Goal: Task Accomplishment & Management: Manage account settings

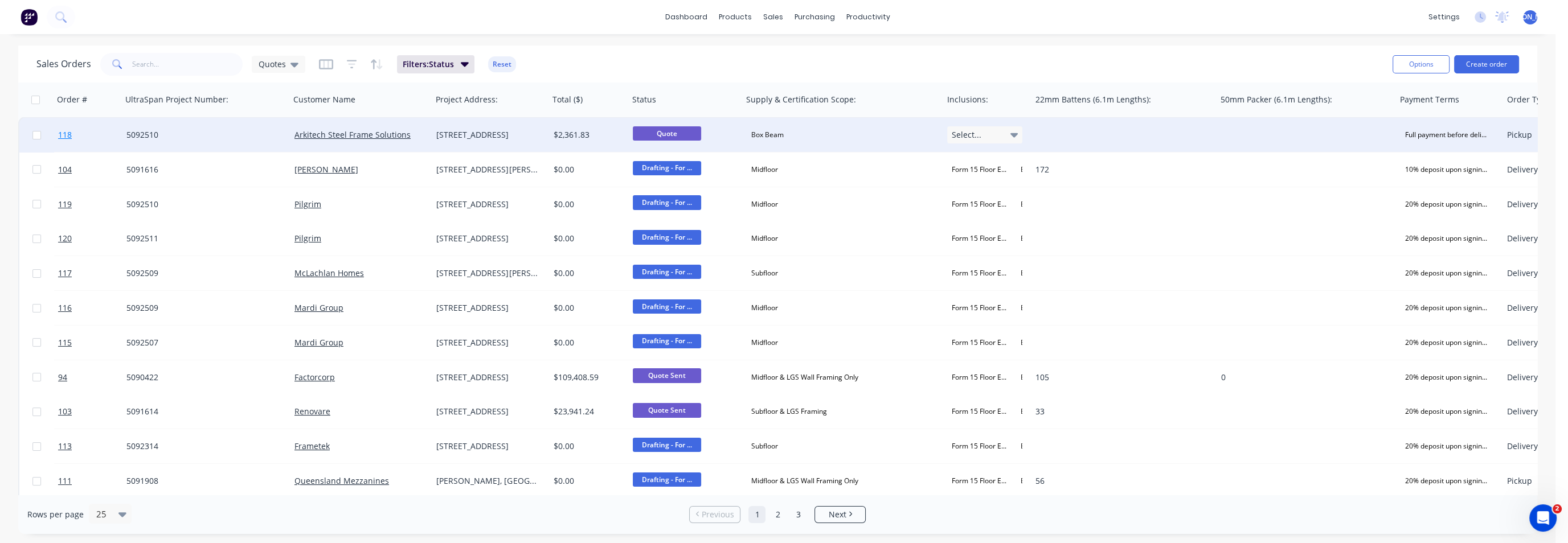
click at [66, 137] on span "118" at bounding box center [65, 135] width 14 height 12
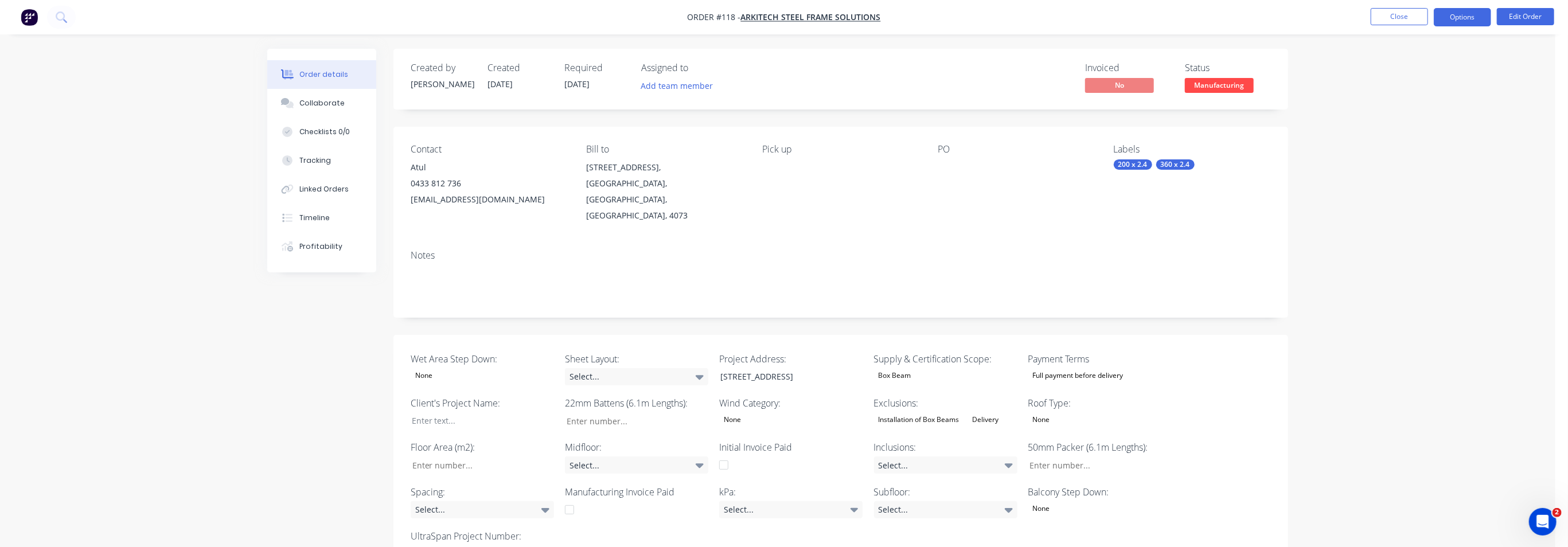
click at [1447, 17] on button "Options" at bounding box center [1463, 17] width 58 height 18
click at [1393, 16] on button "Close" at bounding box center [1399, 16] width 58 height 17
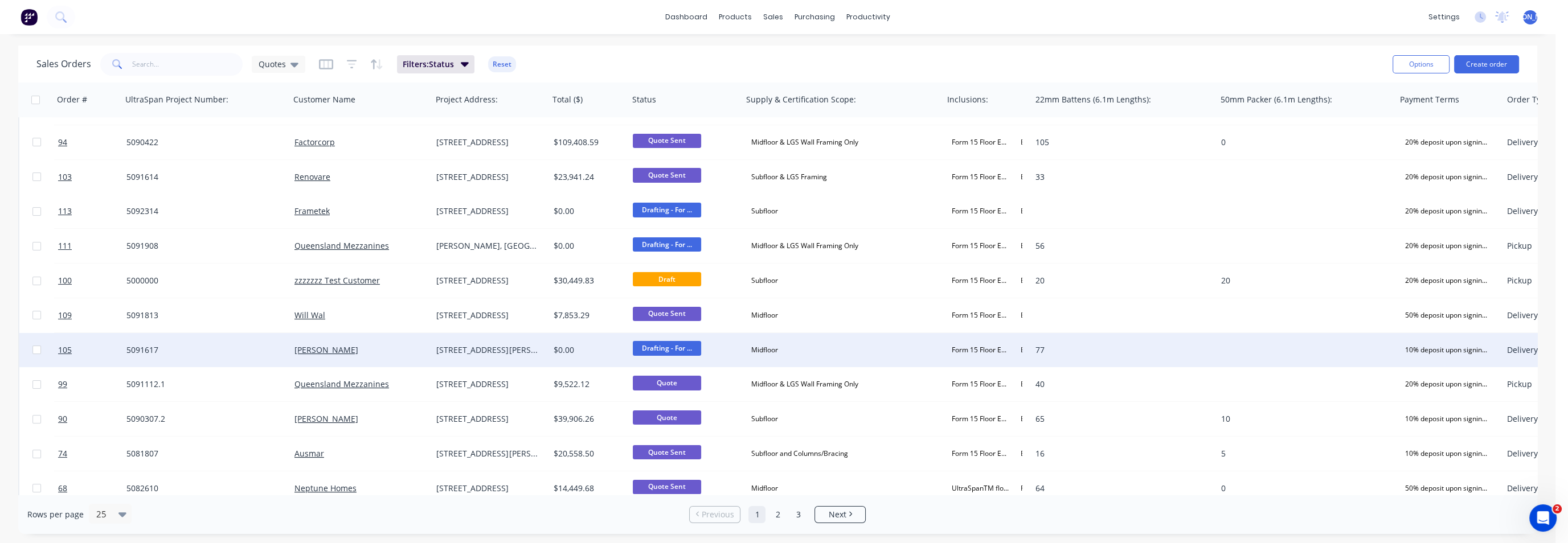
scroll to position [214, 0]
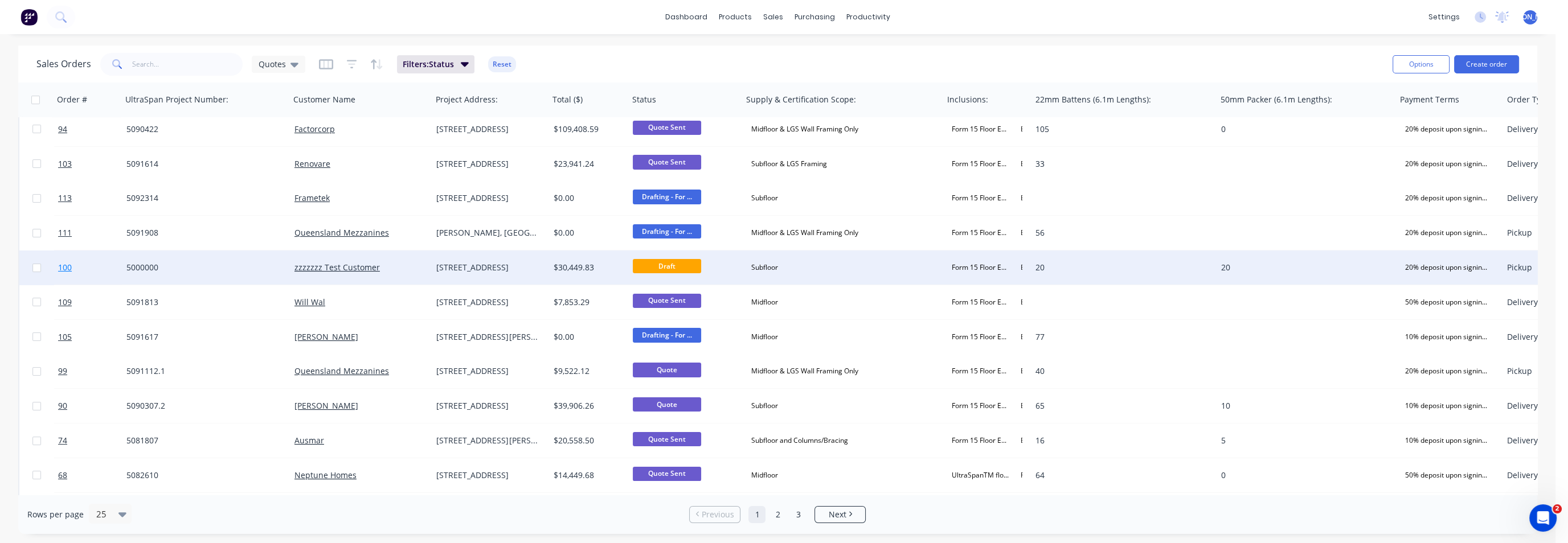
click at [63, 268] on span "100" at bounding box center [65, 268] width 14 height 12
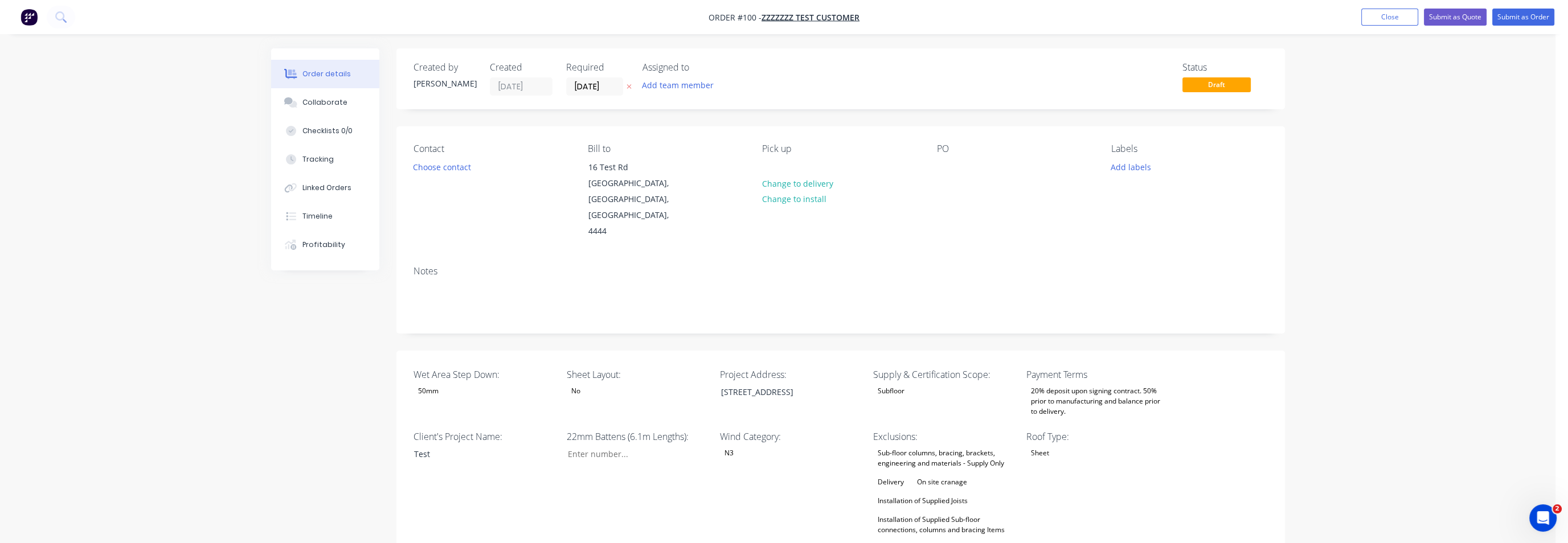
type input "20"
type input "600"
type input "20"
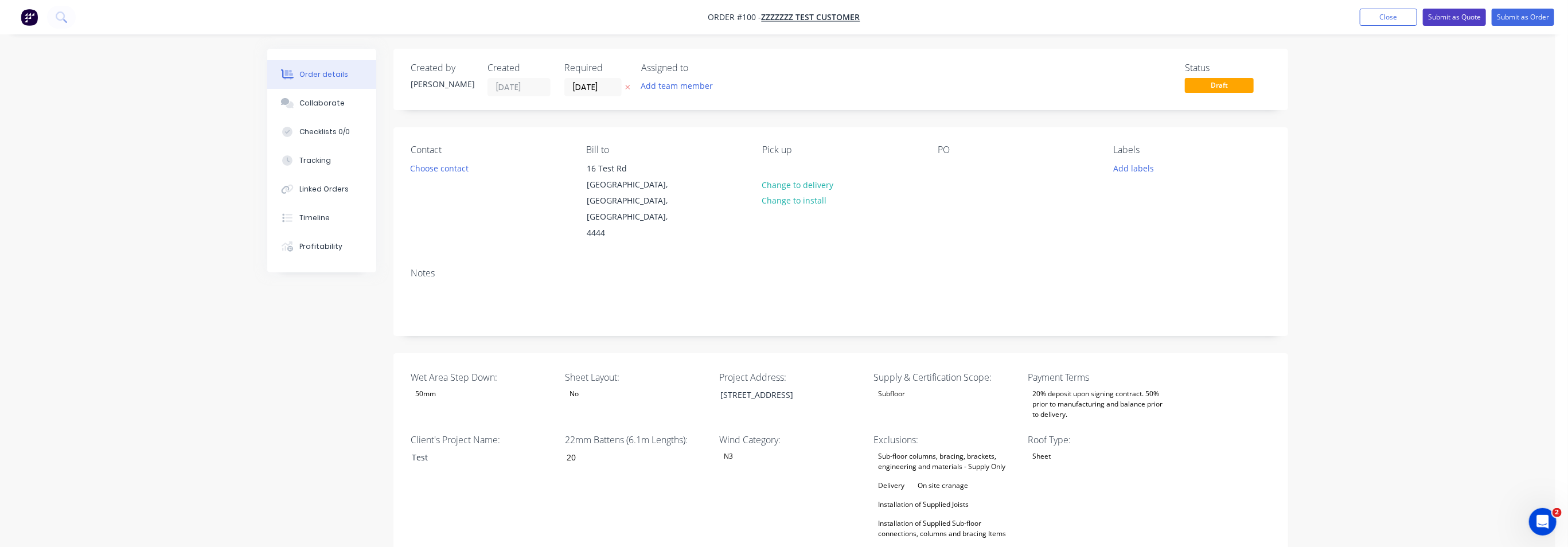
click at [1453, 18] on button "Submit as Quote" at bounding box center [1455, 17] width 64 height 17
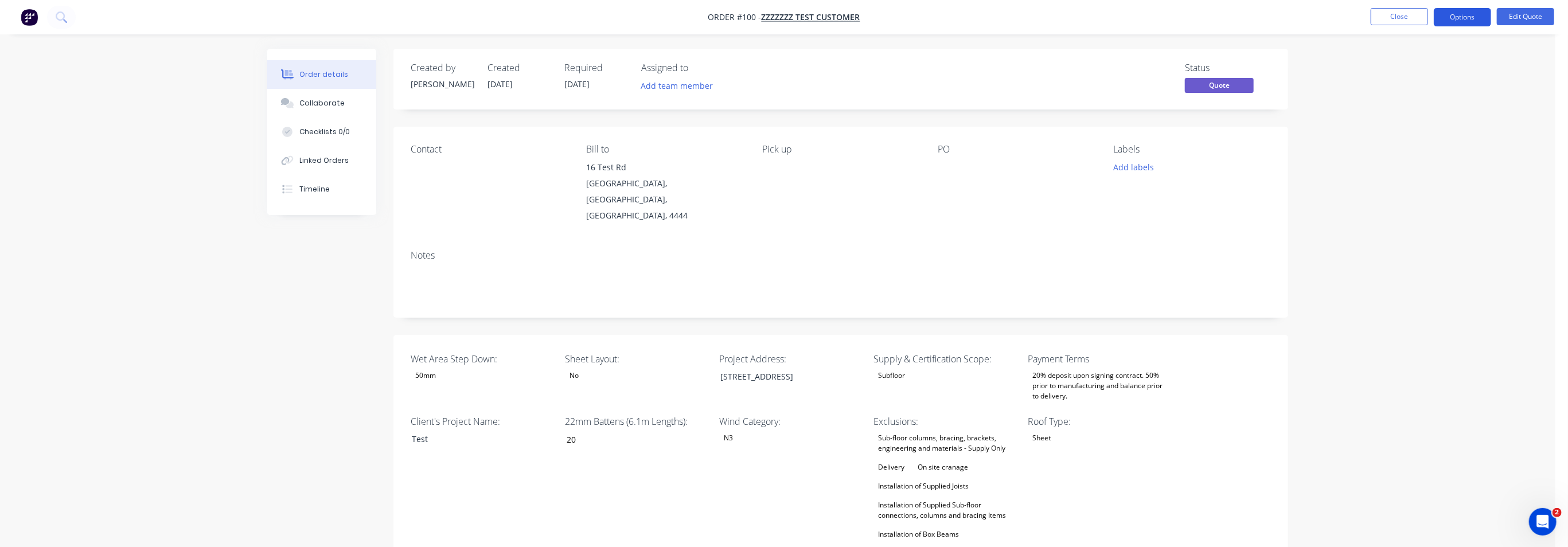
click at [1460, 18] on button "Options" at bounding box center [1463, 17] width 58 height 18
click at [1417, 248] on div "Archive" at bounding box center [1428, 253] width 105 height 17
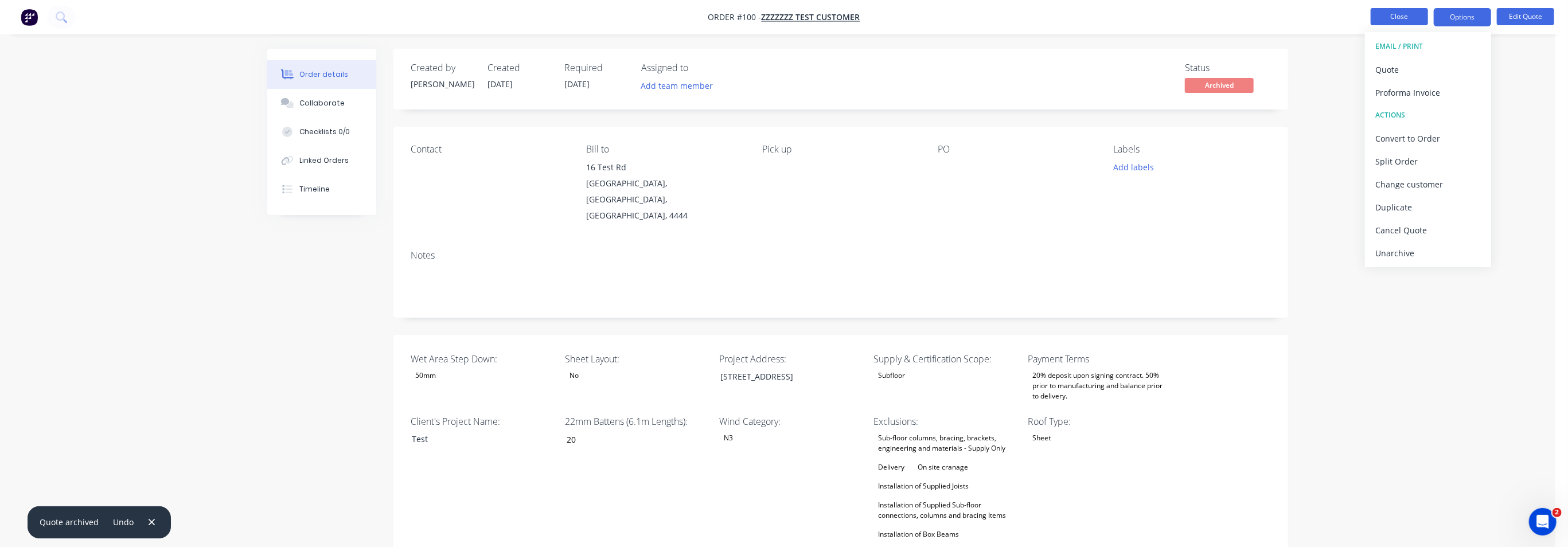
click at [1395, 12] on button "Close" at bounding box center [1399, 16] width 58 height 17
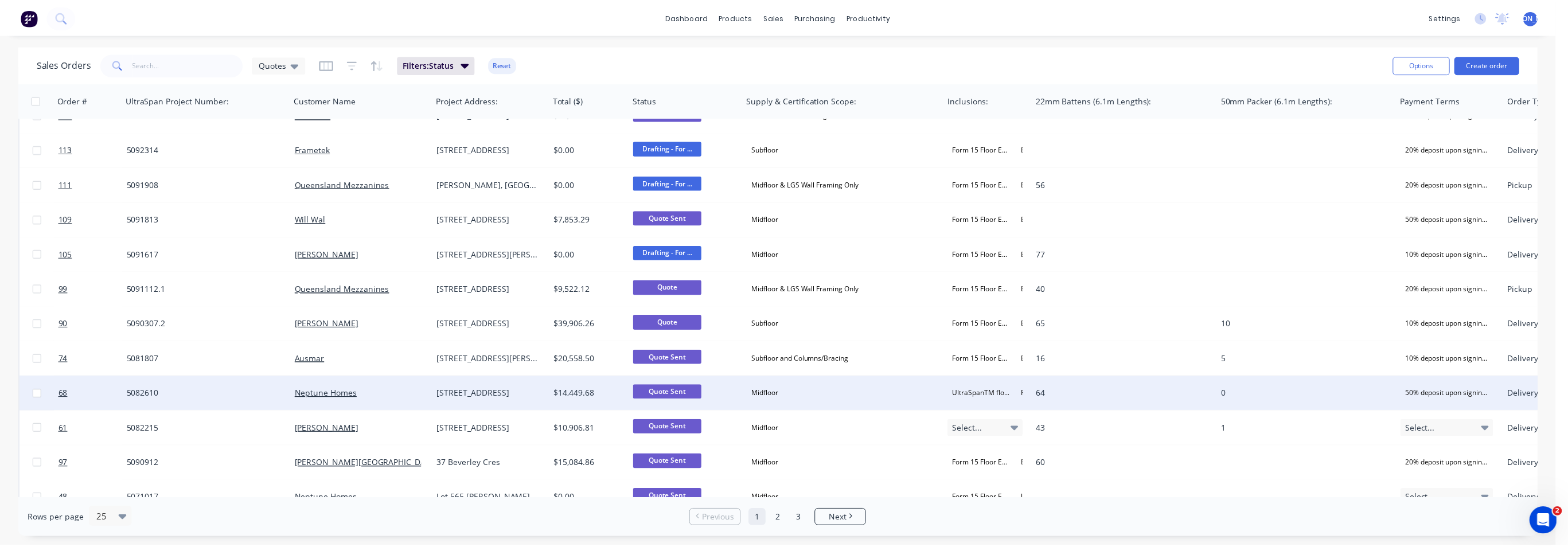
scroll to position [287, 0]
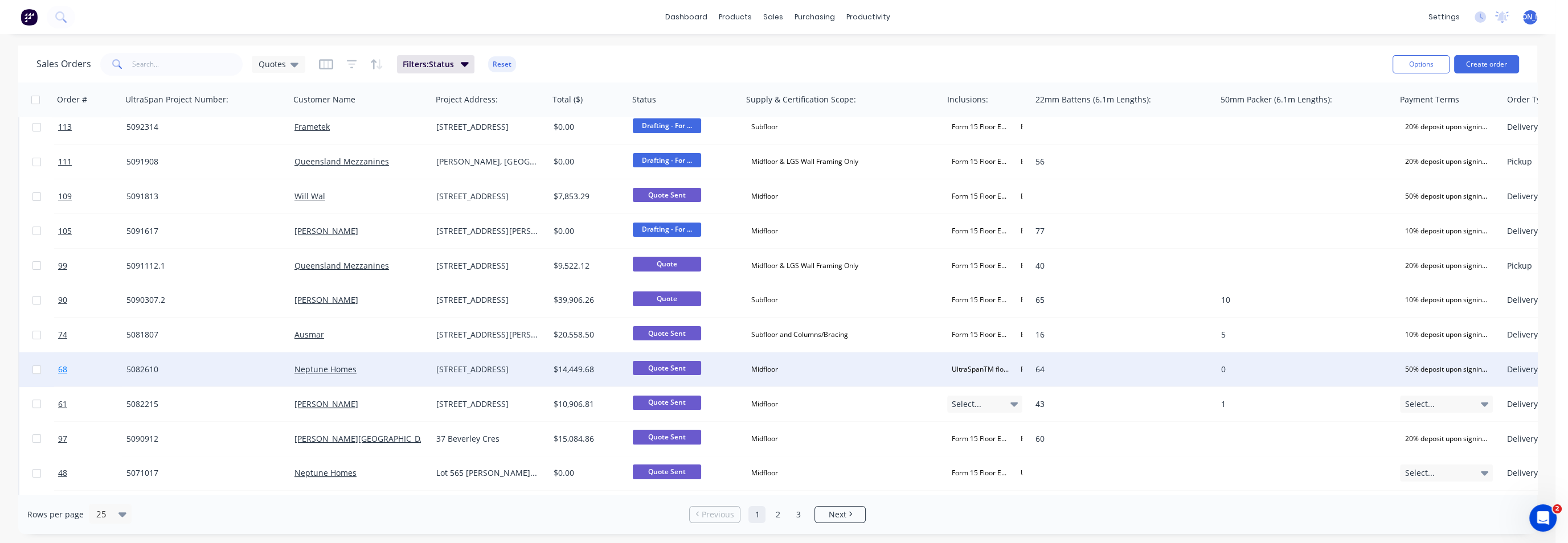
click at [61, 369] on span "68" at bounding box center [62, 370] width 9 height 12
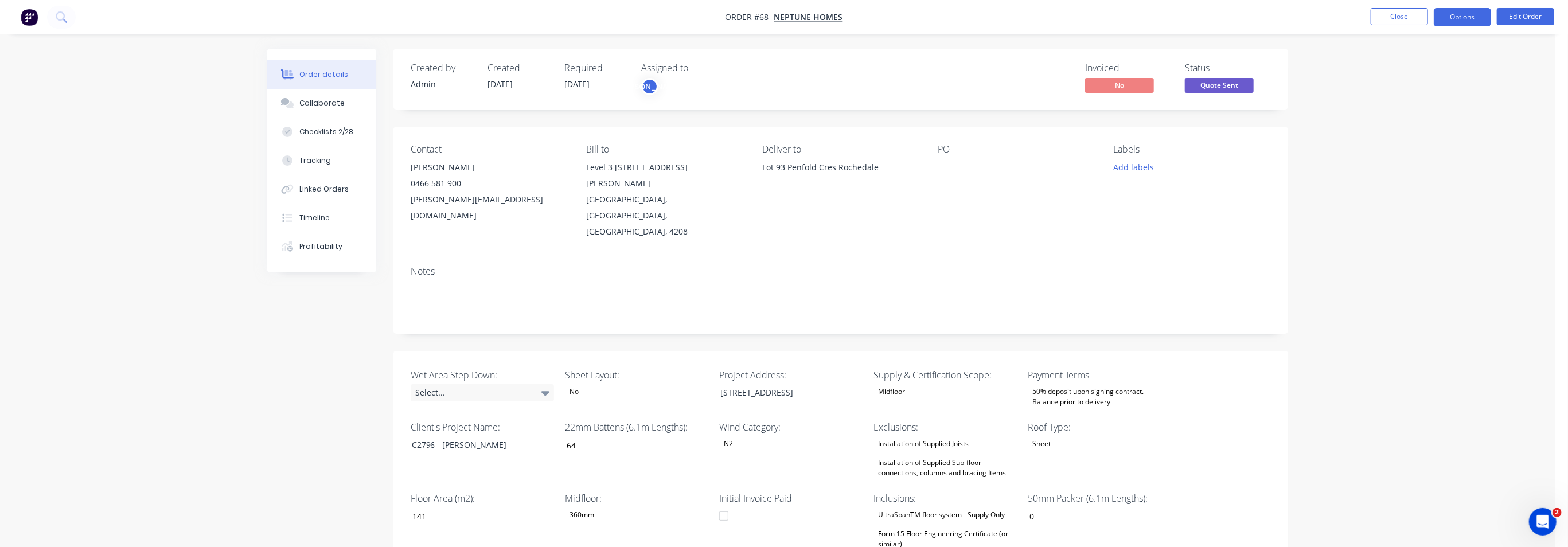
click at [1460, 17] on button "Options" at bounding box center [1463, 17] width 58 height 18
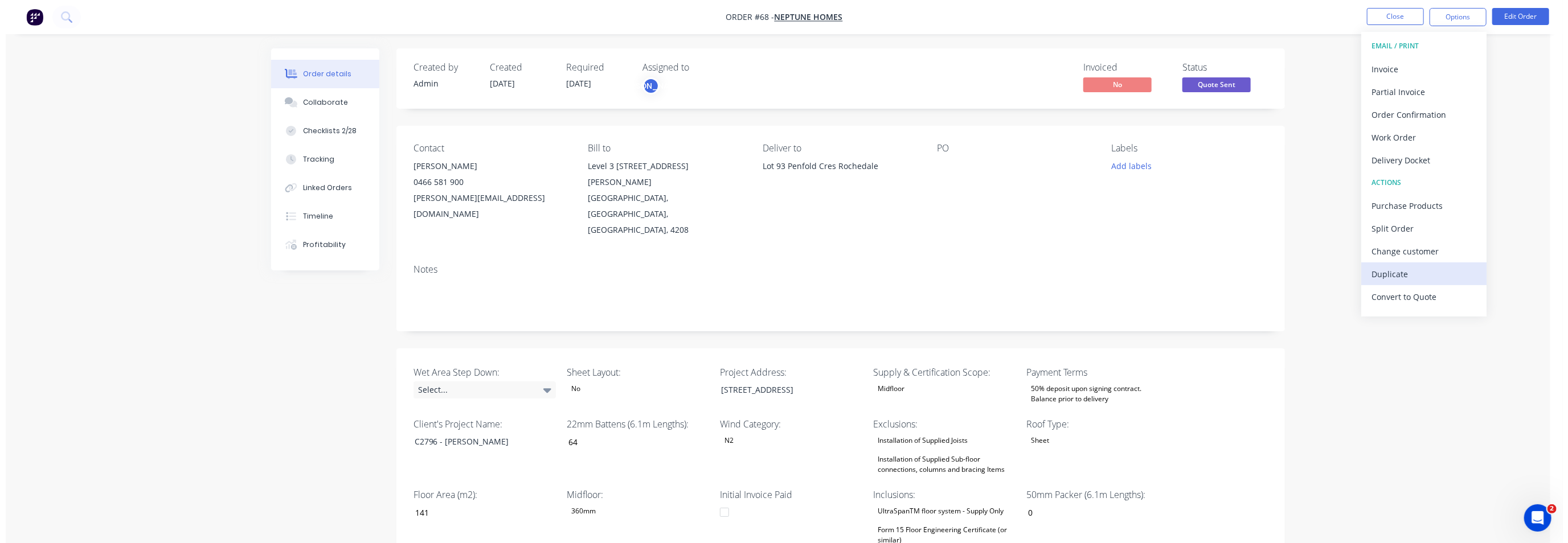
scroll to position [17, 0]
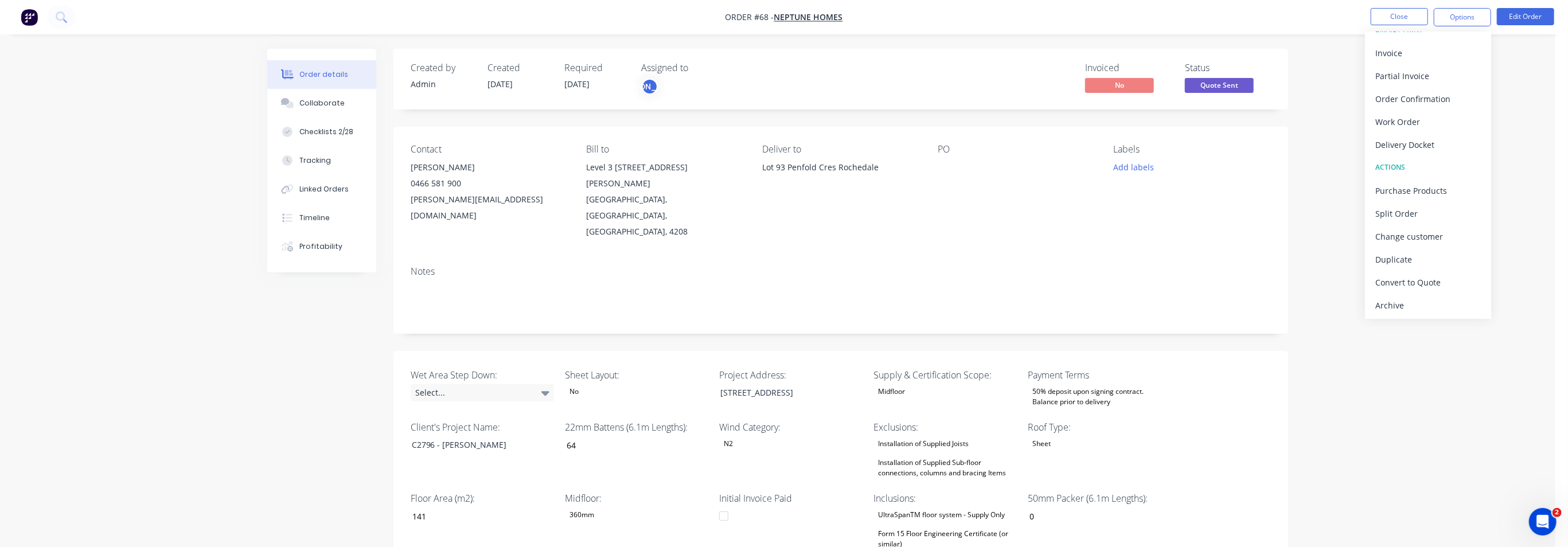
click at [1395, 305] on div "Archive" at bounding box center [1428, 305] width 105 height 17
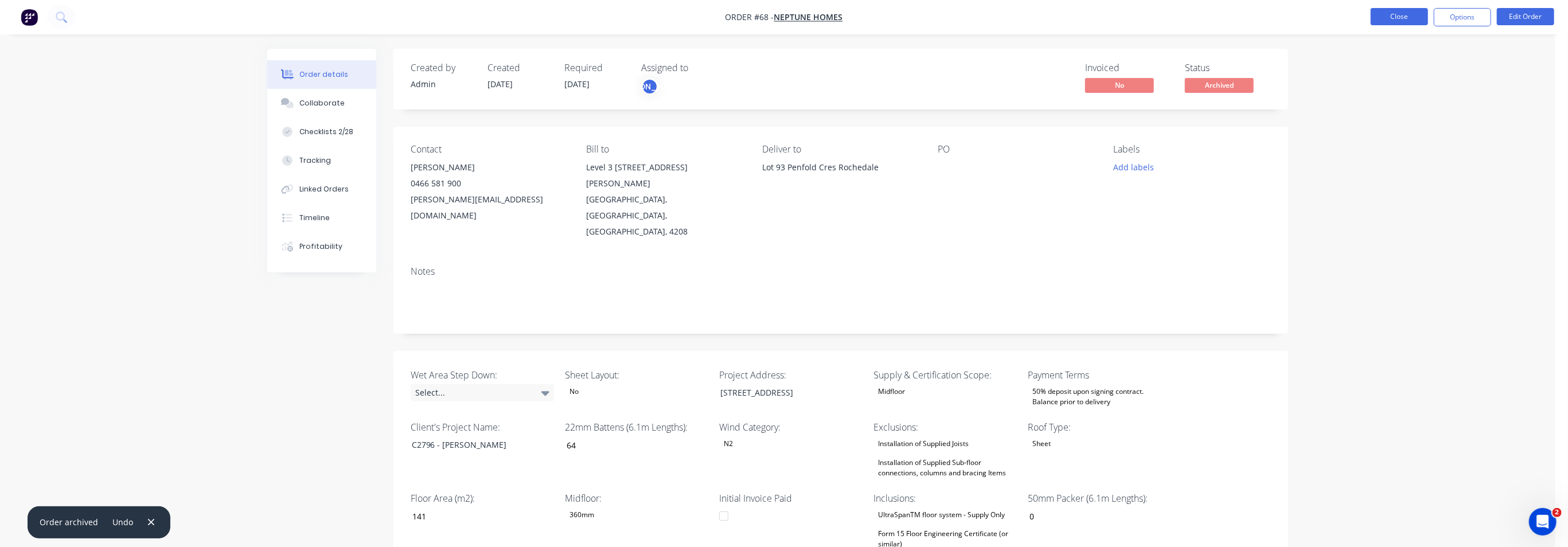
click at [1404, 16] on button "Close" at bounding box center [1399, 16] width 58 height 17
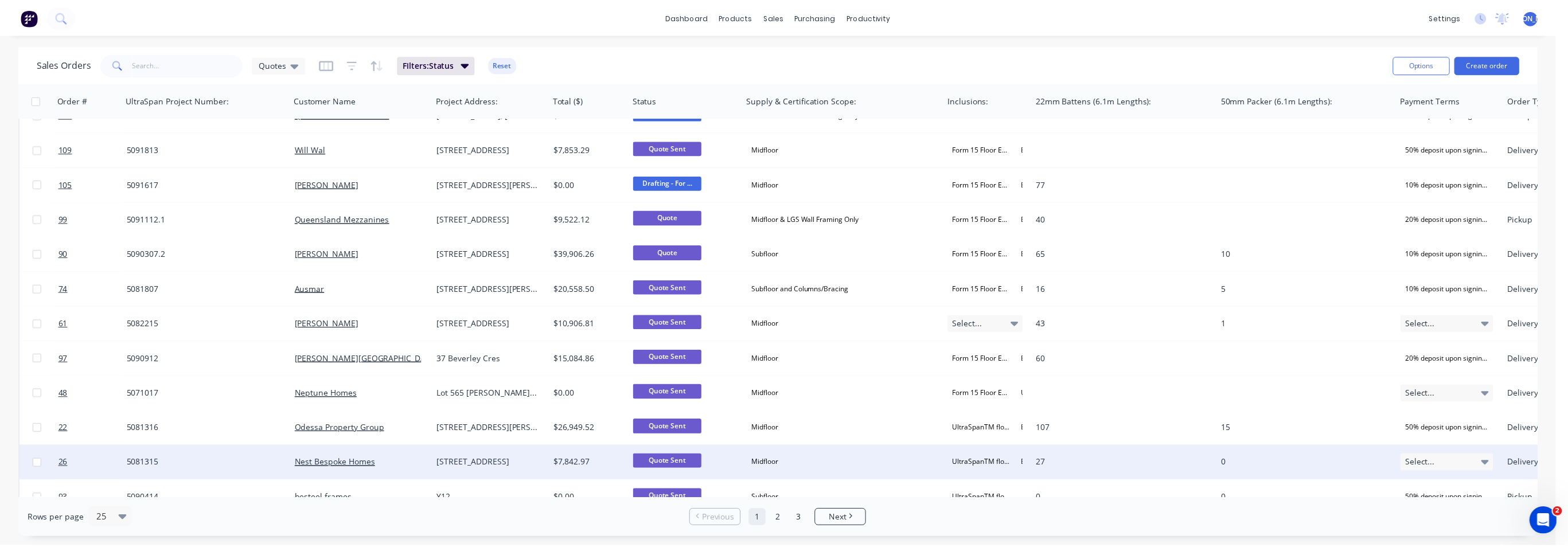
scroll to position [358, 0]
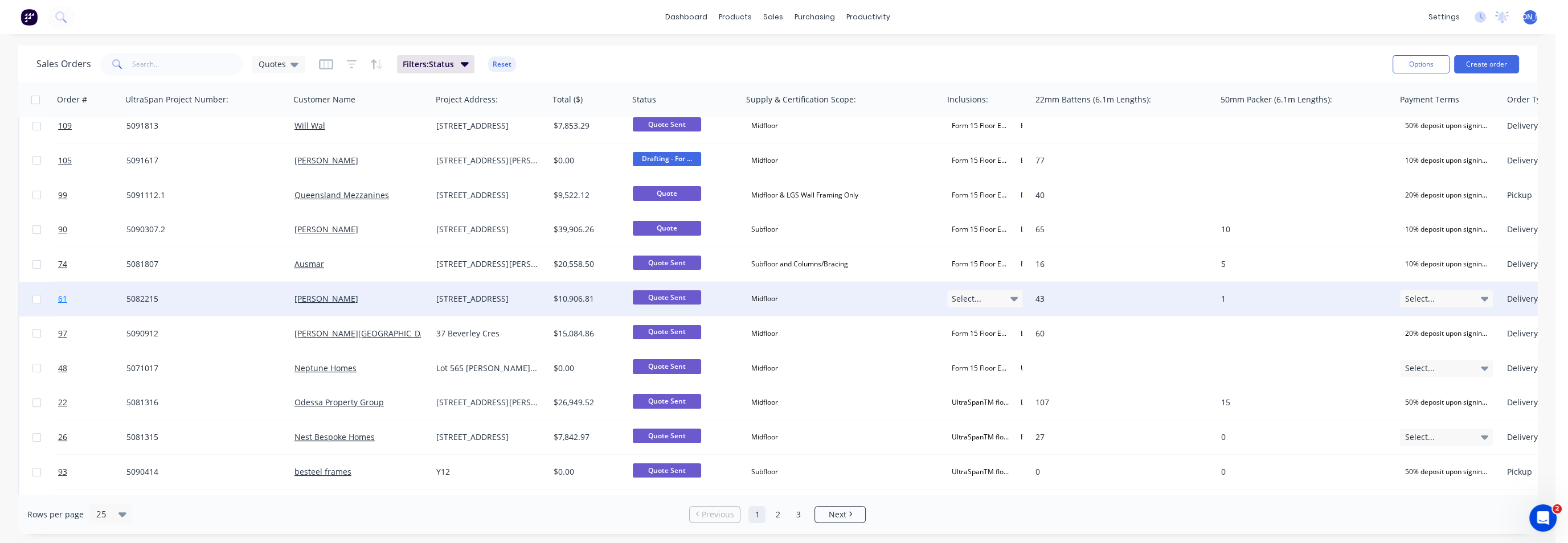
click at [60, 298] on span "61" at bounding box center [62, 300] width 9 height 12
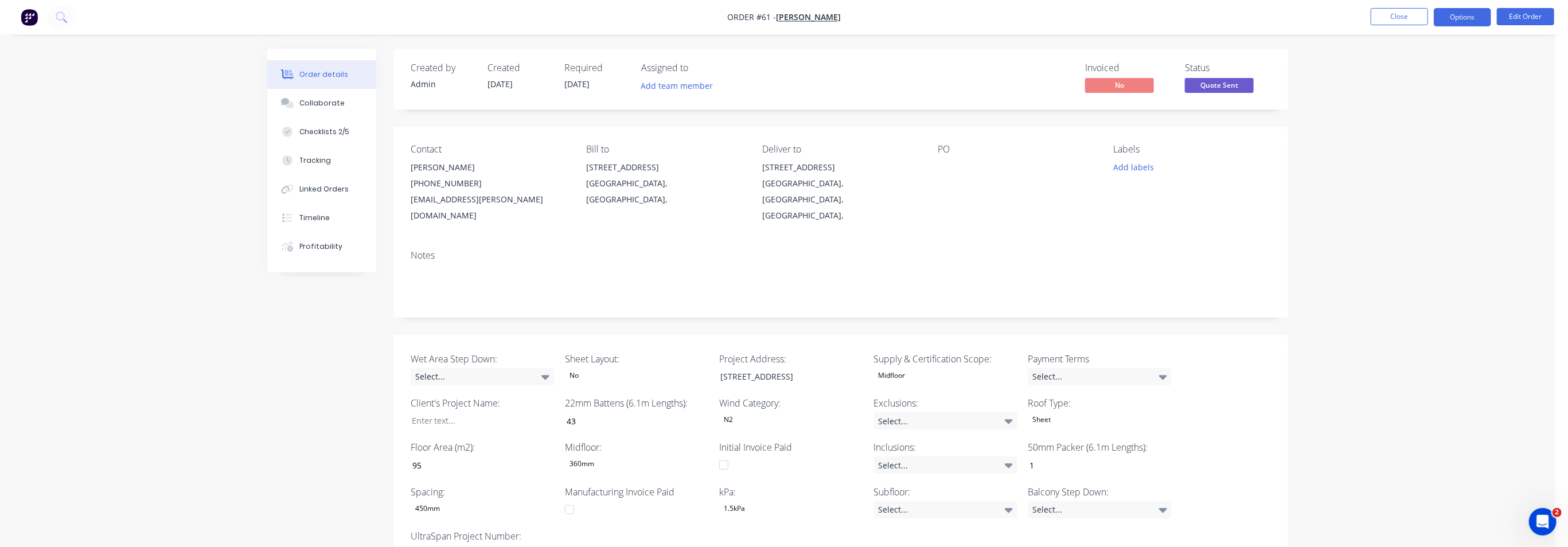
click at [1469, 16] on button "Options" at bounding box center [1463, 17] width 58 height 18
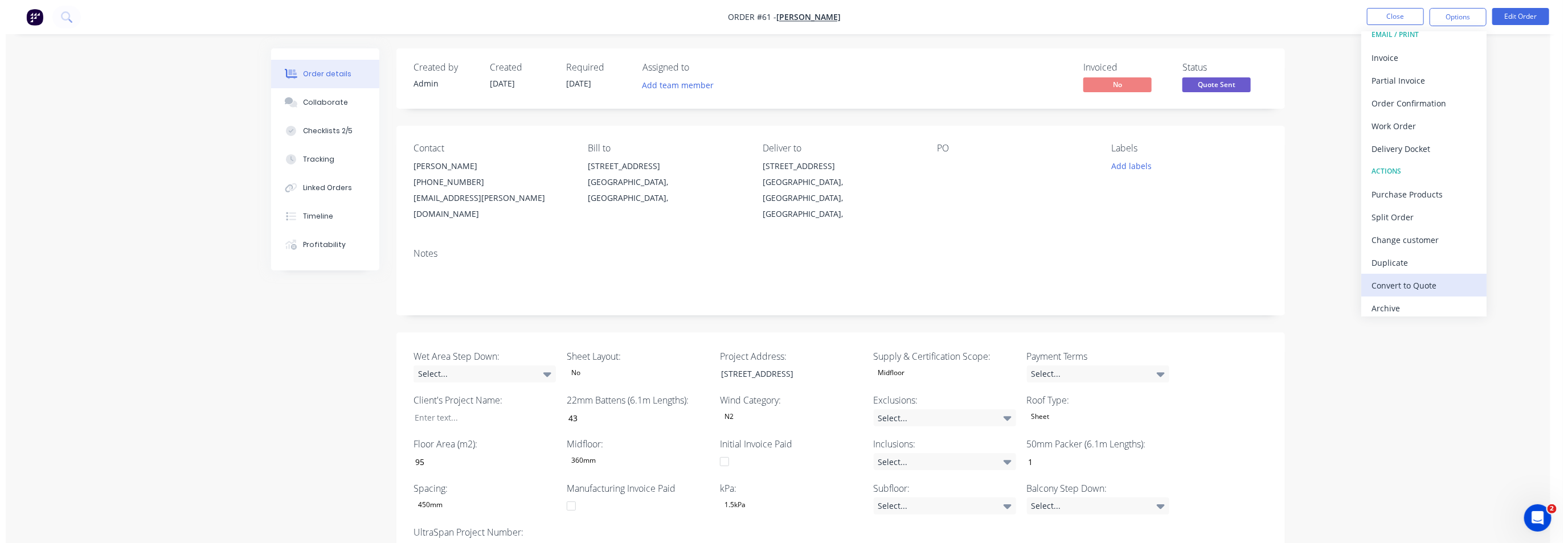
scroll to position [17, 0]
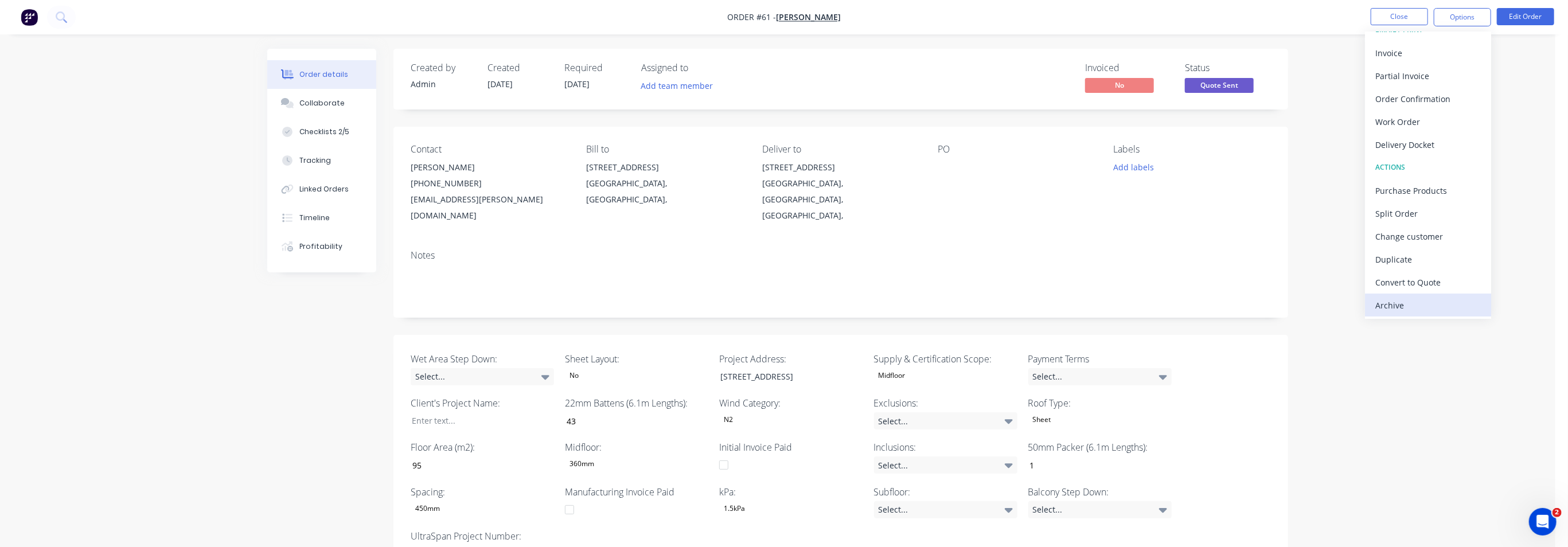
click at [1418, 307] on div "Archive" at bounding box center [1428, 305] width 105 height 17
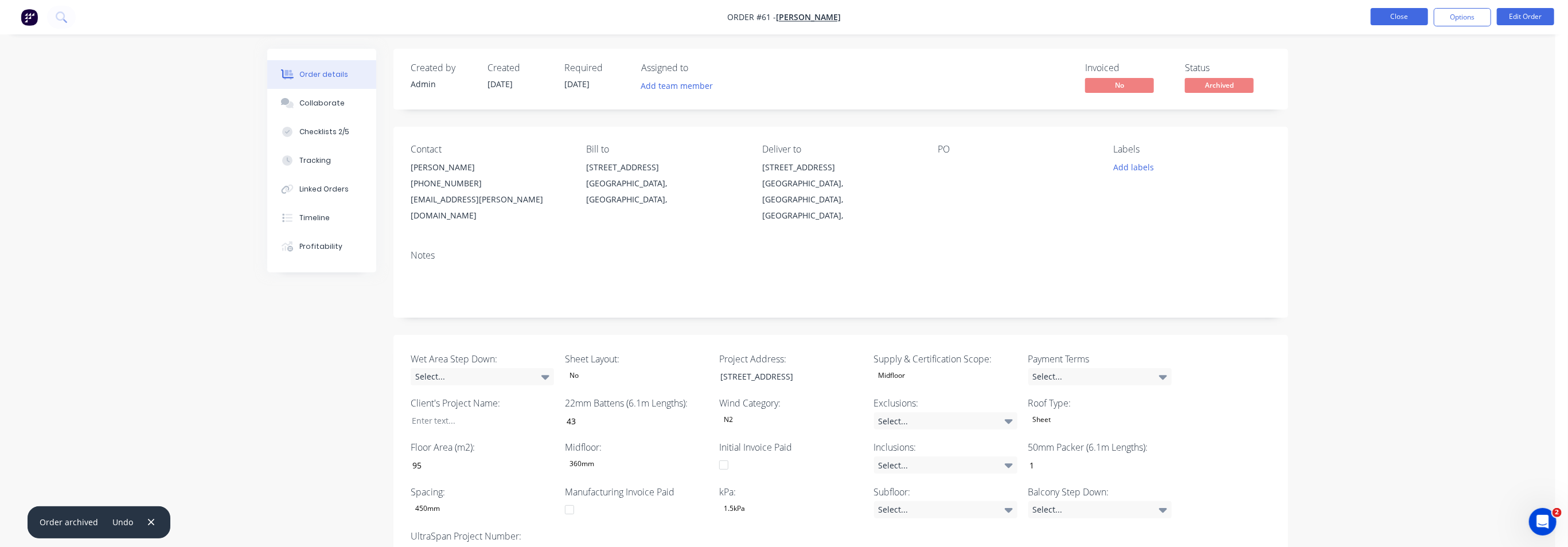
click at [1409, 20] on button "Close" at bounding box center [1399, 16] width 58 height 17
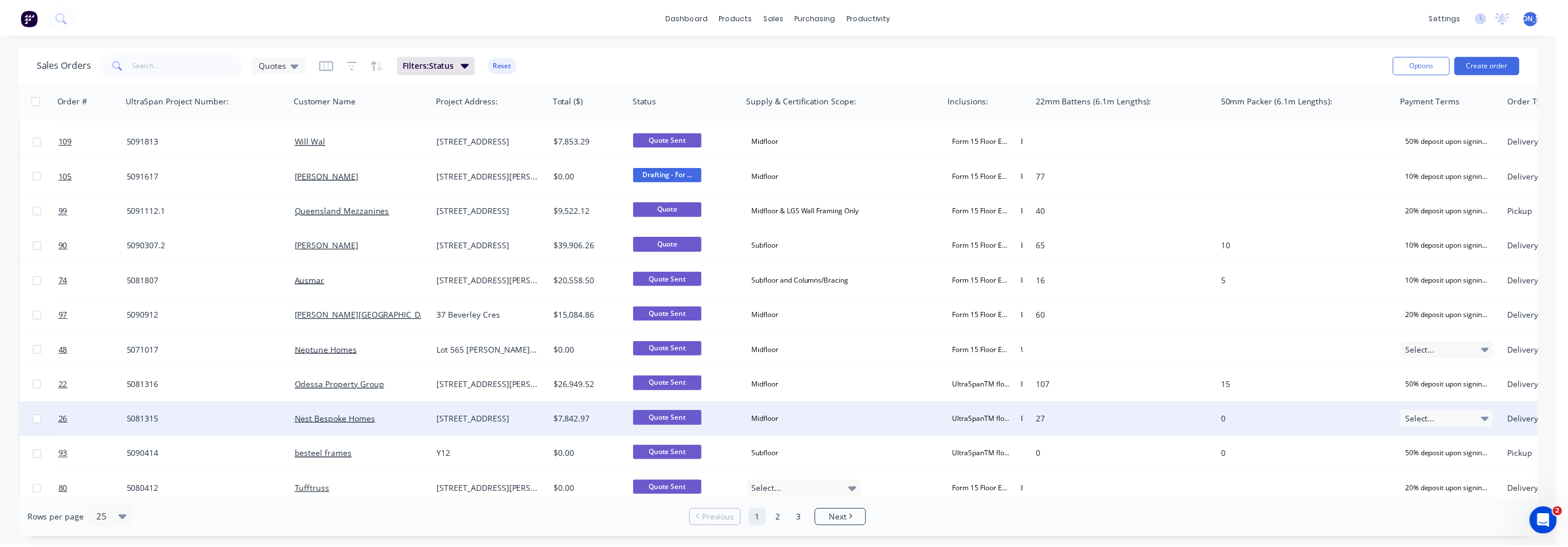
scroll to position [287, 0]
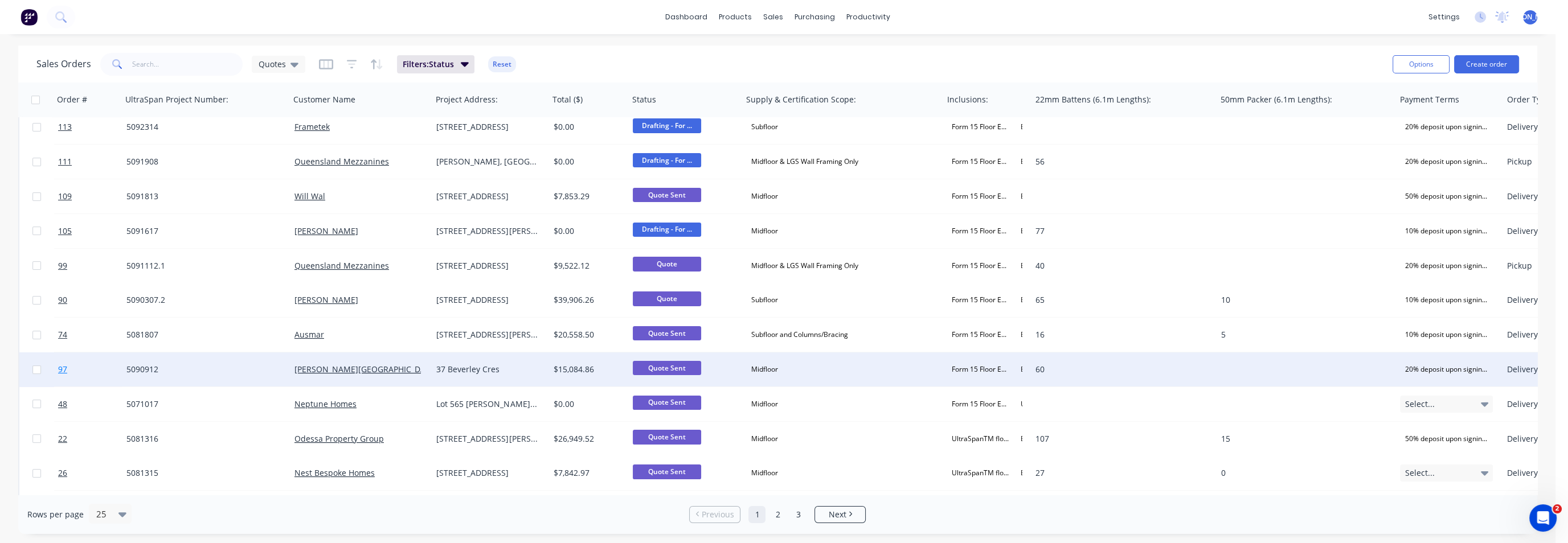
click at [61, 372] on span "97" at bounding box center [62, 370] width 9 height 12
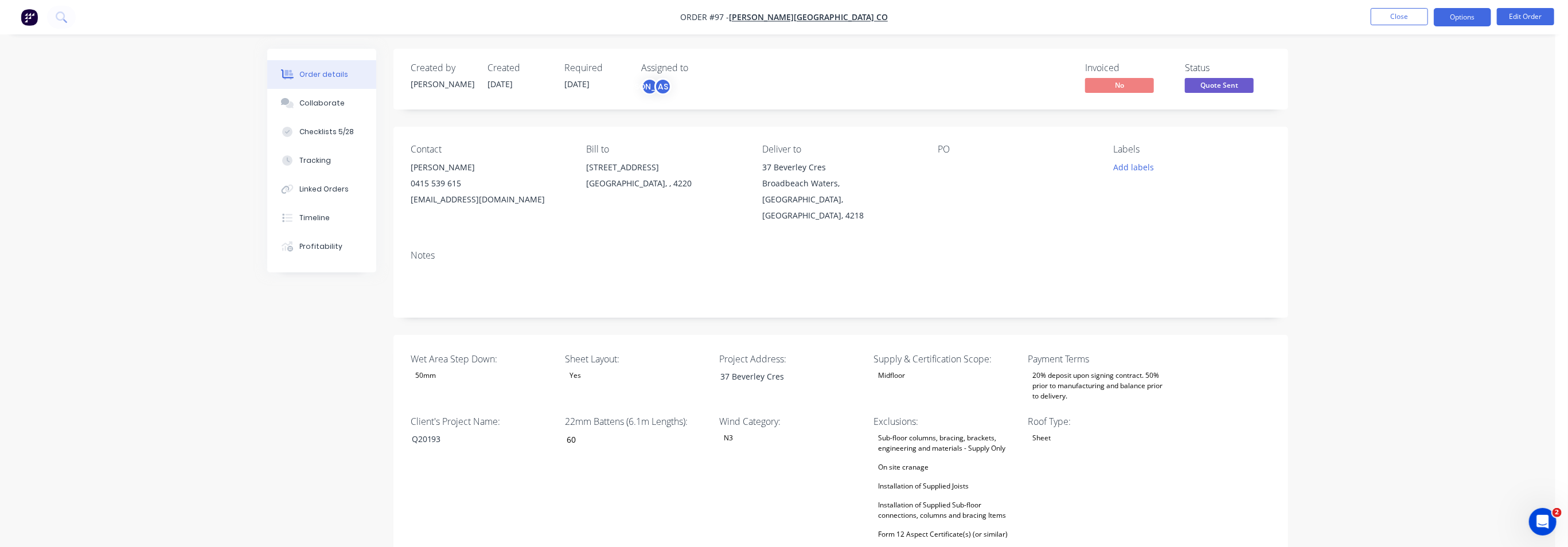
click at [1445, 13] on button "Options" at bounding box center [1463, 17] width 58 height 18
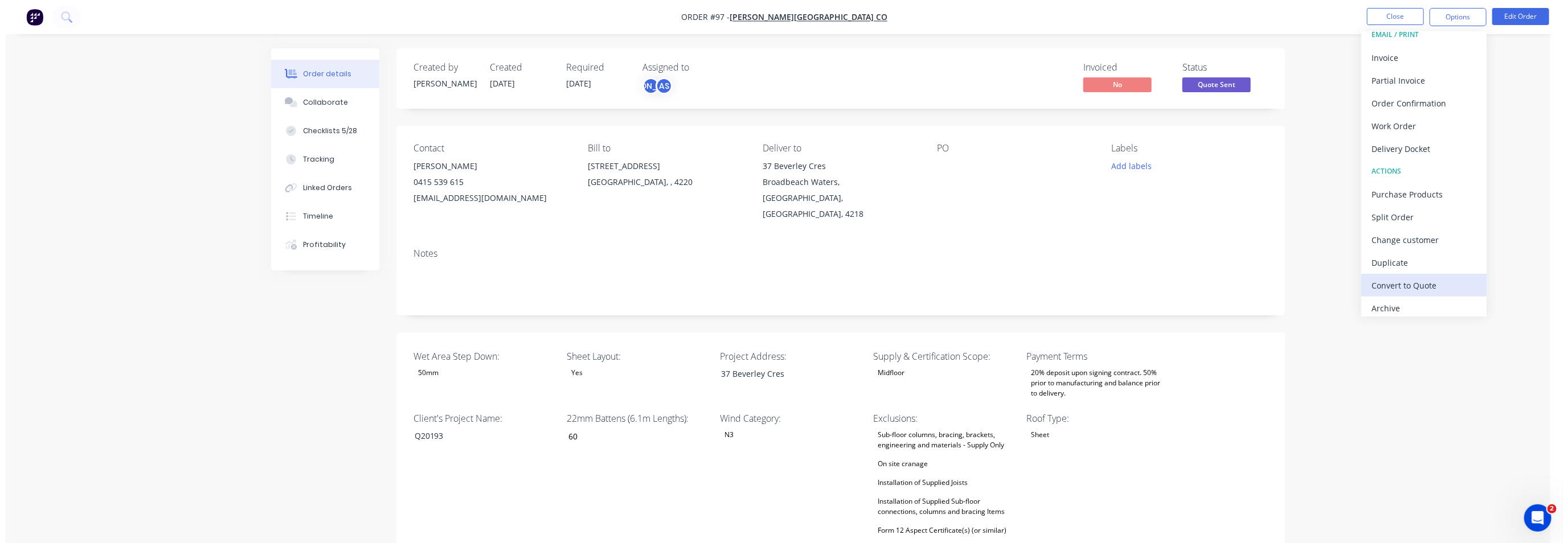
scroll to position [17, 0]
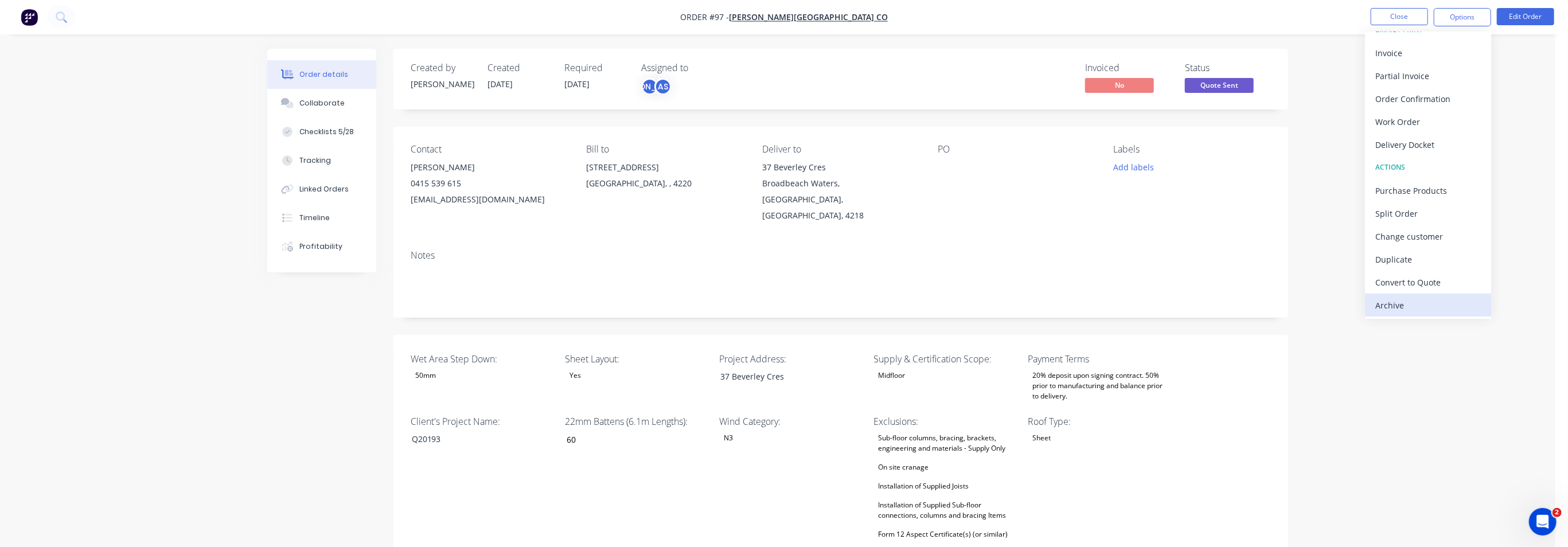
click at [1409, 305] on div "Archive" at bounding box center [1428, 305] width 105 height 17
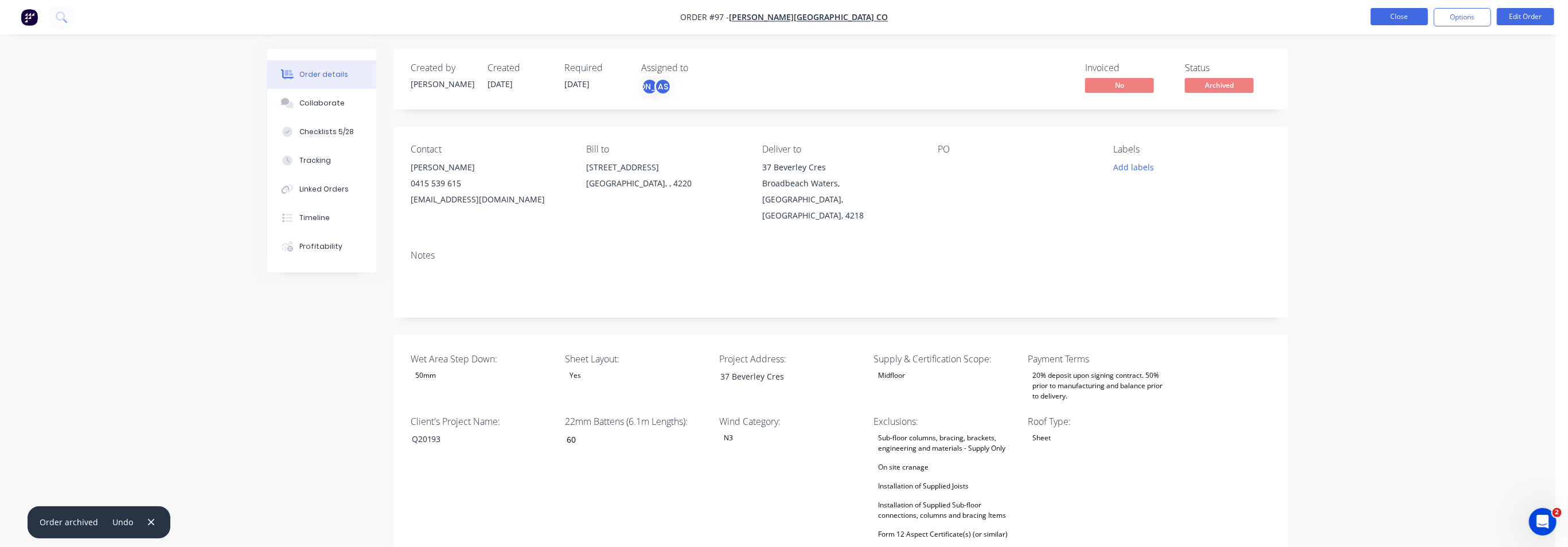
click at [1397, 20] on button "Close" at bounding box center [1399, 16] width 58 height 17
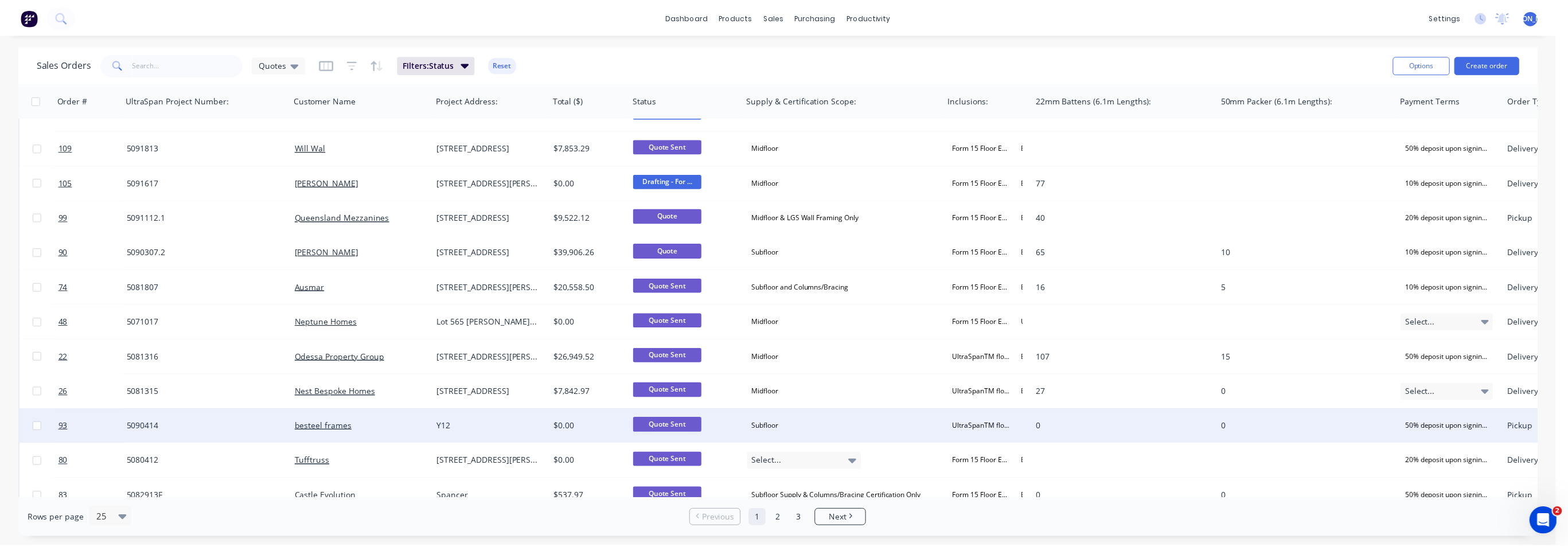
scroll to position [358, 0]
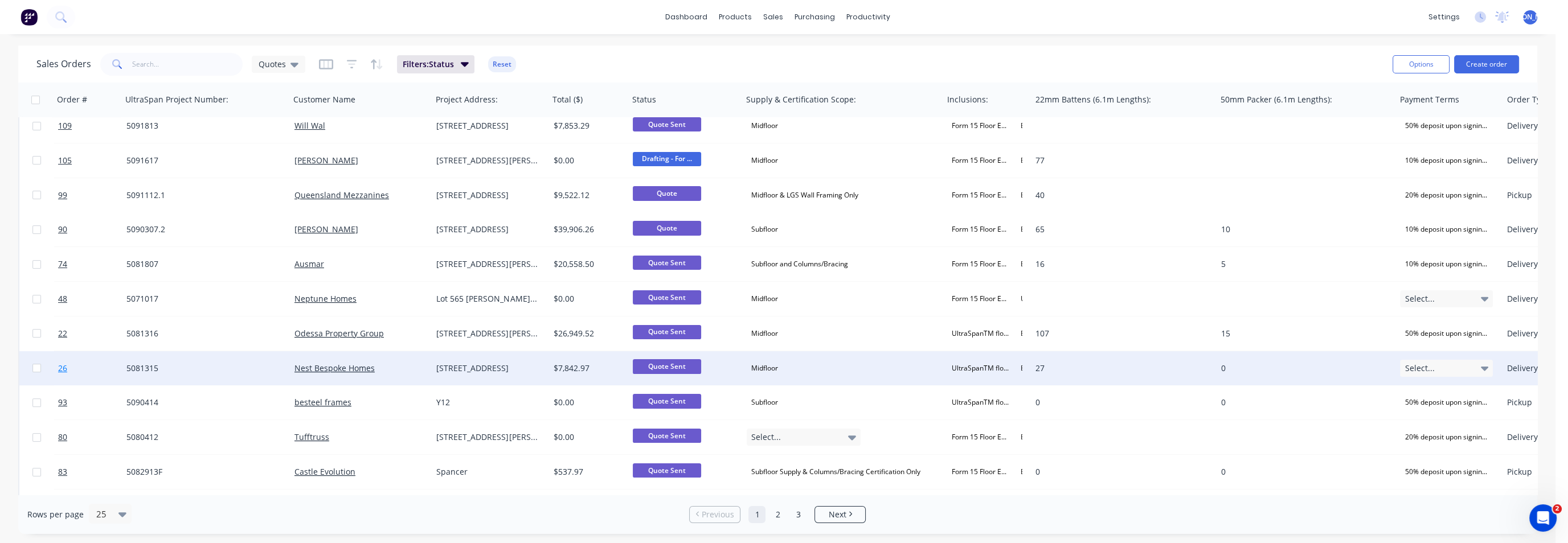
click at [64, 368] on span "26" at bounding box center [62, 369] width 9 height 12
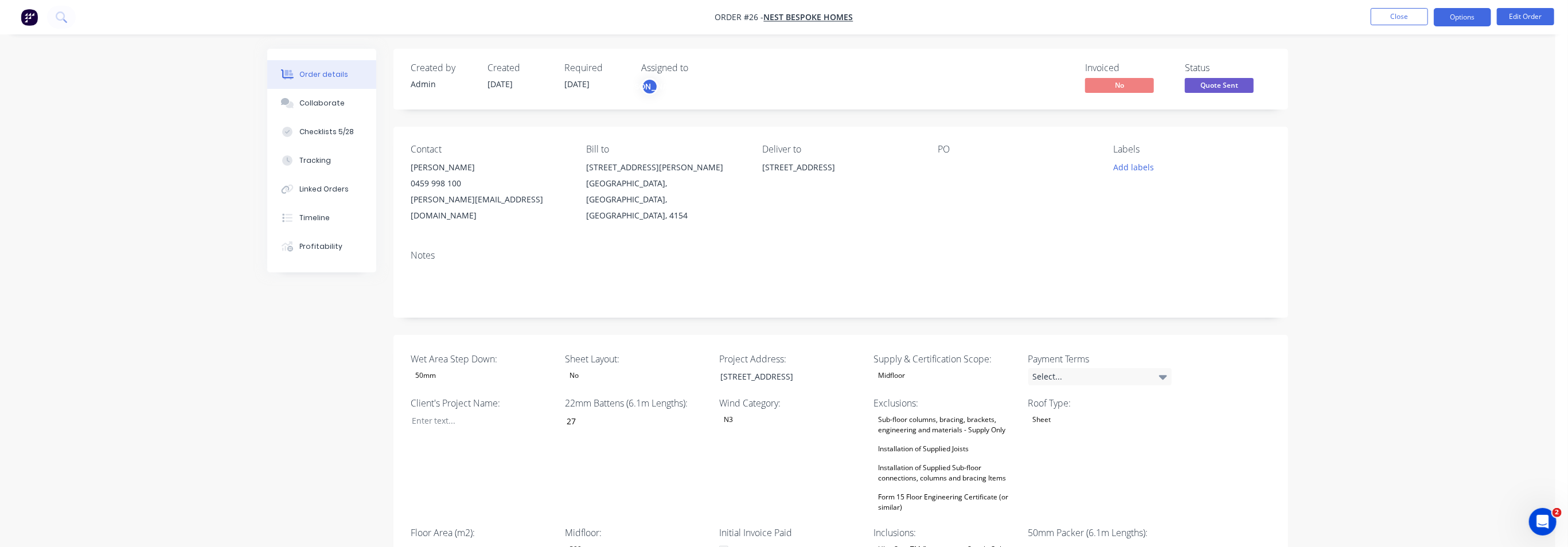
click at [1473, 20] on button "Options" at bounding box center [1463, 17] width 58 height 18
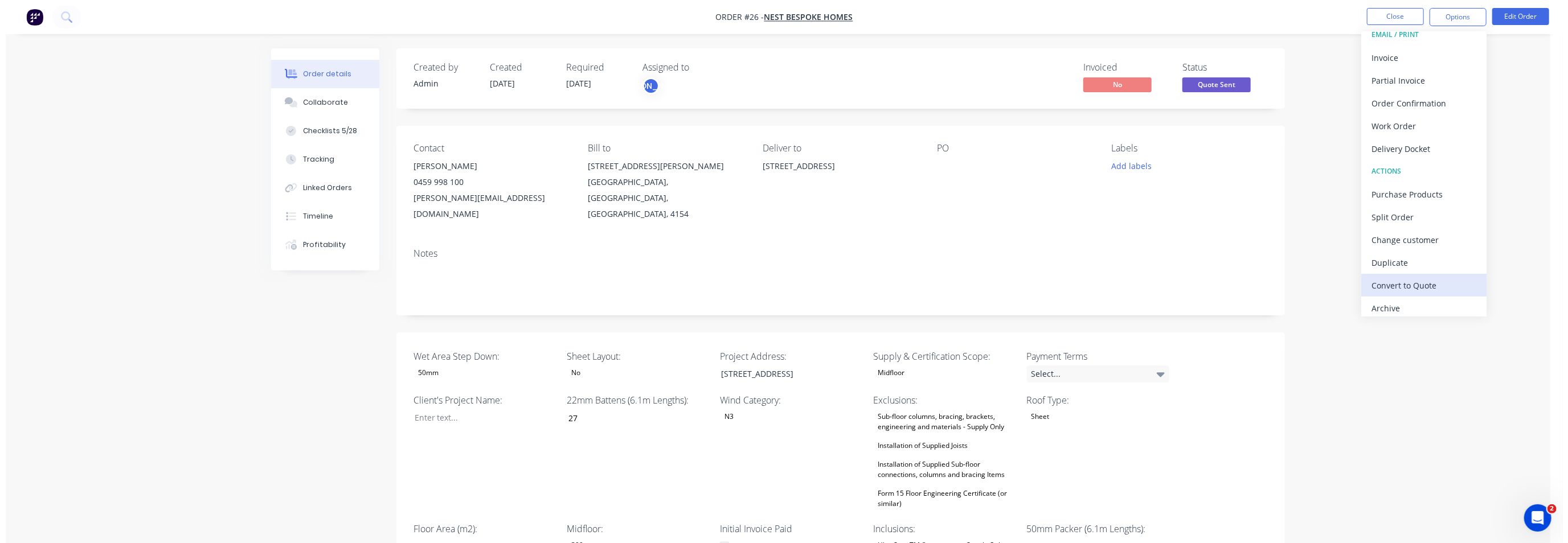
scroll to position [17, 0]
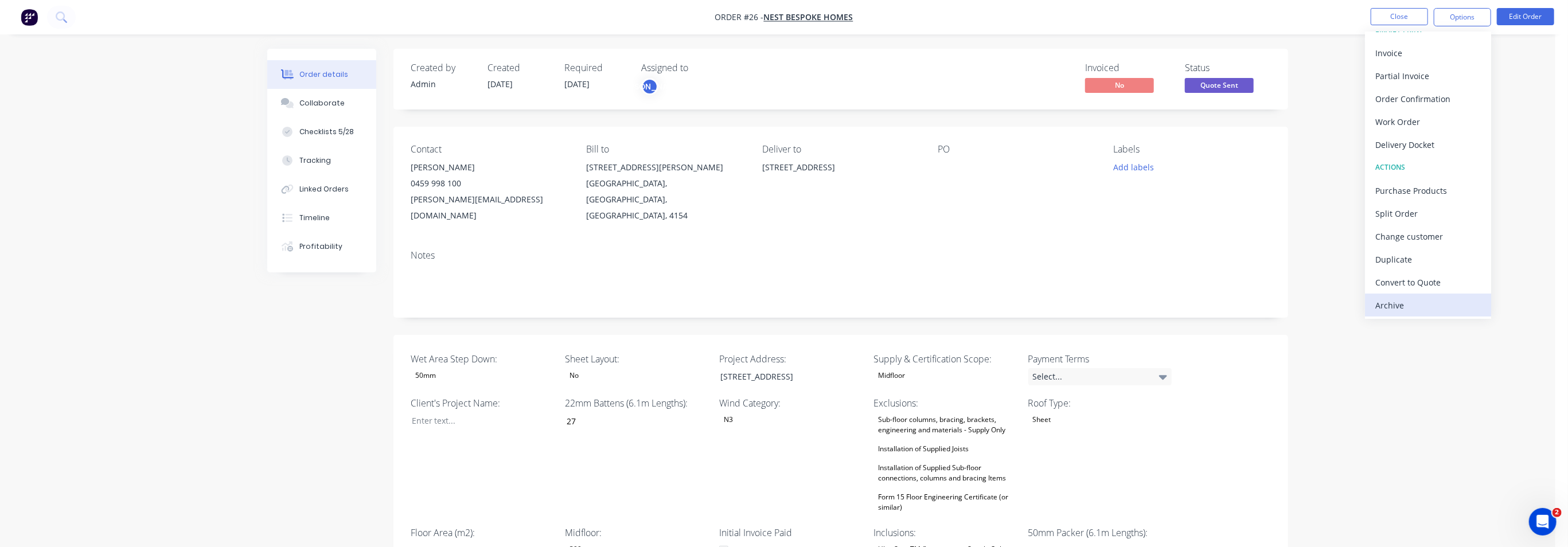
click at [1425, 305] on div "Archive" at bounding box center [1428, 305] width 105 height 17
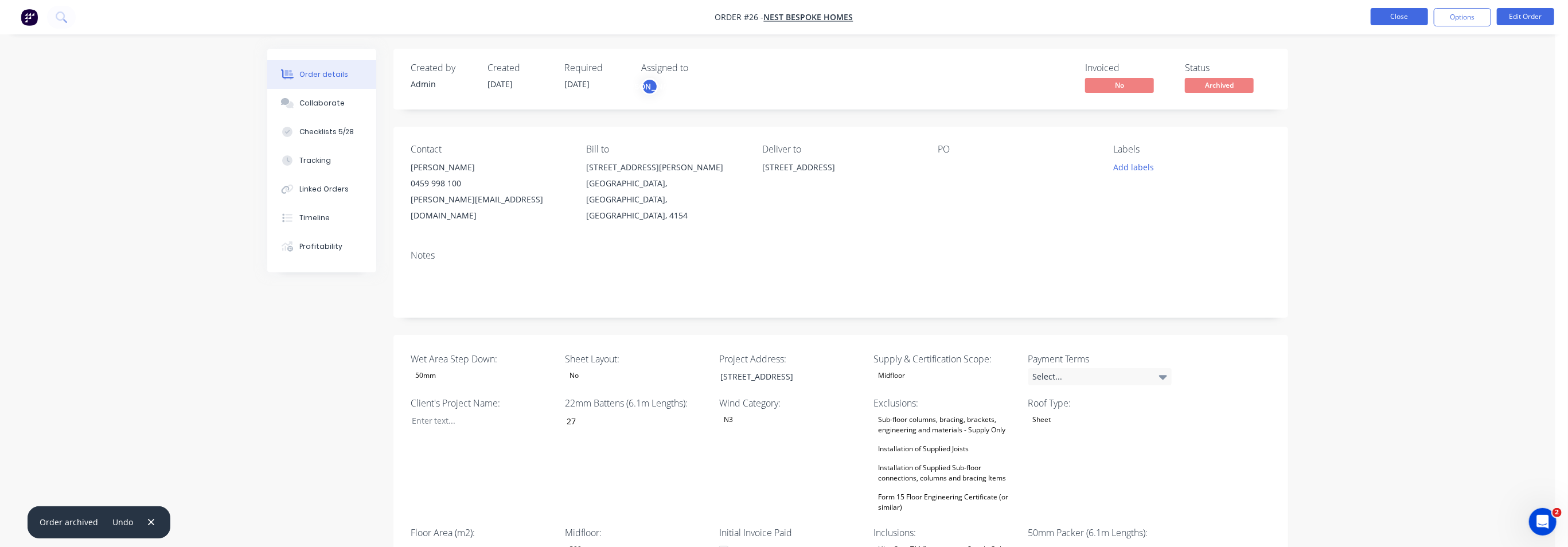
click at [1406, 17] on button "Close" at bounding box center [1399, 16] width 58 height 17
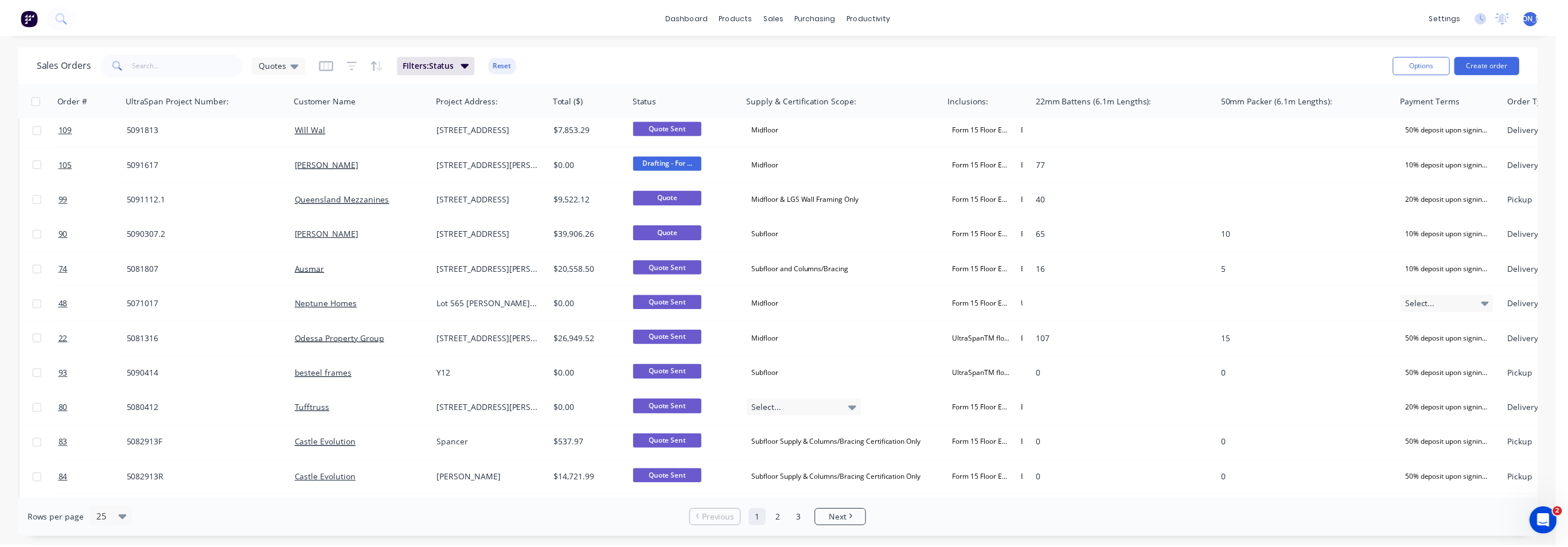
scroll to position [358, 0]
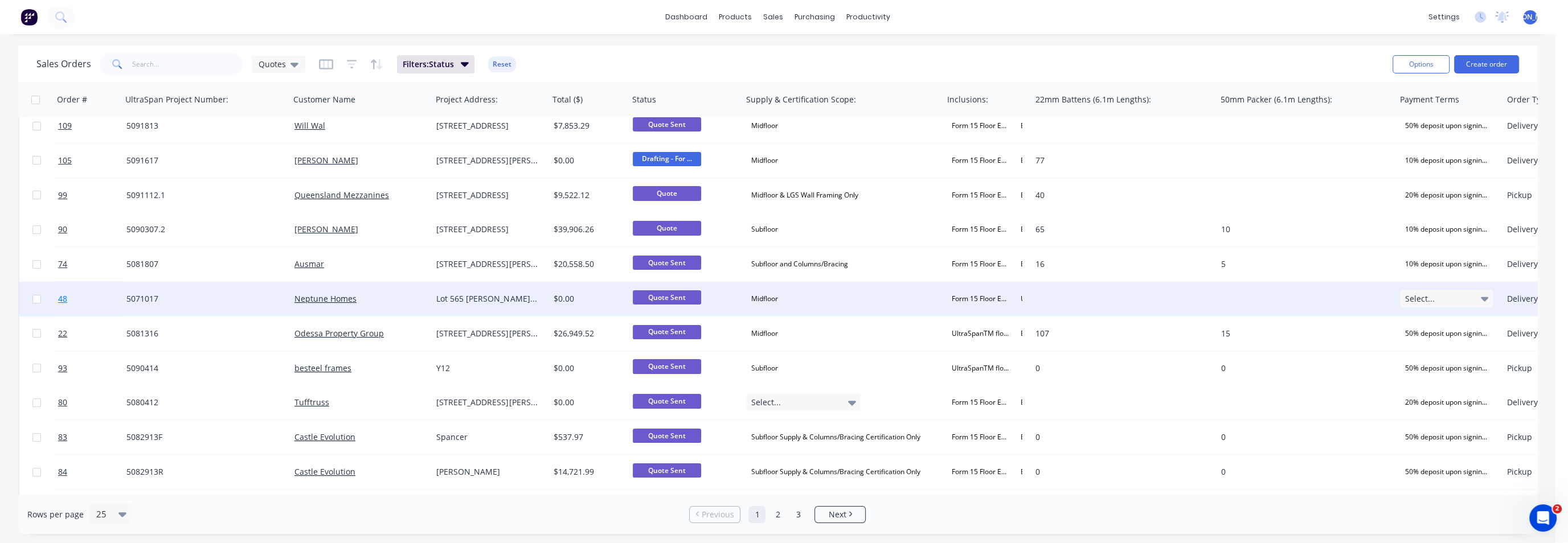
click at [61, 299] on span "48" at bounding box center [62, 300] width 9 height 12
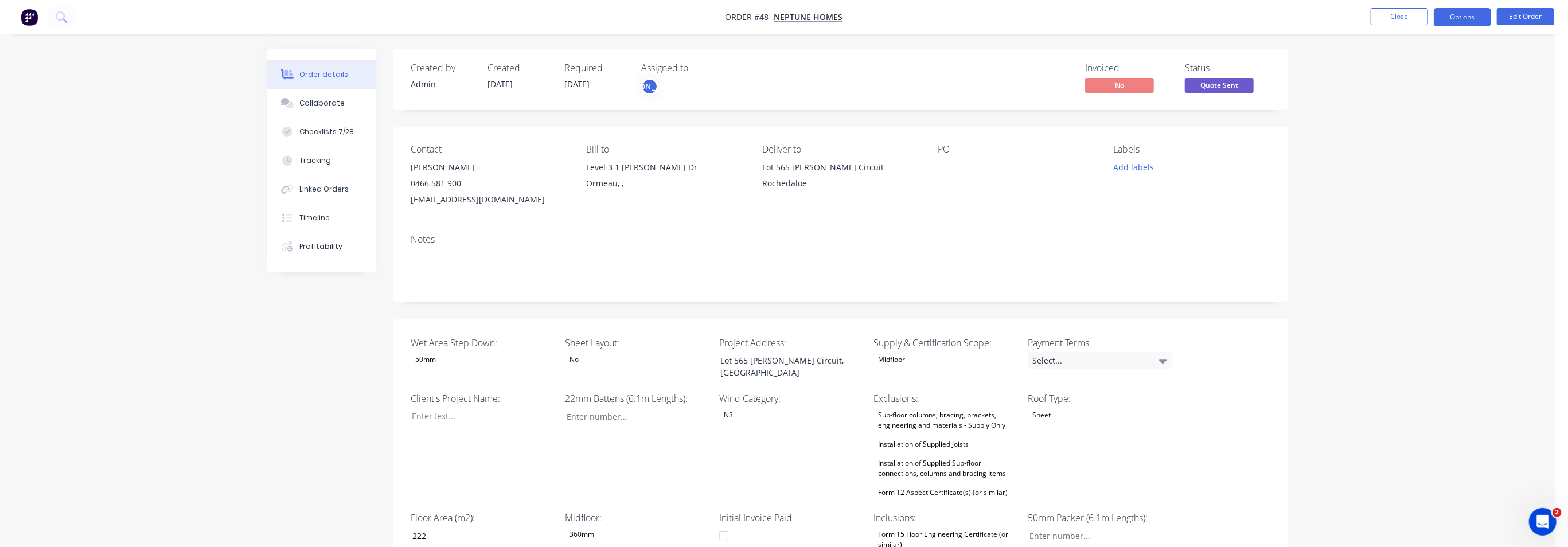
drag, startPoint x: 1475, startPoint y: 21, endPoint x: 1473, endPoint y: 27, distance: 6.3
click at [1474, 21] on button "Options" at bounding box center [1463, 17] width 58 height 18
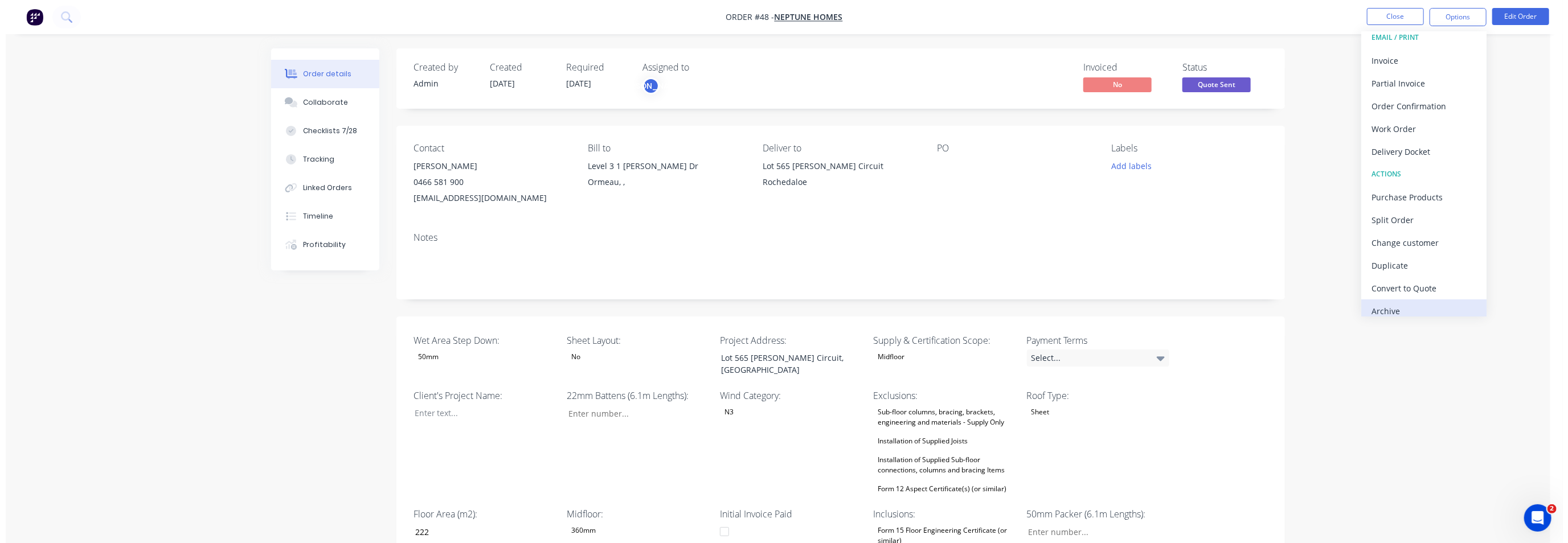
scroll to position [17, 0]
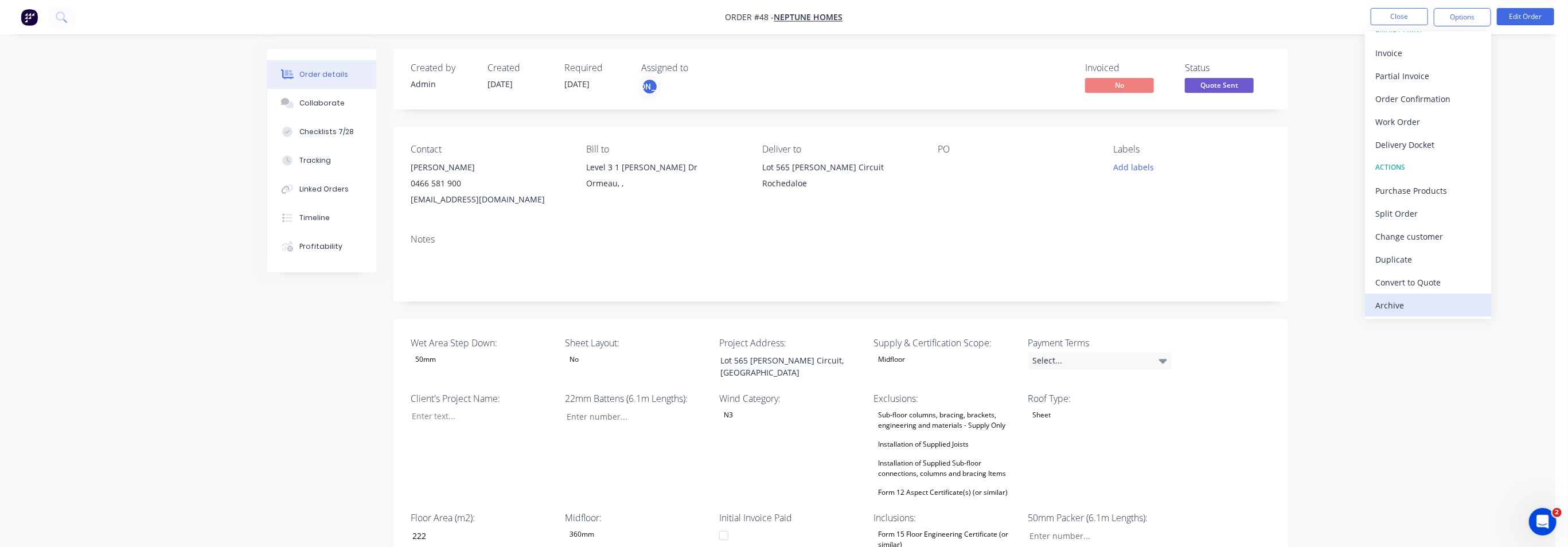
click at [1413, 308] on div "Archive" at bounding box center [1428, 305] width 105 height 17
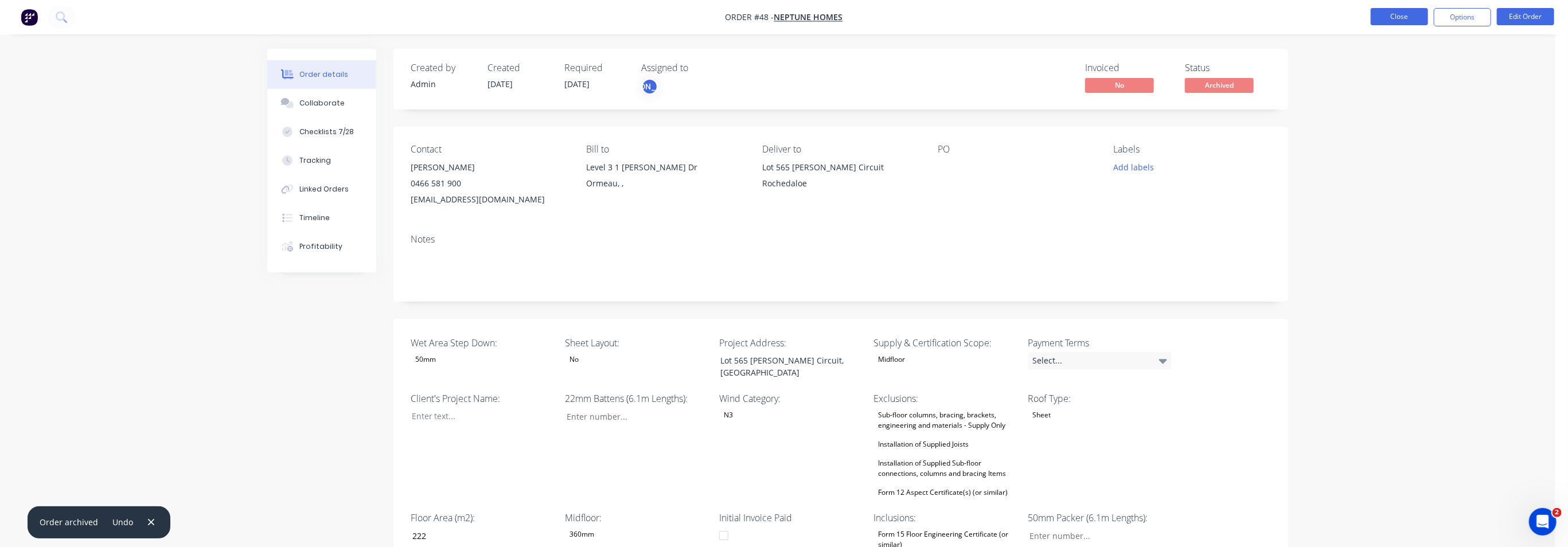
click at [1397, 20] on button "Close" at bounding box center [1399, 16] width 58 height 17
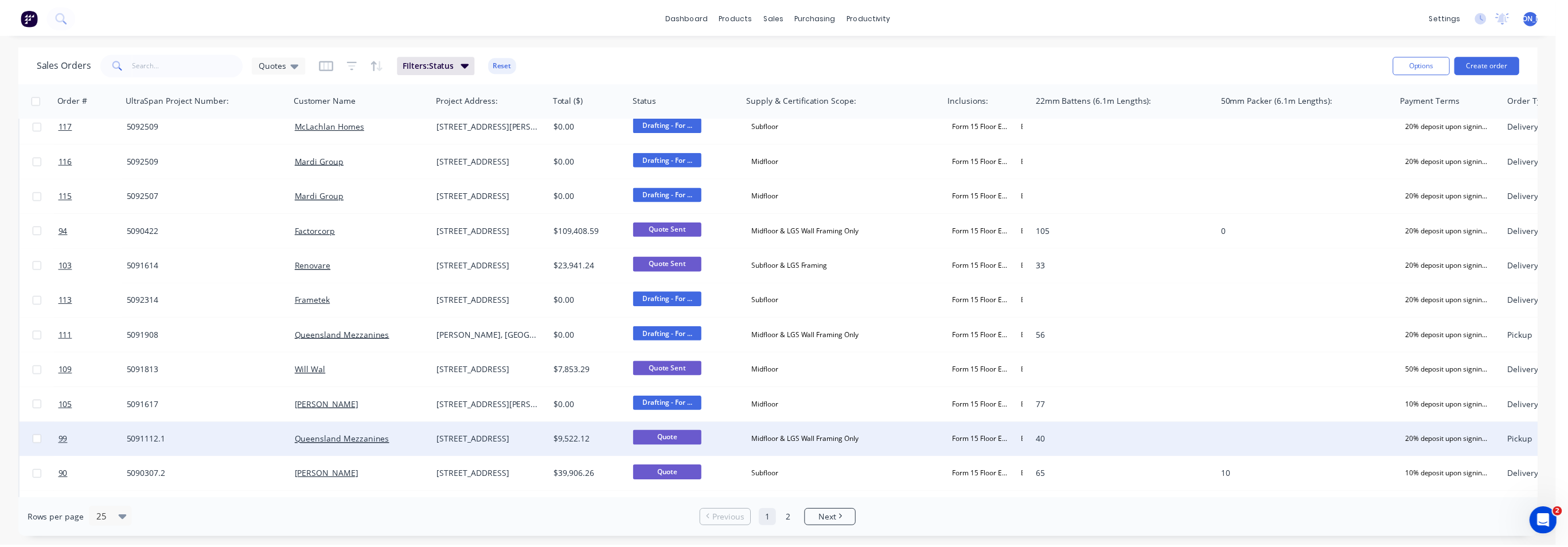
scroll to position [287, 0]
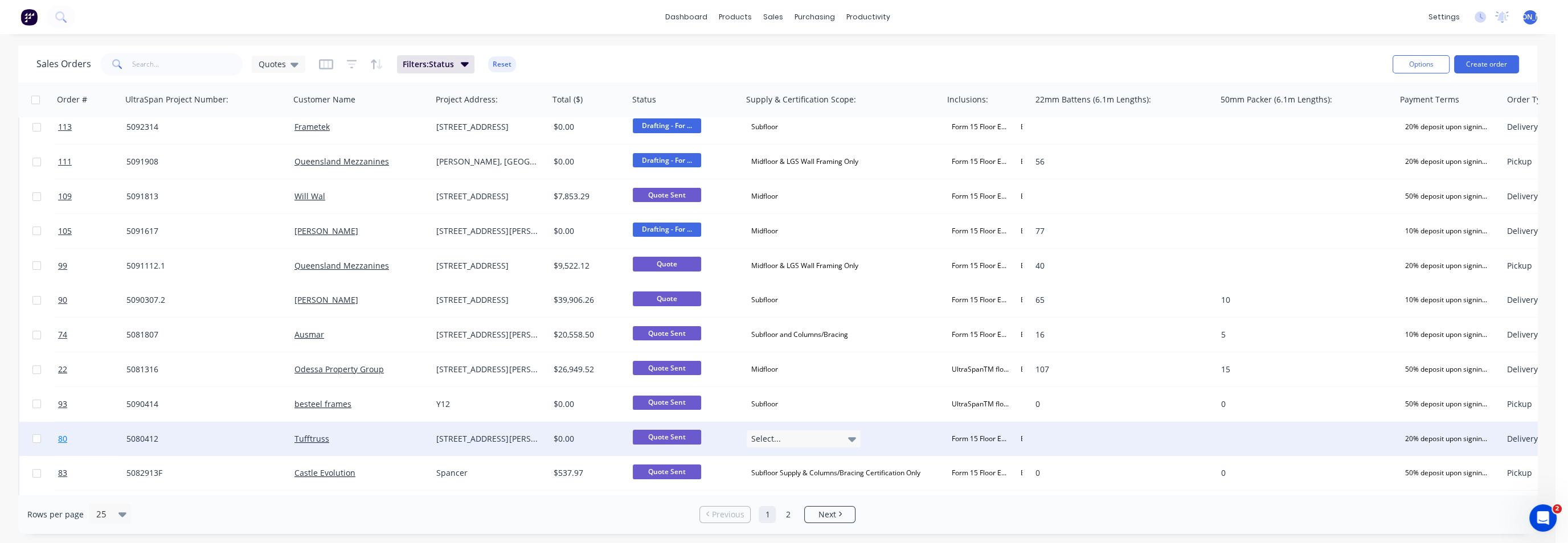
click at [60, 437] on span "80" at bounding box center [62, 440] width 9 height 12
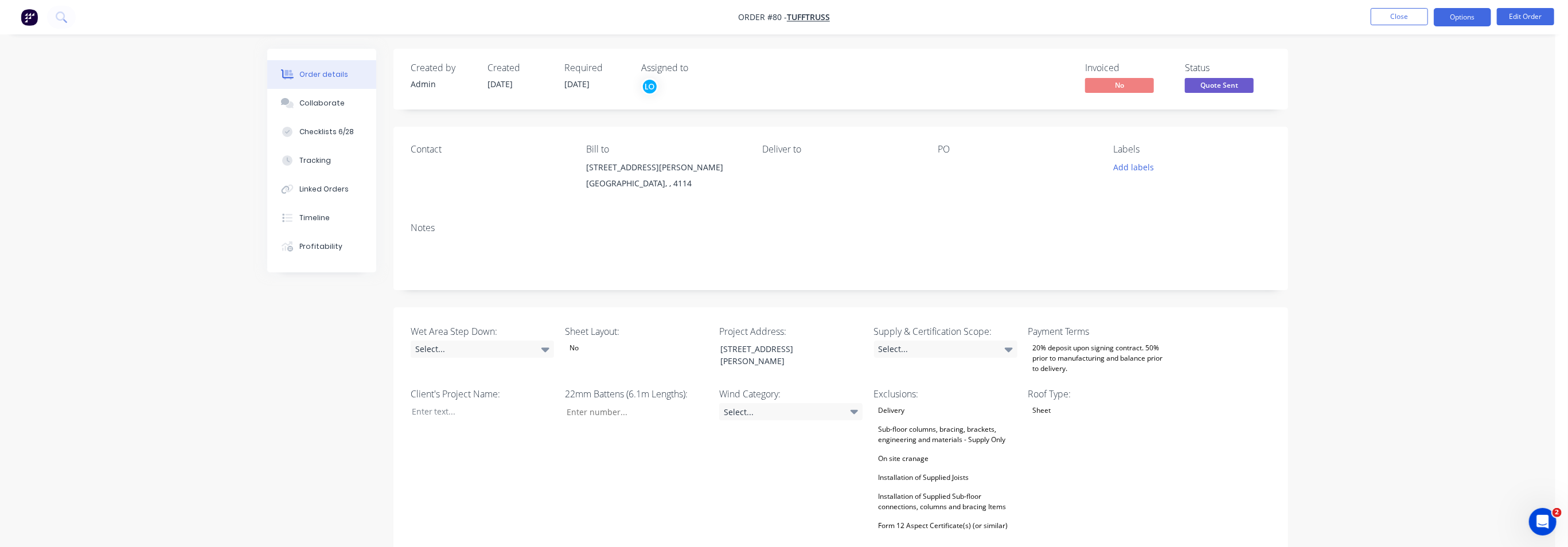
click at [1471, 18] on button "Options" at bounding box center [1463, 17] width 58 height 18
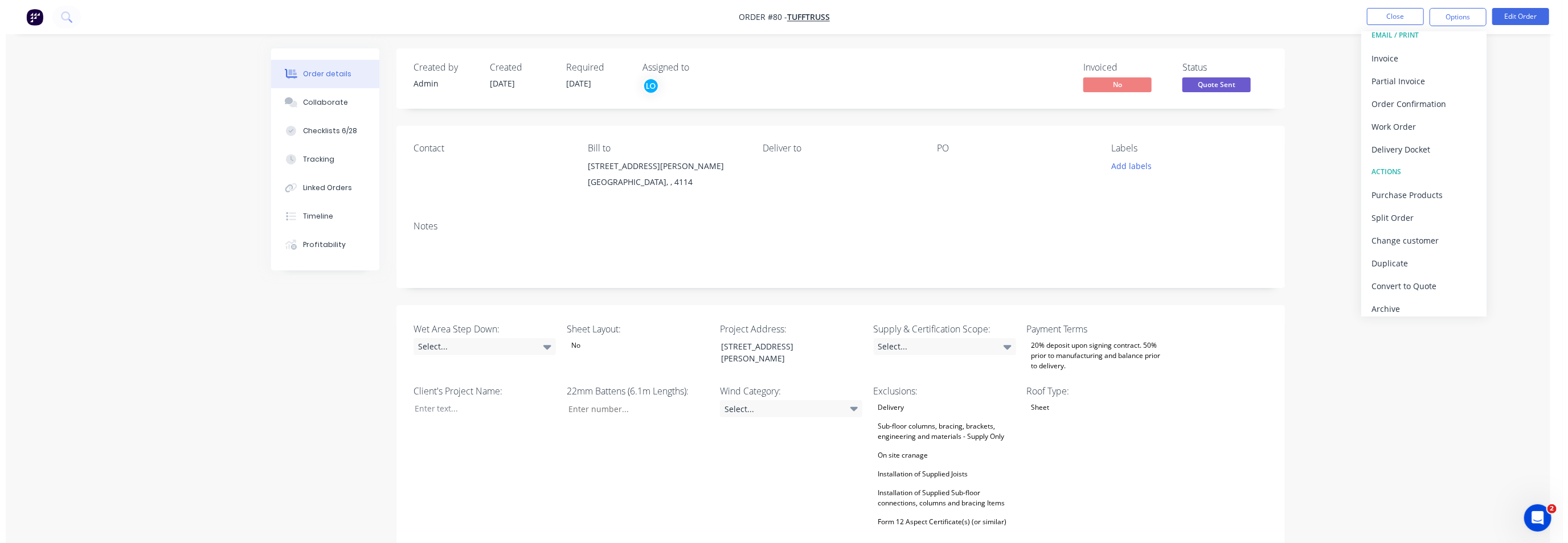
scroll to position [17, 0]
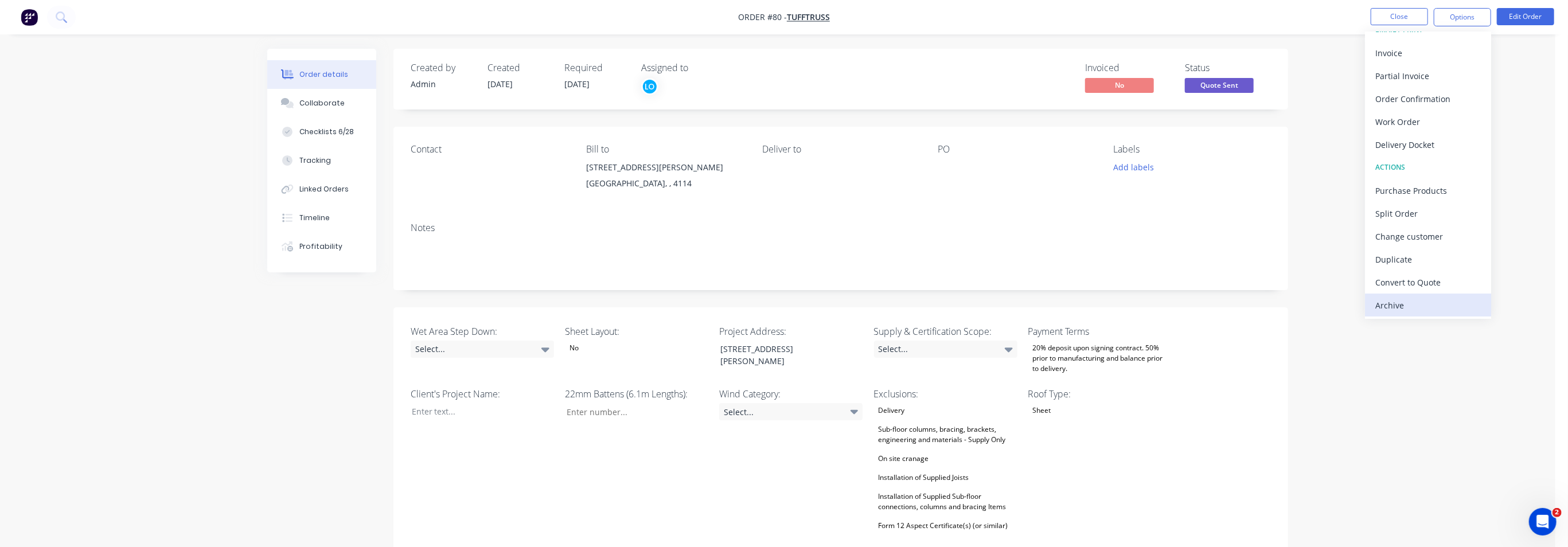
click at [1397, 305] on div "Archive" at bounding box center [1428, 305] width 105 height 17
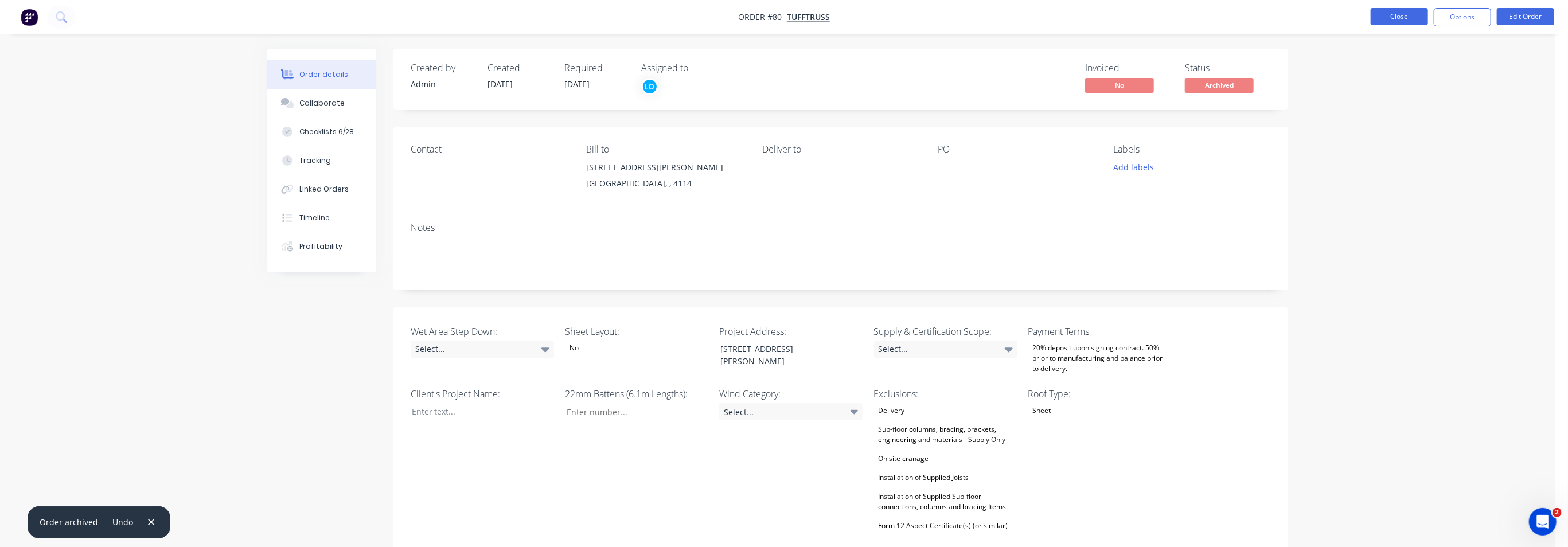
click at [1418, 20] on button "Close" at bounding box center [1399, 16] width 58 height 17
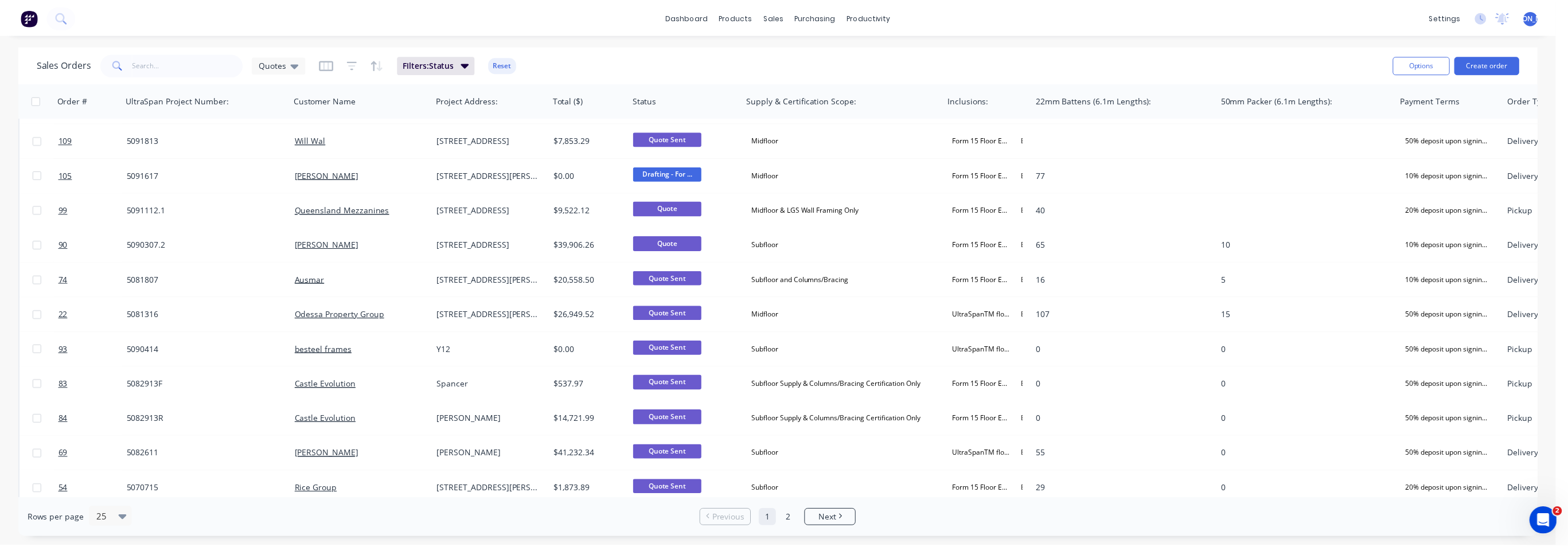
scroll to position [358, 0]
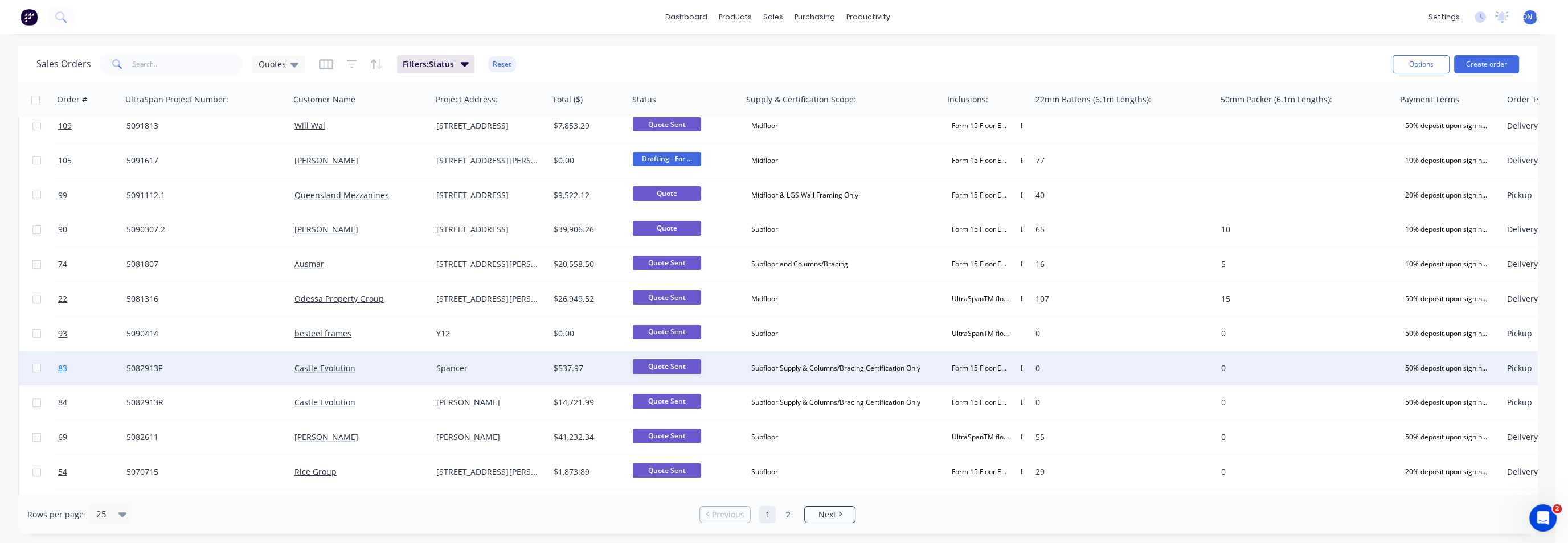
click at [63, 372] on span "83" at bounding box center [62, 369] width 9 height 12
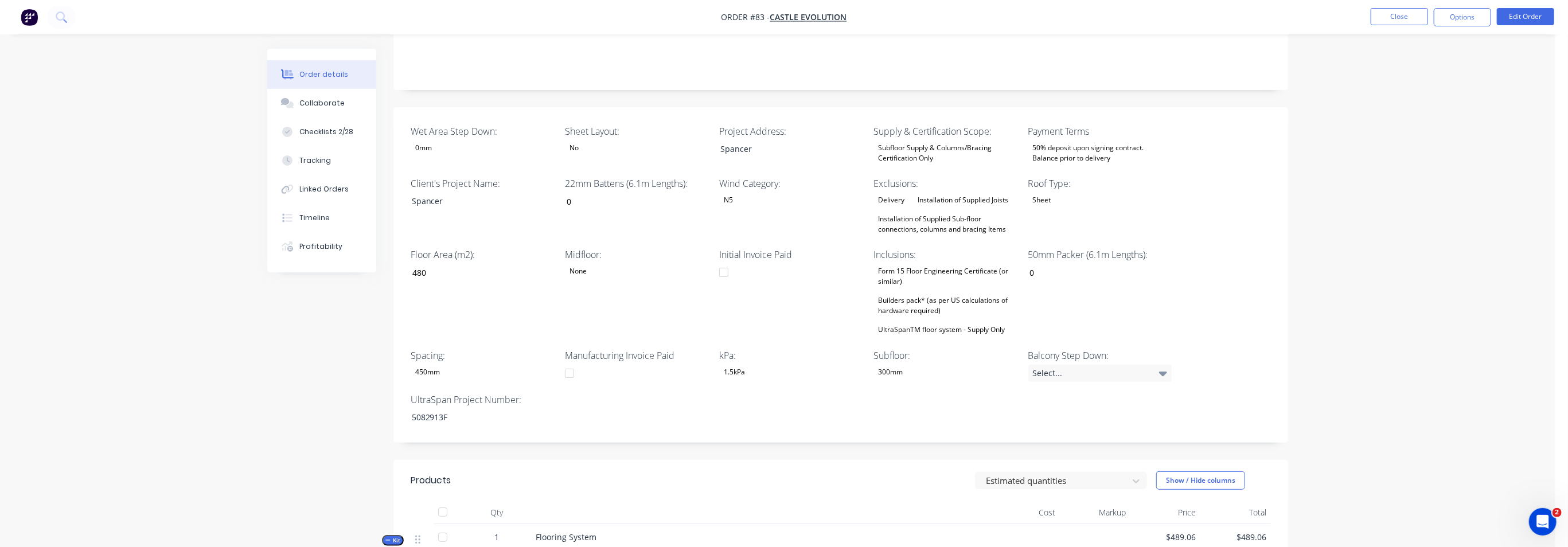
scroll to position [215, 0]
click at [1402, 21] on button "Close" at bounding box center [1399, 16] width 58 height 17
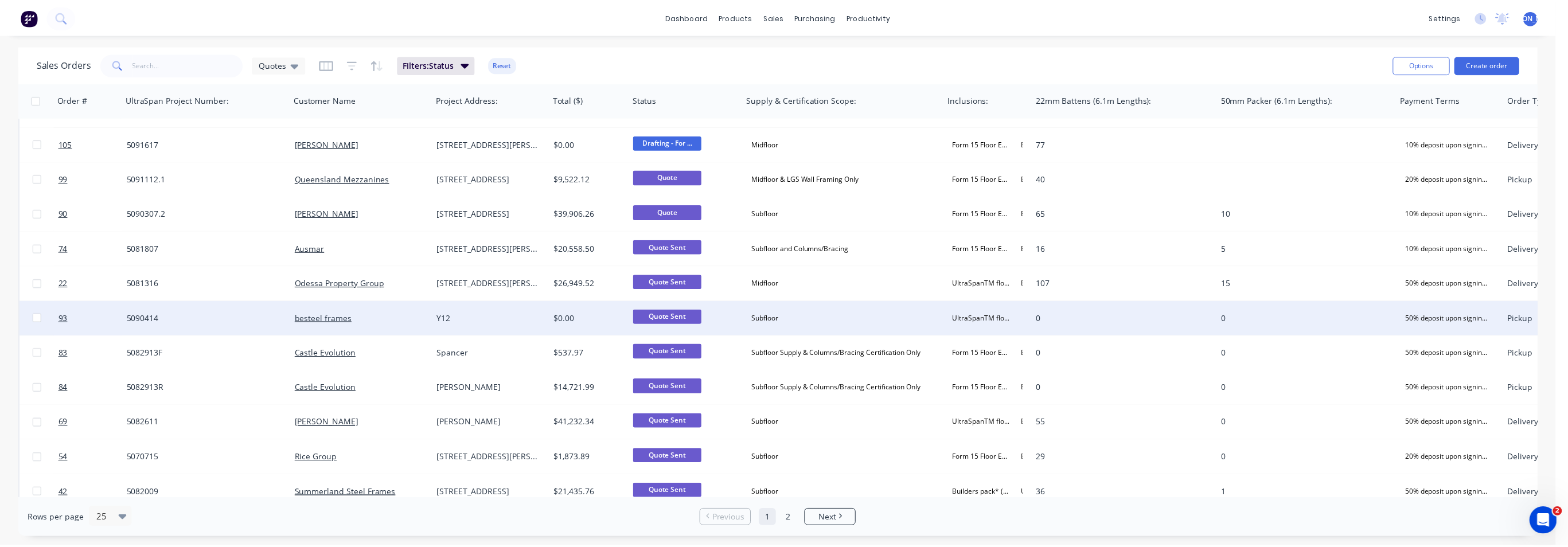
scroll to position [430, 0]
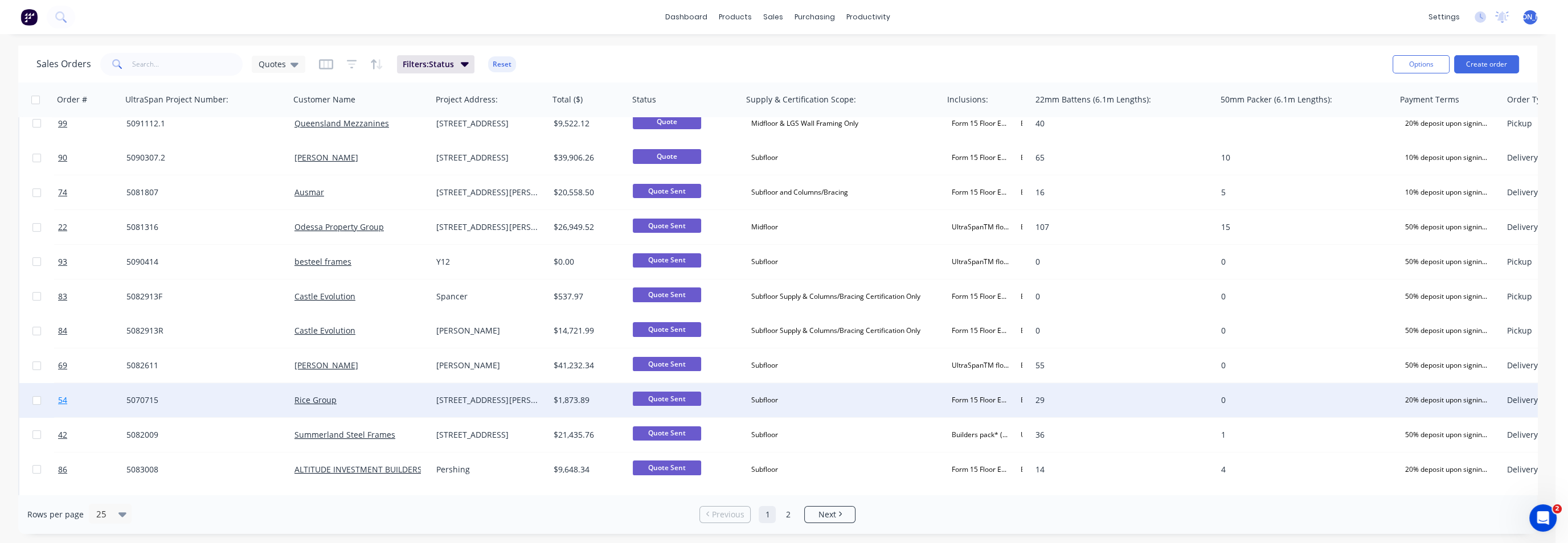
click at [59, 400] on span "54" at bounding box center [62, 401] width 9 height 12
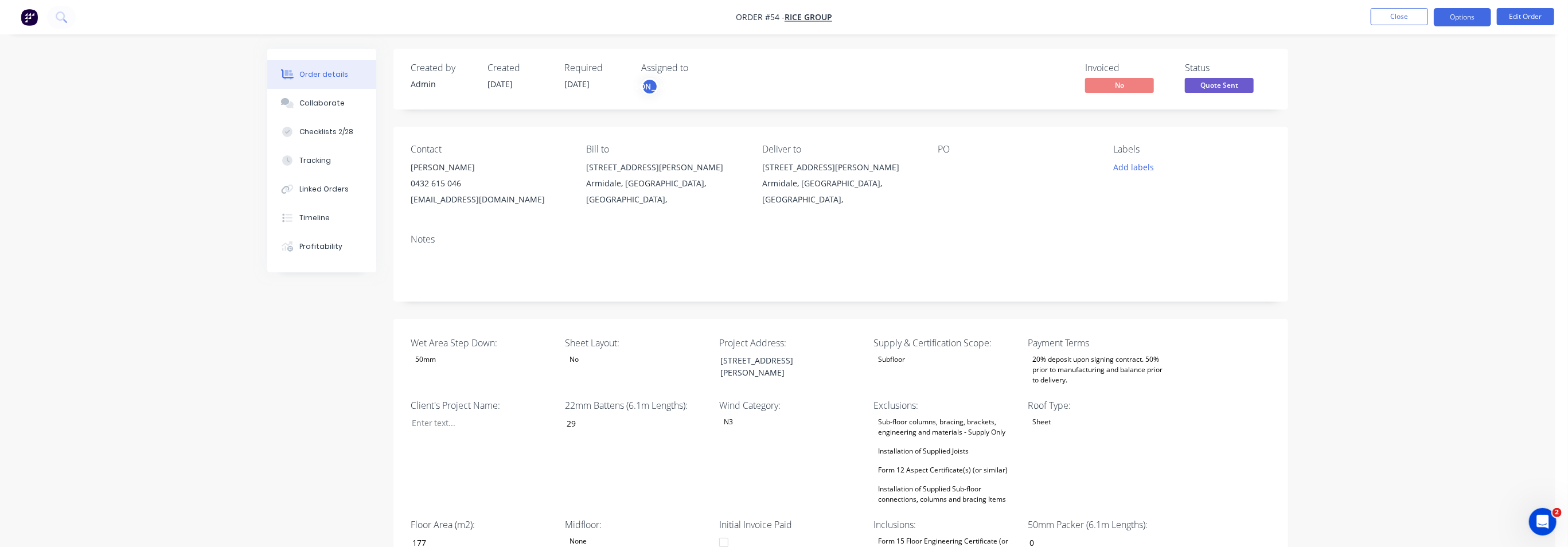
click at [1457, 16] on button "Options" at bounding box center [1463, 17] width 58 height 18
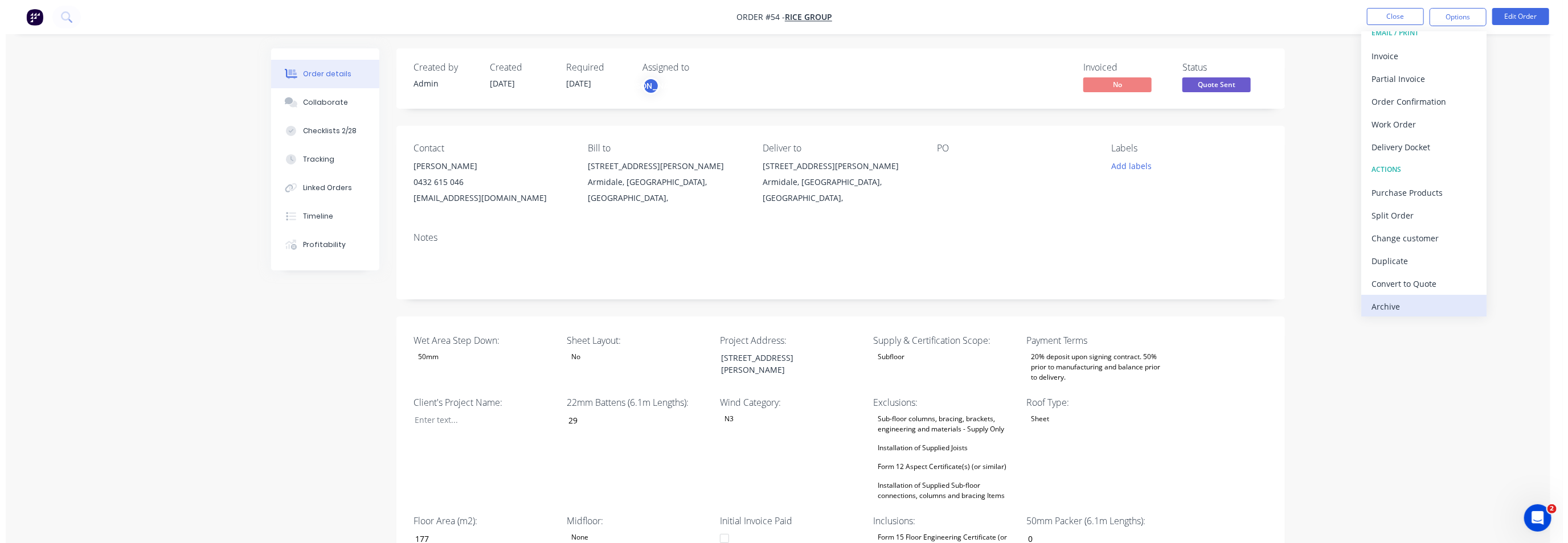
scroll to position [17, 0]
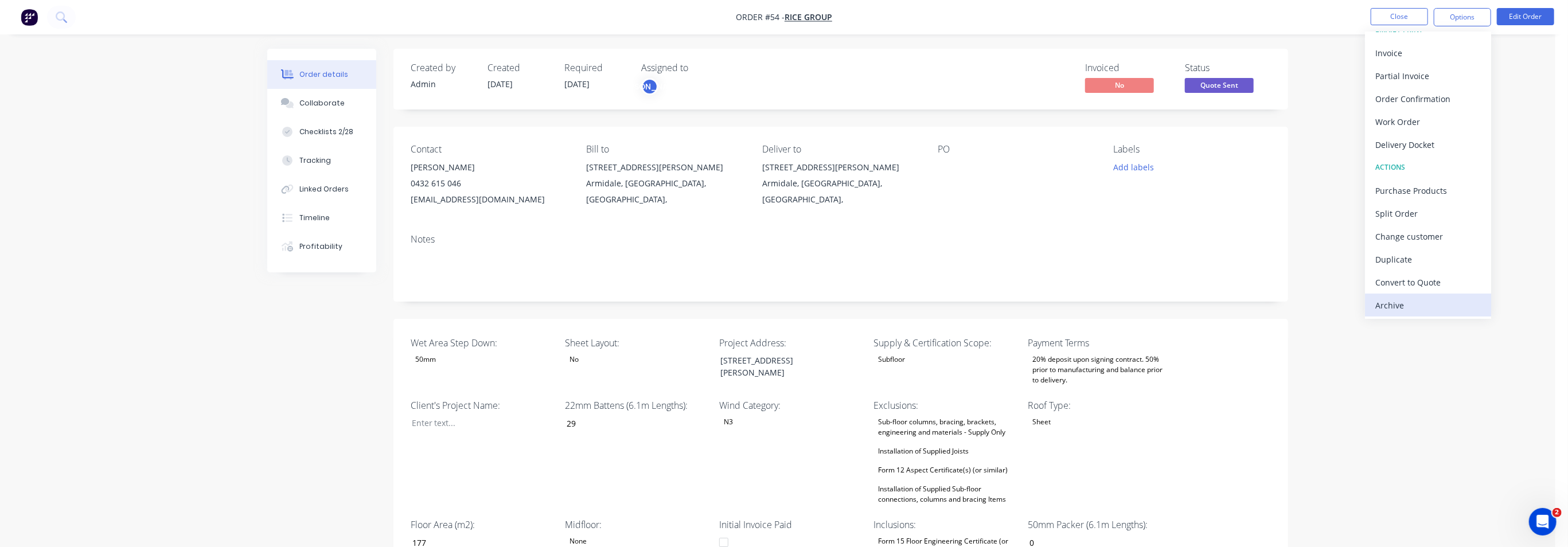
click at [1398, 301] on div "Archive" at bounding box center [1428, 305] width 105 height 17
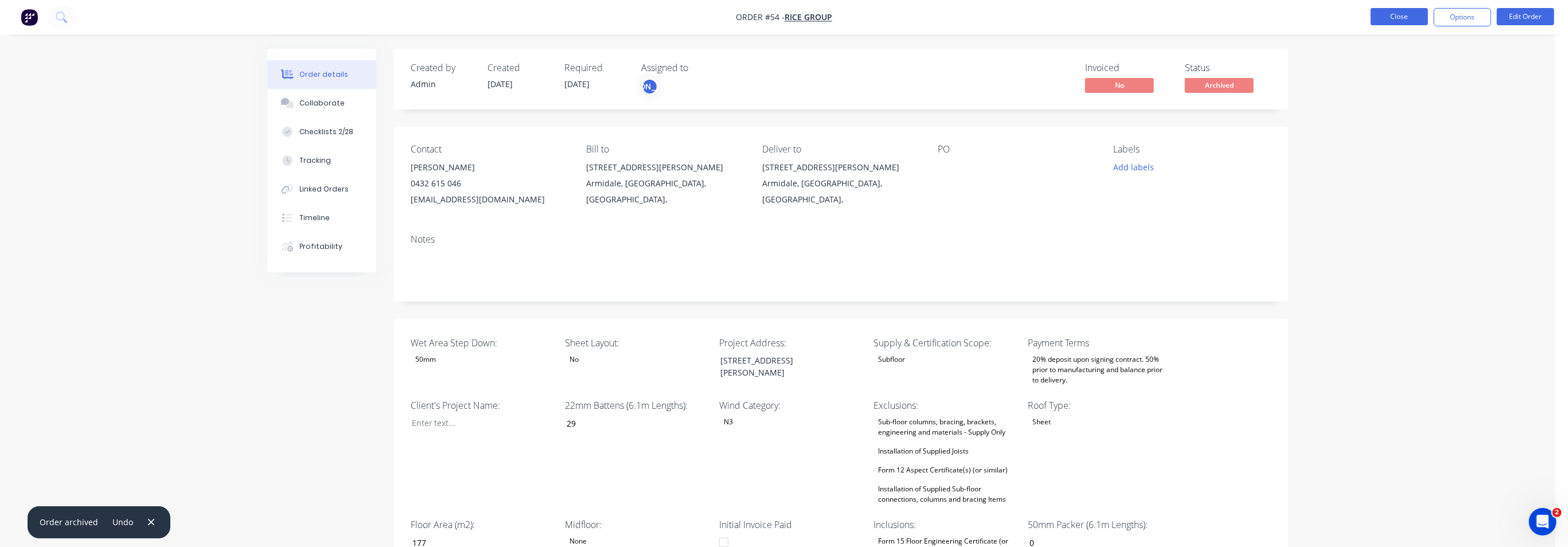
click at [1410, 18] on button "Close" at bounding box center [1399, 16] width 58 height 17
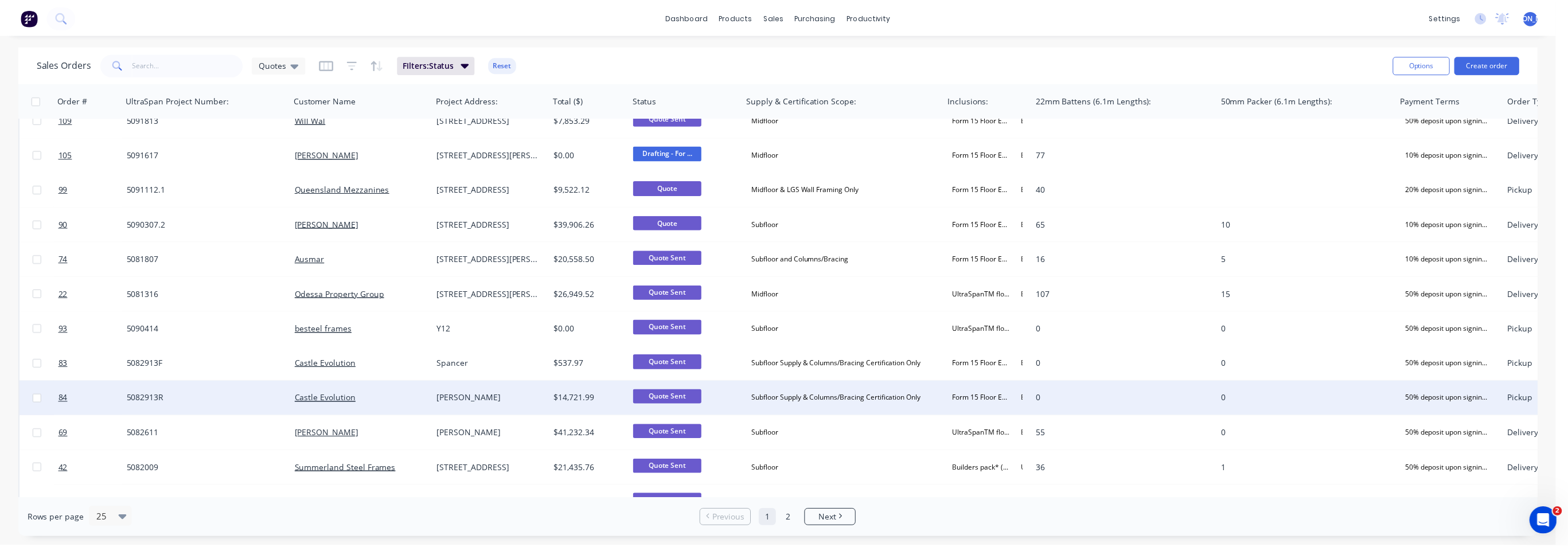
scroll to position [430, 0]
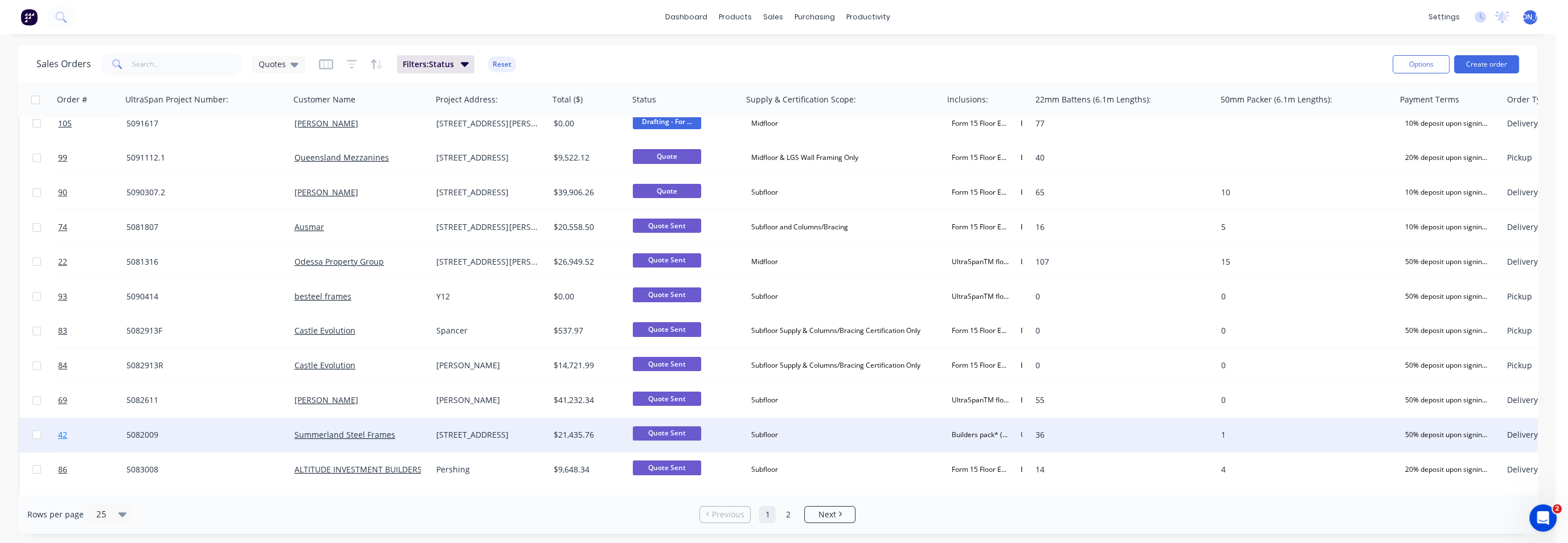
click at [64, 436] on span "42" at bounding box center [62, 436] width 9 height 12
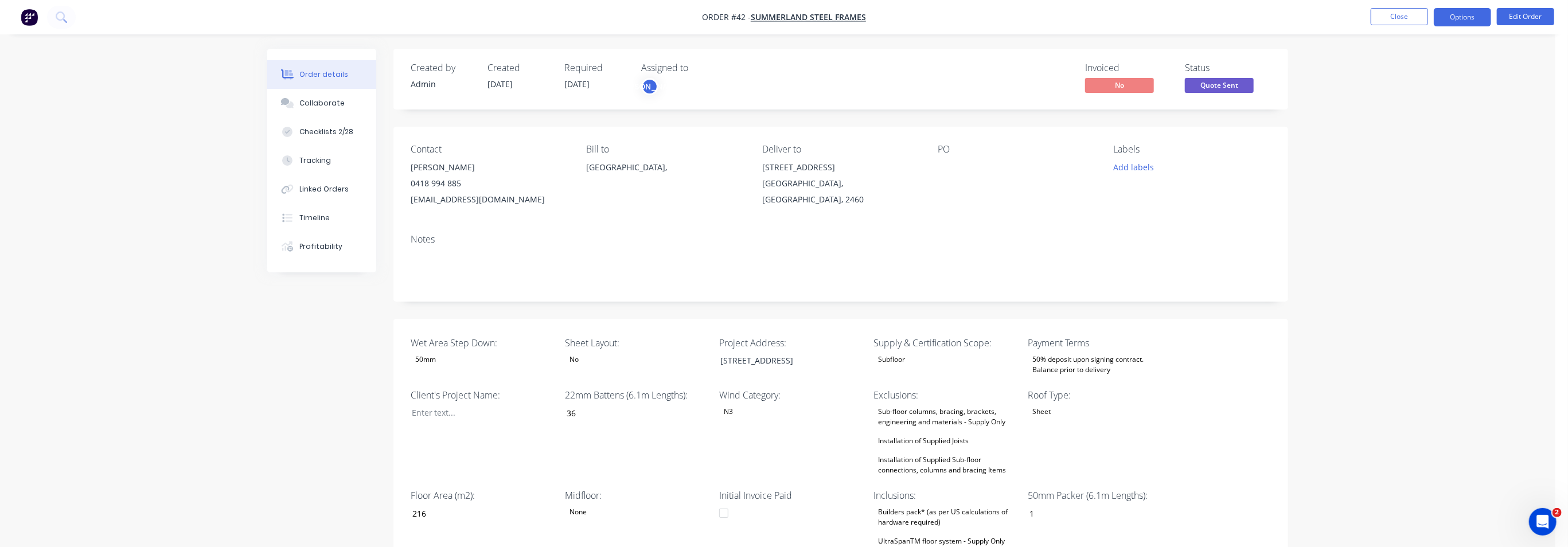
click at [1474, 14] on button "Options" at bounding box center [1463, 17] width 58 height 18
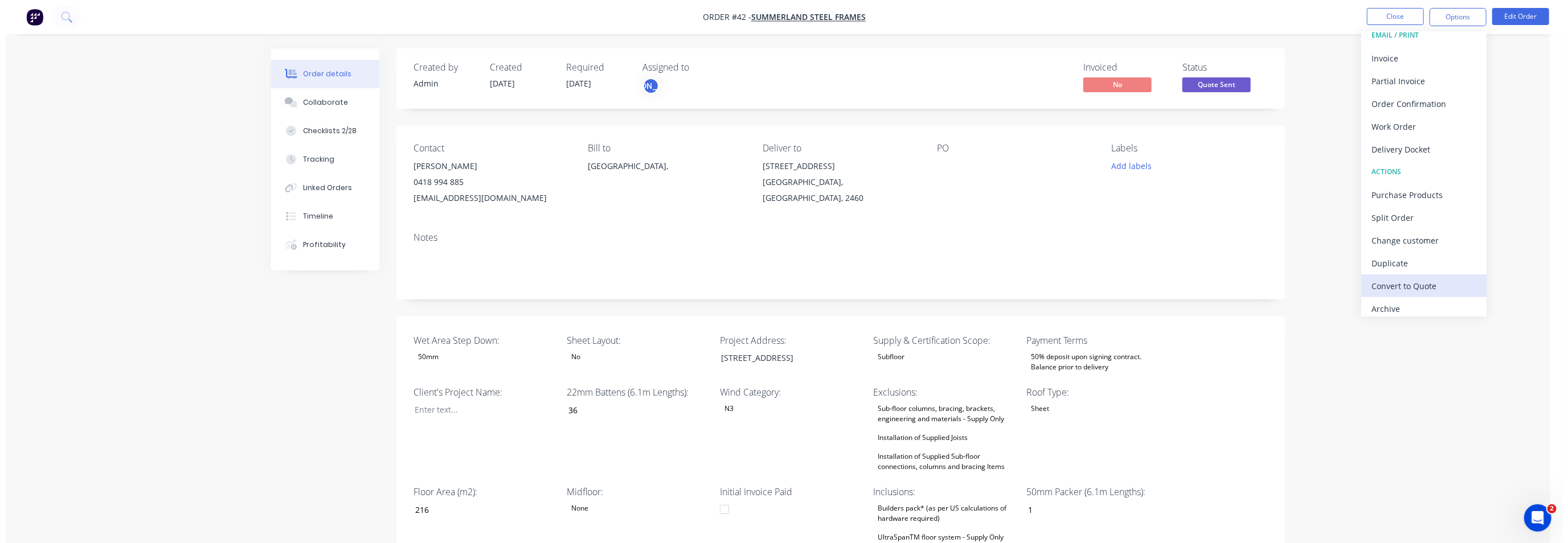
scroll to position [17, 0]
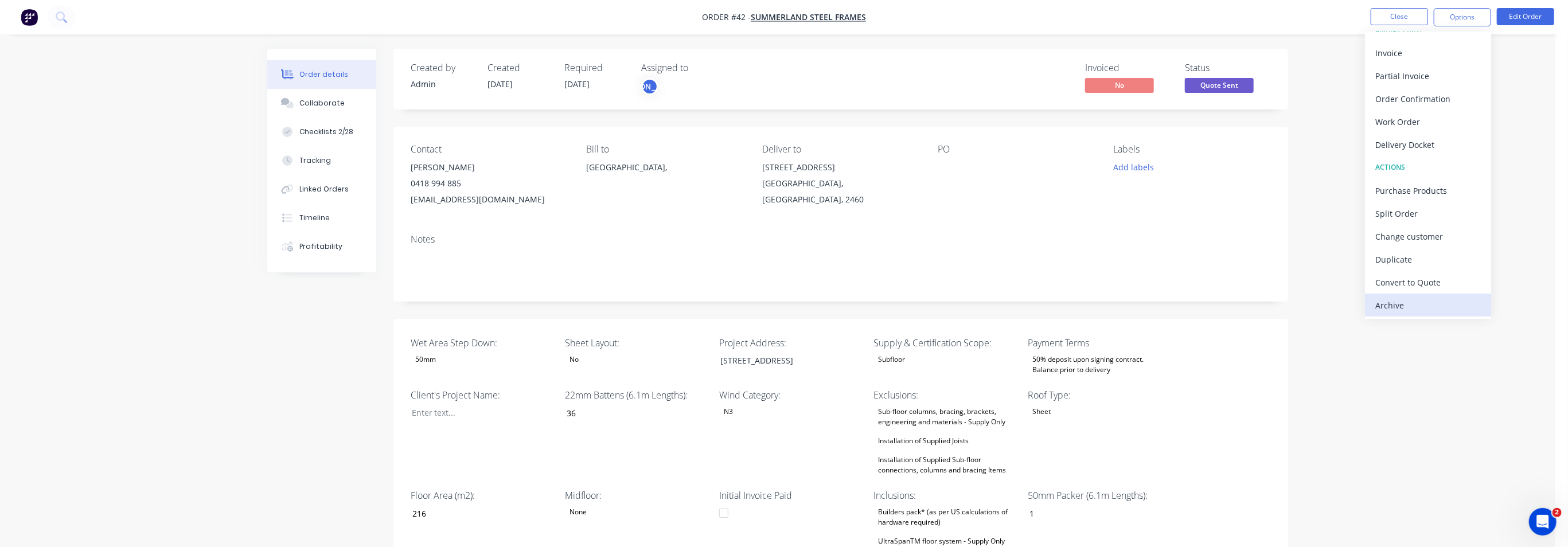
click at [1407, 303] on div "Archive" at bounding box center [1428, 305] width 105 height 17
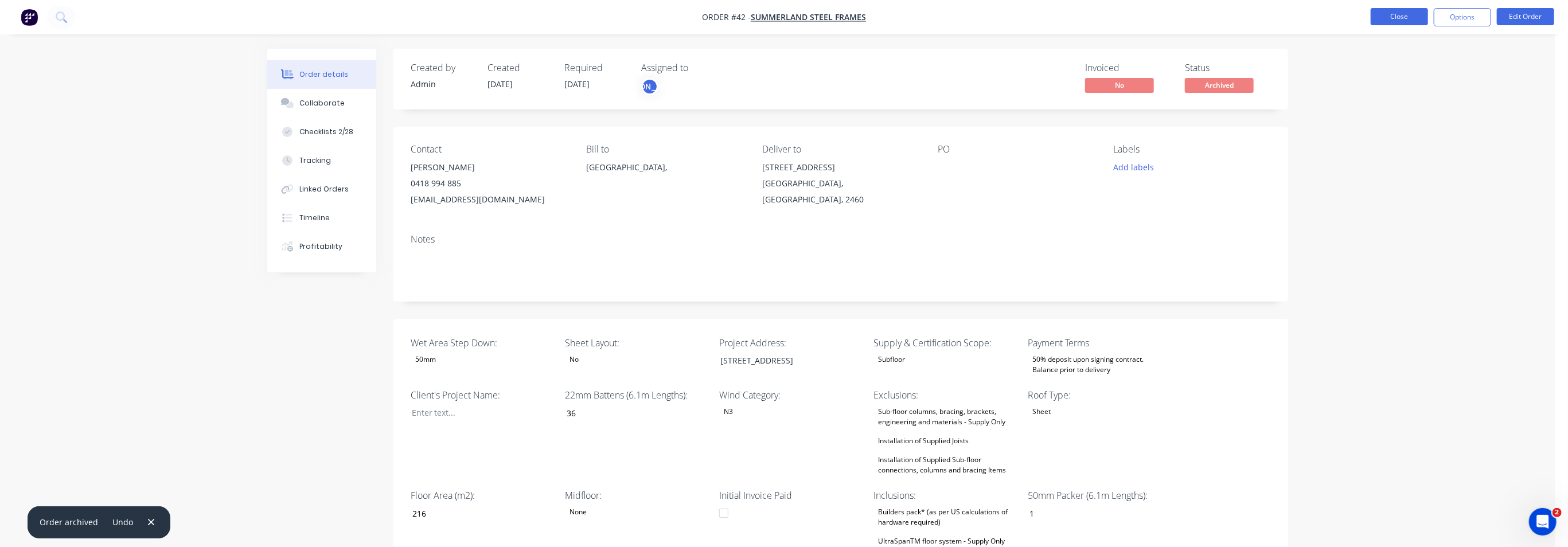
click at [1398, 18] on button "Close" at bounding box center [1399, 16] width 58 height 17
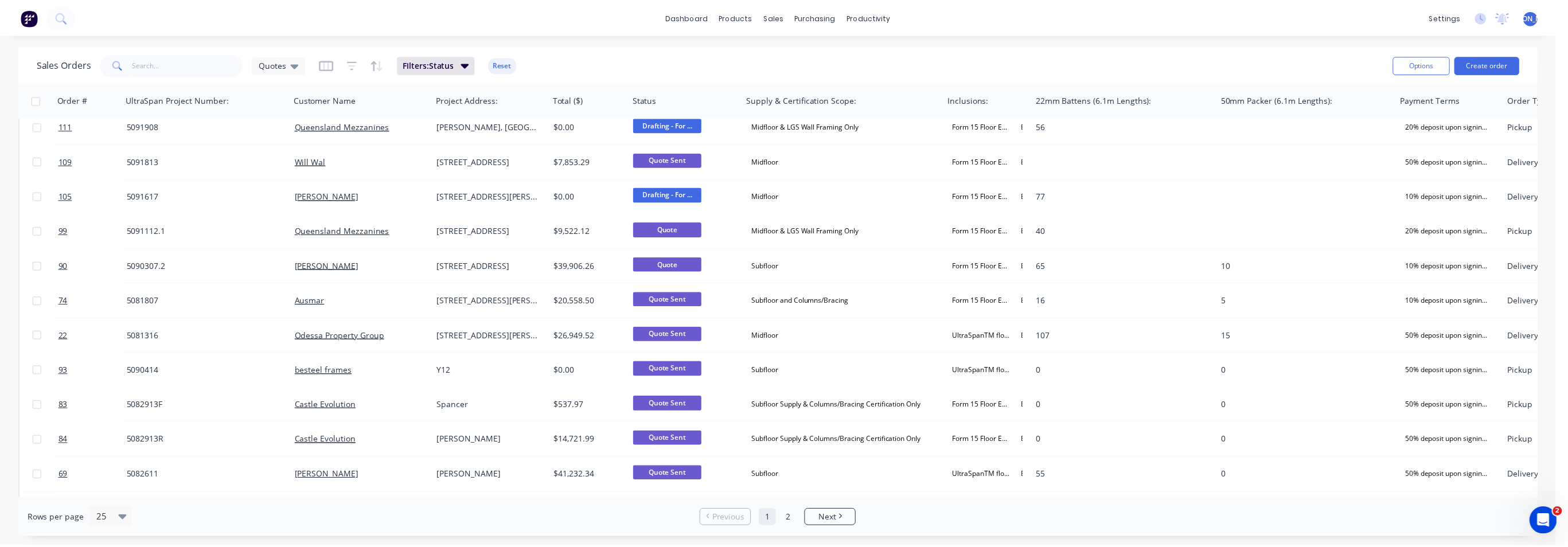
scroll to position [358, 0]
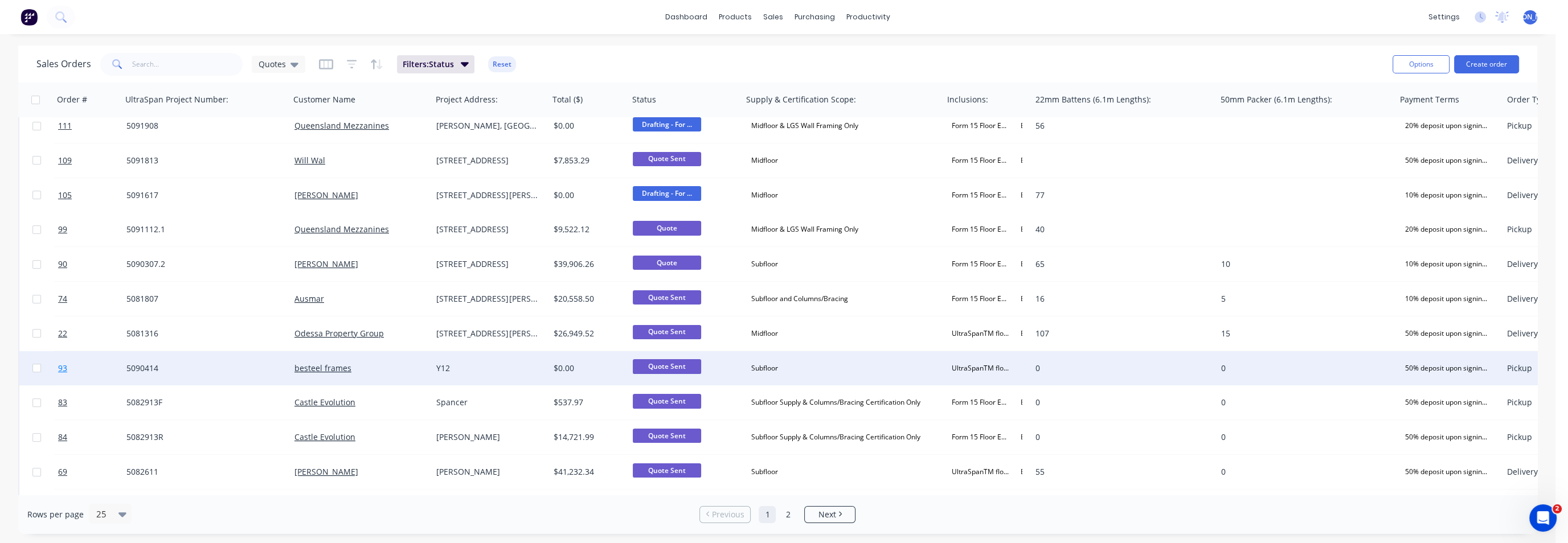
click at [61, 371] on span "93" at bounding box center [62, 369] width 9 height 12
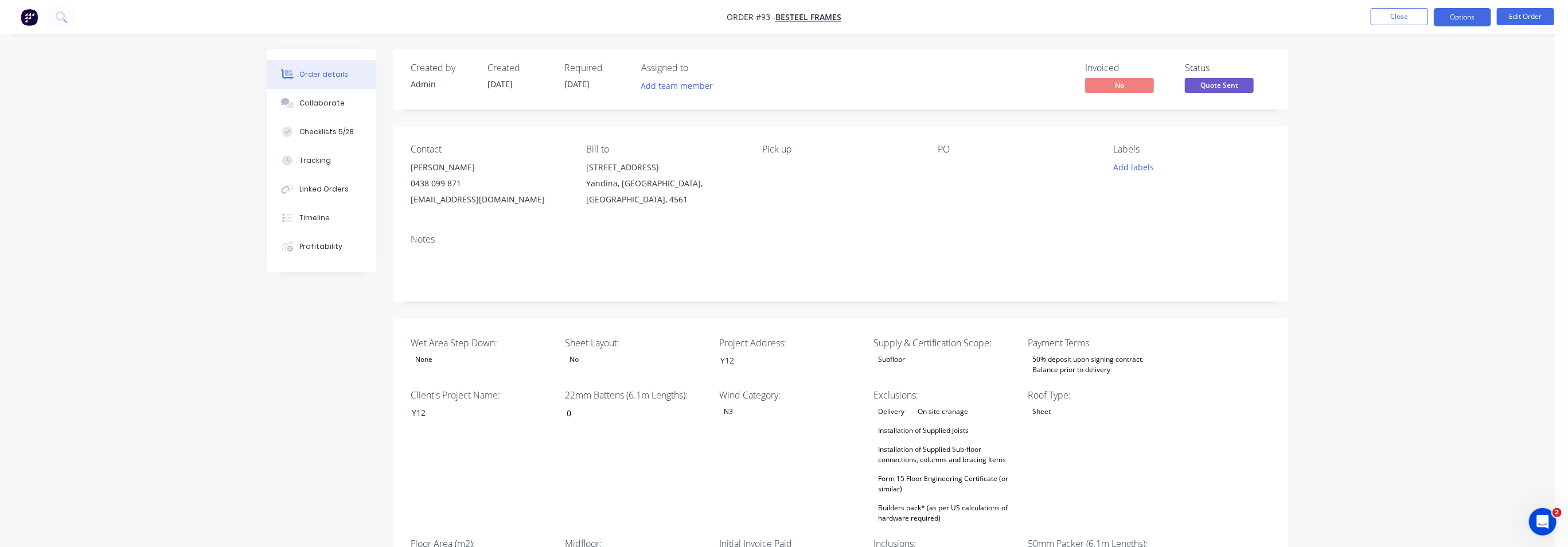
click at [1466, 12] on button "Options" at bounding box center [1463, 17] width 58 height 18
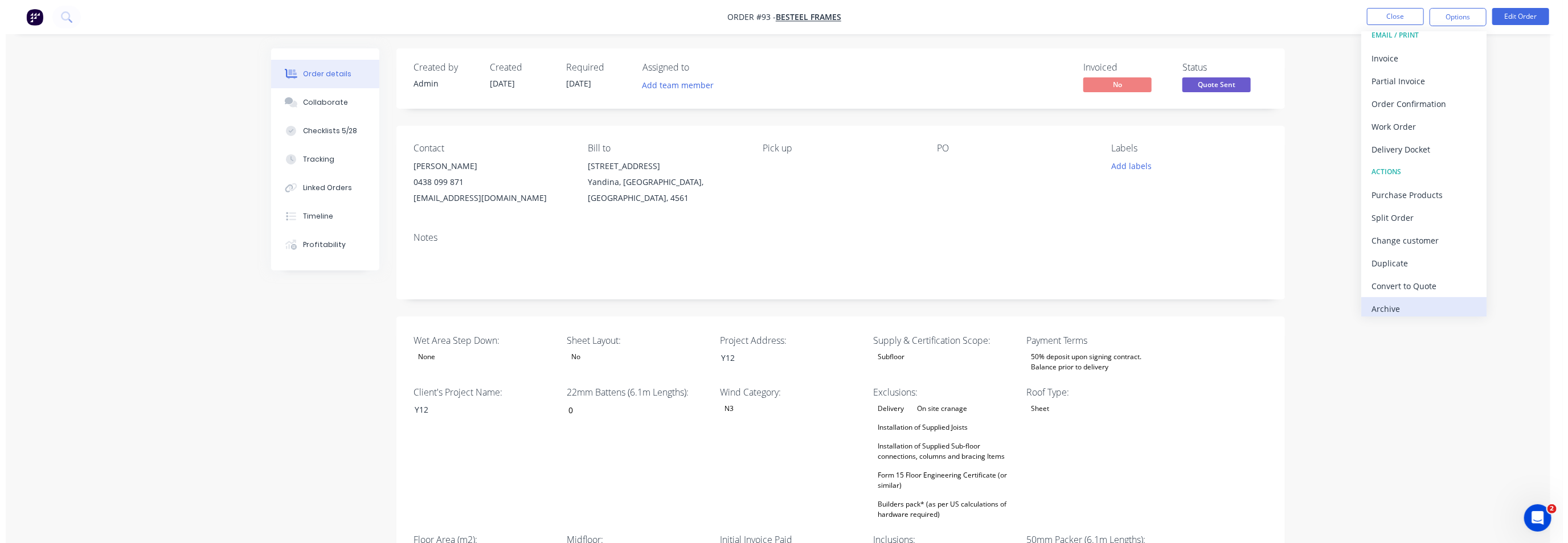
scroll to position [17, 0]
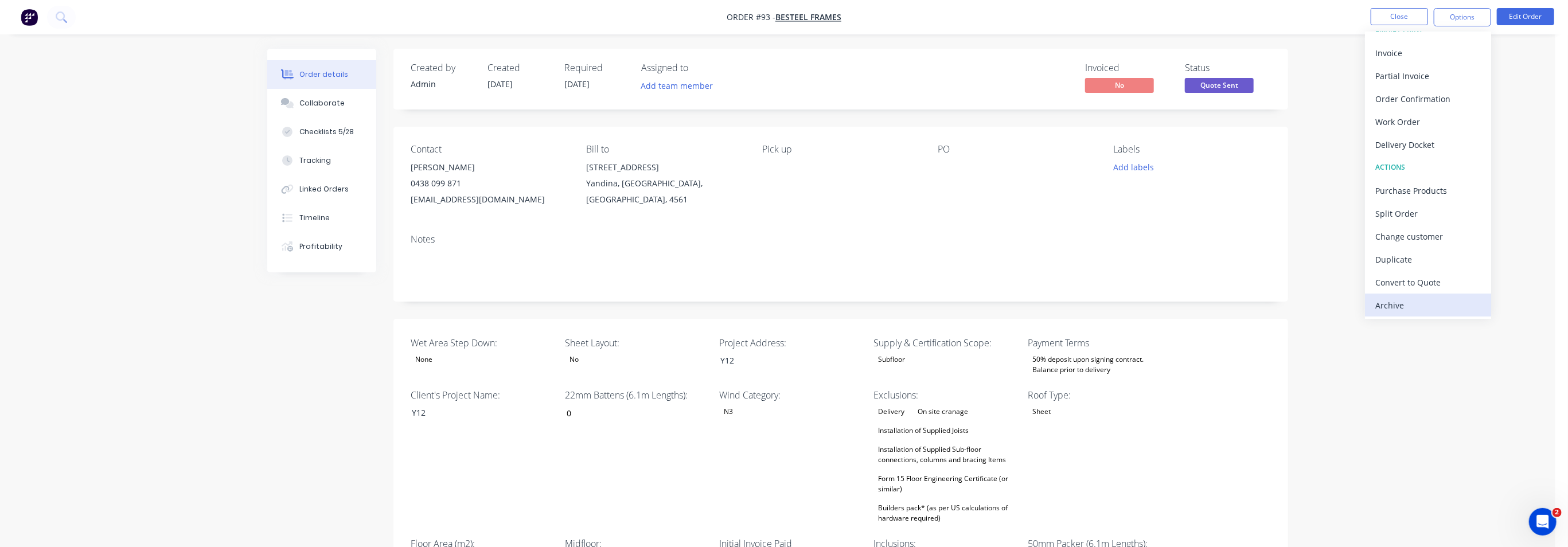
click at [1419, 301] on div "Archive" at bounding box center [1428, 305] width 105 height 17
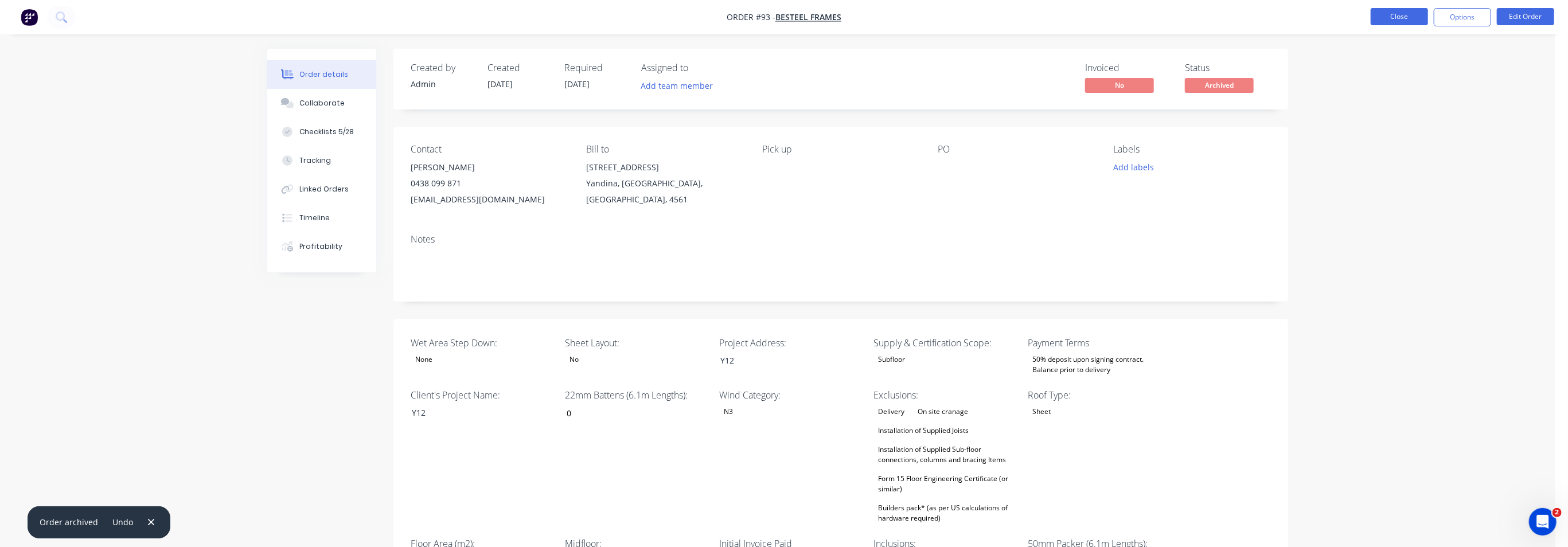
click at [1404, 20] on button "Close" at bounding box center [1399, 16] width 58 height 17
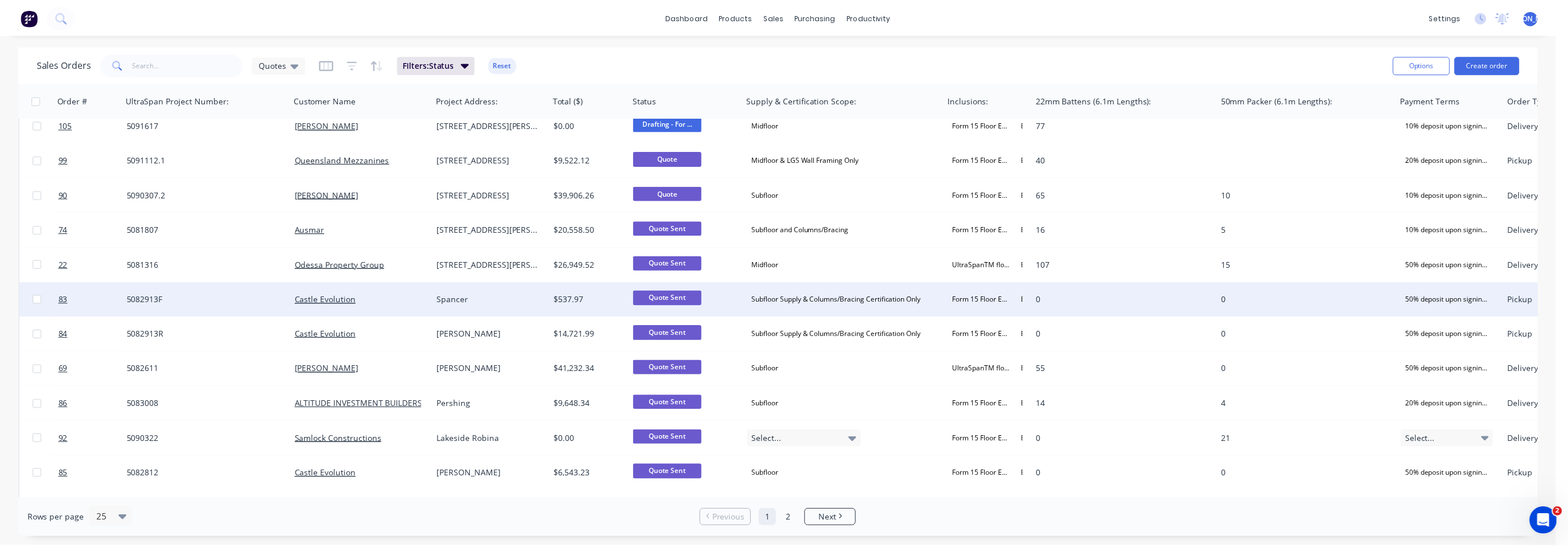
scroll to position [495, 0]
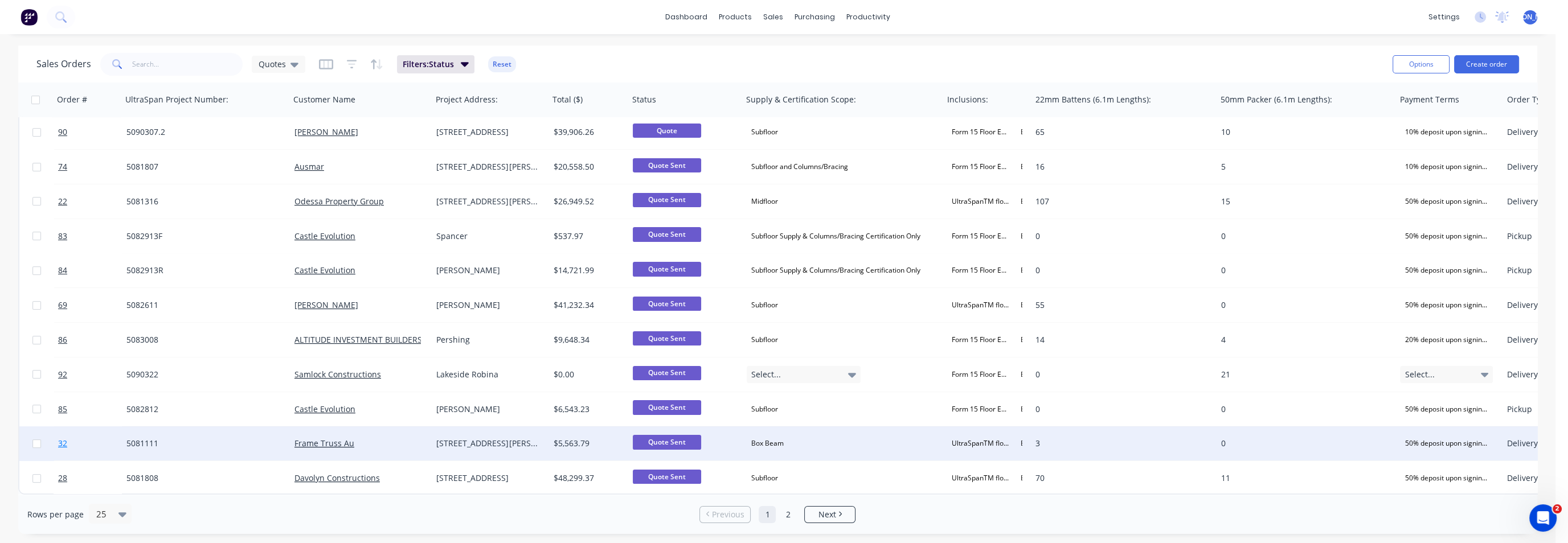
click at [59, 441] on span "32" at bounding box center [62, 443] width 9 height 12
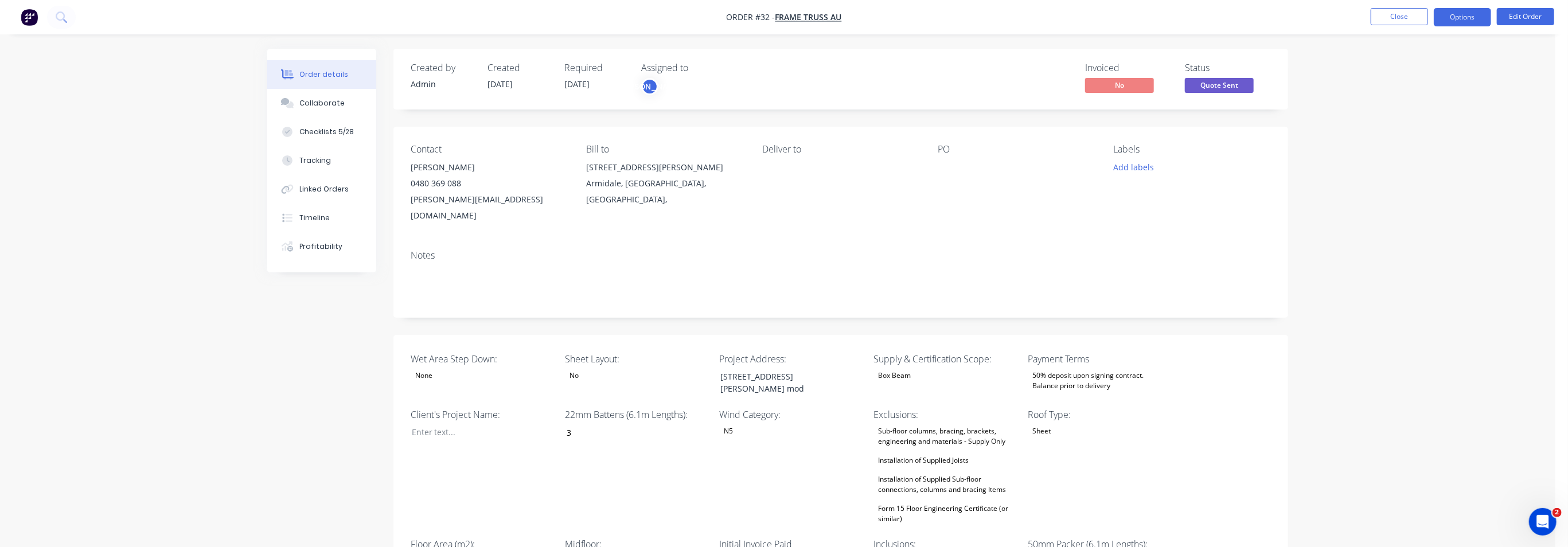
click at [1456, 14] on button "Options" at bounding box center [1463, 17] width 58 height 18
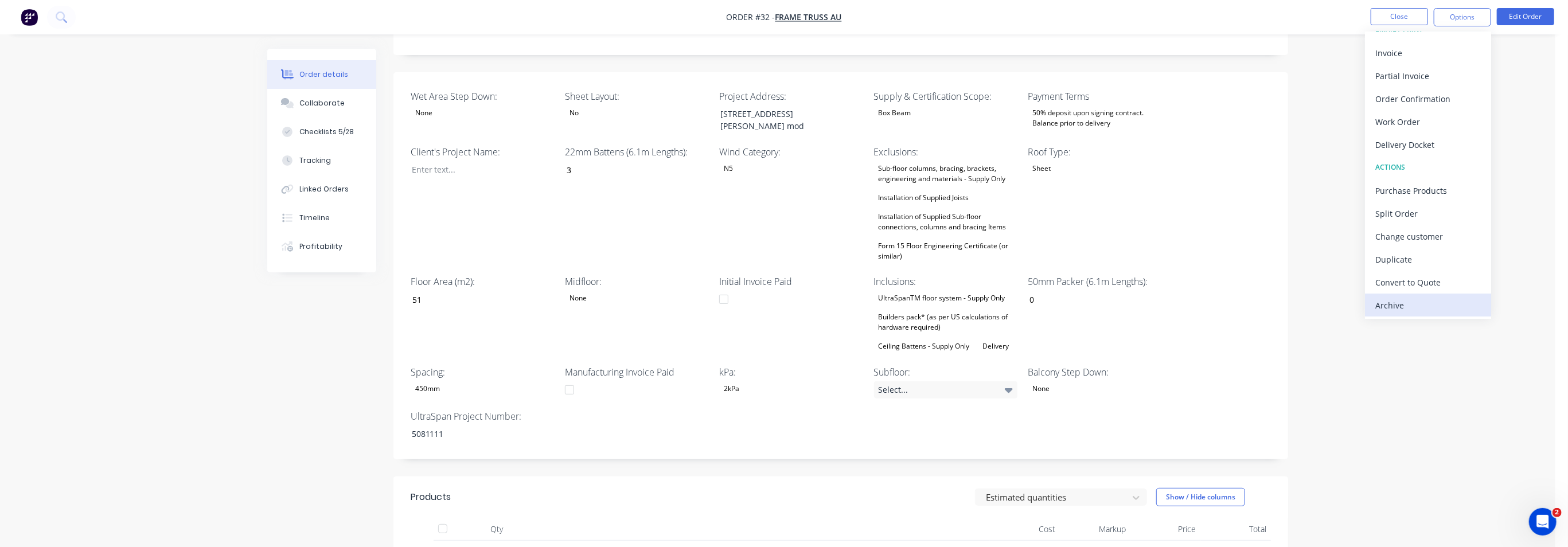
scroll to position [430, 0]
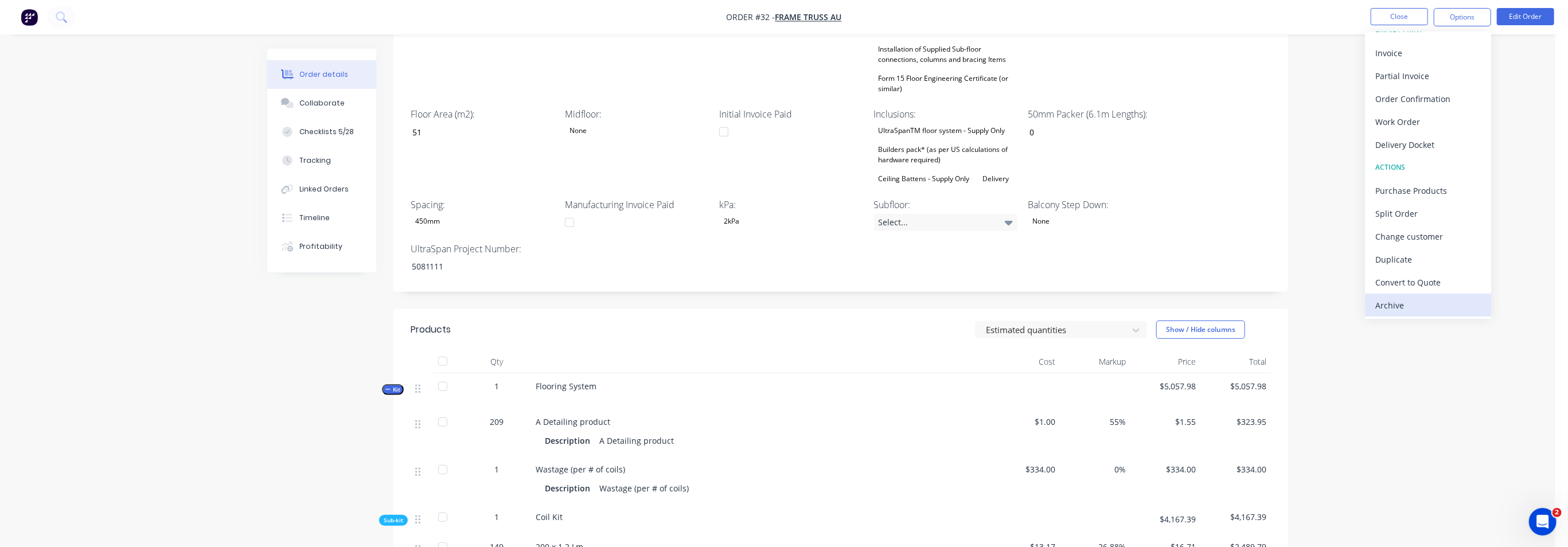
click at [1418, 303] on div "Archive" at bounding box center [1428, 305] width 105 height 17
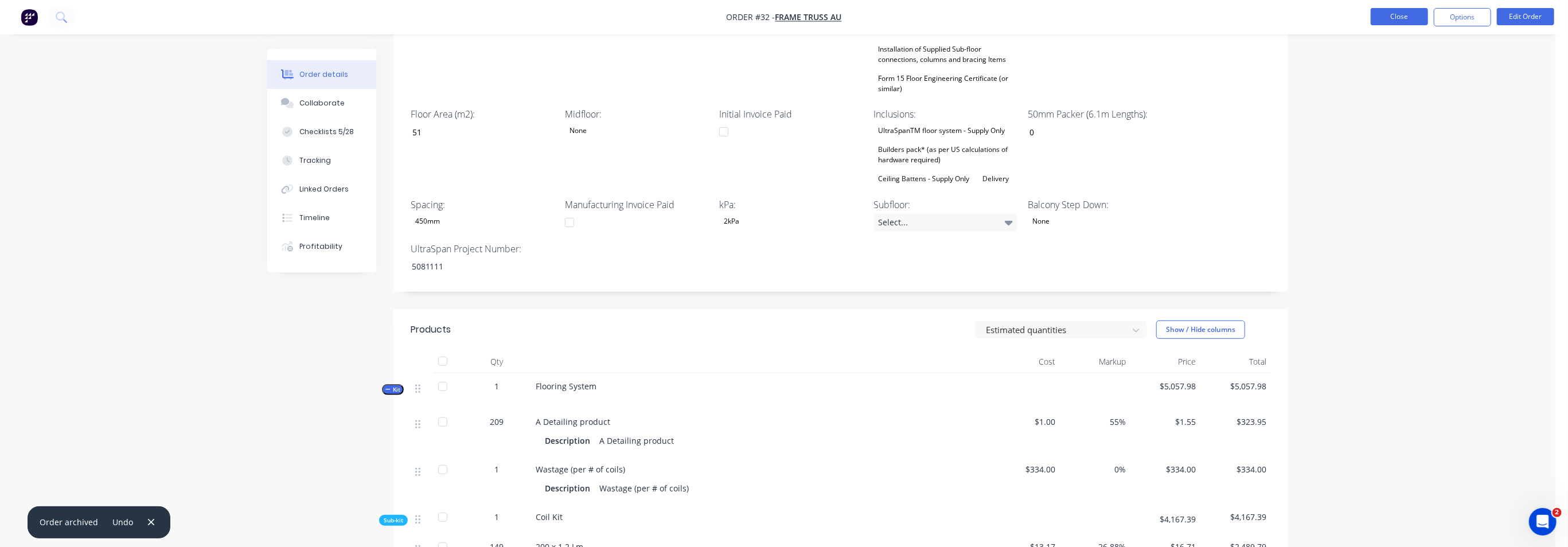
click at [1403, 18] on button "Close" at bounding box center [1399, 16] width 58 height 17
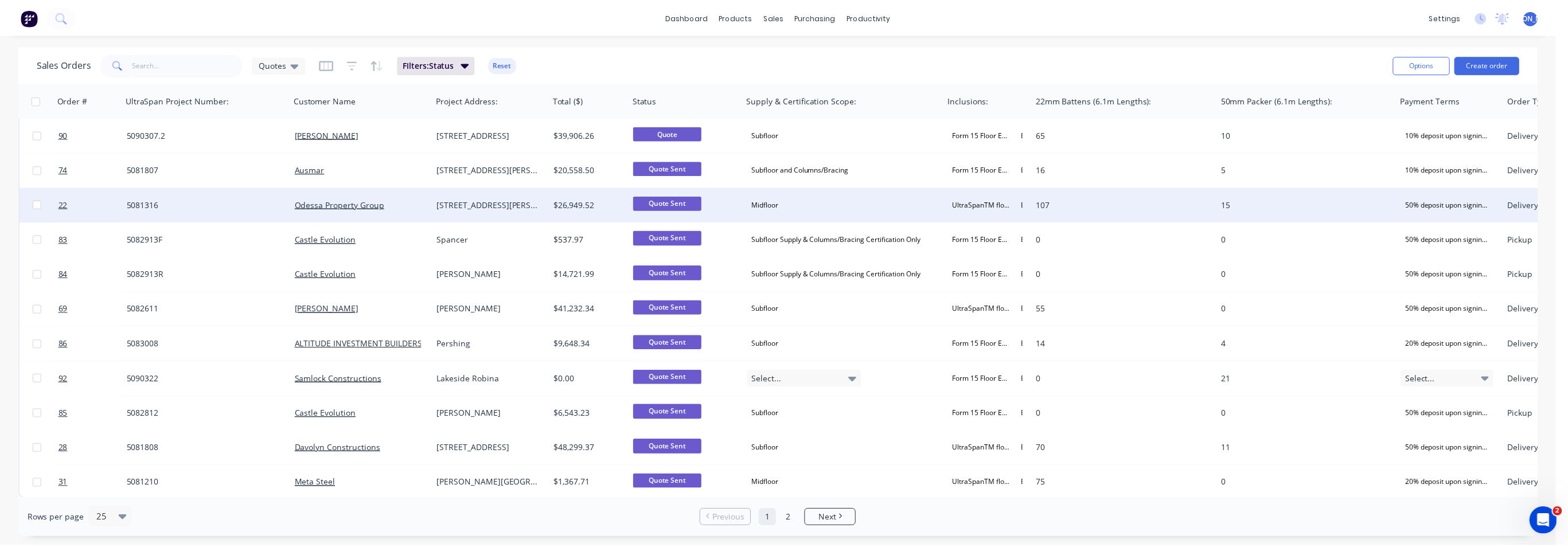
scroll to position [495, 0]
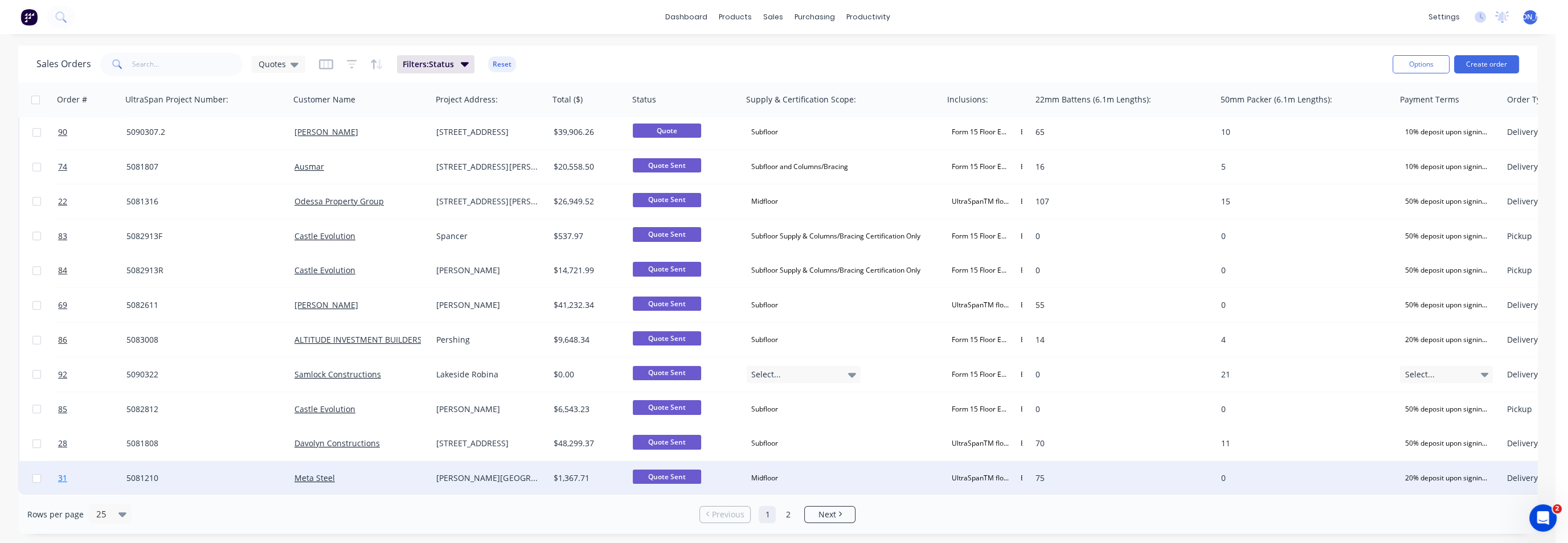
click at [64, 473] on span "31" at bounding box center [62, 479] width 9 height 12
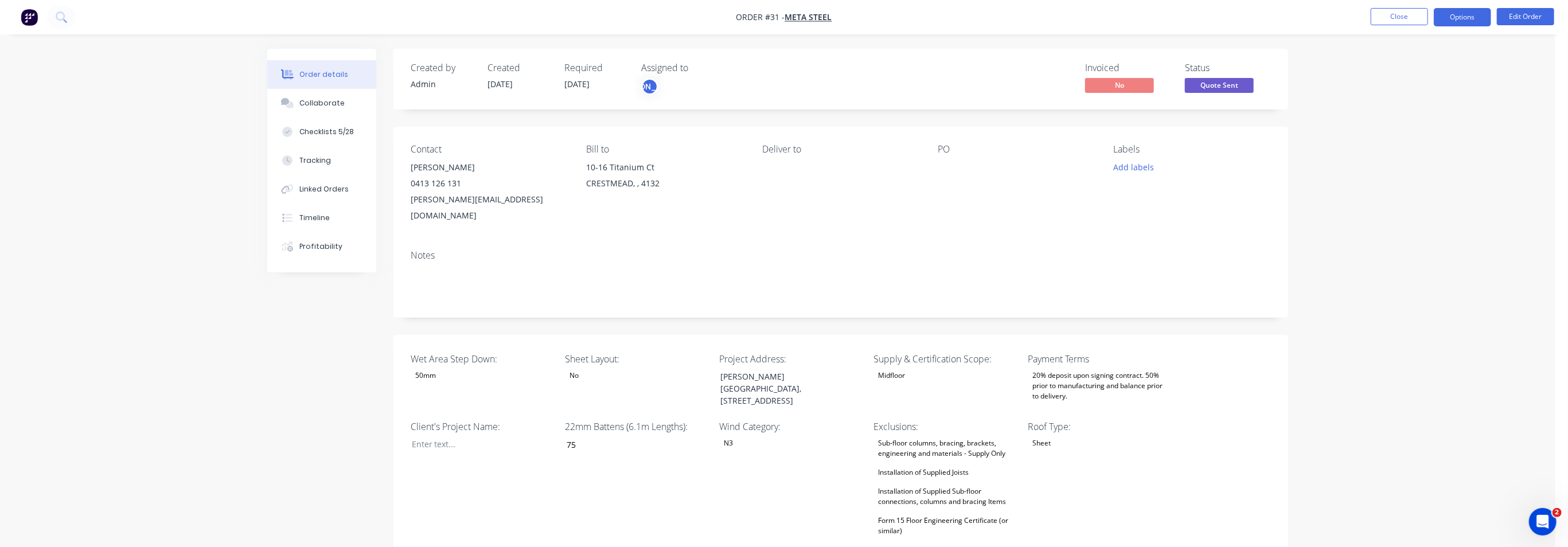
click at [1466, 17] on button "Options" at bounding box center [1463, 17] width 58 height 18
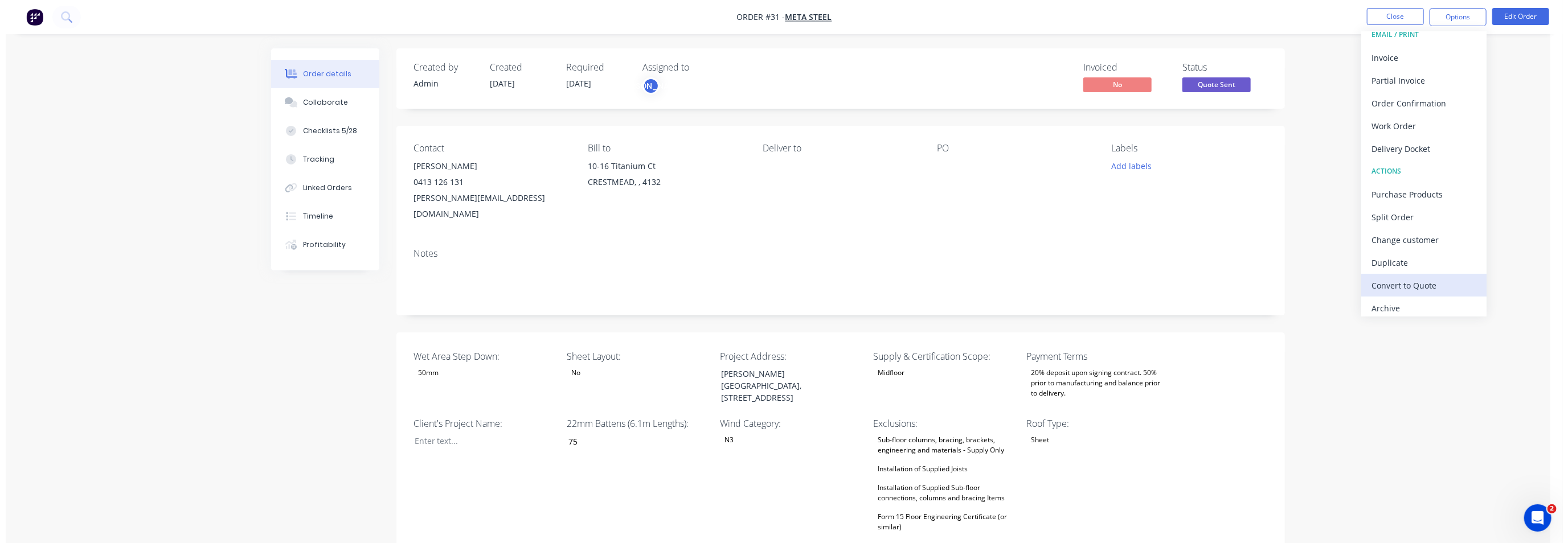
scroll to position [17, 0]
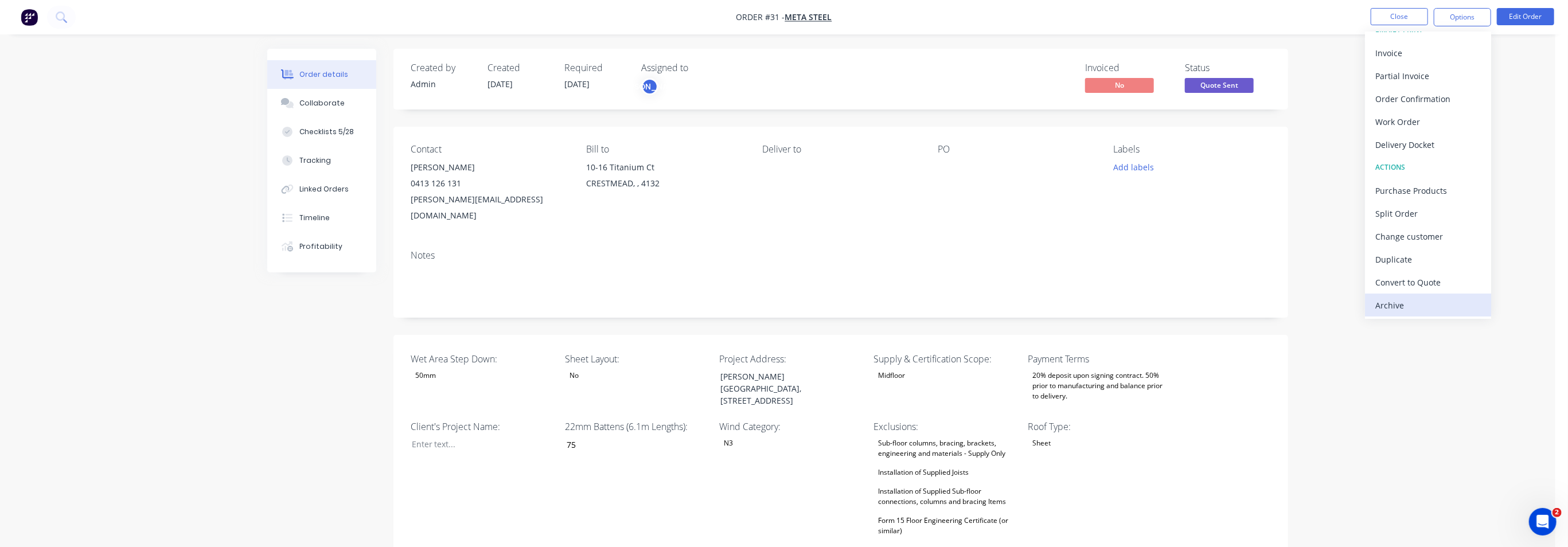
click at [1412, 303] on div "Archive" at bounding box center [1428, 305] width 105 height 17
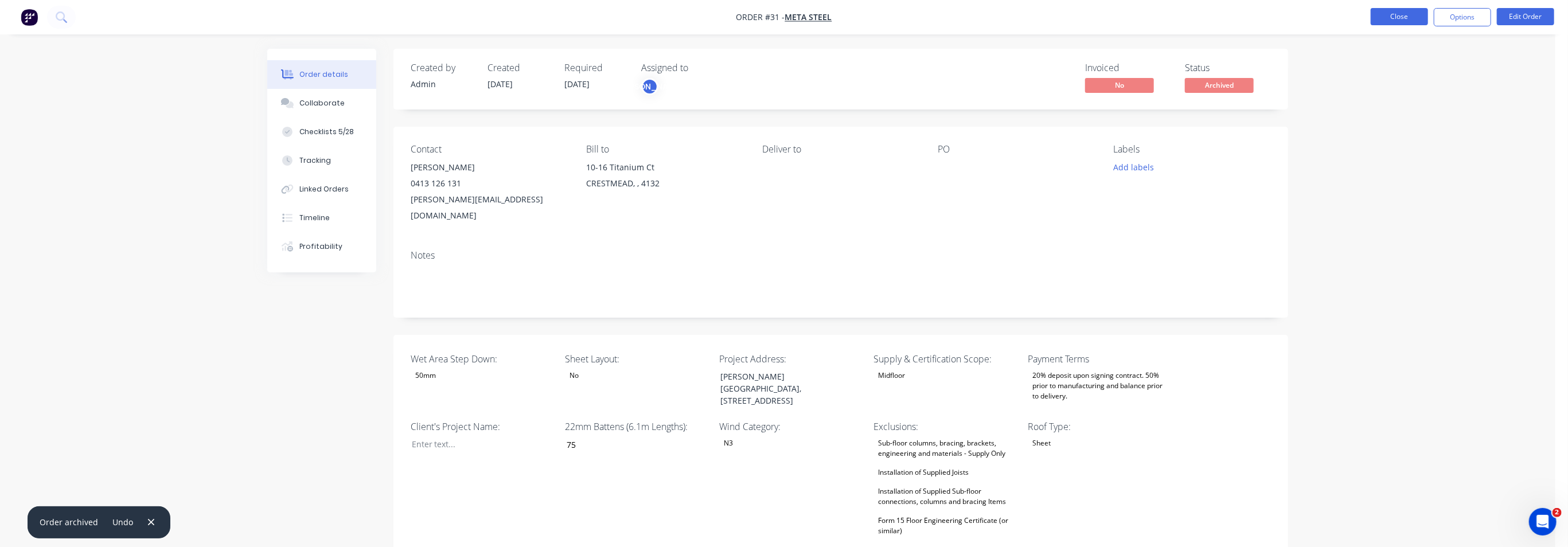
click at [1403, 19] on button "Close" at bounding box center [1399, 16] width 58 height 17
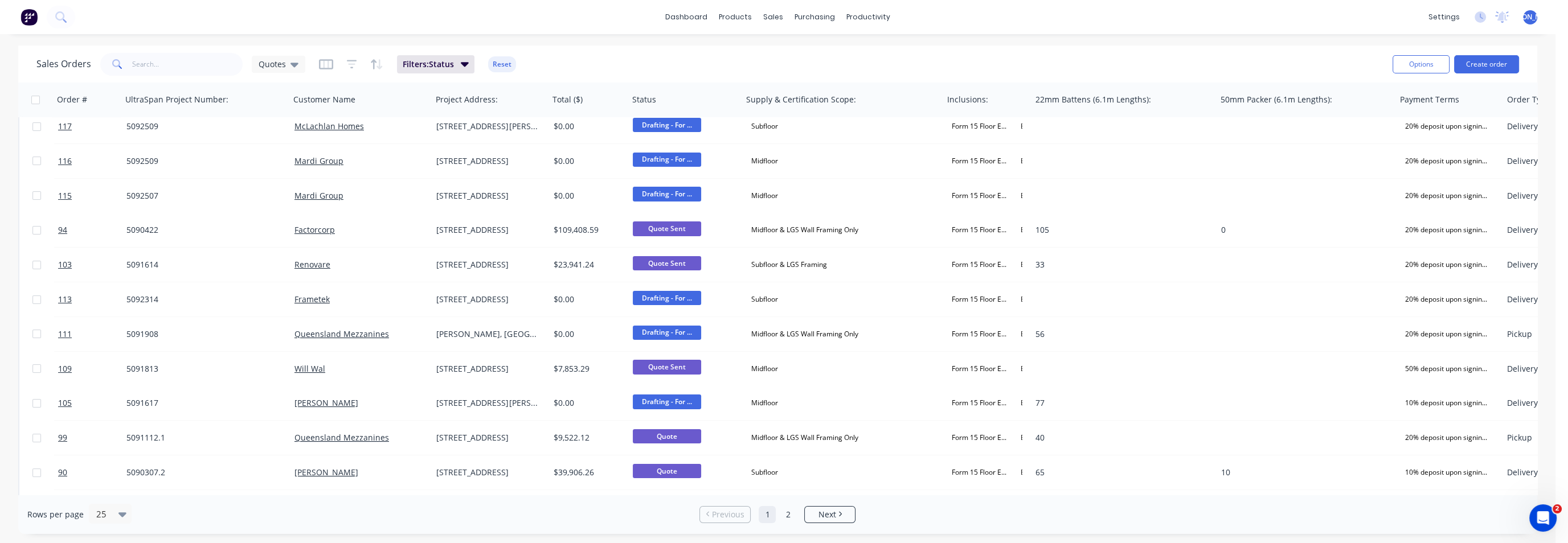
scroll to position [492, 0]
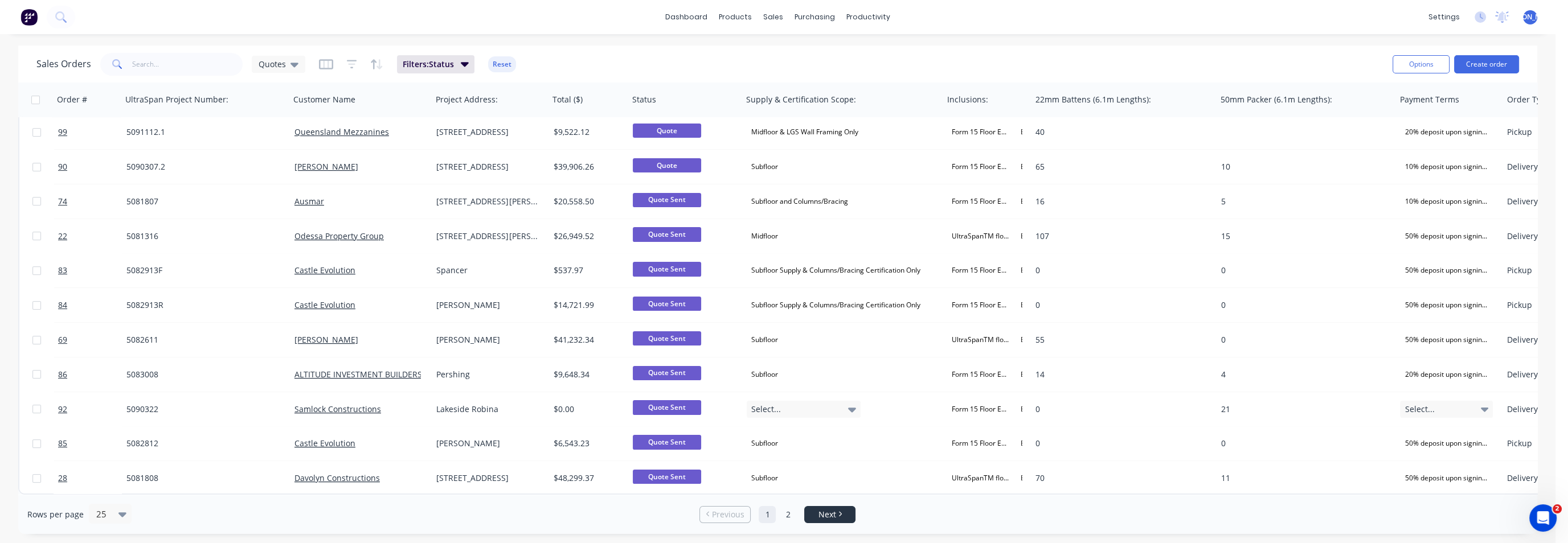
click at [830, 514] on span "Next" at bounding box center [828, 515] width 18 height 12
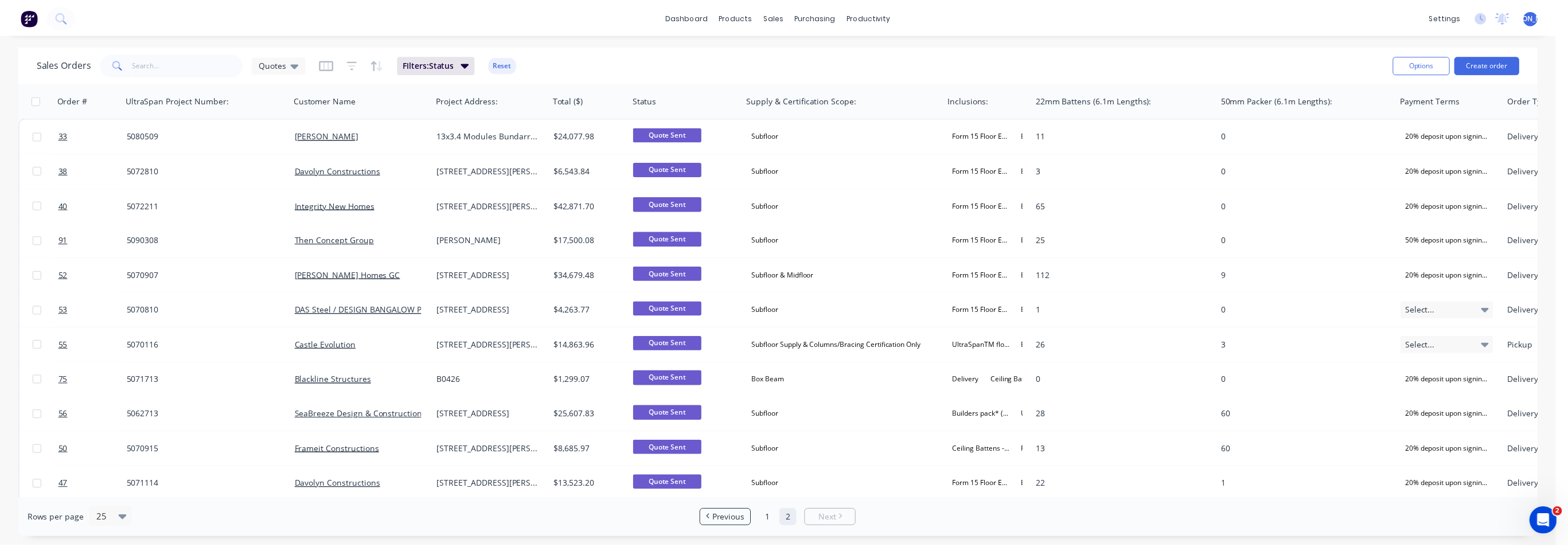
scroll to position [0, 0]
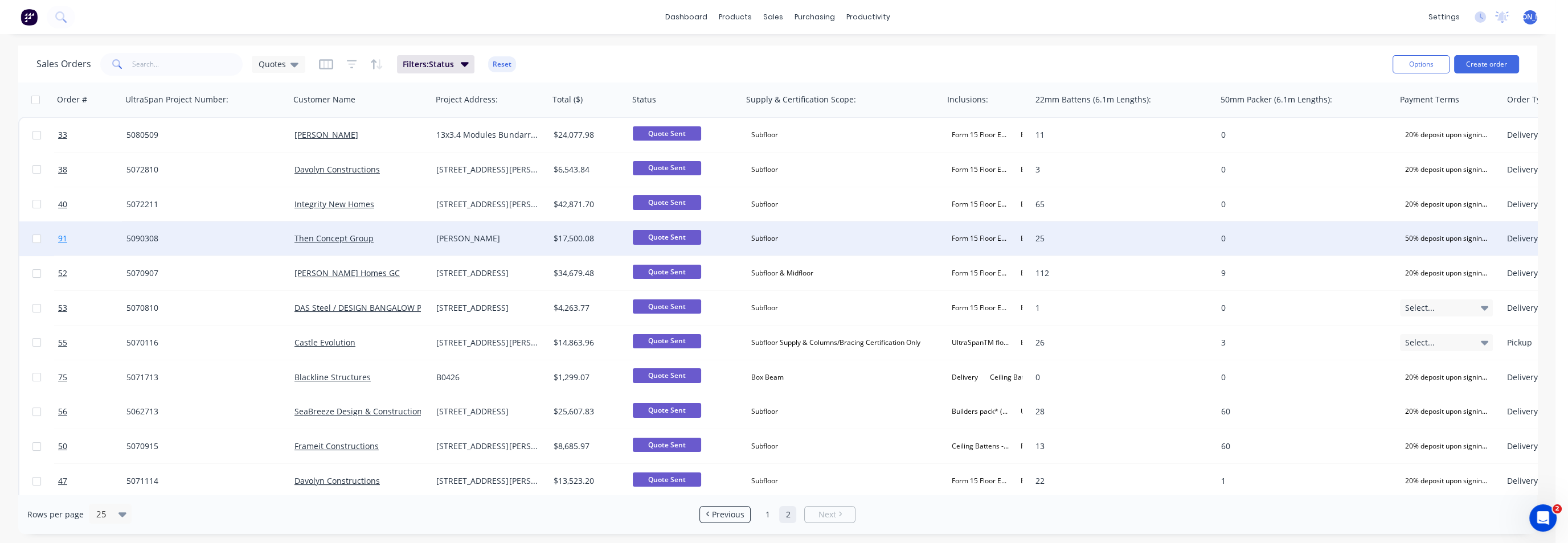
click at [60, 239] on span "91" at bounding box center [62, 238] width 9 height 12
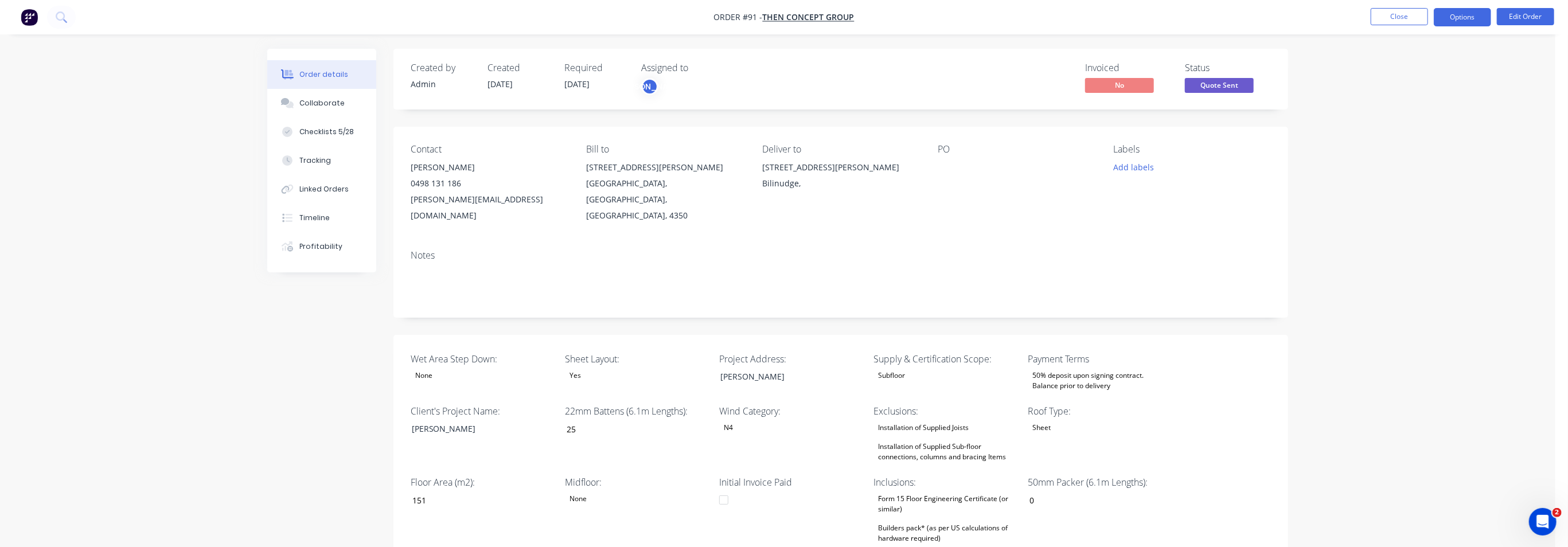
click at [1458, 17] on button "Options" at bounding box center [1463, 17] width 58 height 18
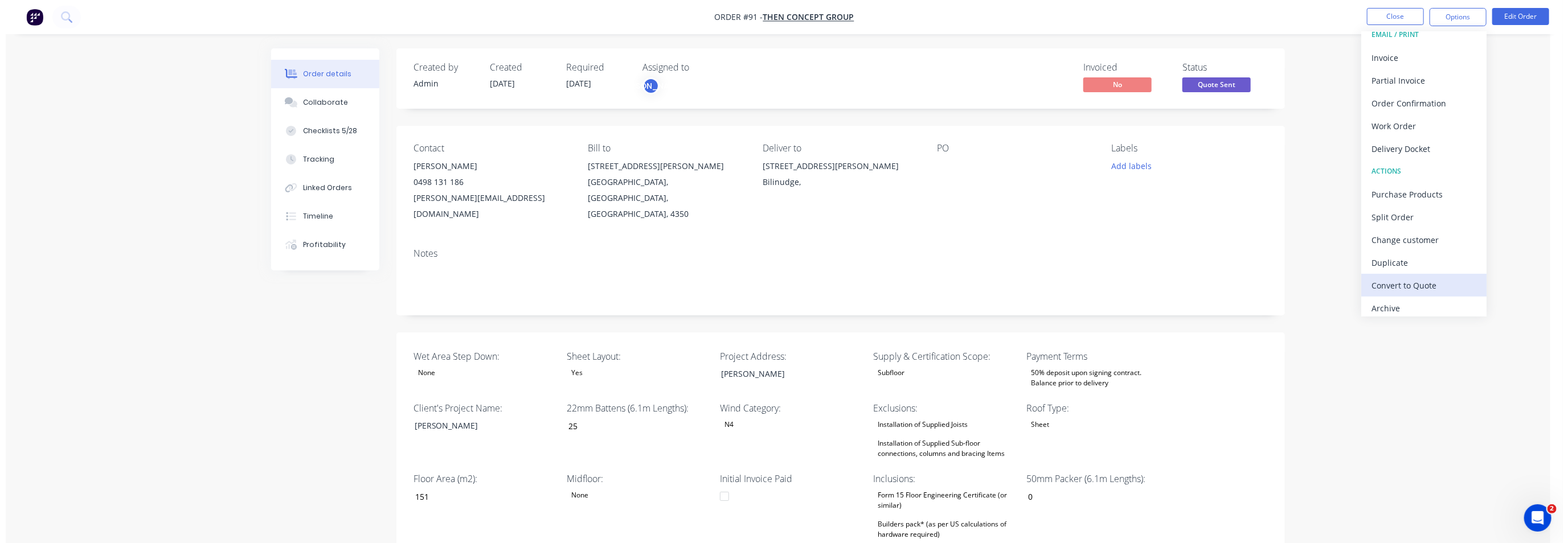
scroll to position [17, 0]
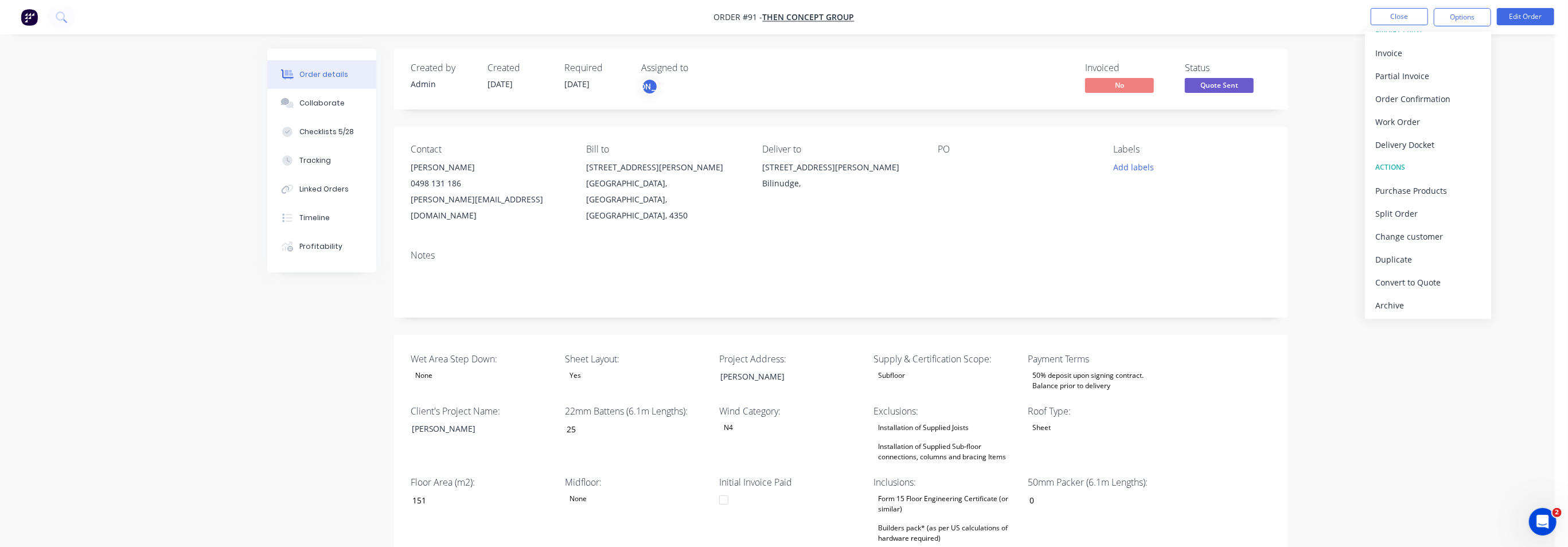
drag, startPoint x: 1402, startPoint y: 306, endPoint x: 1407, endPoint y: 297, distance: 10.3
click at [1402, 305] on div "Archive" at bounding box center [1428, 305] width 105 height 17
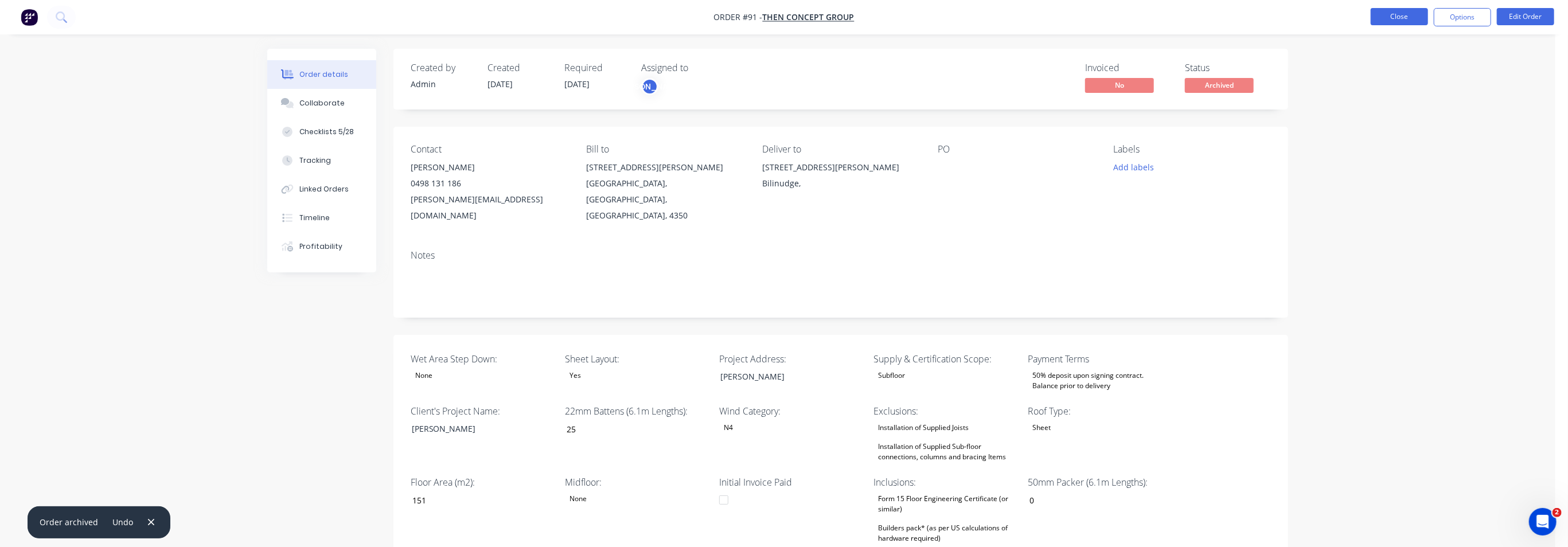
click at [1397, 16] on button "Close" at bounding box center [1399, 16] width 58 height 17
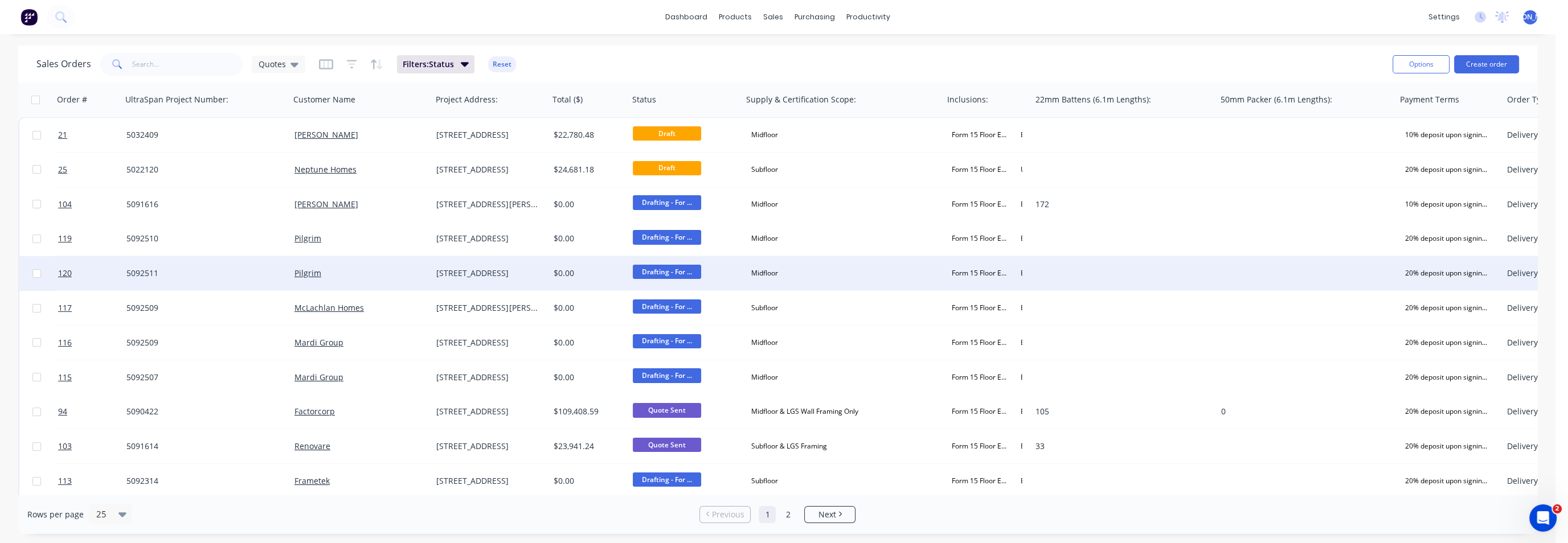
scroll to position [492, 0]
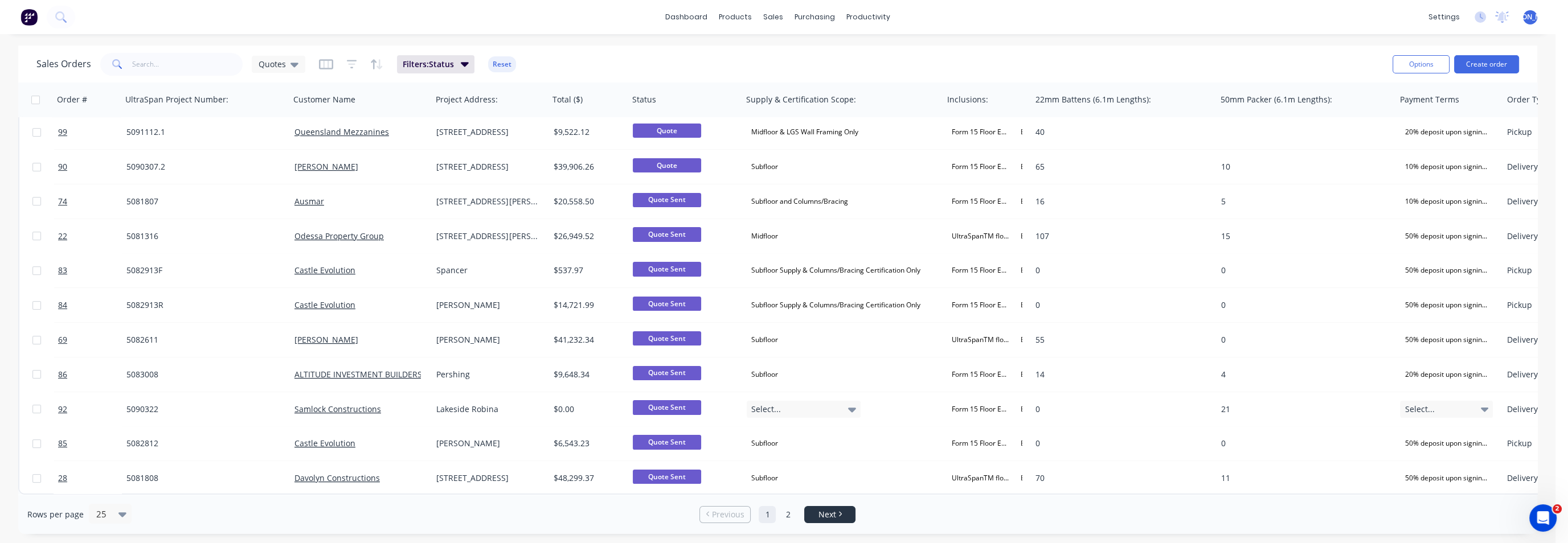
click at [830, 510] on span "Next" at bounding box center [828, 515] width 18 height 12
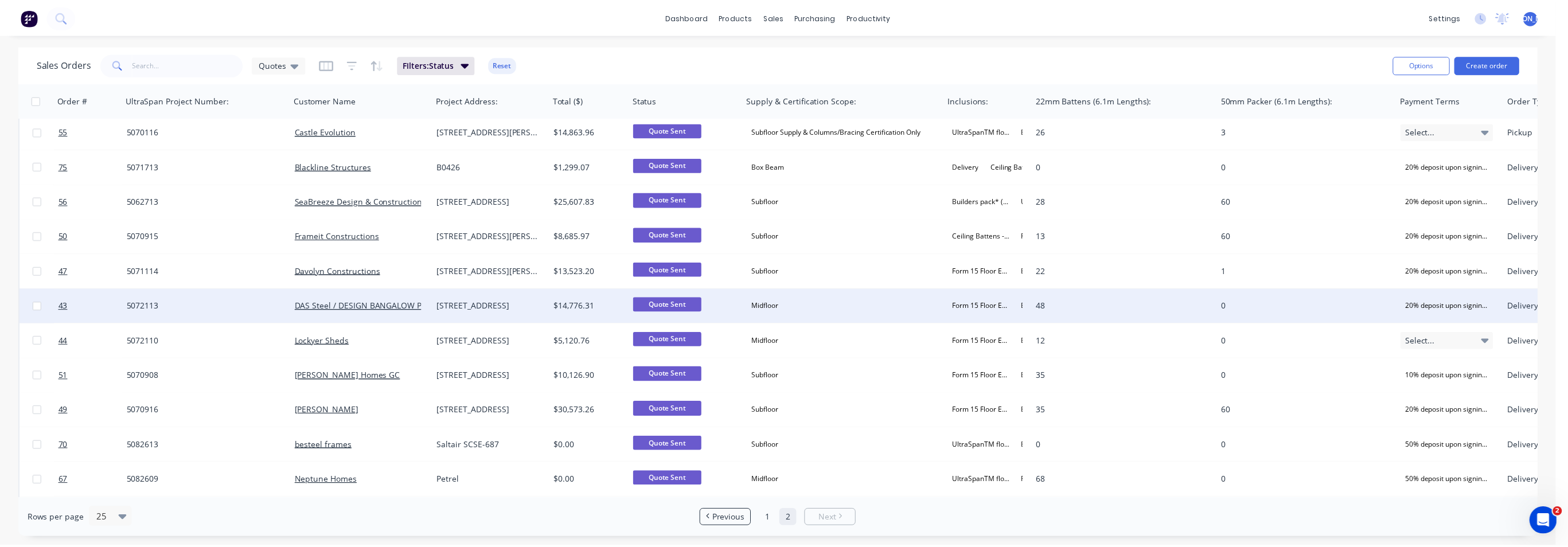
scroll to position [106, 0]
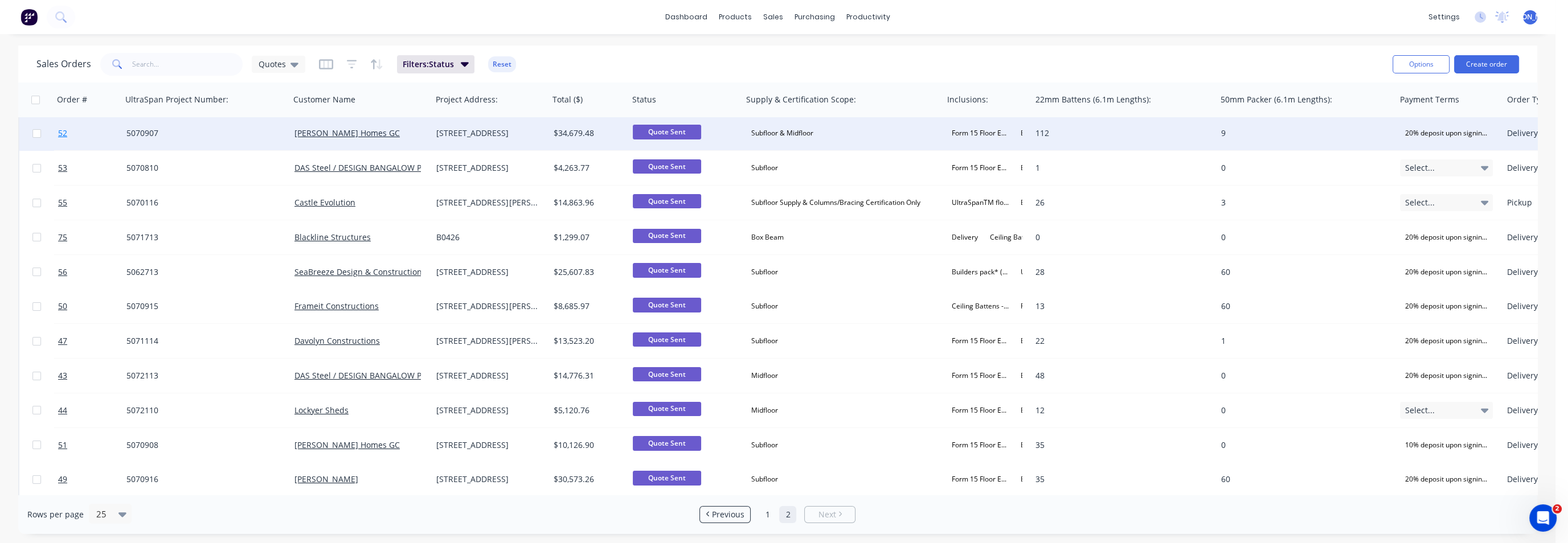
click at [60, 134] on span "52" at bounding box center [62, 133] width 9 height 12
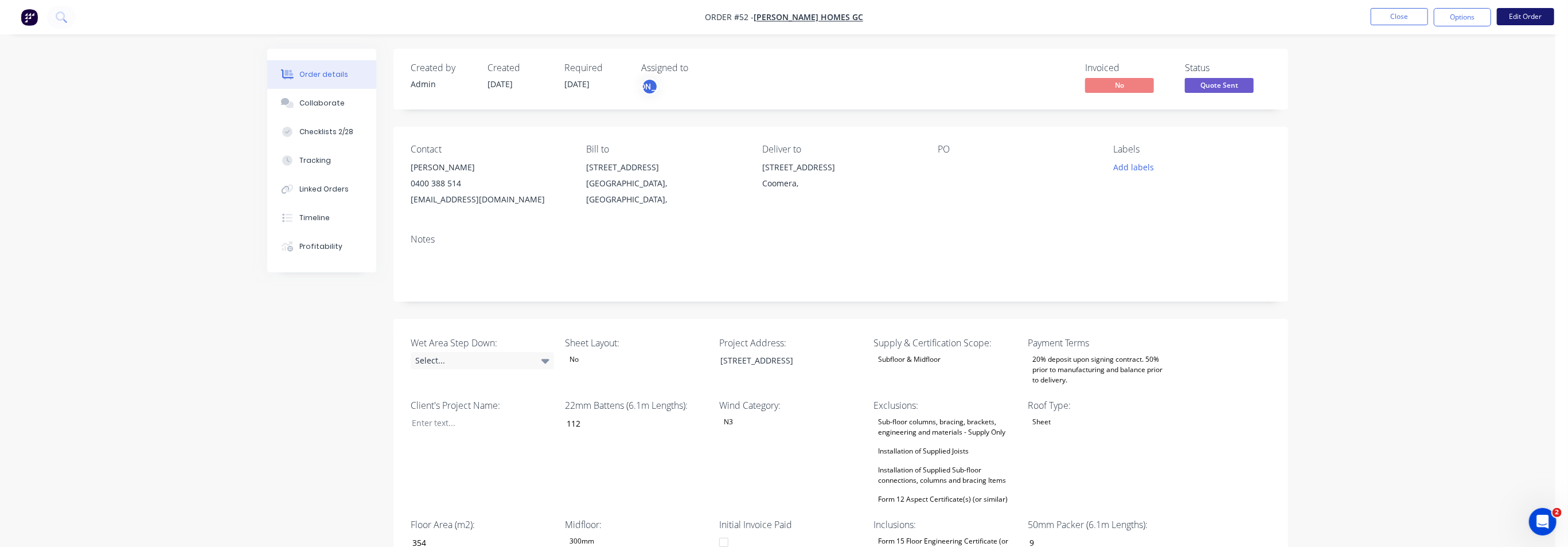
click at [1535, 18] on button "Edit Order" at bounding box center [1525, 16] width 58 height 17
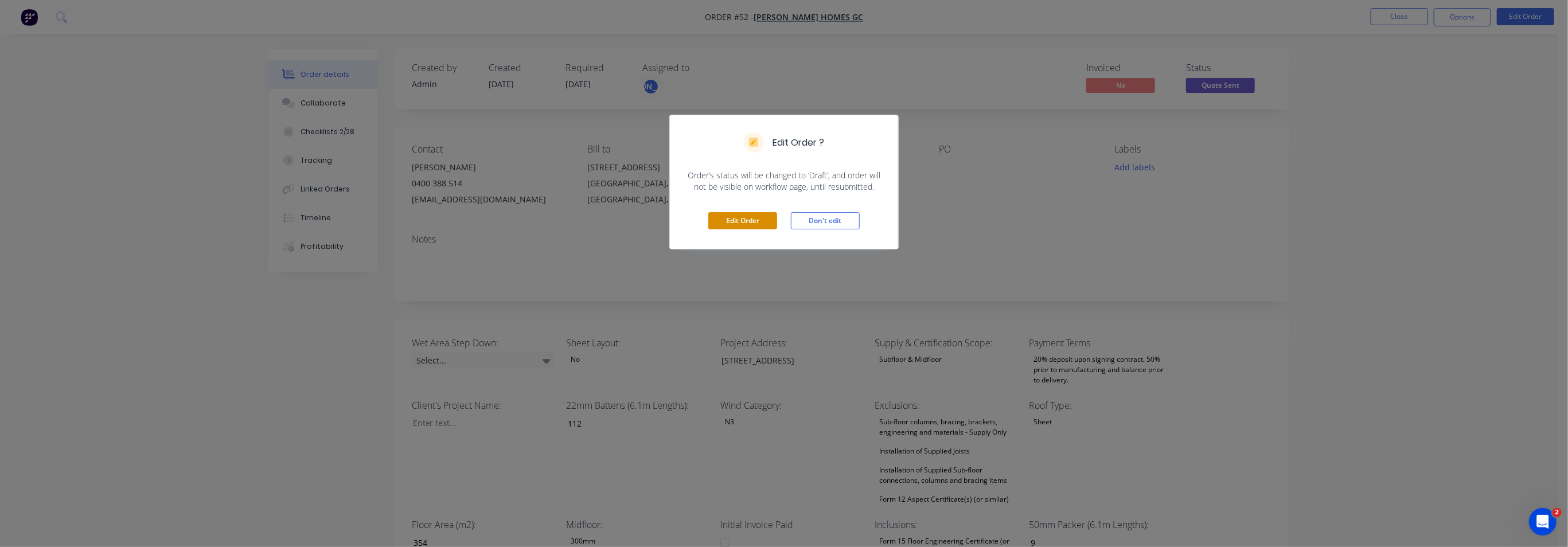
click at [733, 219] on button "Edit Order" at bounding box center [742, 220] width 68 height 17
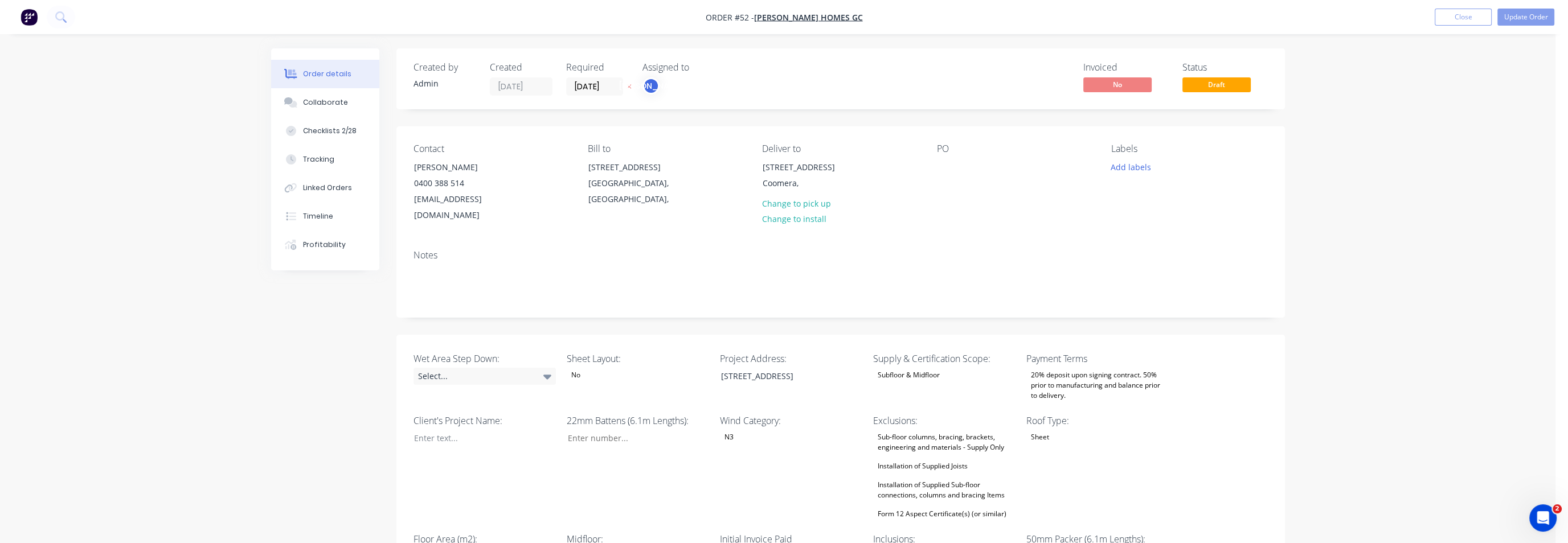
type input "112"
type input "354"
type input "9"
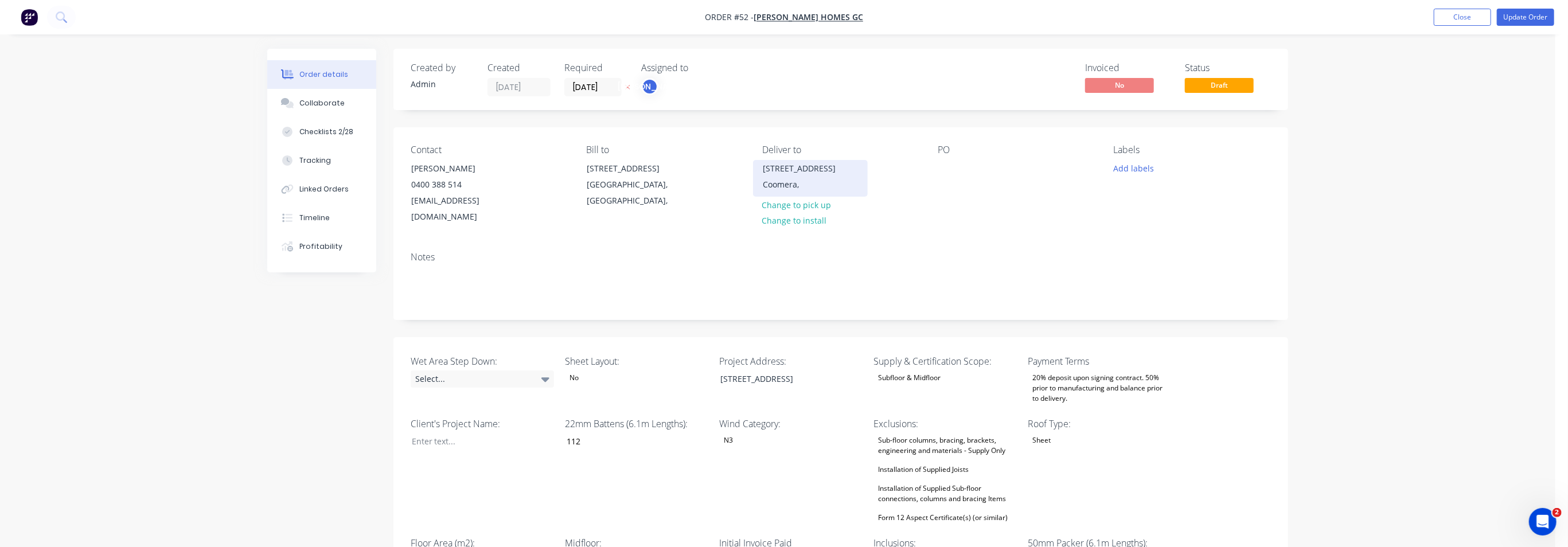
click at [793, 175] on div "[STREET_ADDRESS]" at bounding box center [811, 169] width 95 height 16
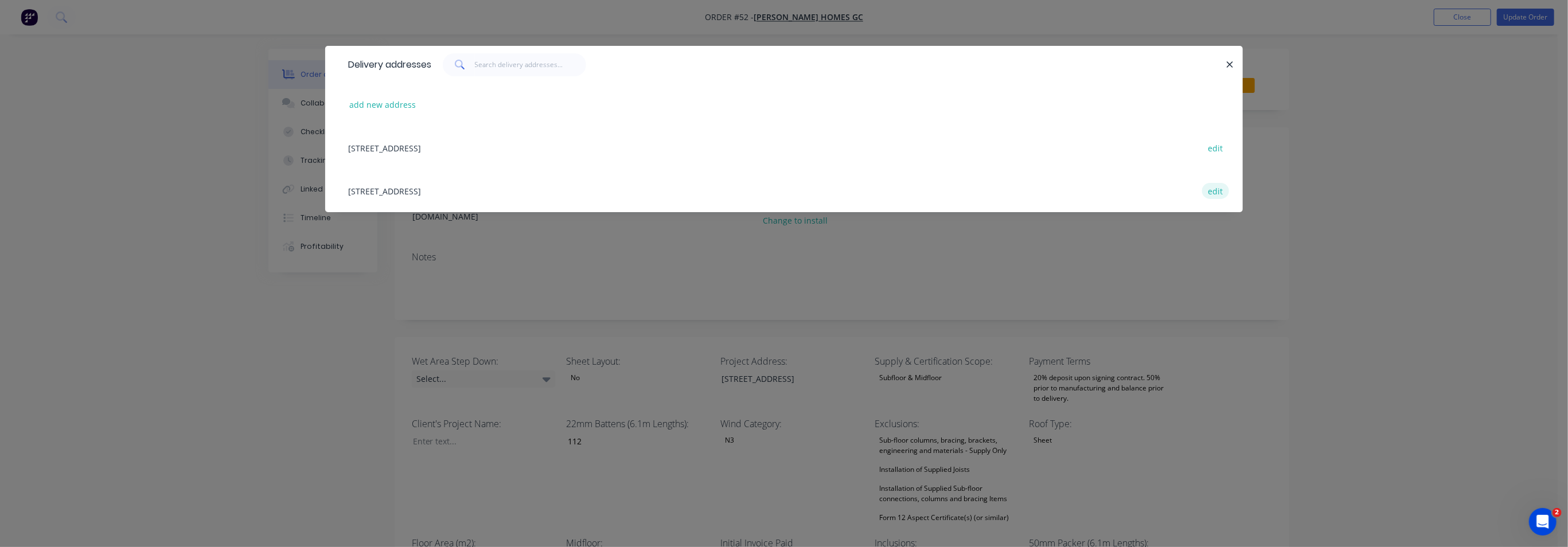
click at [1217, 195] on button "edit" at bounding box center [1215, 191] width 27 height 16
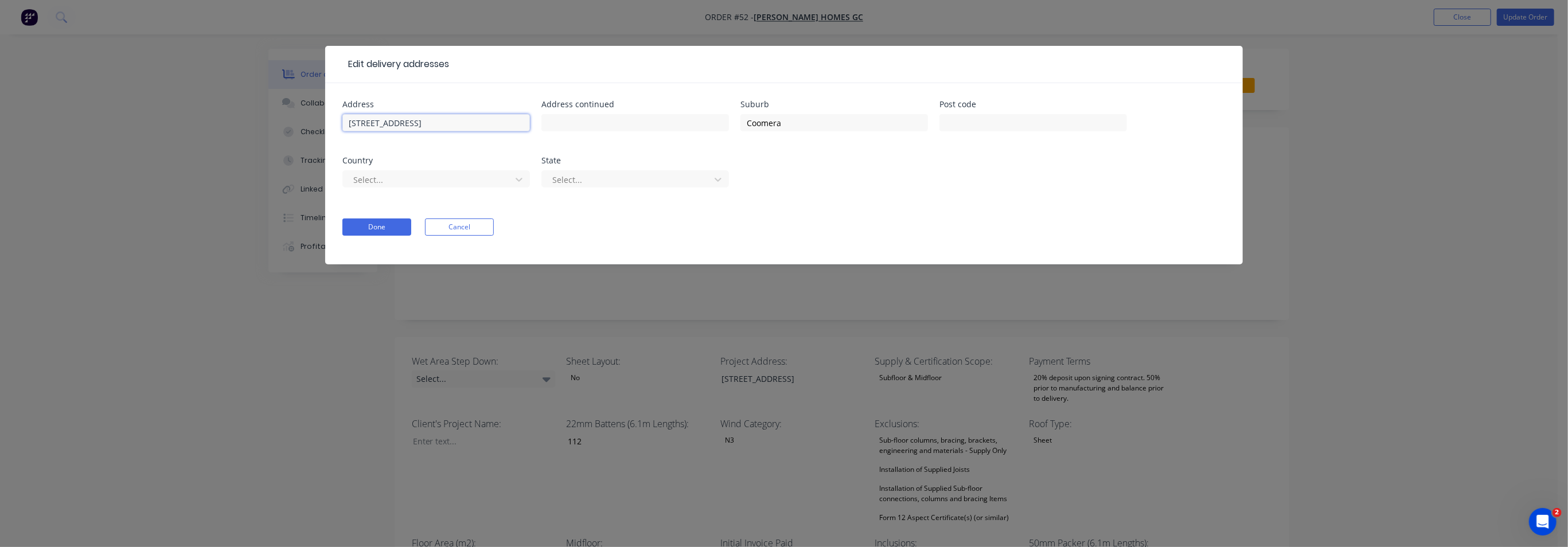
drag, startPoint x: 440, startPoint y: 119, endPoint x: 307, endPoint y: 113, distance: 133.1
click at [308, 122] on div "Edit delivery addresses Address [STREET_ADDRESS] Address continued Suburb Coome…" at bounding box center [784, 273] width 1568 height 547
click at [596, 121] on input "text" at bounding box center [635, 122] width 188 height 17
paste input "[STREET_ADDRESS]"
type input "[STREET_ADDRESS]"
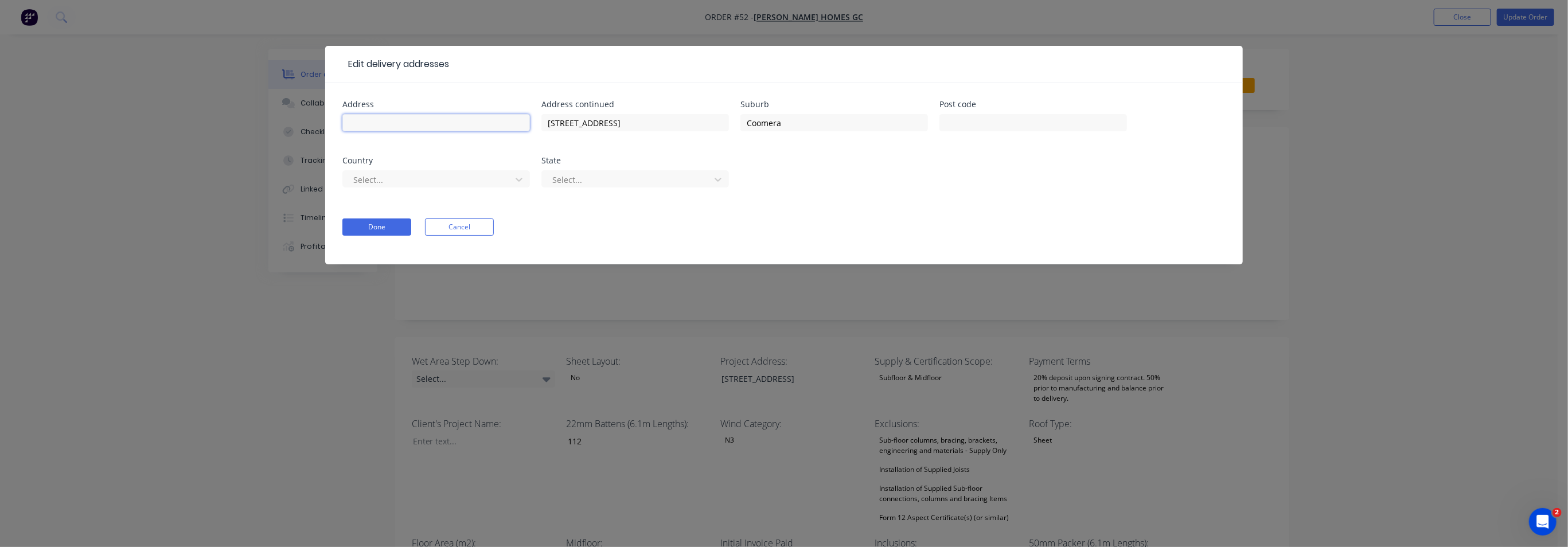
click at [453, 119] on input "text" at bounding box center [436, 122] width 188 height 17
type input "Lot 159"
click at [394, 180] on div at bounding box center [429, 180] width 153 height 14
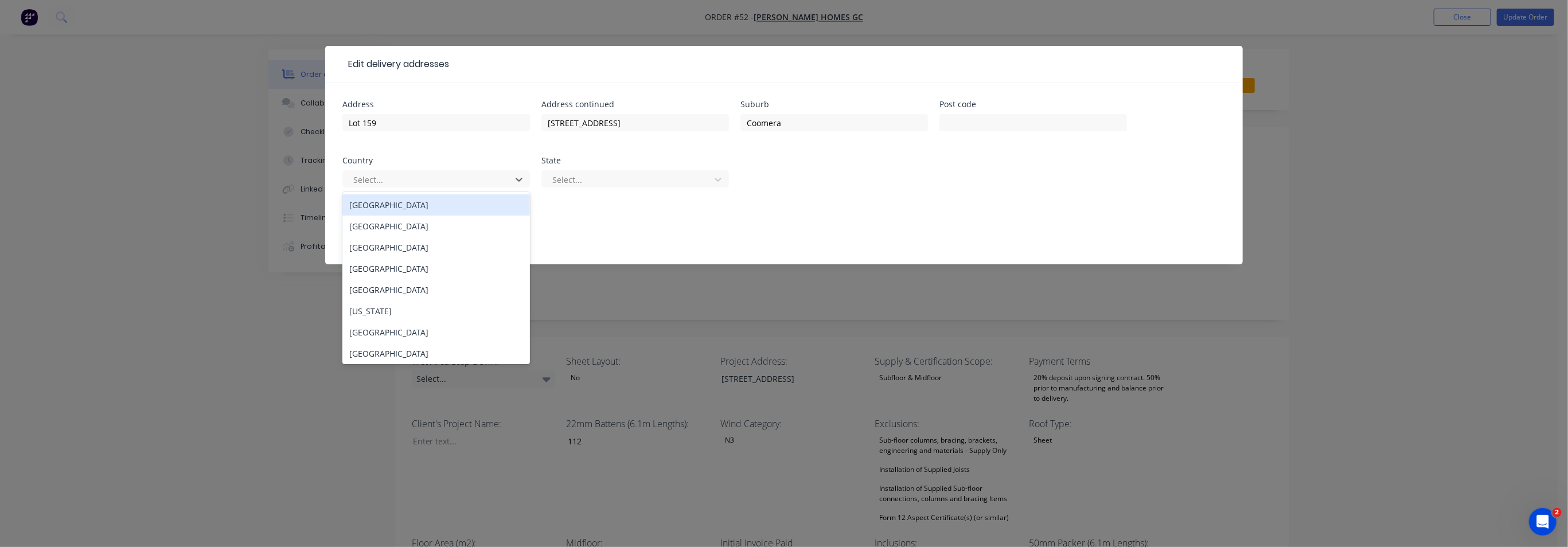
click at [390, 206] on div "[GEOGRAPHIC_DATA]" at bounding box center [436, 205] width 188 height 21
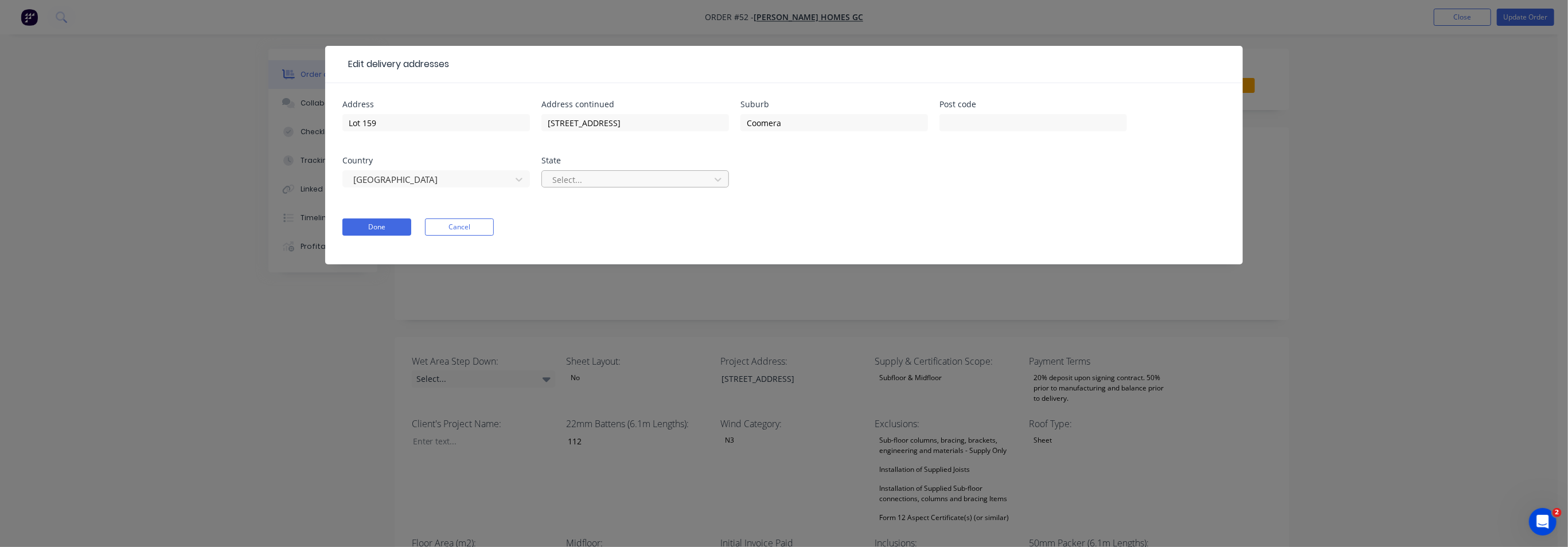
click at [587, 180] on div at bounding box center [627, 180] width 153 height 14
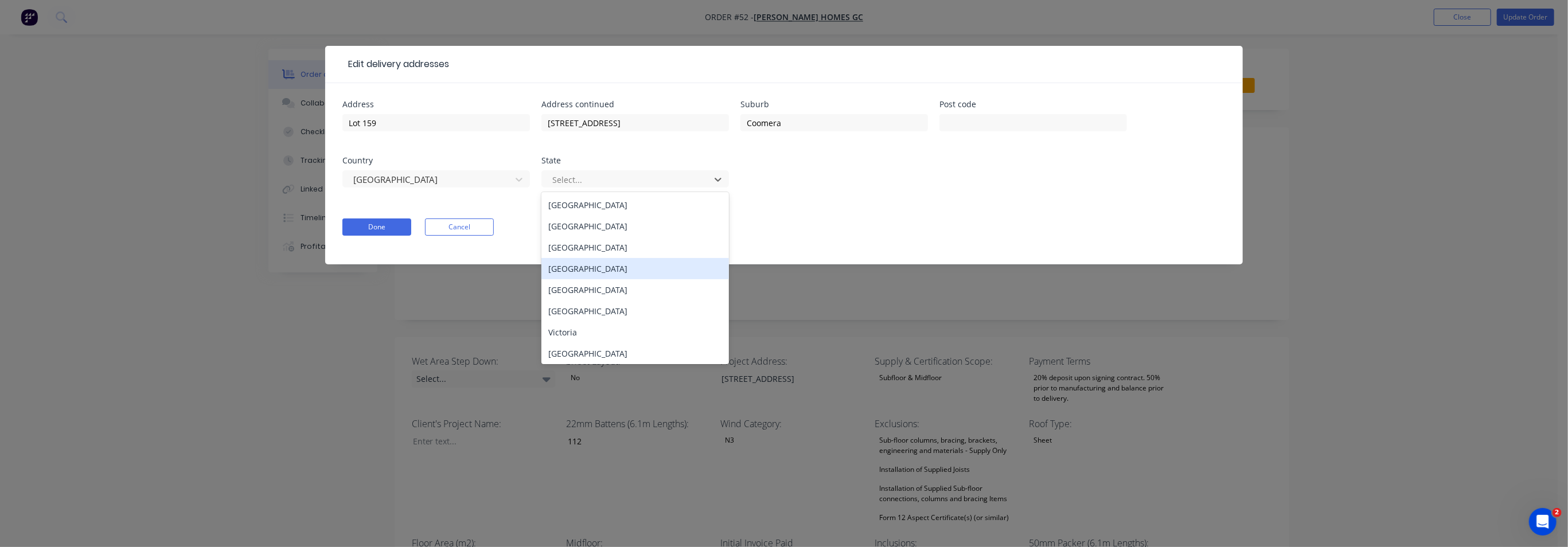
click at [600, 268] on div "[GEOGRAPHIC_DATA]" at bounding box center [635, 268] width 188 height 21
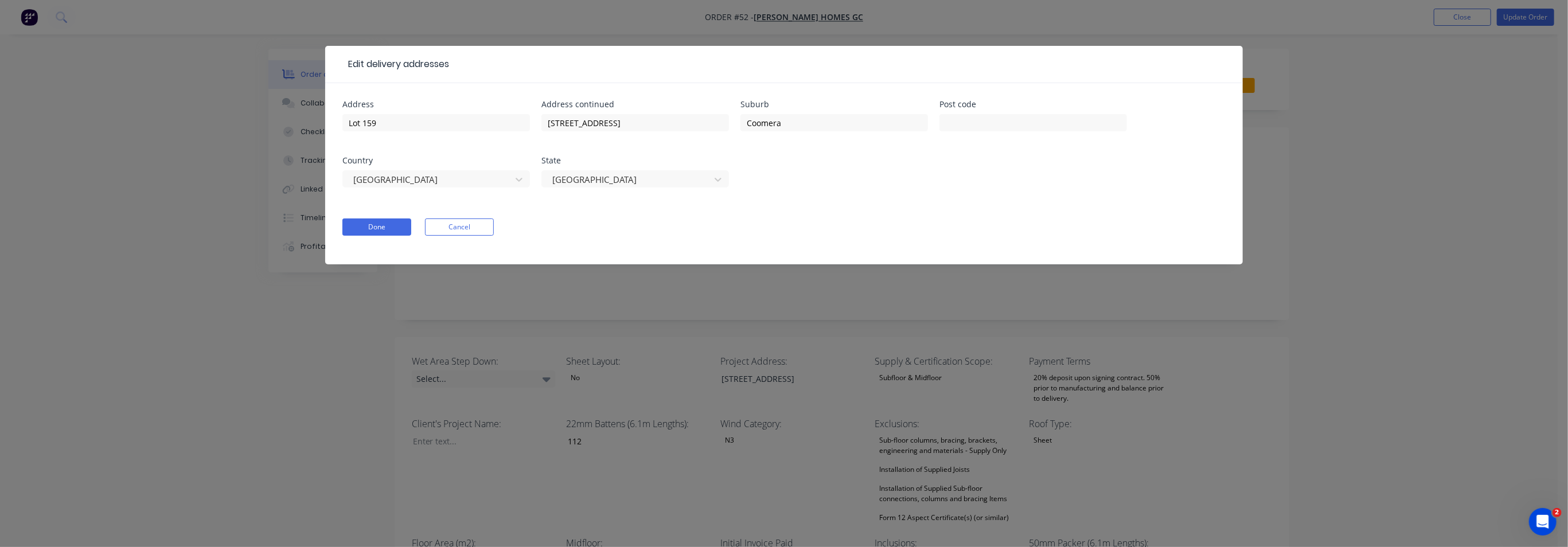
click at [386, 215] on form "Address Lot 159 Address continued [STREET_ADDRESS] State [GEOGRAPHIC_DATA] Done…" at bounding box center [784, 182] width 883 height 164
click at [388, 225] on button "Done" at bounding box center [376, 226] width 68 height 17
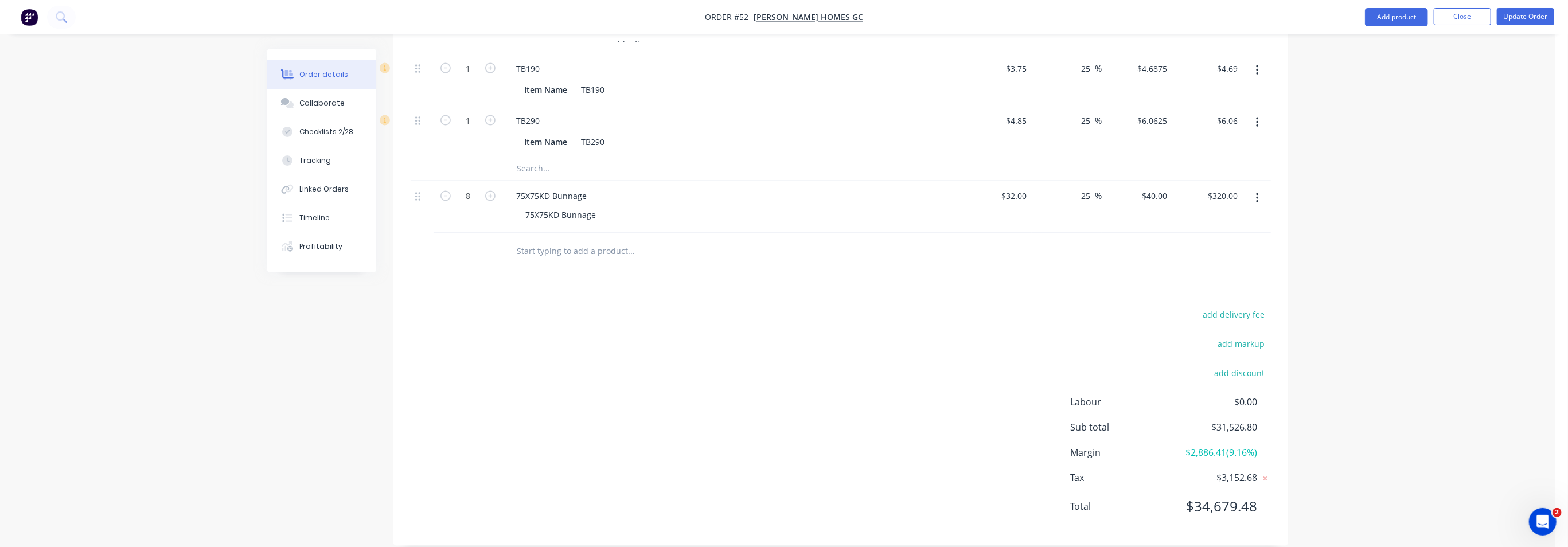
scroll to position [1810, 0]
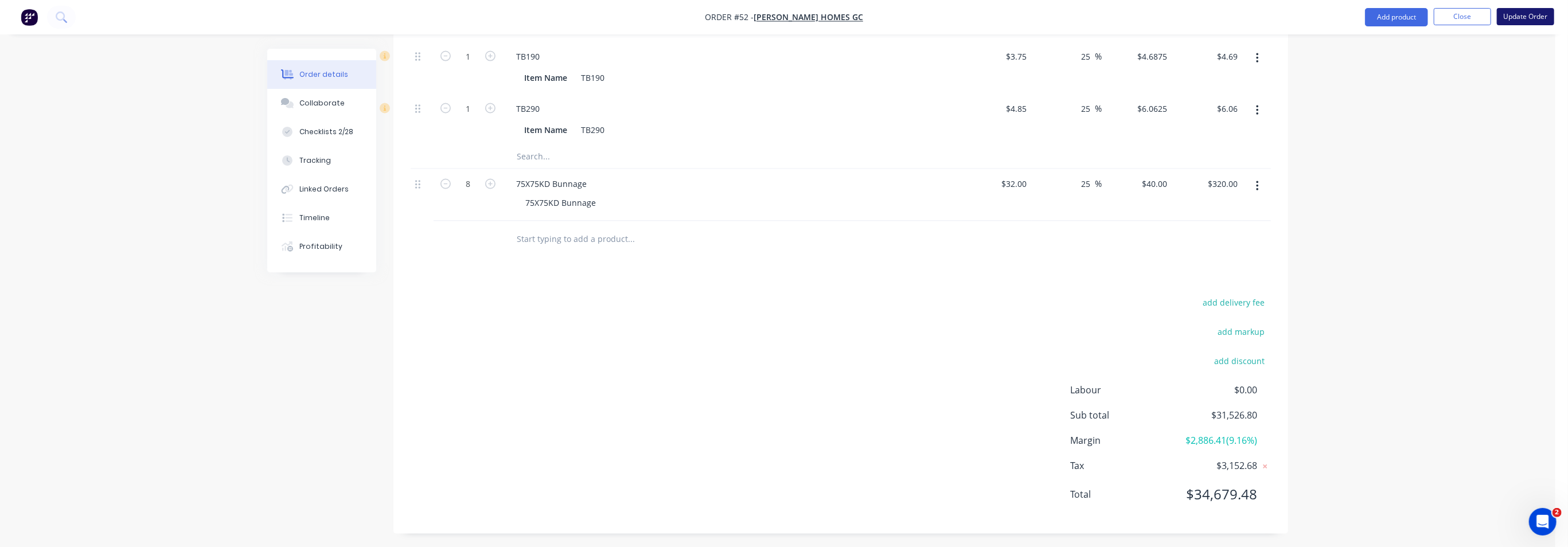
click at [1521, 14] on button "Update Order" at bounding box center [1525, 16] width 58 height 17
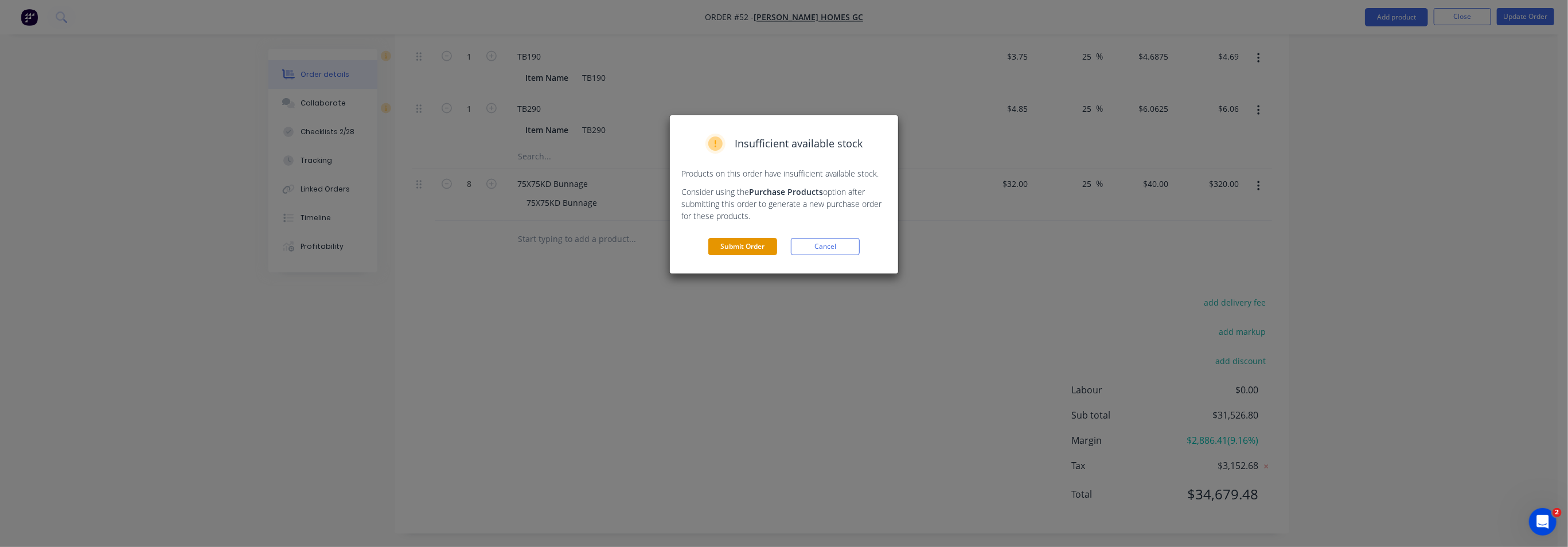
click at [749, 245] on button "Submit Order" at bounding box center [742, 246] width 68 height 17
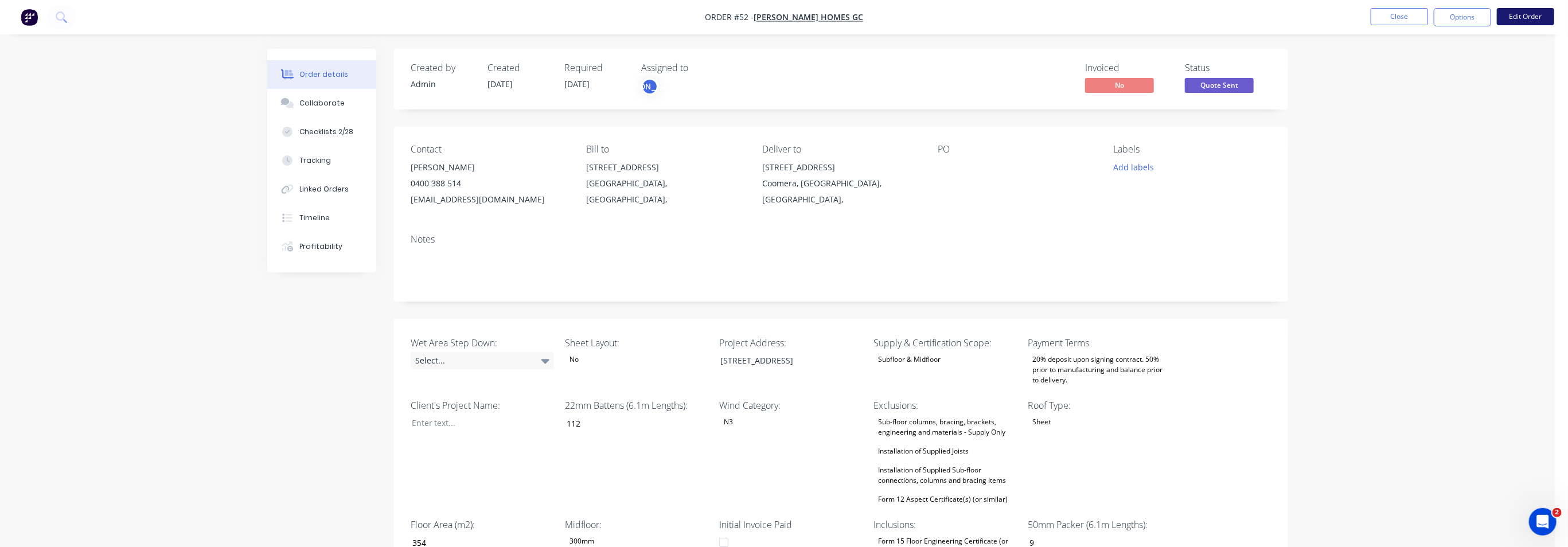
click at [1525, 16] on button "Edit Order" at bounding box center [1525, 16] width 58 height 17
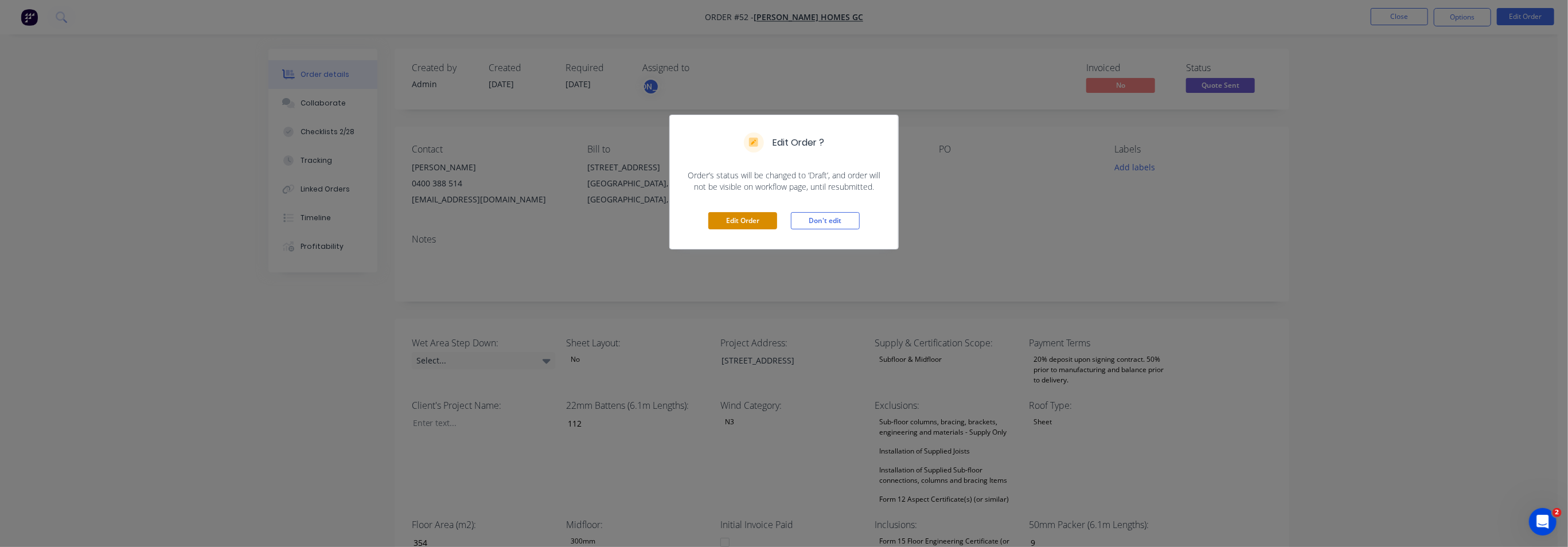
click at [743, 221] on button "Edit Order" at bounding box center [742, 220] width 68 height 17
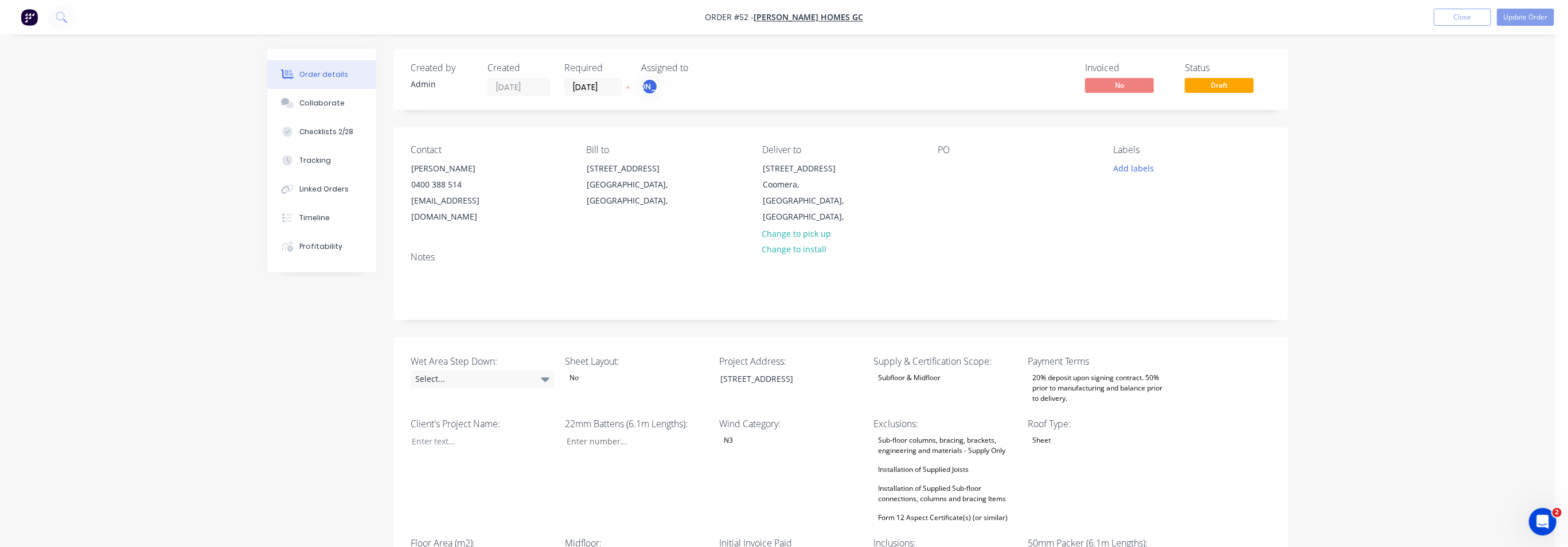
type input "112"
type input "354"
type input "9"
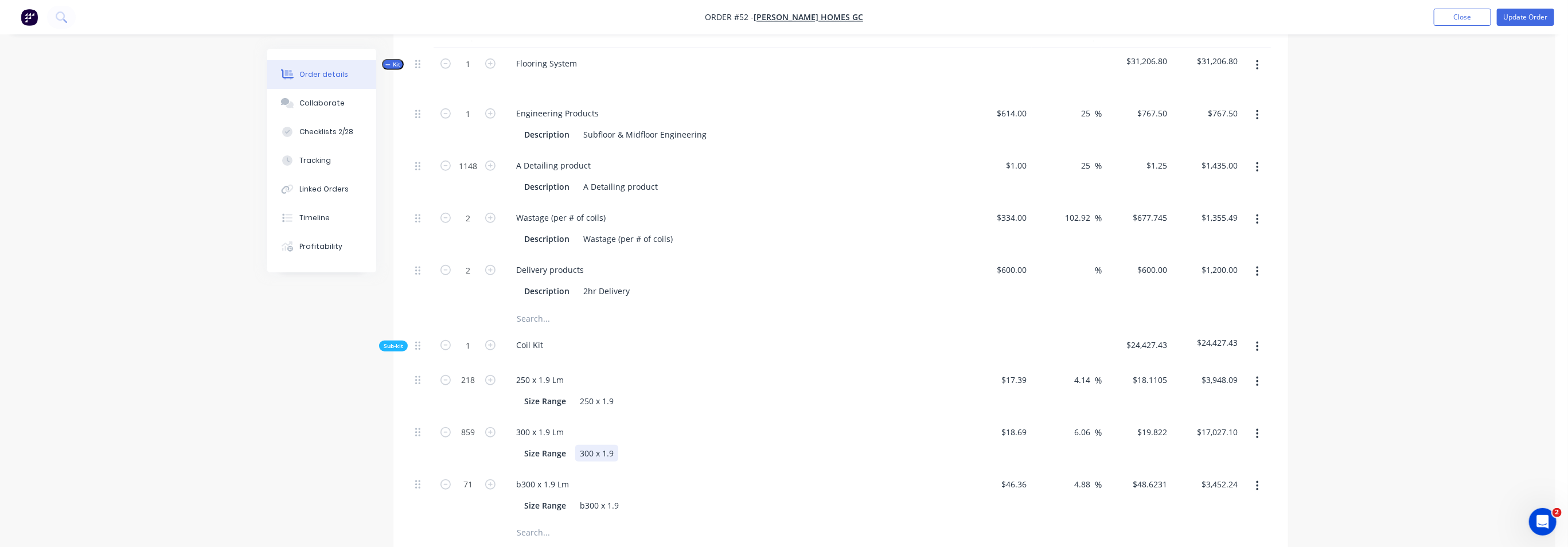
scroll to position [806, 0]
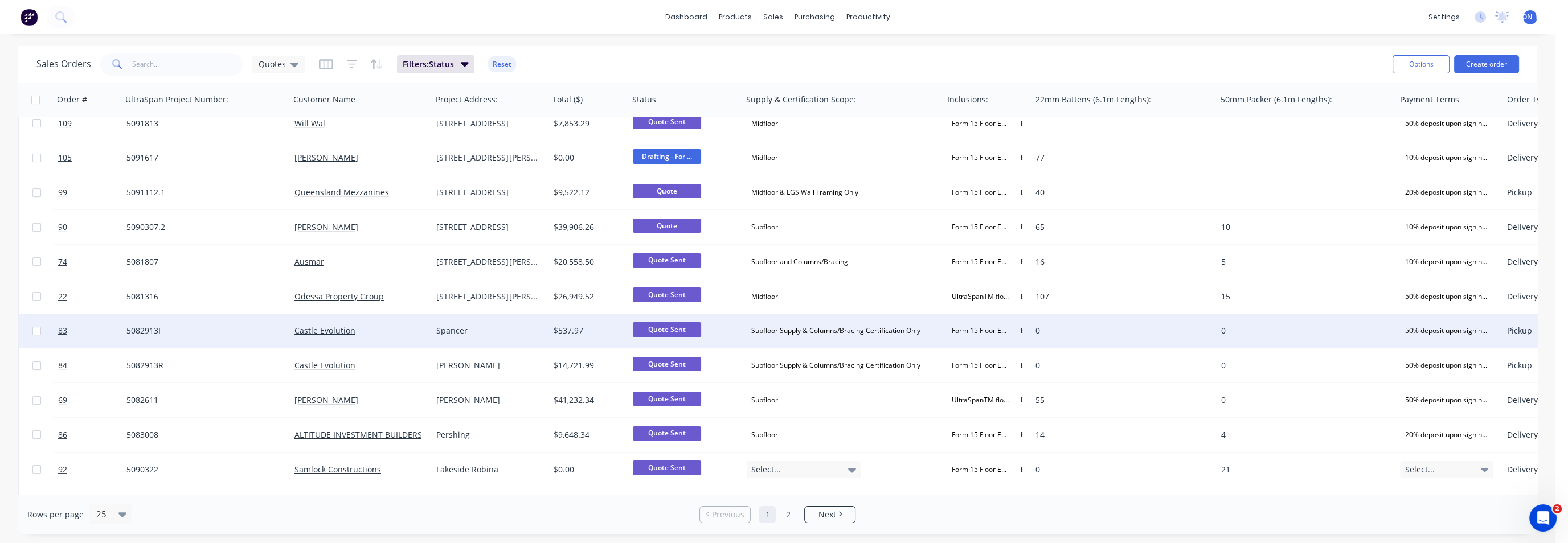
scroll to position [492, 0]
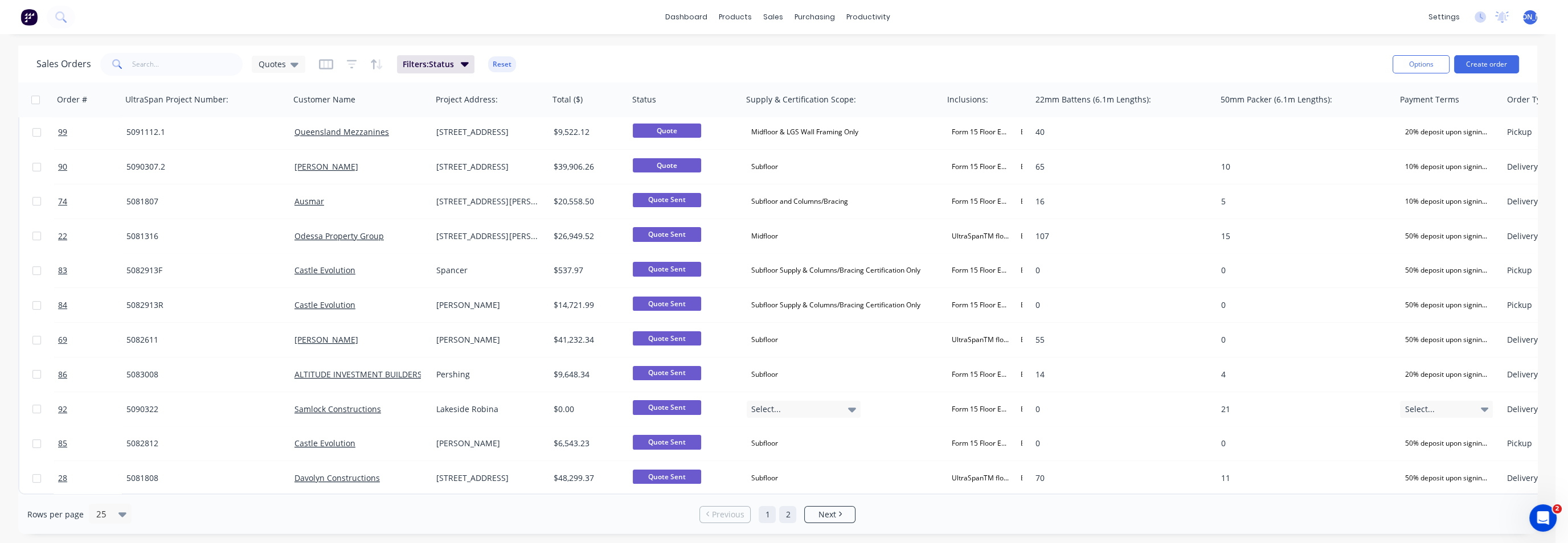
click at [786, 514] on link "2" at bounding box center [787, 514] width 17 height 17
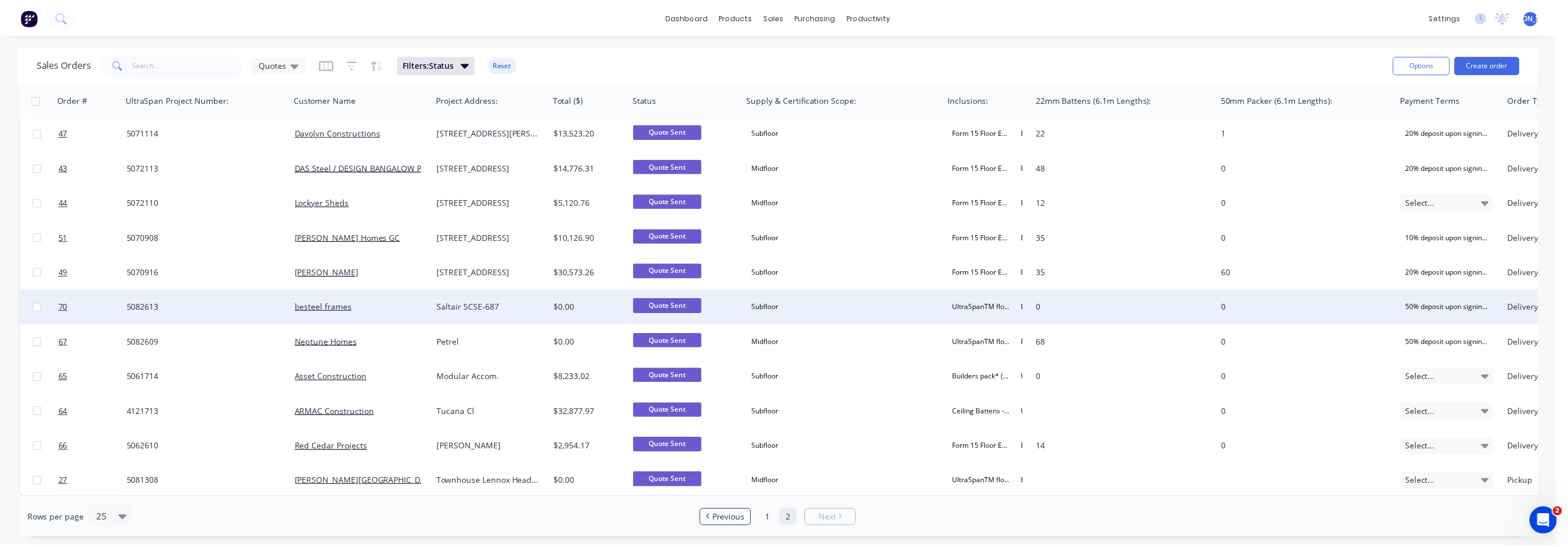
scroll to position [287, 0]
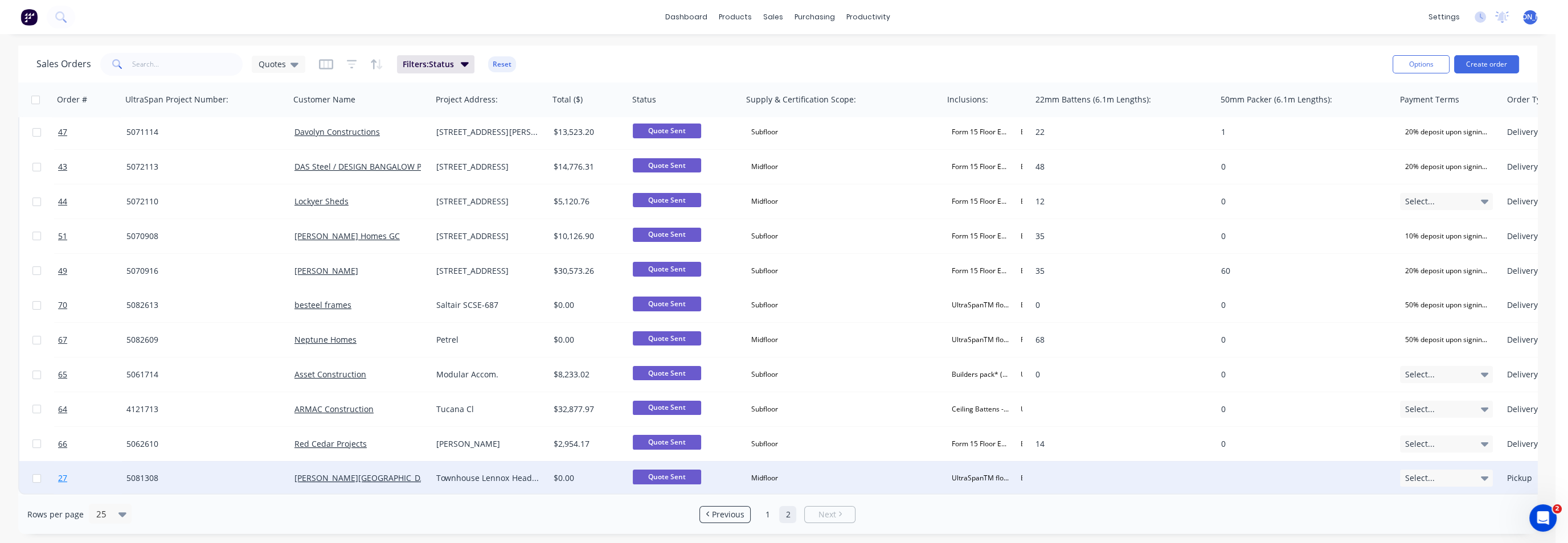
click at [64, 473] on span "27" at bounding box center [62, 479] width 9 height 12
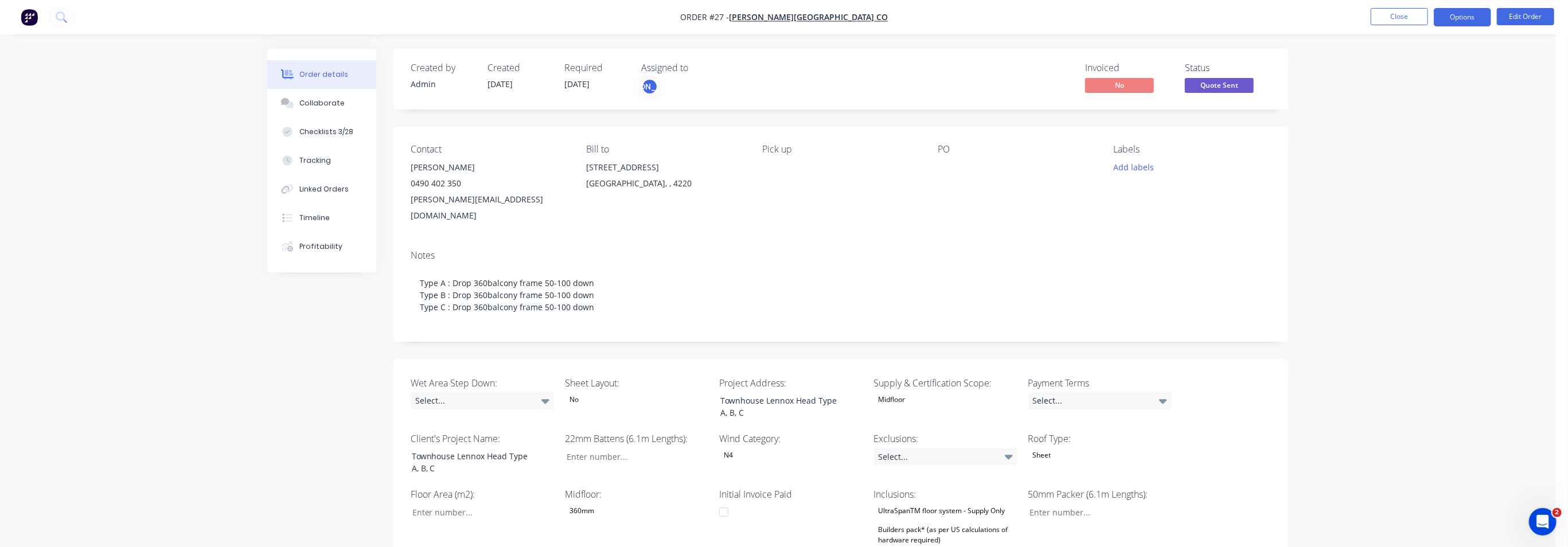
click at [1464, 17] on button "Options" at bounding box center [1463, 17] width 58 height 18
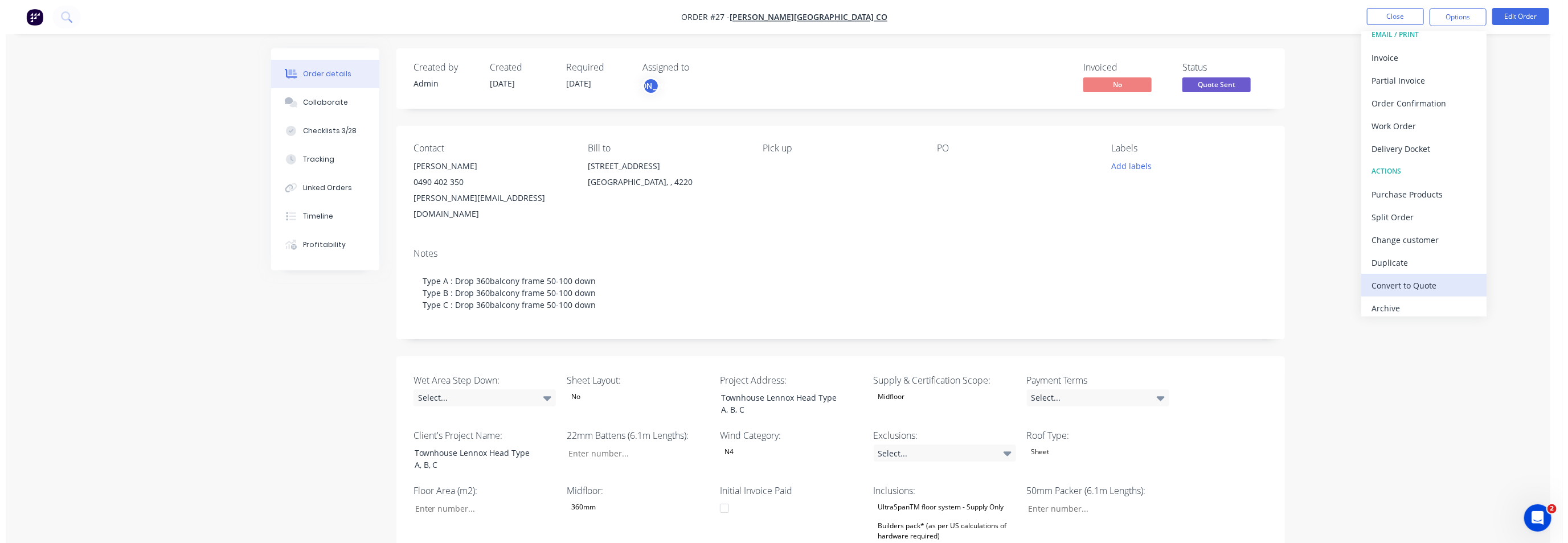
scroll to position [17, 0]
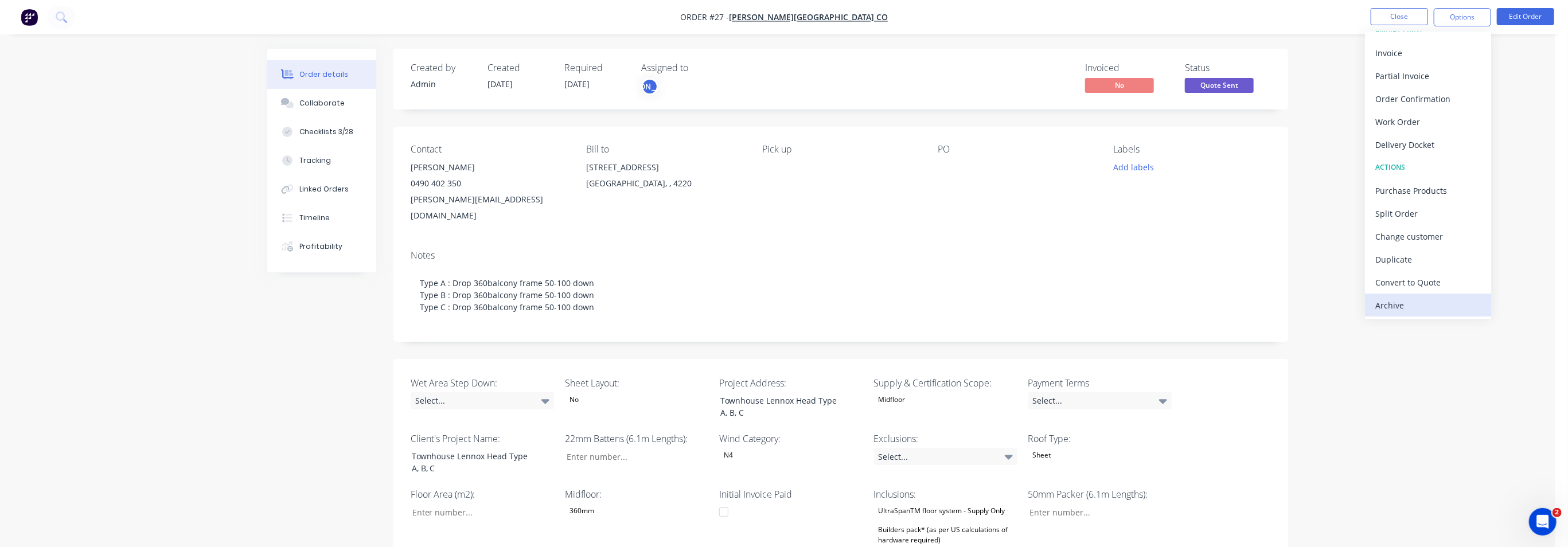
click at [1411, 307] on div "Archive" at bounding box center [1428, 305] width 105 height 17
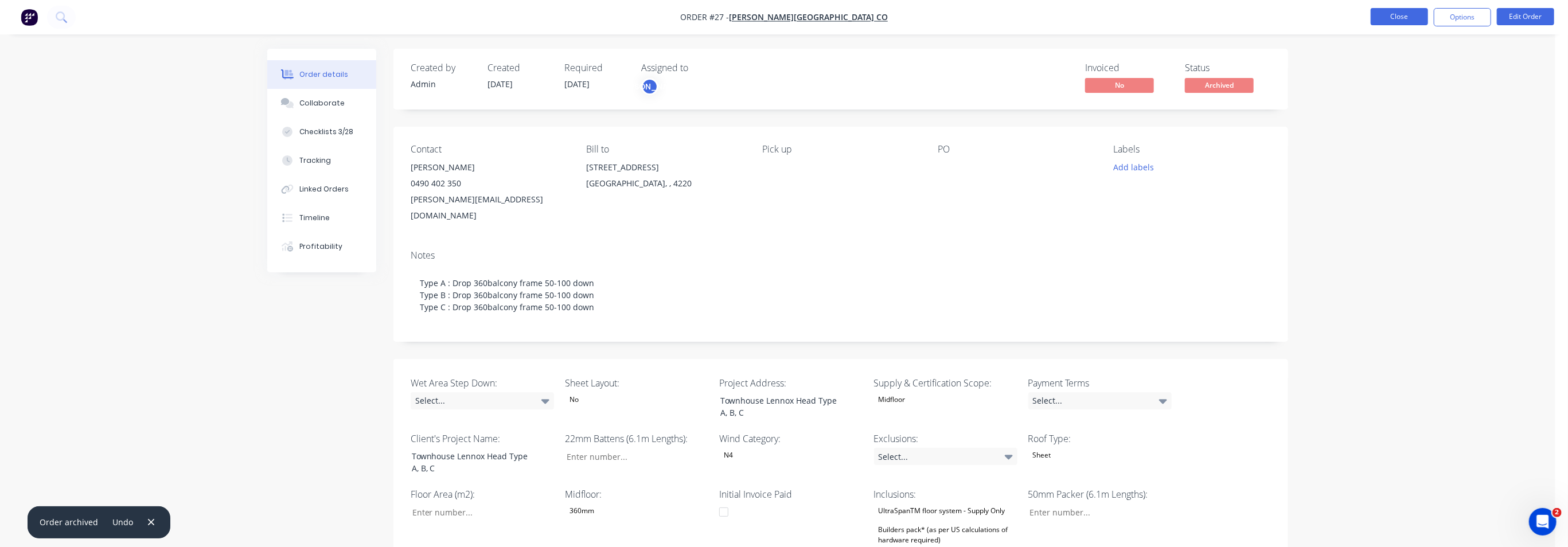
click at [1403, 18] on button "Close" at bounding box center [1399, 16] width 58 height 17
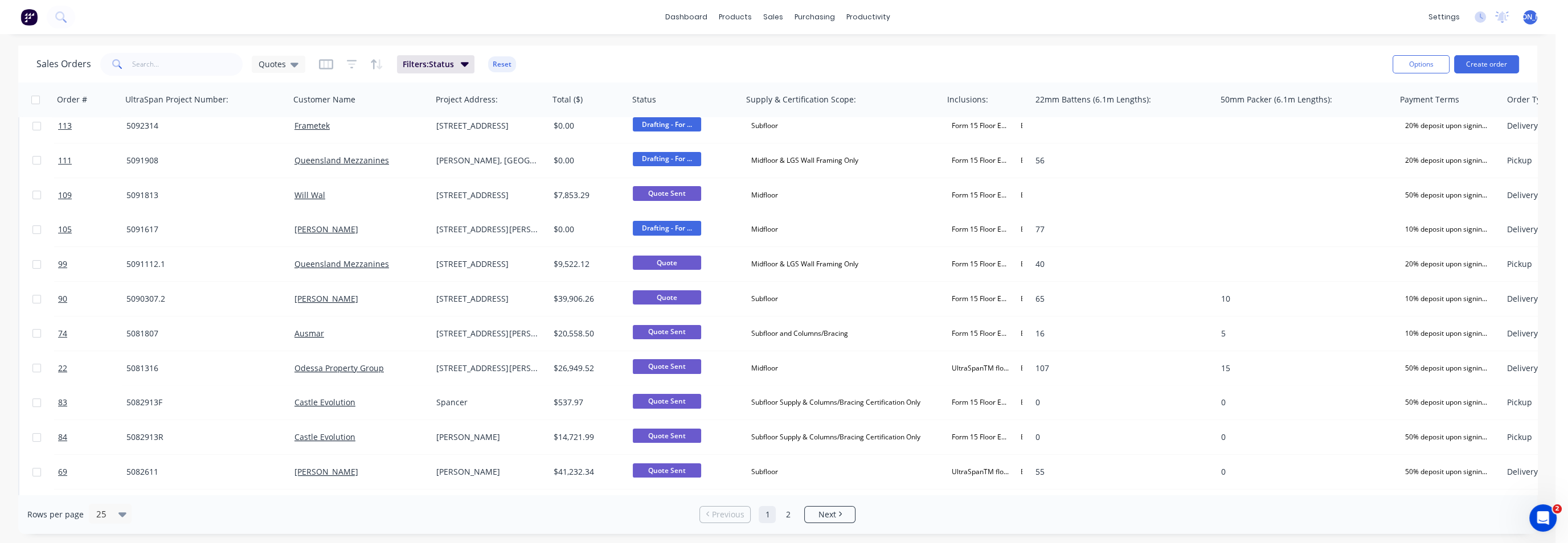
scroll to position [492, 0]
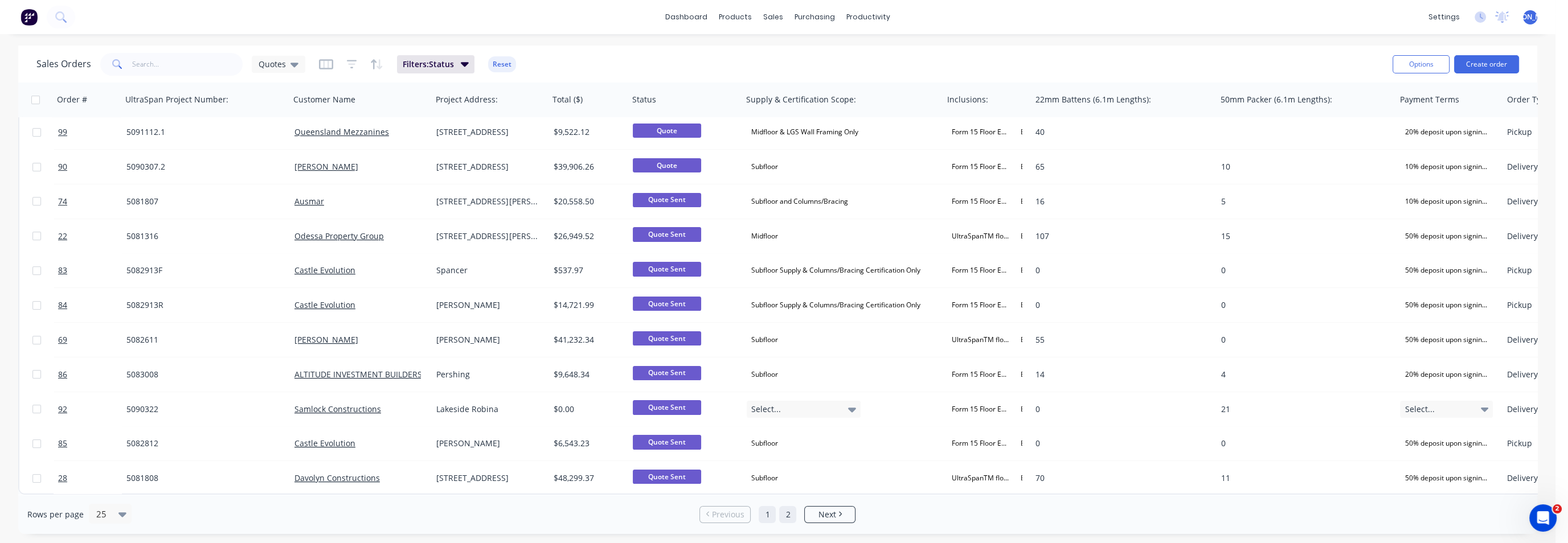
click at [788, 514] on link "2" at bounding box center [787, 514] width 17 height 17
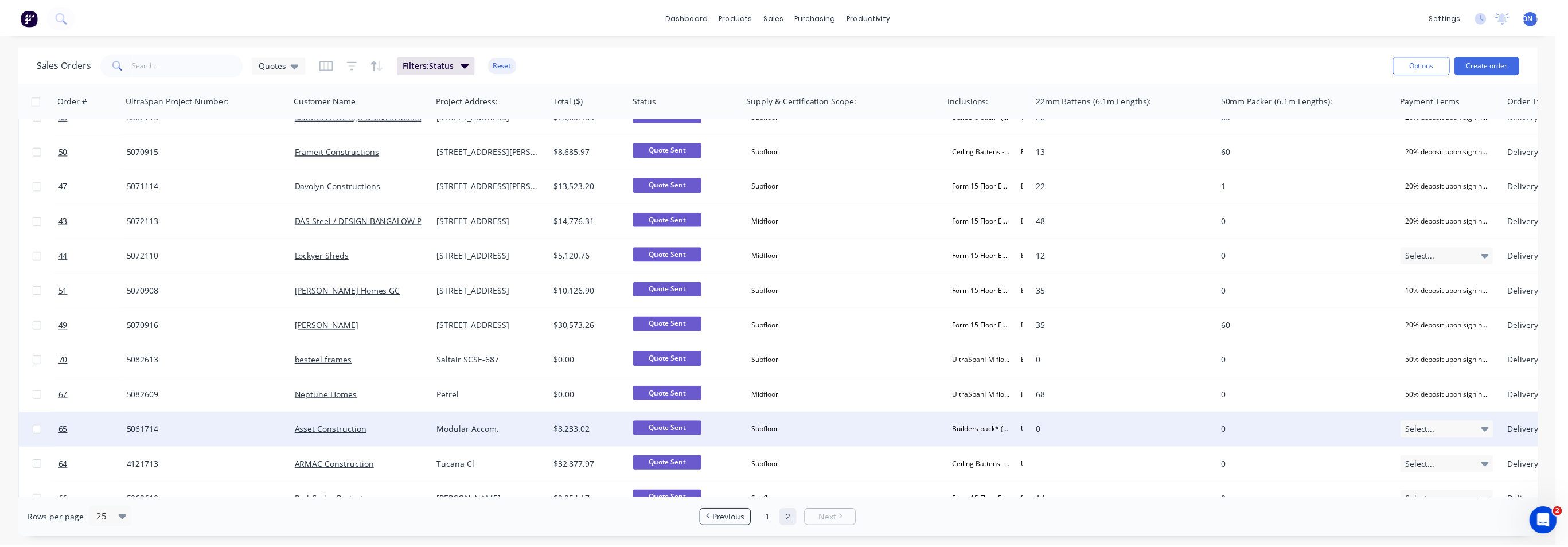
scroll to position [252, 0]
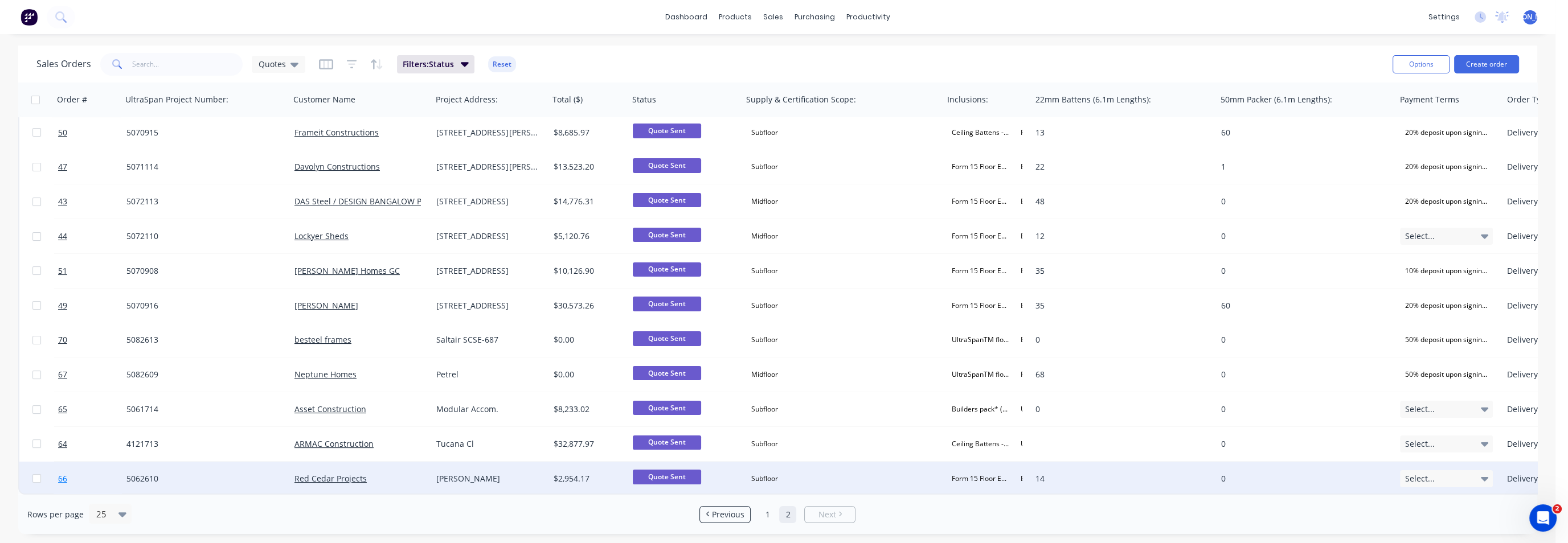
click at [65, 473] on span "66" at bounding box center [62, 479] width 9 height 12
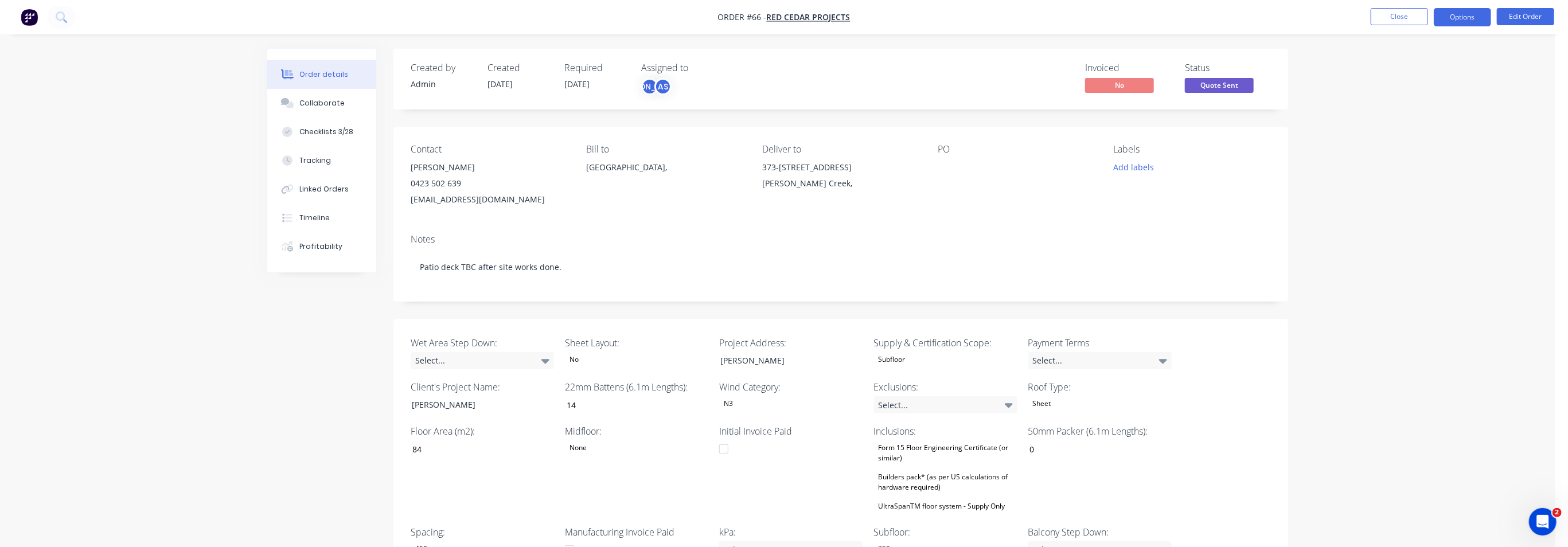
click at [1467, 18] on button "Options" at bounding box center [1463, 17] width 58 height 18
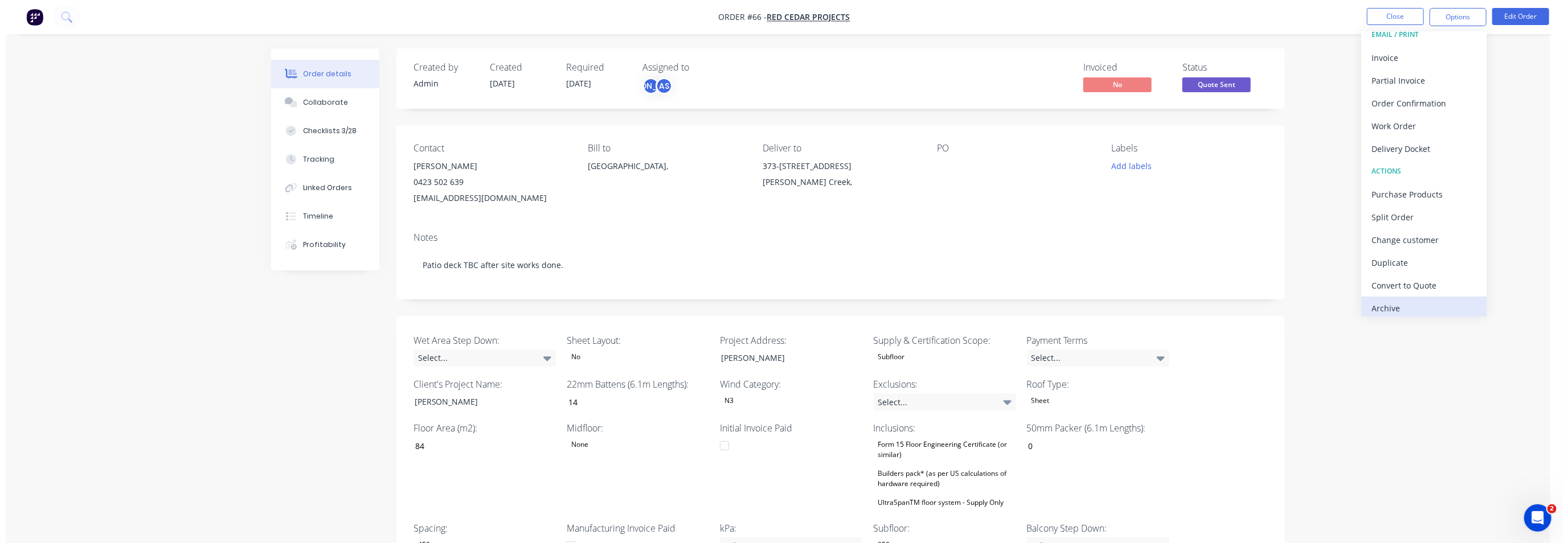
scroll to position [17, 0]
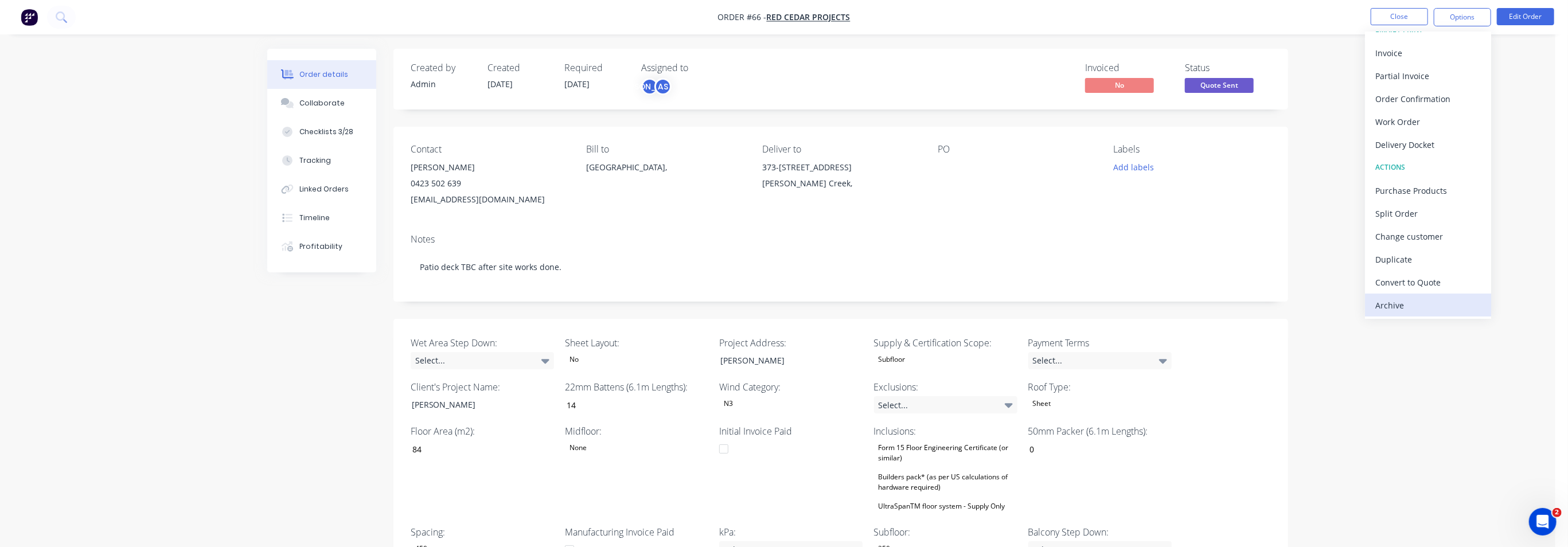
click at [1407, 303] on div "Archive" at bounding box center [1428, 305] width 105 height 17
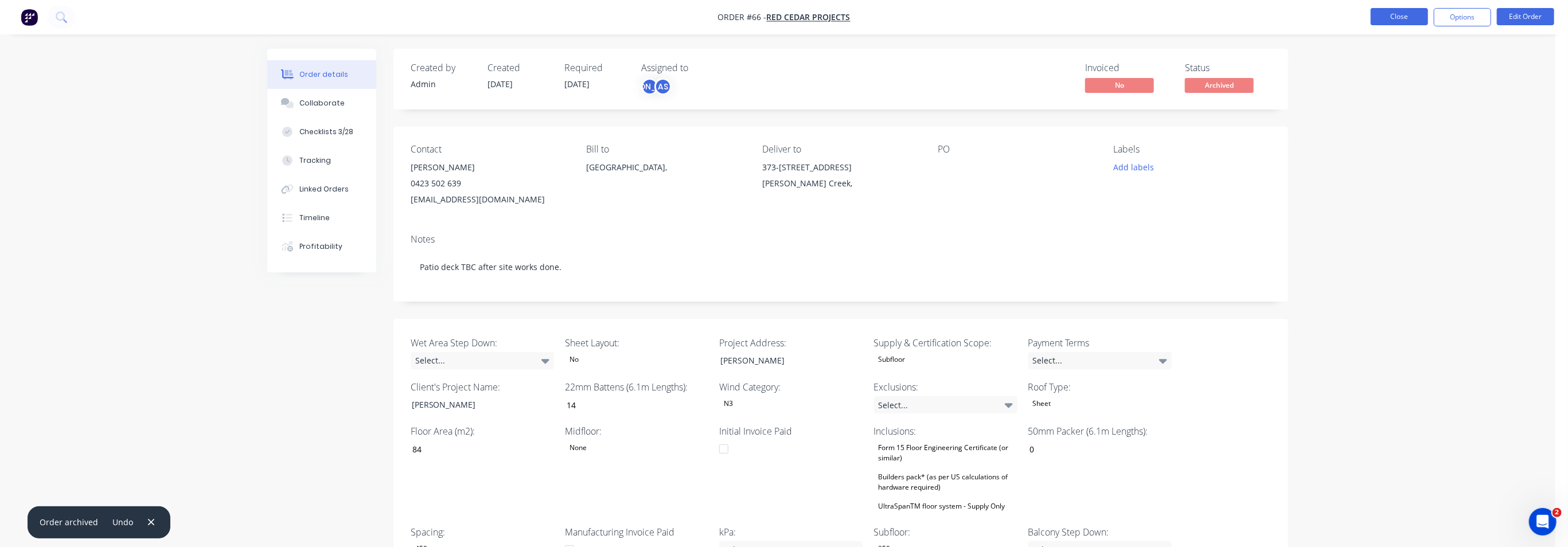
click at [1393, 19] on button "Close" at bounding box center [1399, 16] width 58 height 17
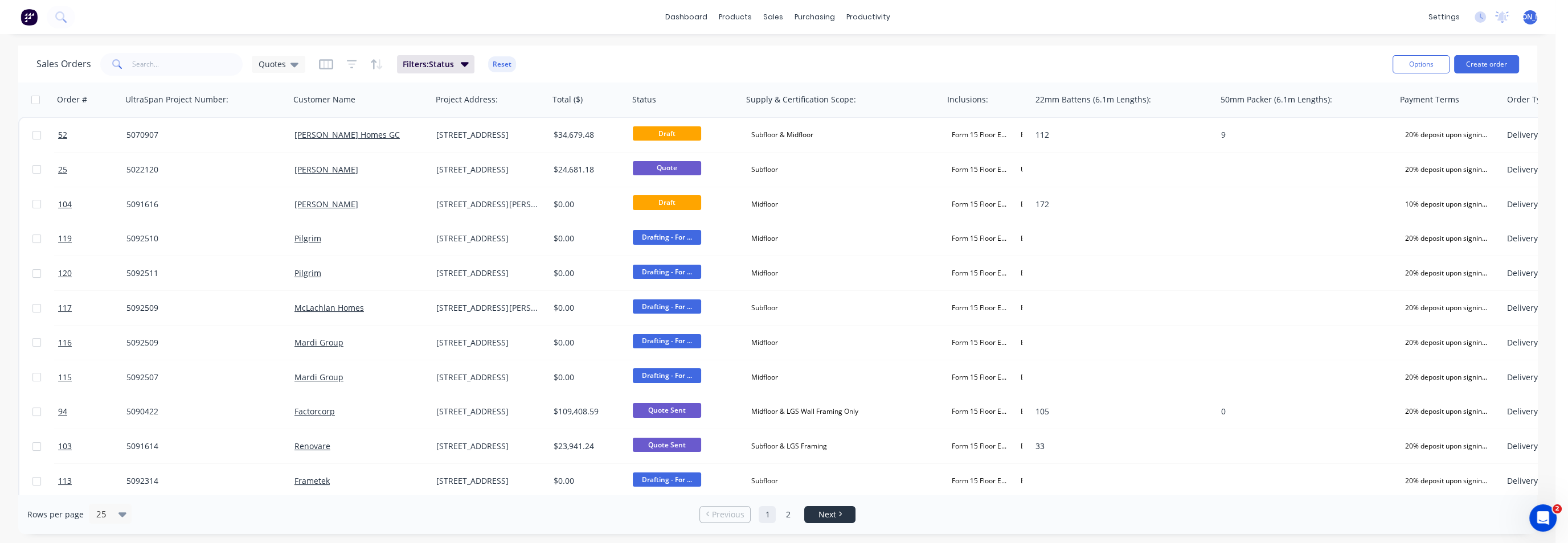
click at [829, 509] on span "Next" at bounding box center [828, 515] width 18 height 12
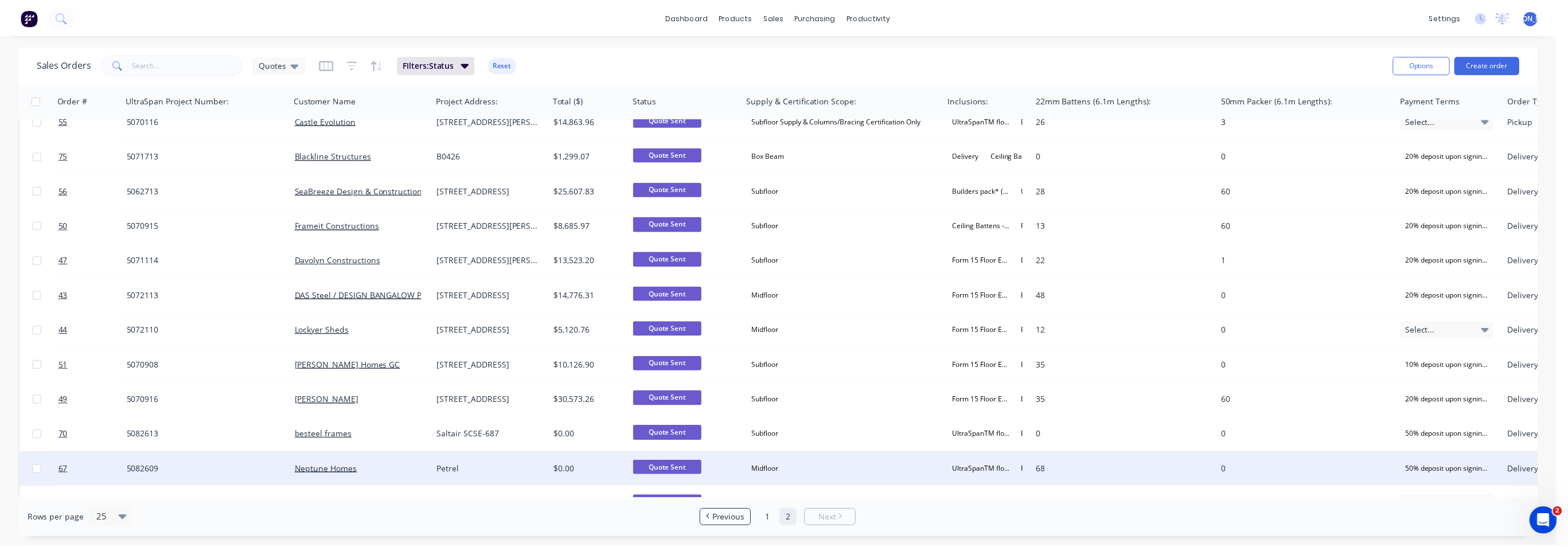
scroll to position [216, 0]
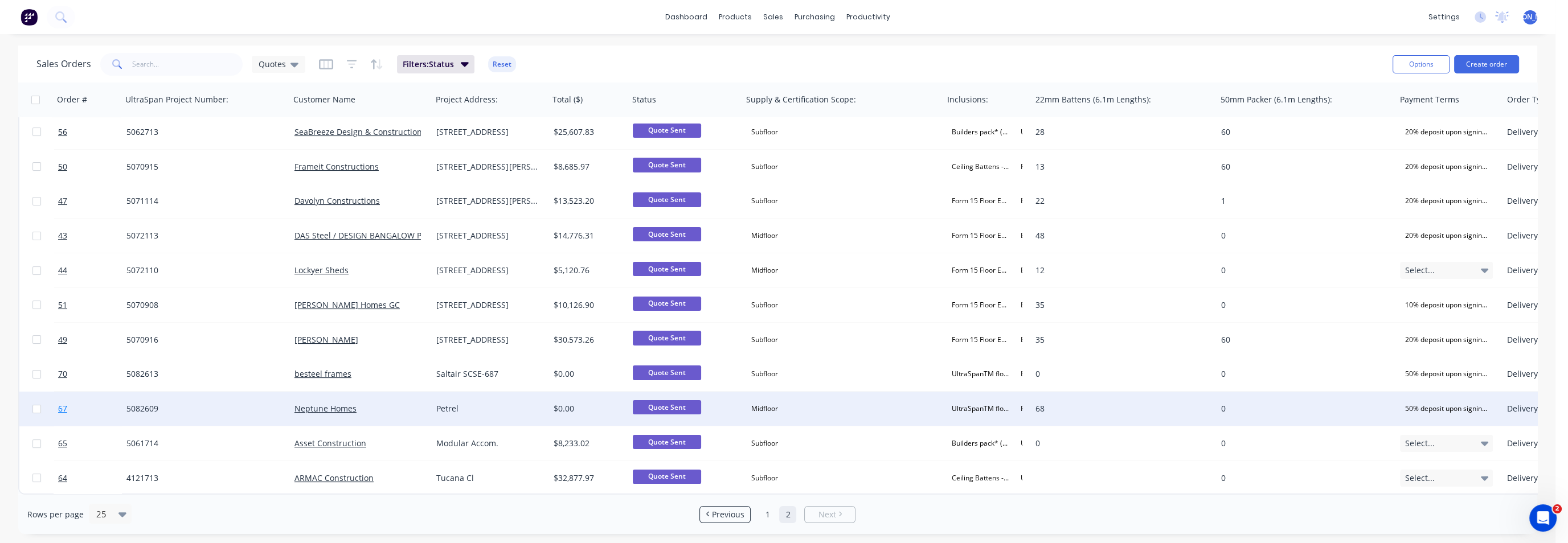
click at [63, 403] on span "67" at bounding box center [62, 409] width 9 height 12
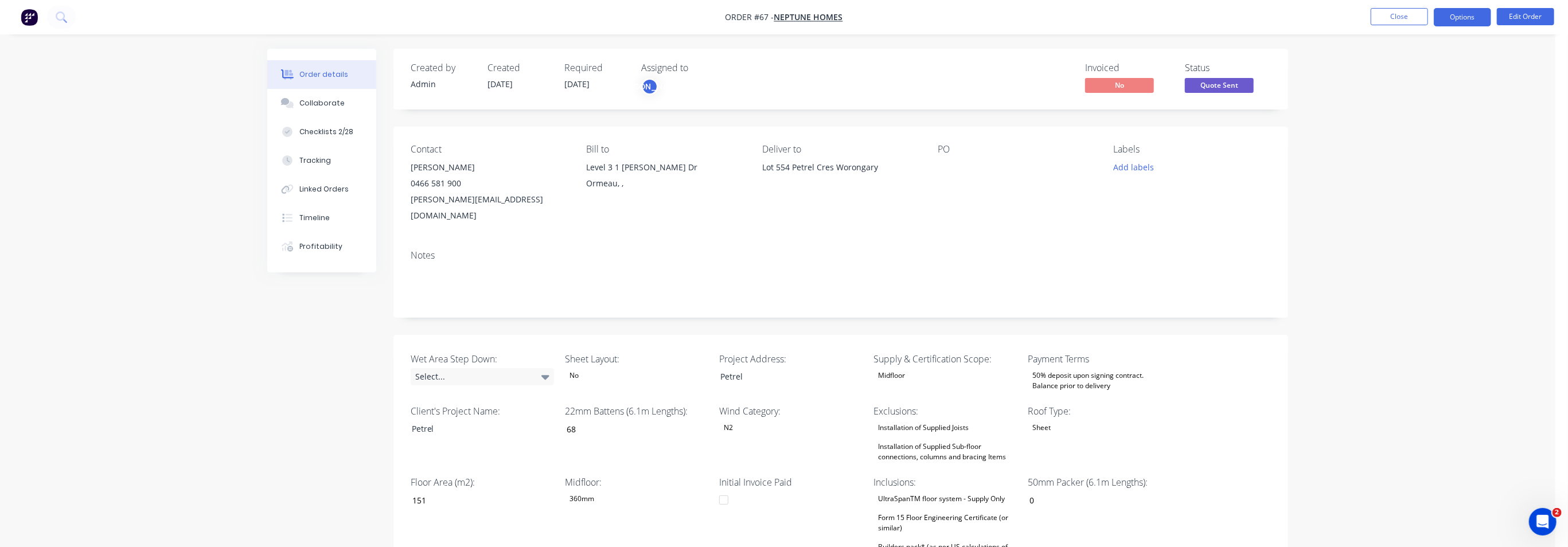
click at [1469, 18] on button "Options" at bounding box center [1463, 17] width 58 height 18
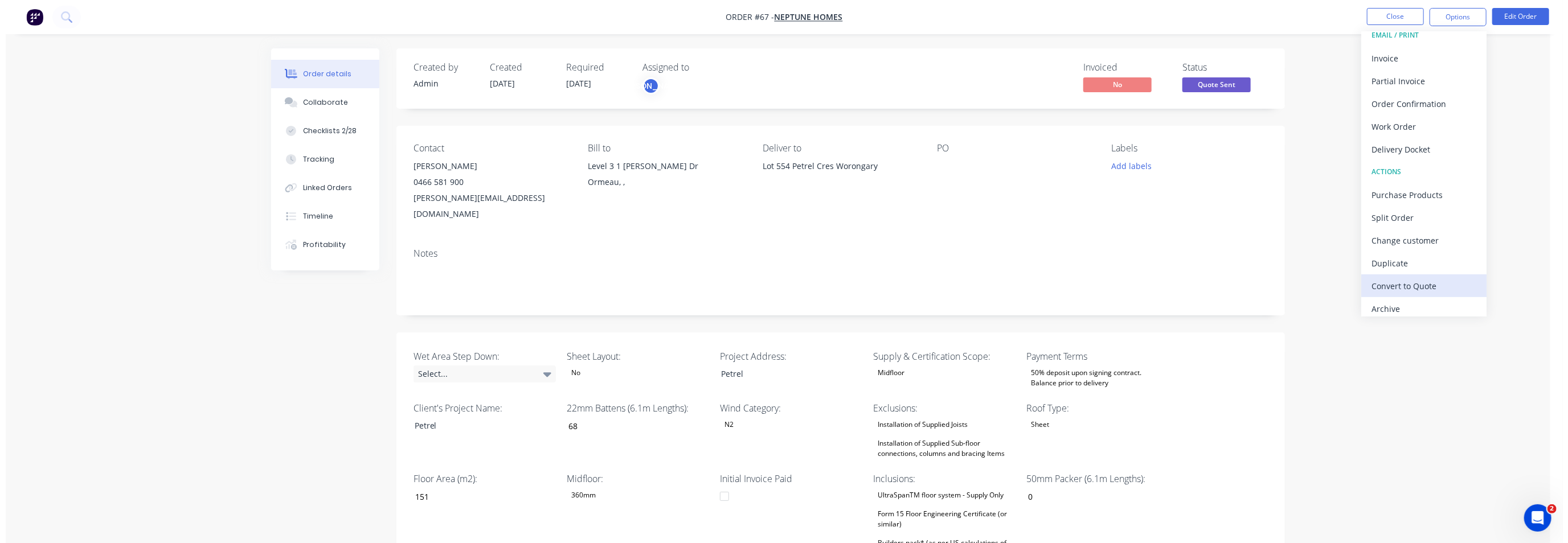
scroll to position [17, 0]
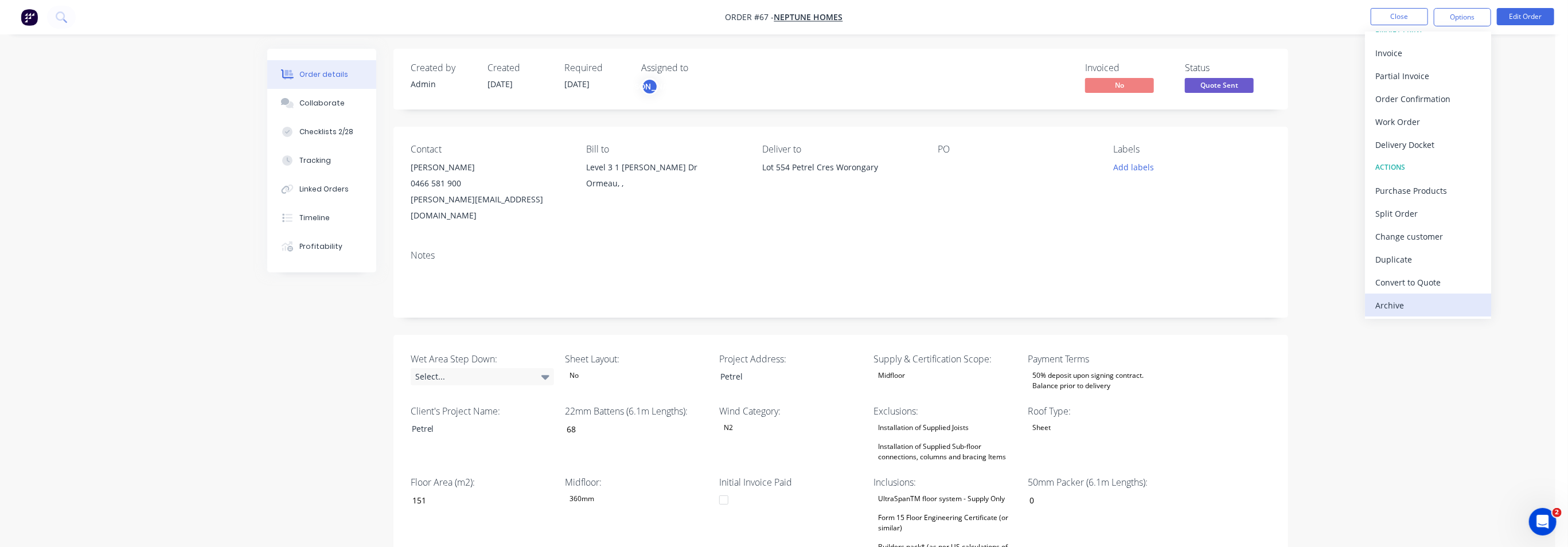
click at [1404, 302] on div "Archive" at bounding box center [1428, 305] width 105 height 17
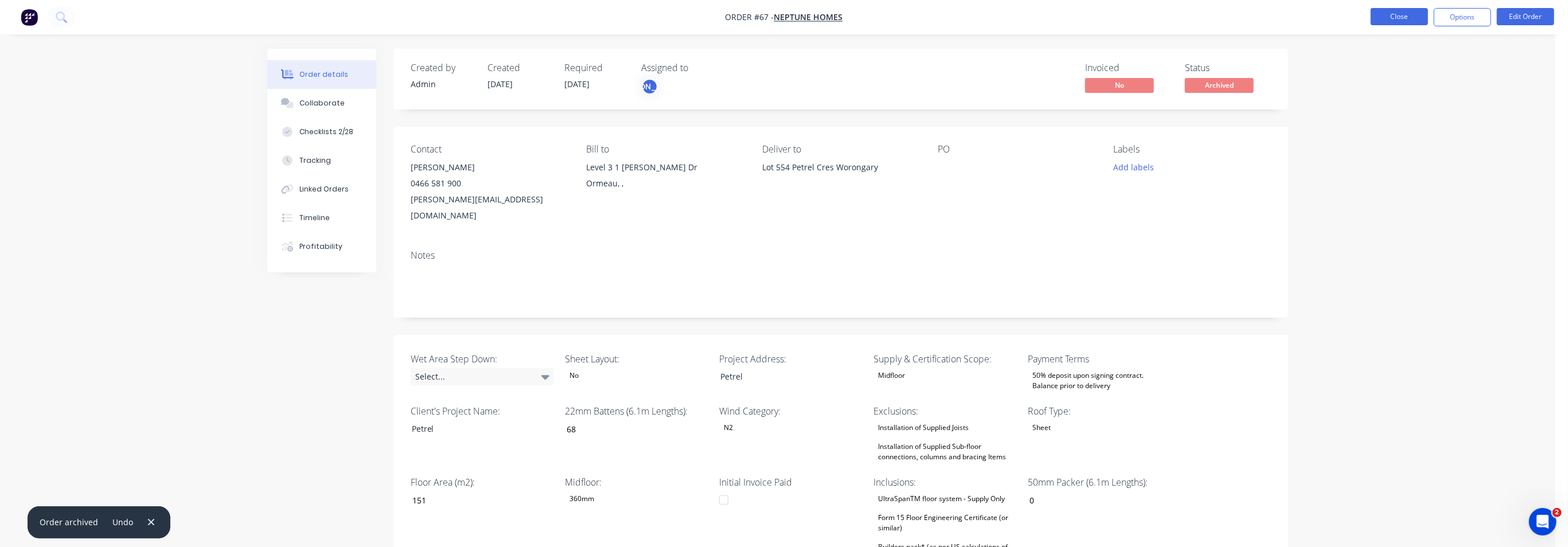
click at [1403, 16] on button "Close" at bounding box center [1399, 16] width 58 height 17
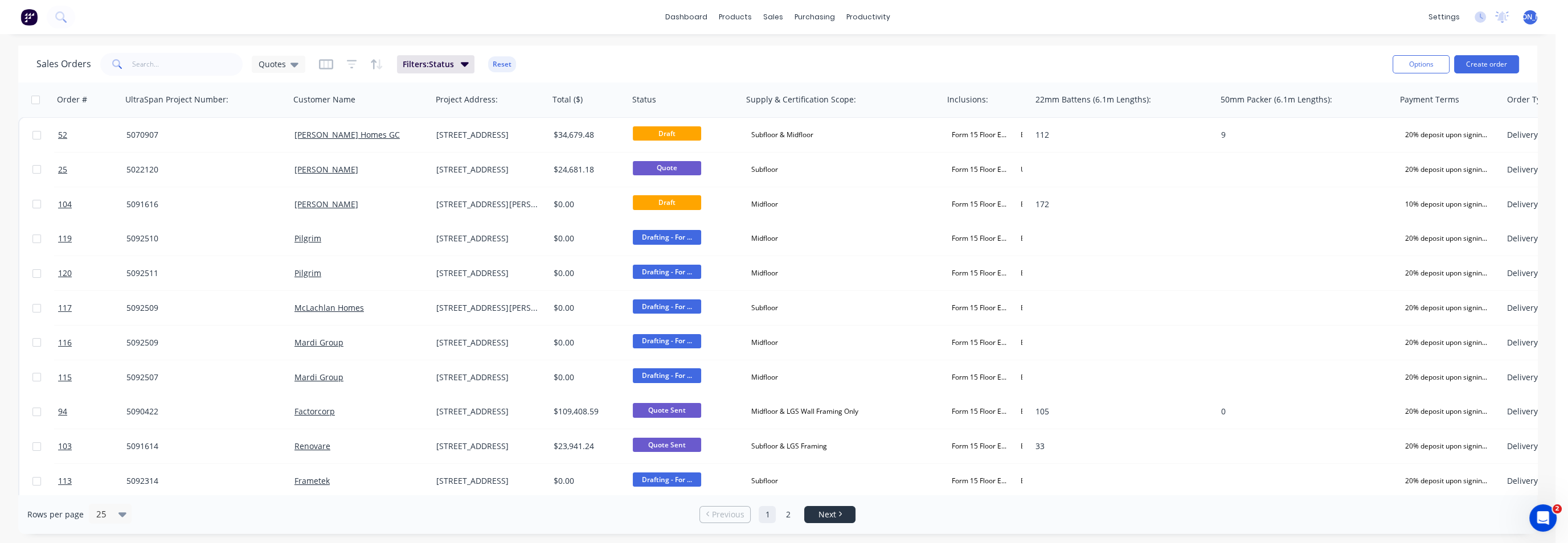
click at [817, 511] on link "Next" at bounding box center [830, 515] width 50 height 12
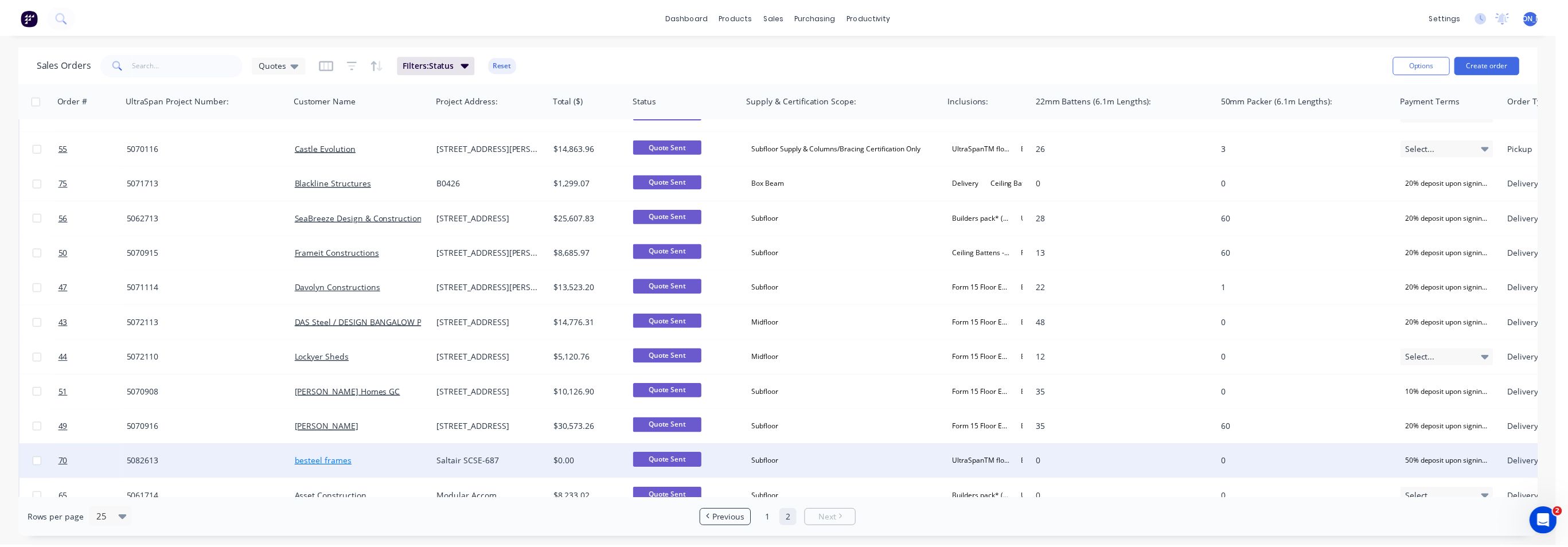
scroll to position [182, 0]
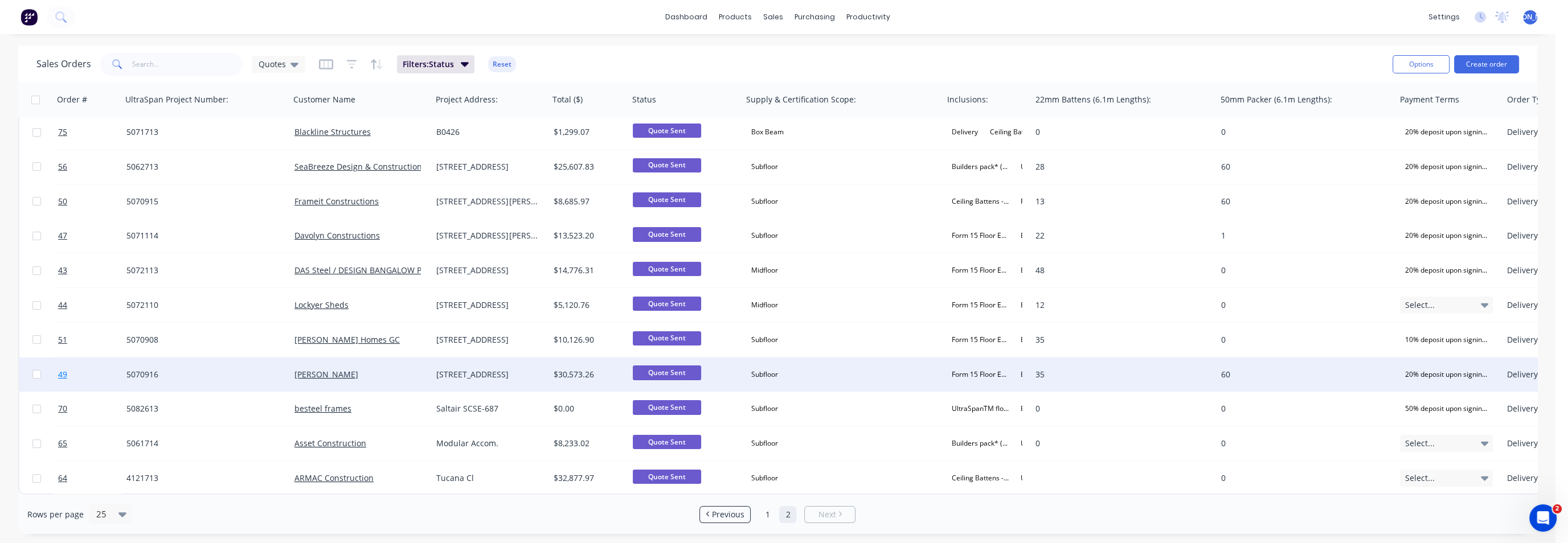
click at [62, 373] on span "49" at bounding box center [62, 375] width 9 height 12
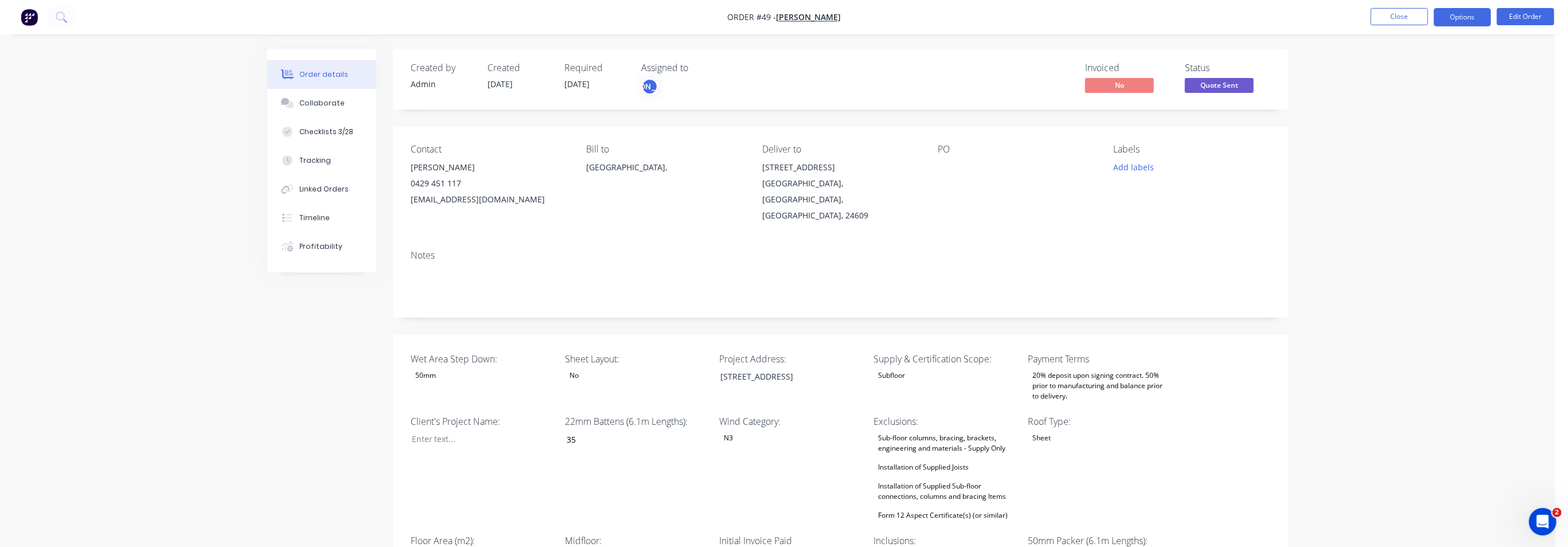
click at [1466, 21] on button "Options" at bounding box center [1463, 17] width 58 height 18
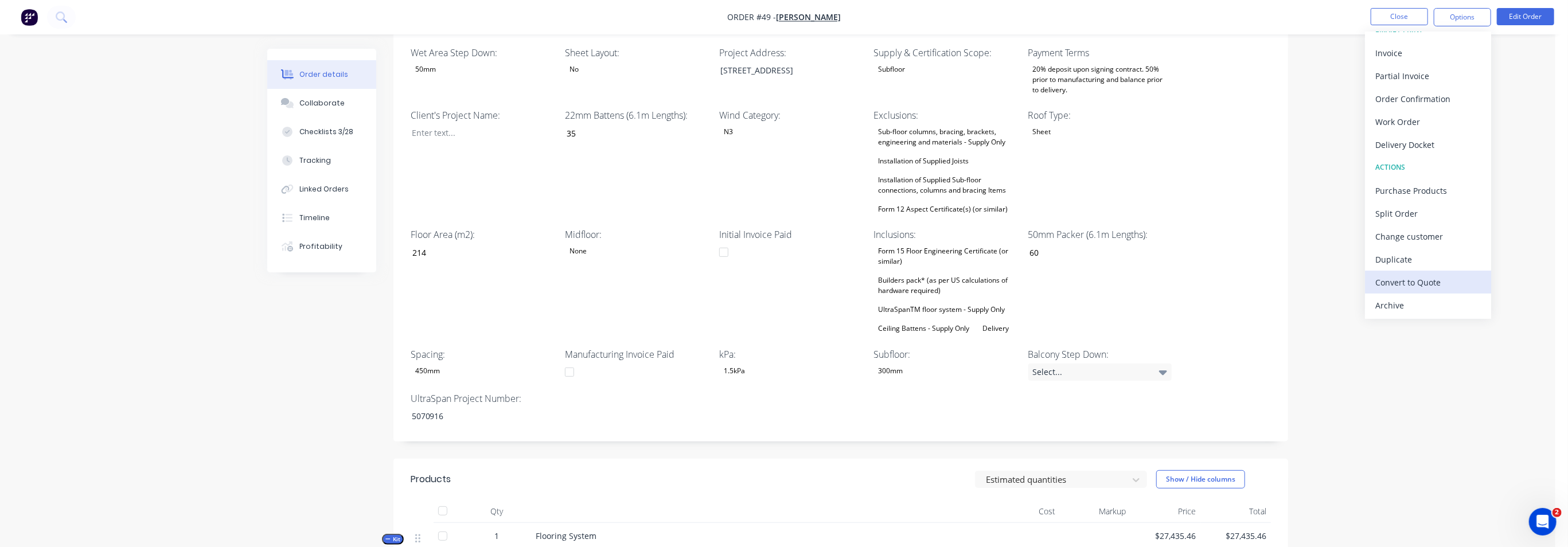
scroll to position [358, 0]
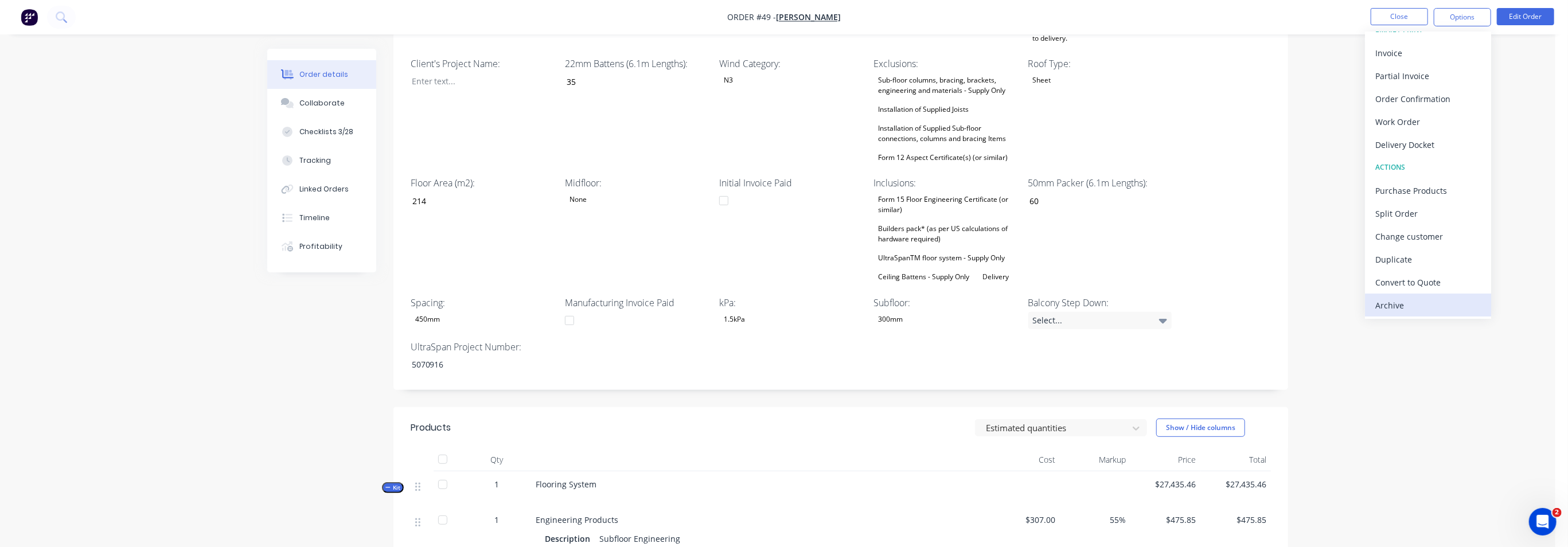
click at [1406, 303] on div "Archive" at bounding box center [1428, 305] width 105 height 17
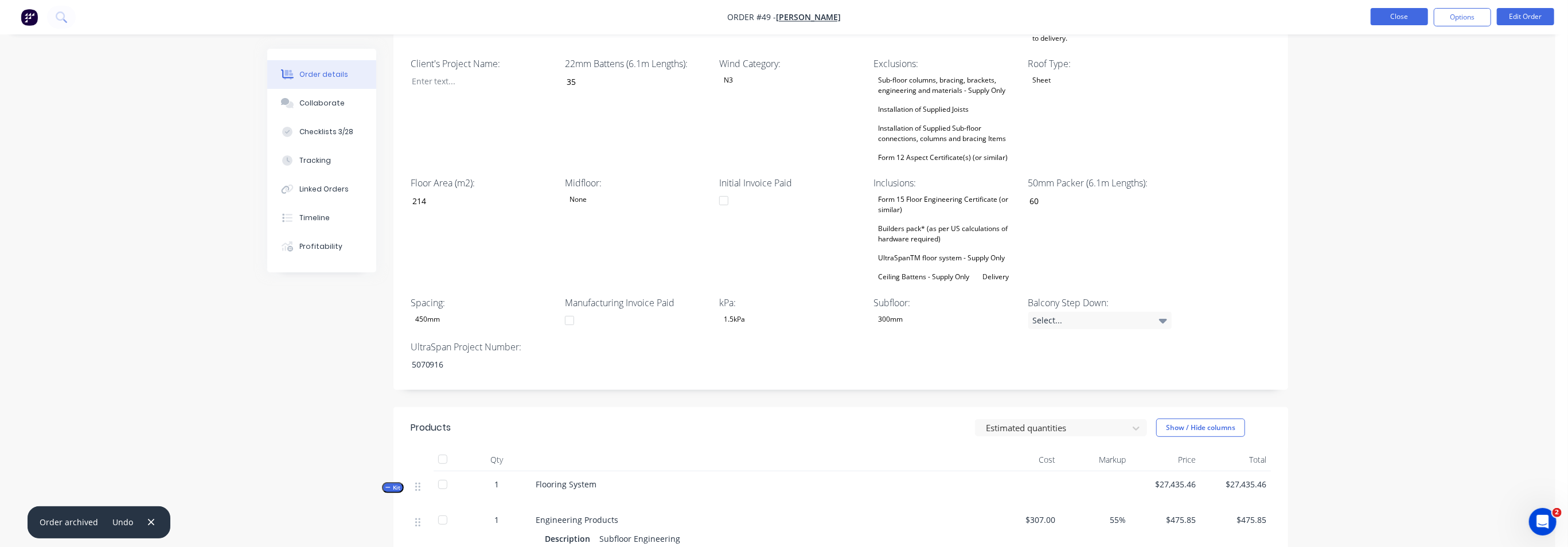
click at [1402, 16] on button "Close" at bounding box center [1399, 16] width 58 height 17
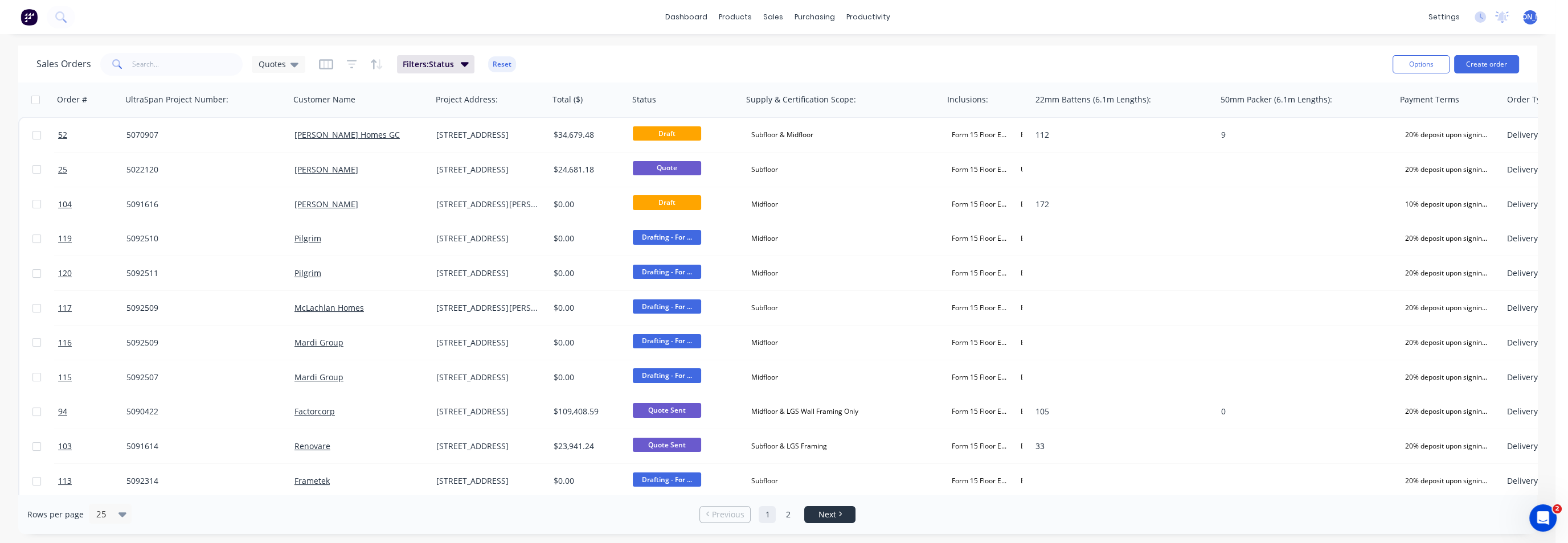
click at [823, 509] on span "Next" at bounding box center [828, 515] width 18 height 12
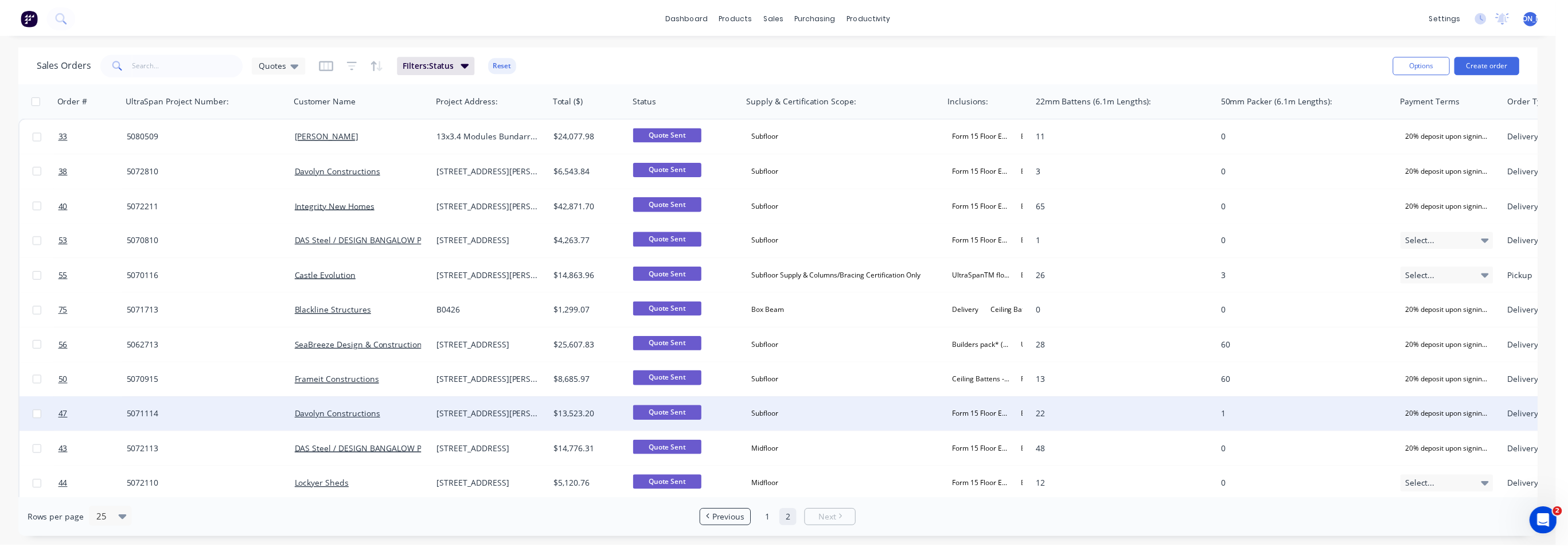
scroll to position [147, 0]
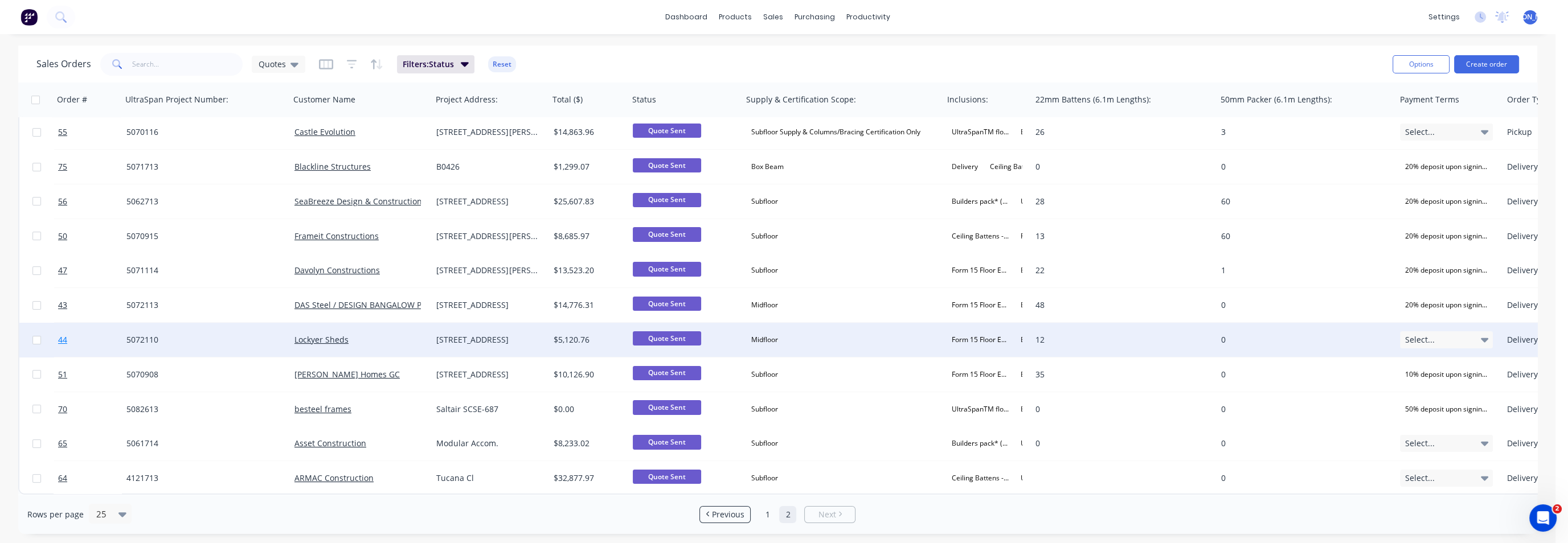
click at [64, 334] on span "44" at bounding box center [62, 340] width 9 height 12
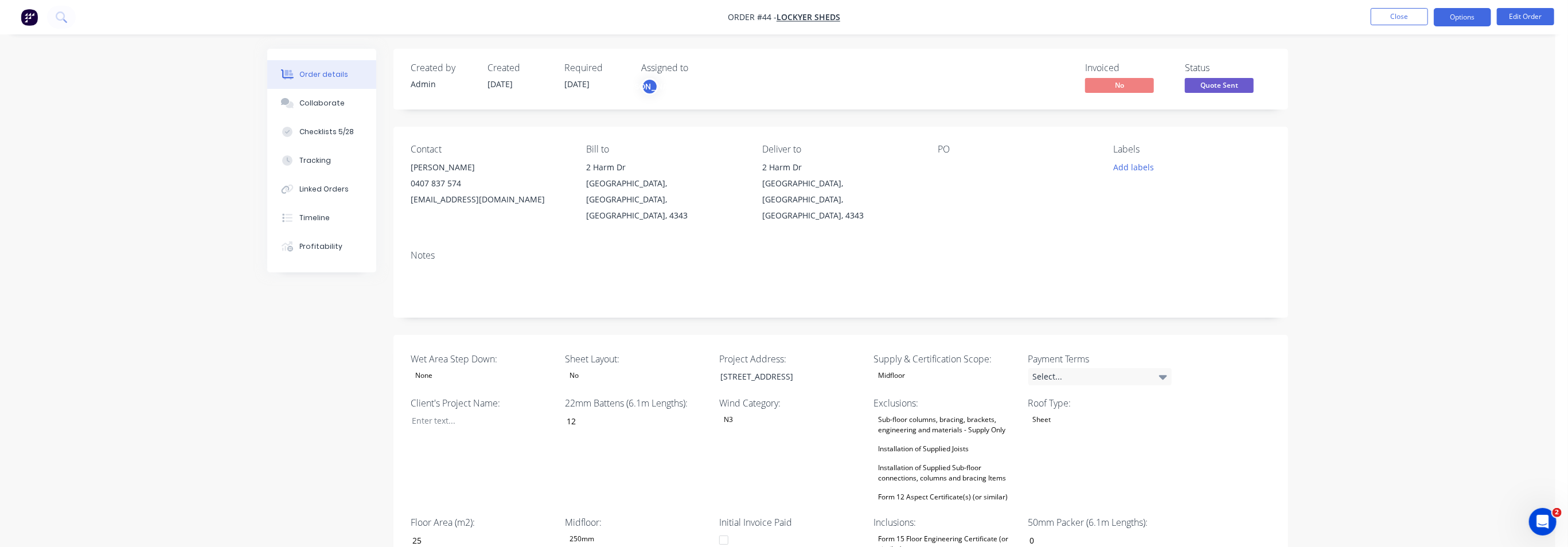
click at [1441, 21] on button "Options" at bounding box center [1463, 17] width 58 height 18
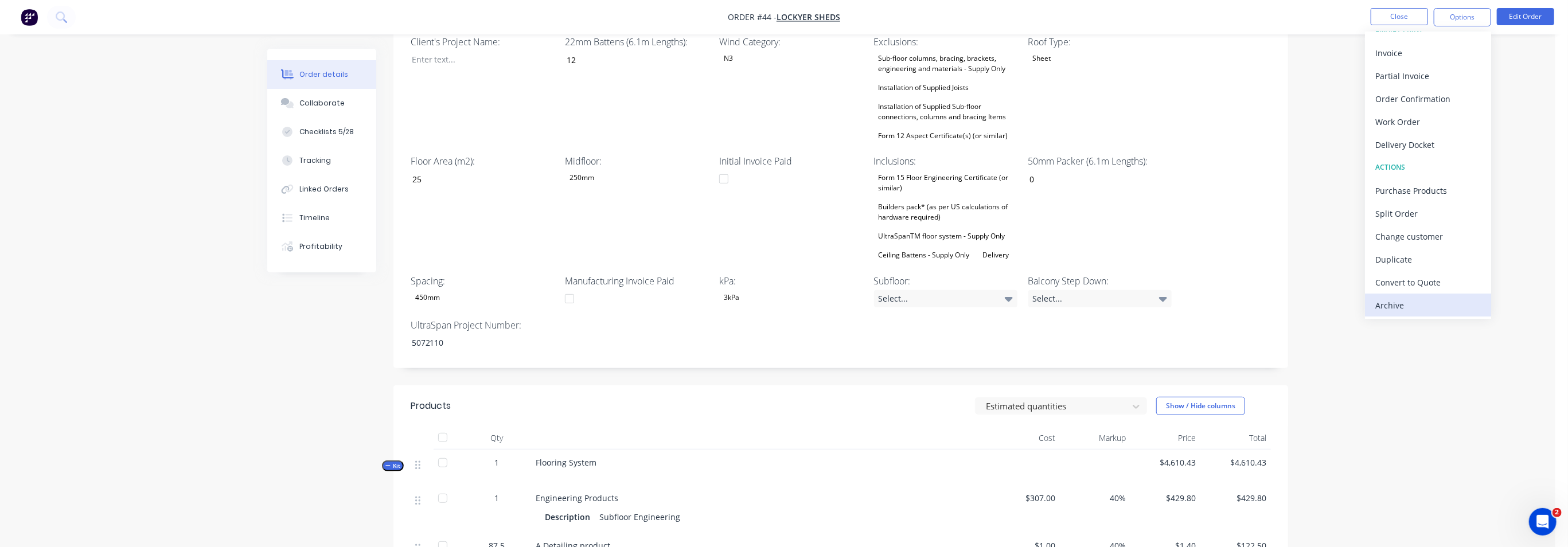
scroll to position [430, 0]
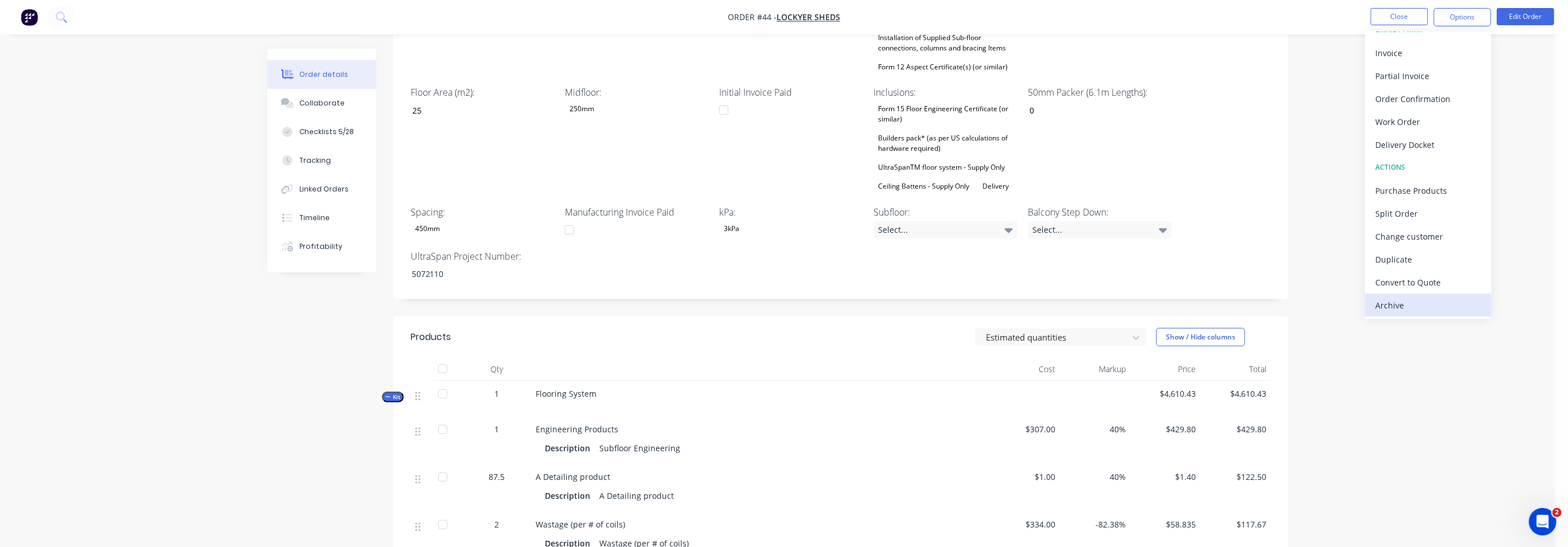
click at [1403, 304] on div "Archive" at bounding box center [1428, 305] width 105 height 17
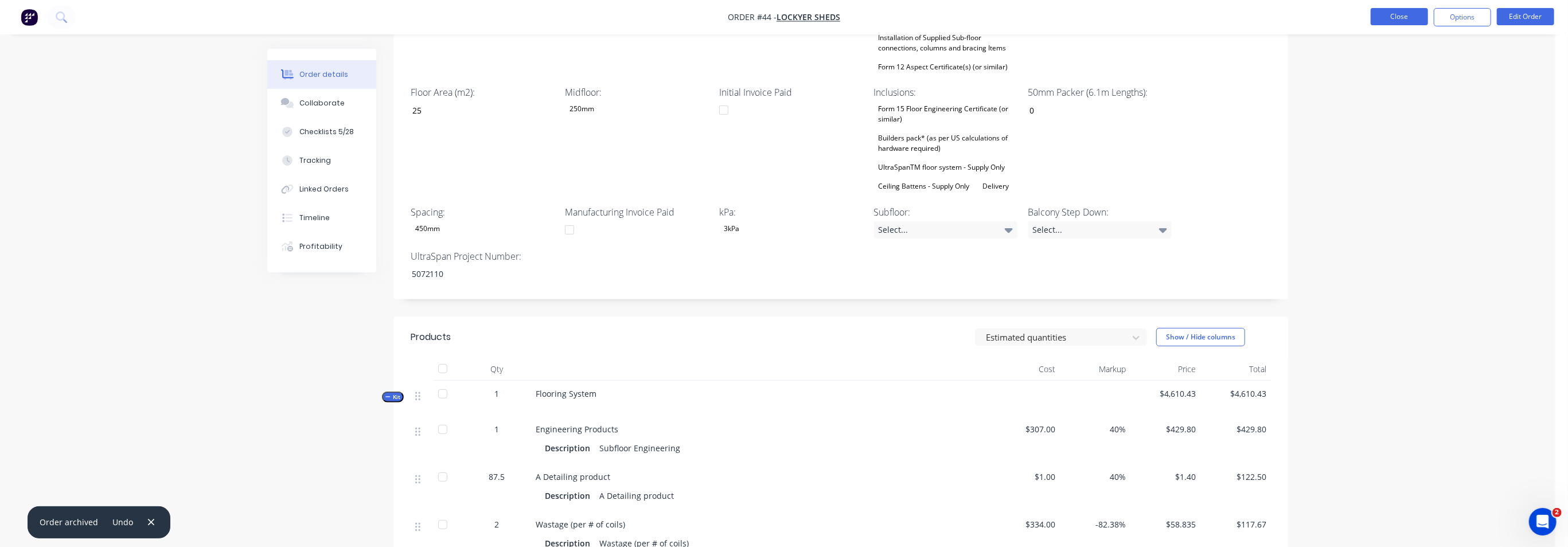
click at [1405, 14] on button "Close" at bounding box center [1399, 16] width 58 height 17
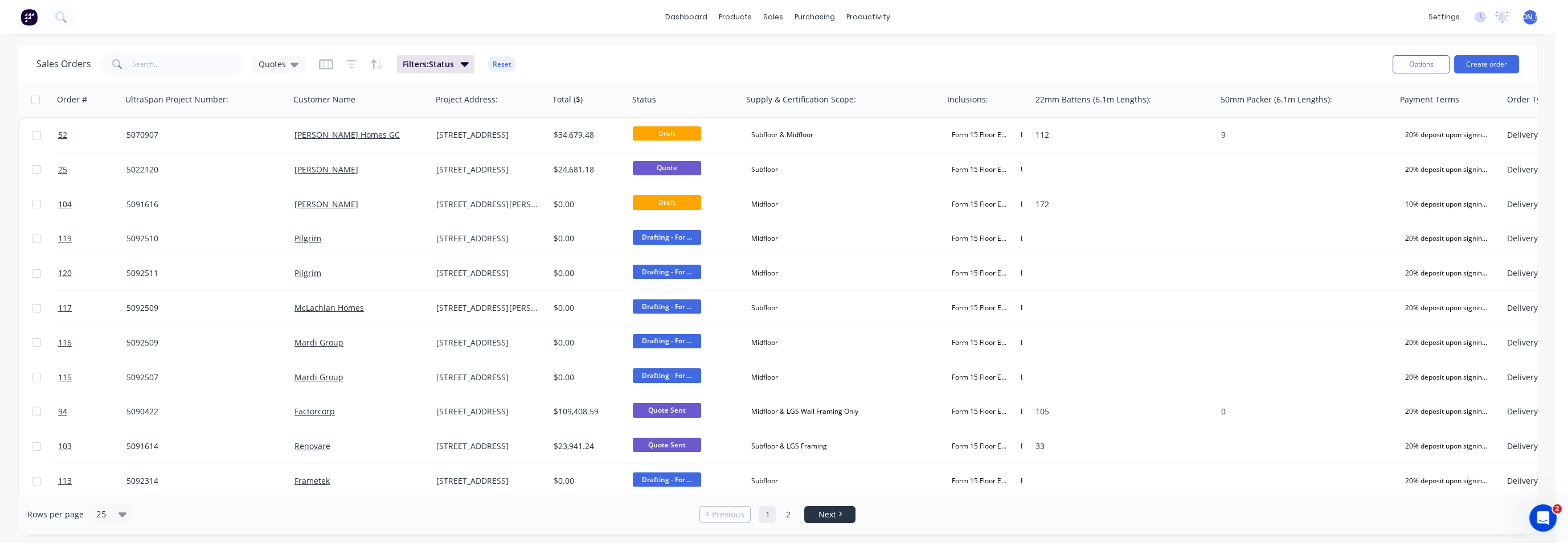
click at [836, 511] on span "Next" at bounding box center [828, 515] width 18 height 12
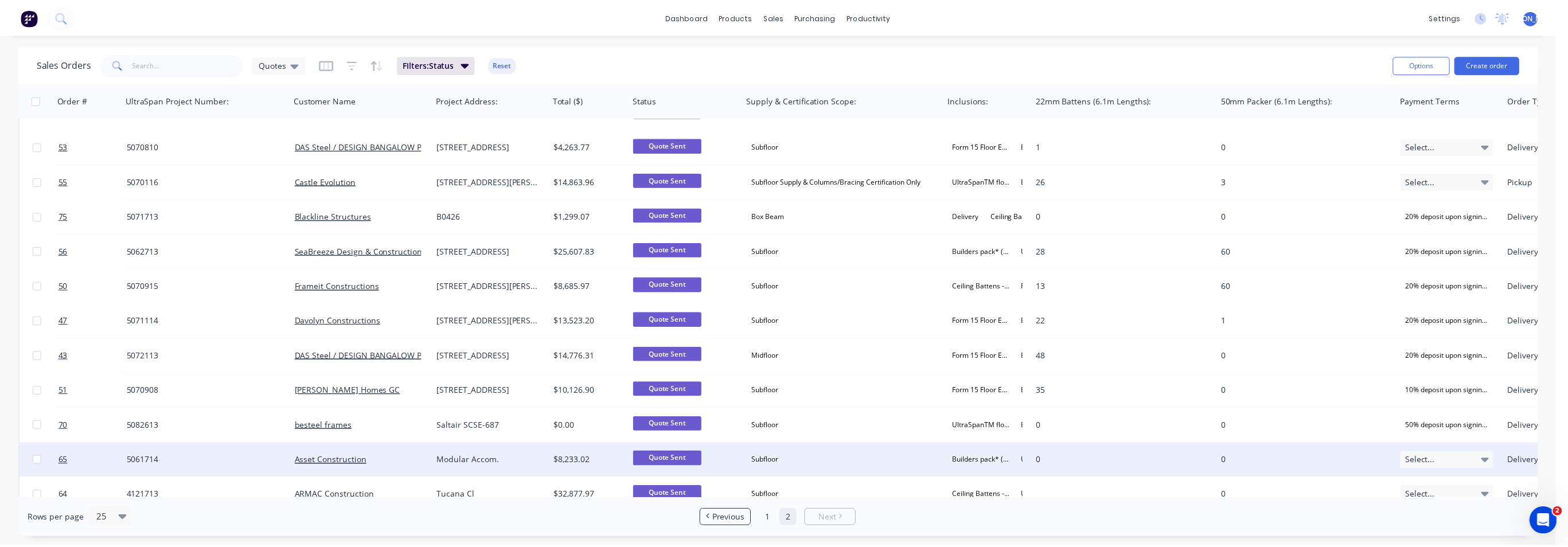
scroll to position [112, 0]
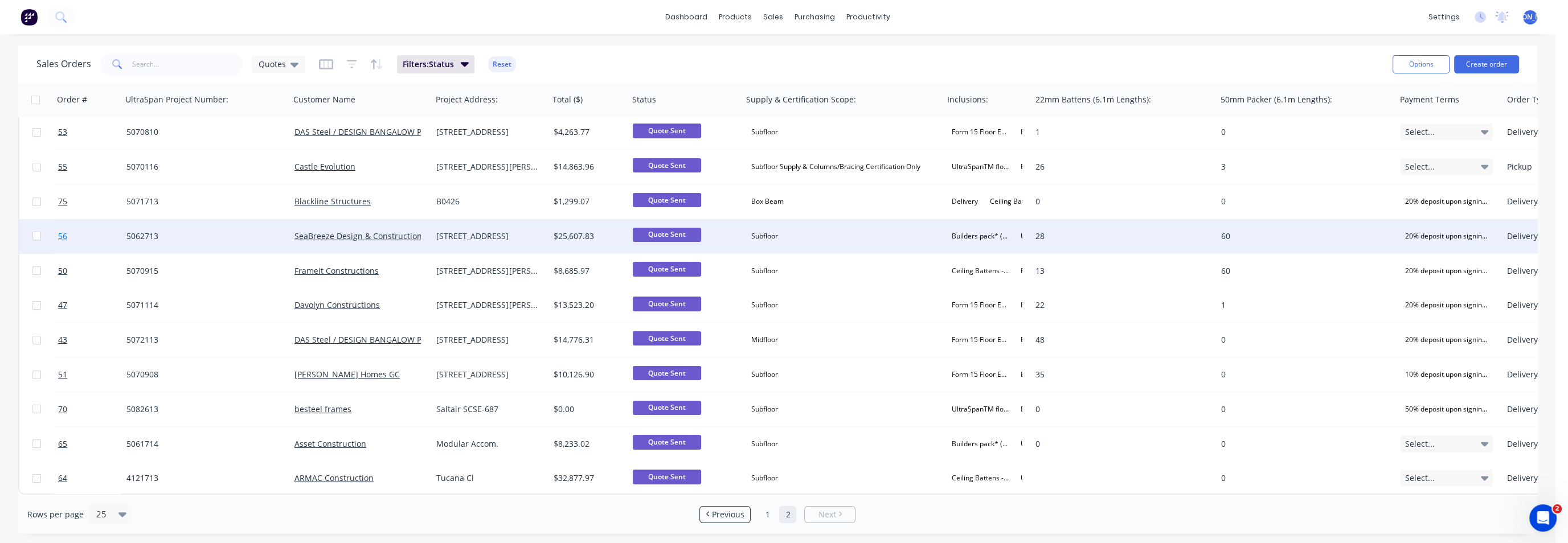
click at [59, 231] on span "56" at bounding box center [62, 237] width 9 height 12
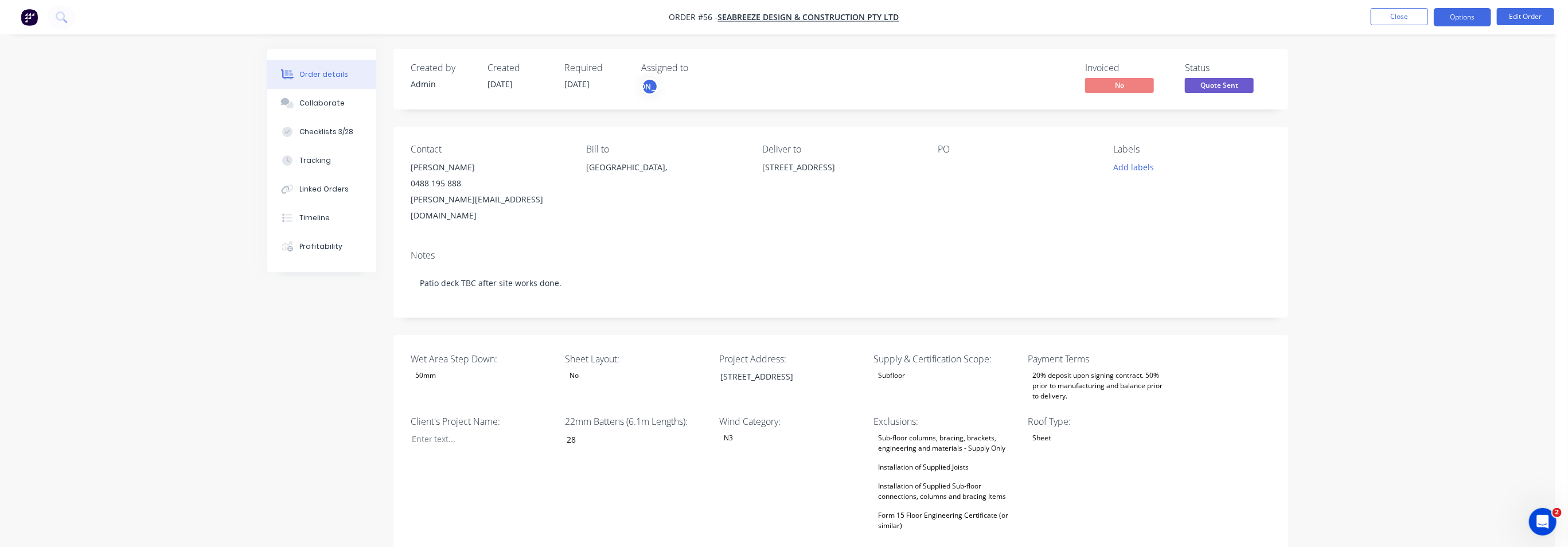
click at [1456, 12] on button "Options" at bounding box center [1463, 17] width 58 height 18
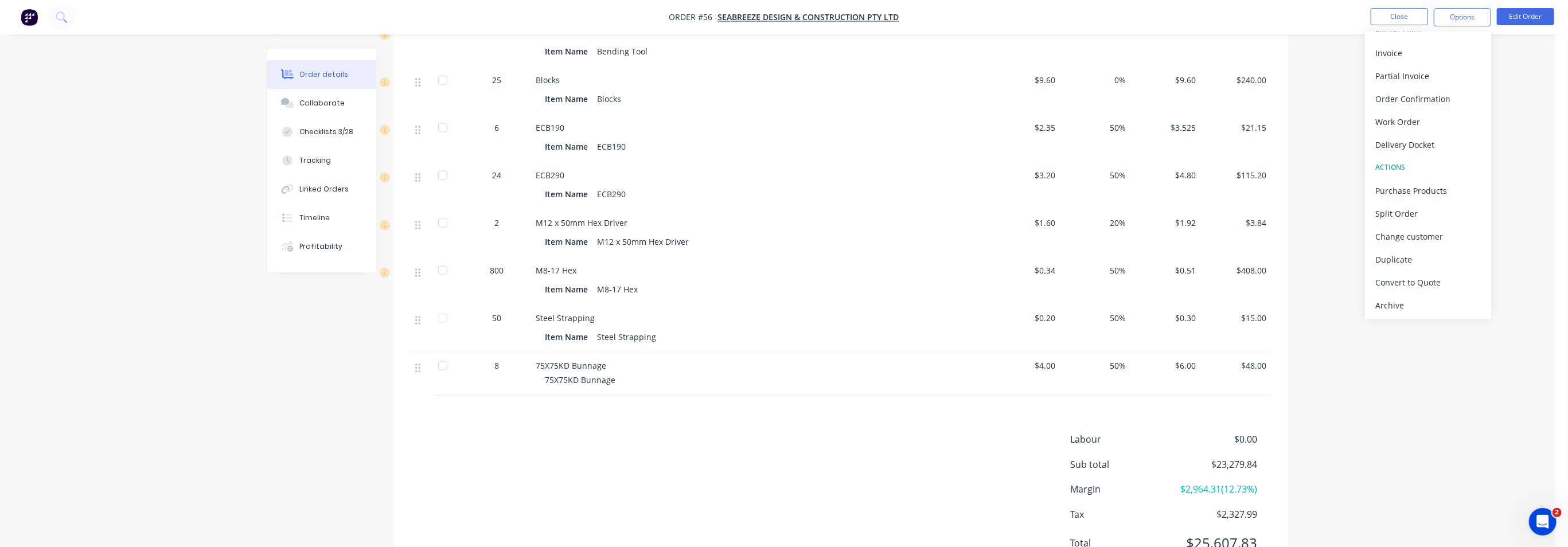
scroll to position [1510, 0]
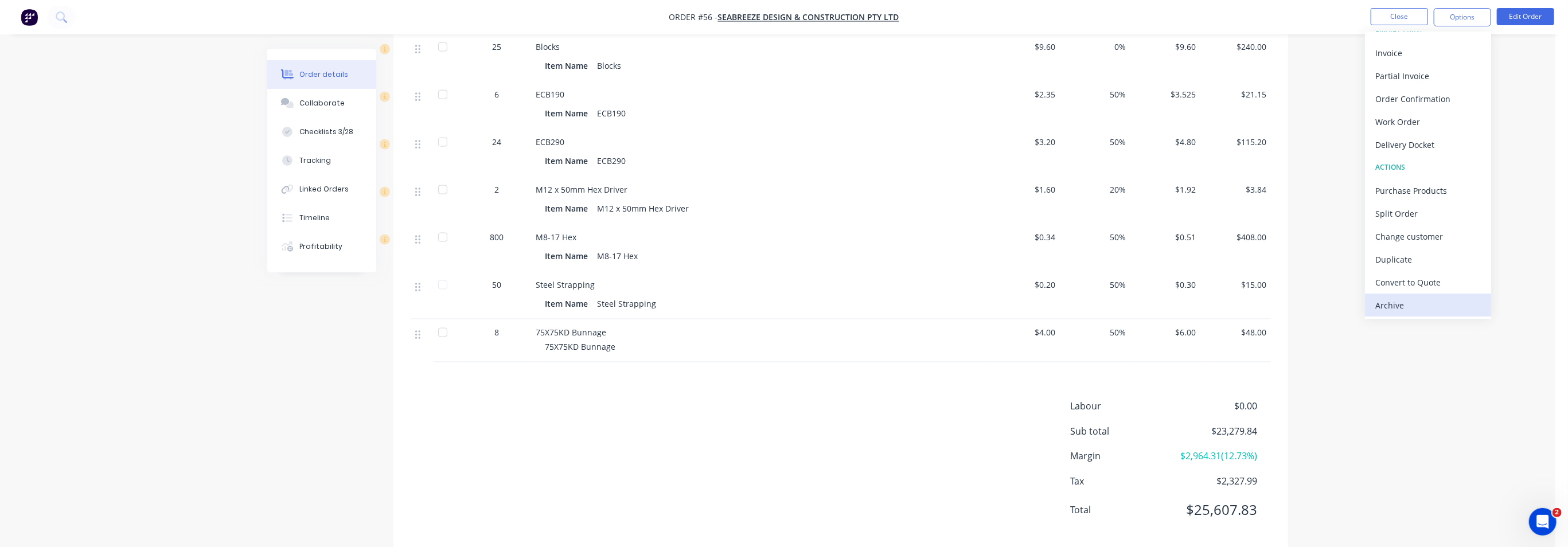
click at [1395, 310] on div "Archive" at bounding box center [1428, 305] width 105 height 17
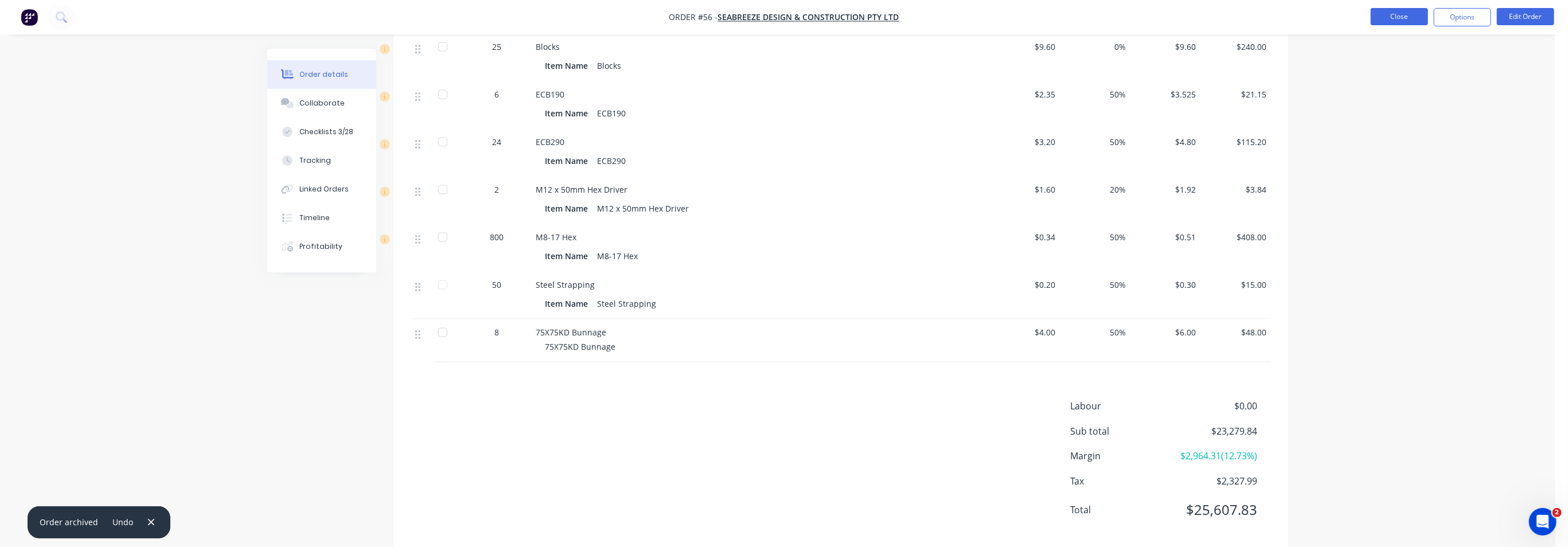
click at [1404, 20] on button "Close" at bounding box center [1399, 16] width 58 height 17
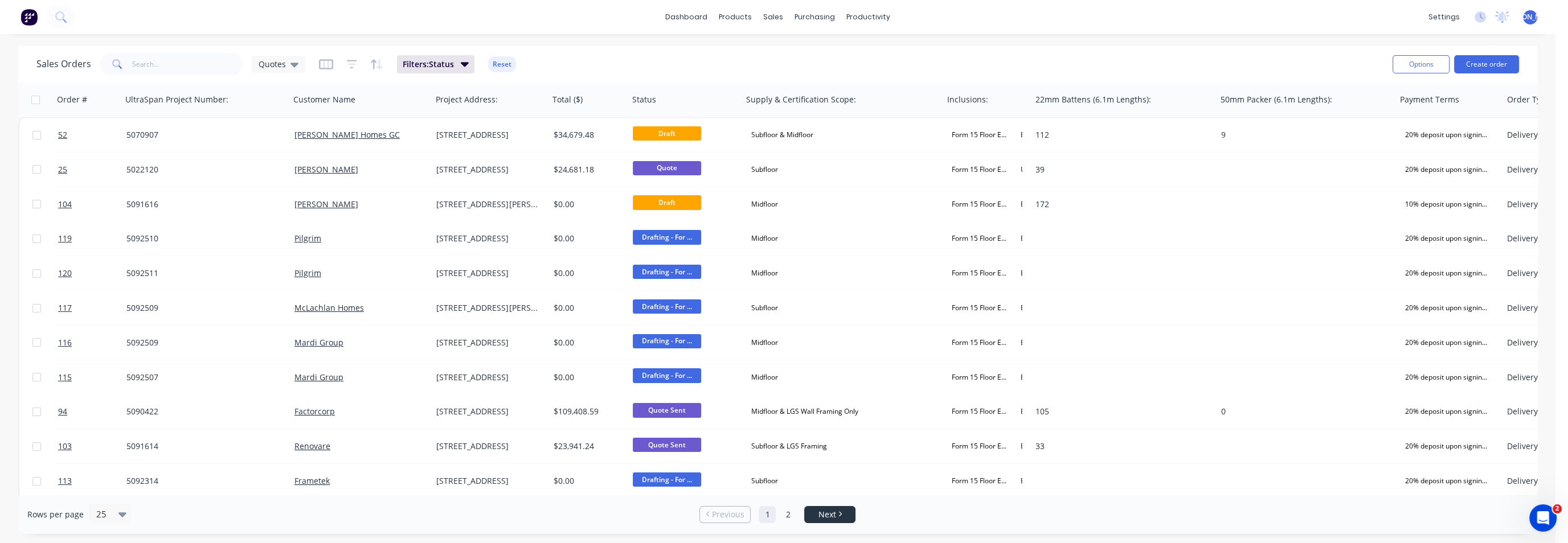
click at [834, 517] on span "Next" at bounding box center [828, 515] width 18 height 12
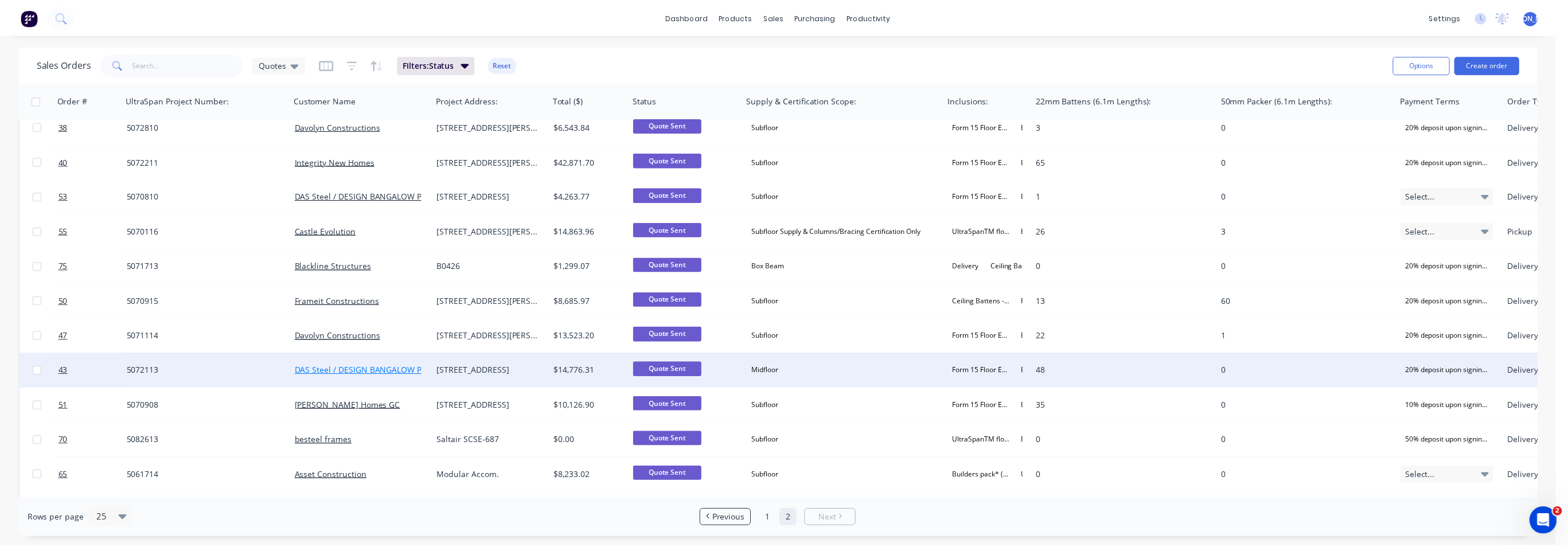
scroll to position [77, 0]
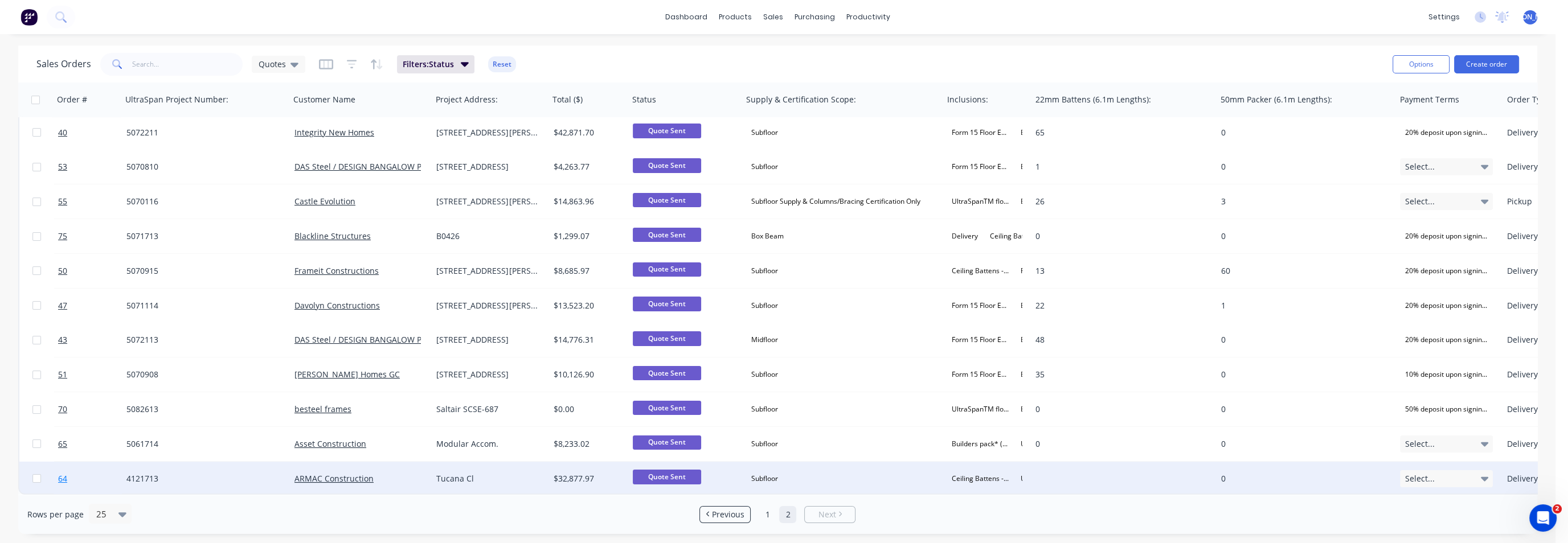
click at [65, 473] on span "64" at bounding box center [62, 479] width 9 height 12
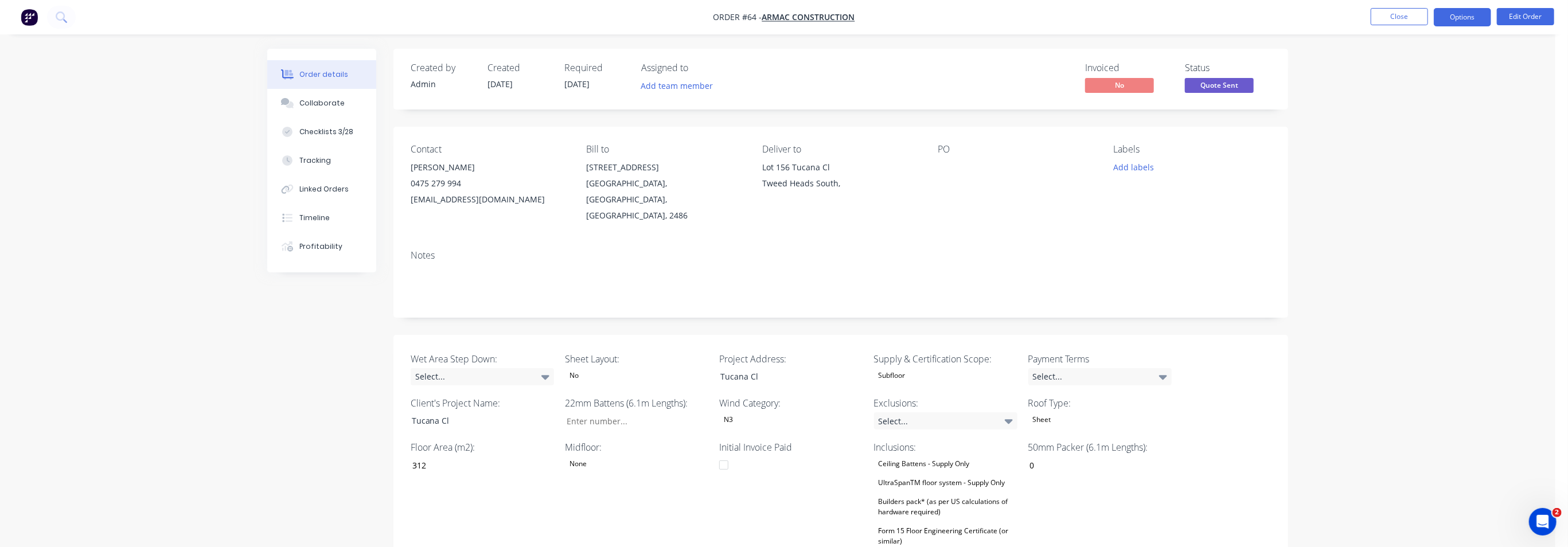
click at [1470, 14] on button "Options" at bounding box center [1463, 17] width 58 height 18
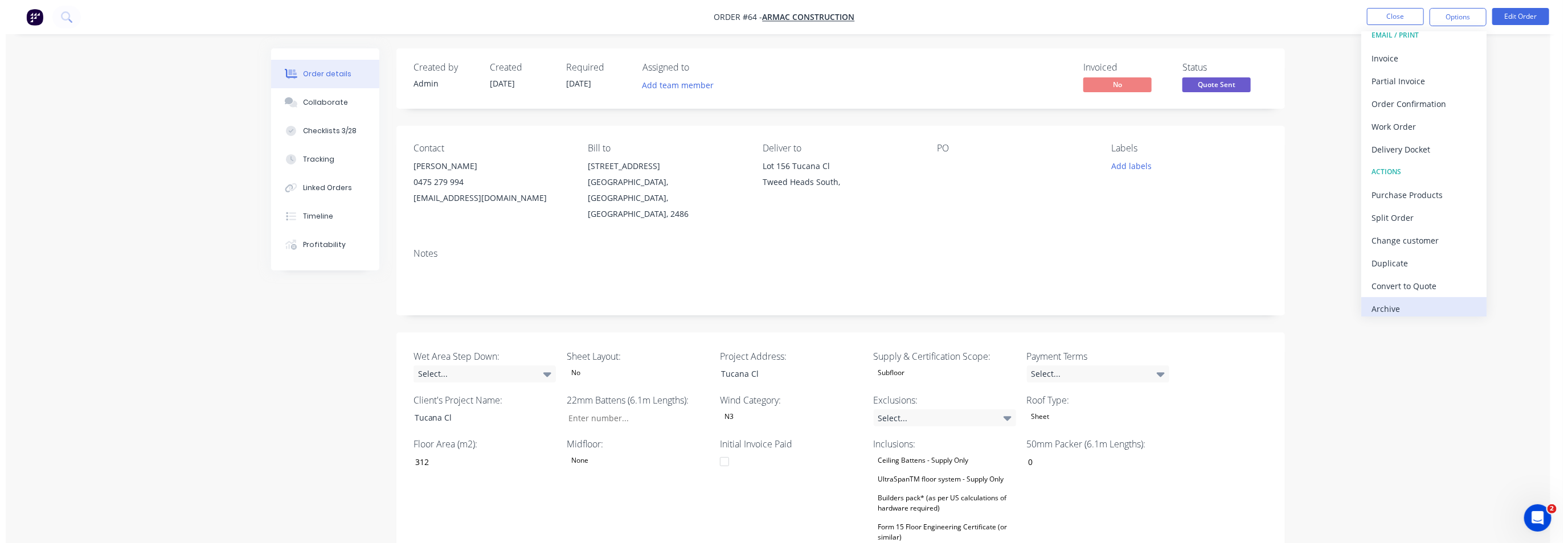
scroll to position [17, 0]
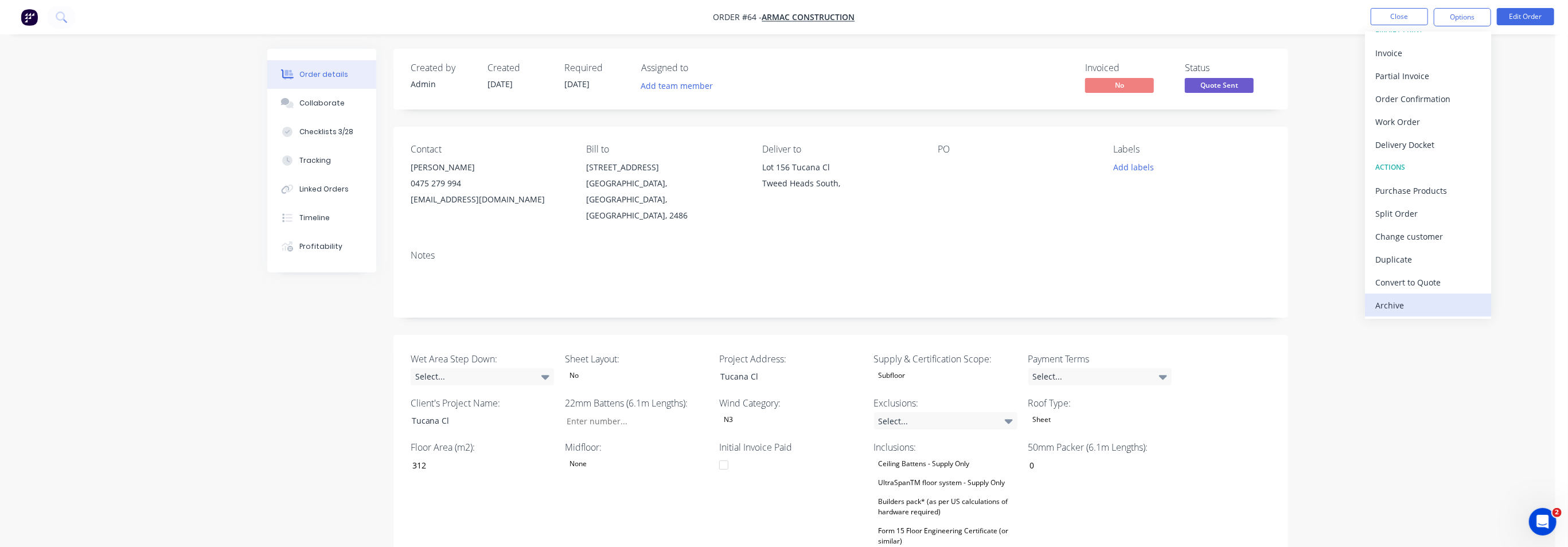
click at [1405, 301] on div "Archive" at bounding box center [1428, 305] width 105 height 17
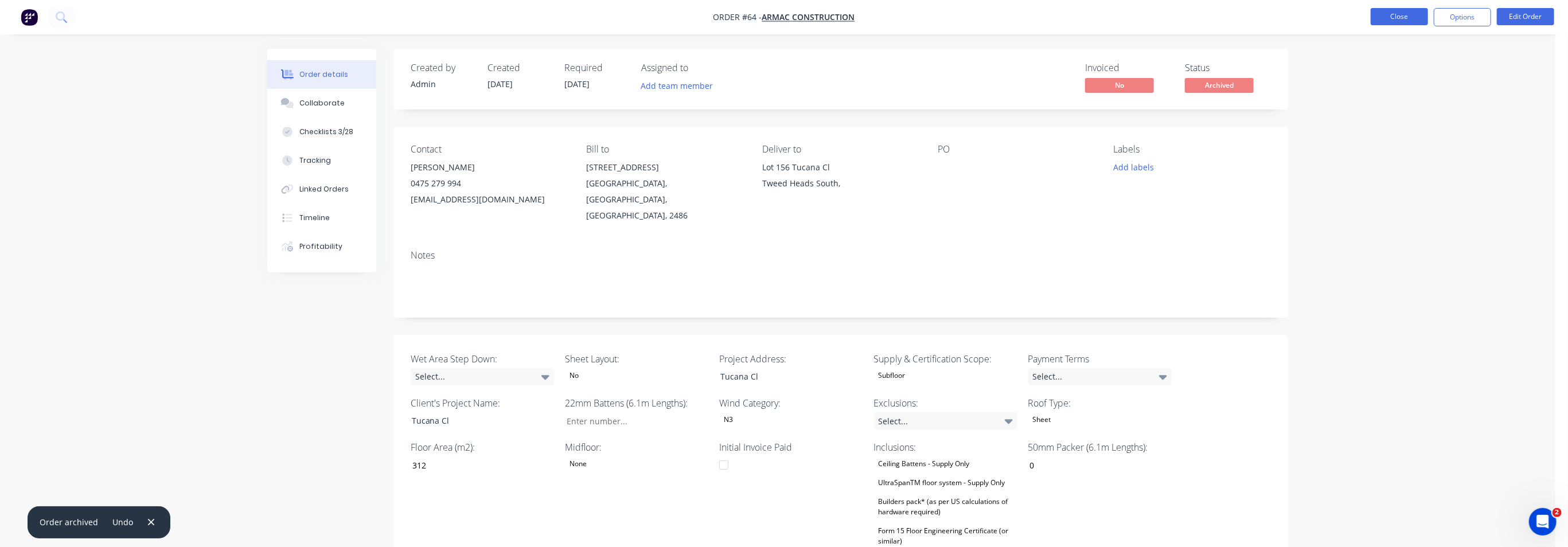
click at [1400, 19] on button "Close" at bounding box center [1399, 16] width 58 height 17
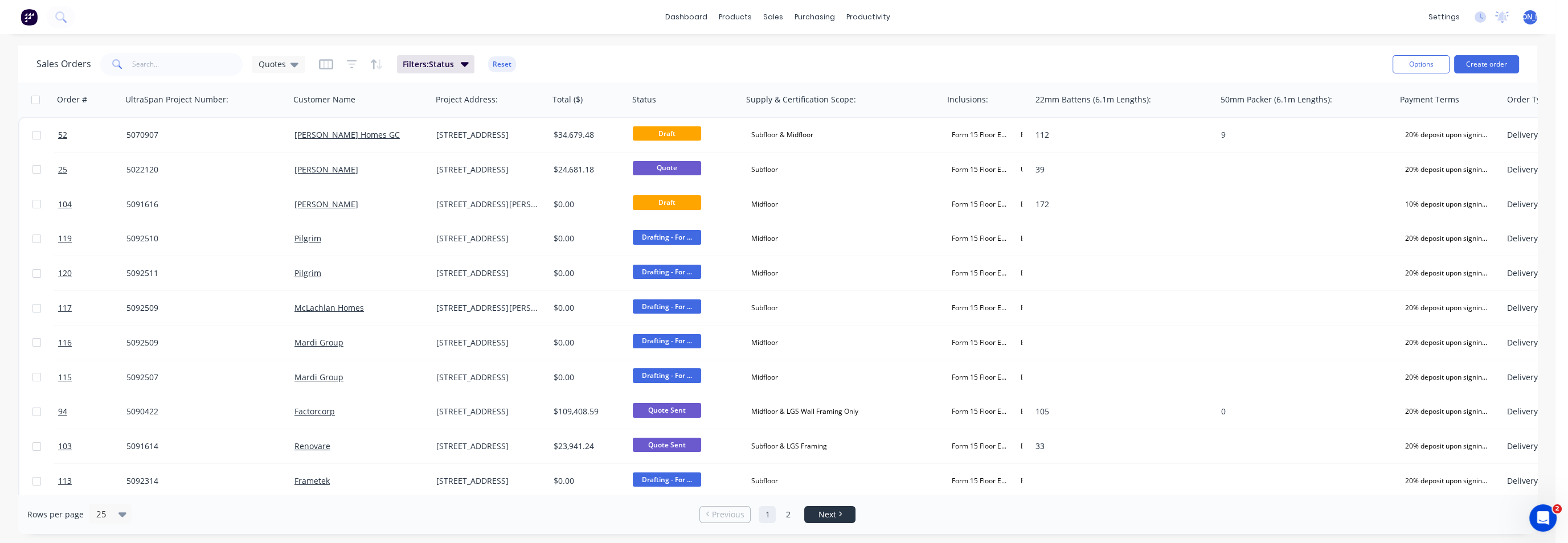
click at [831, 513] on span "Next" at bounding box center [828, 515] width 18 height 12
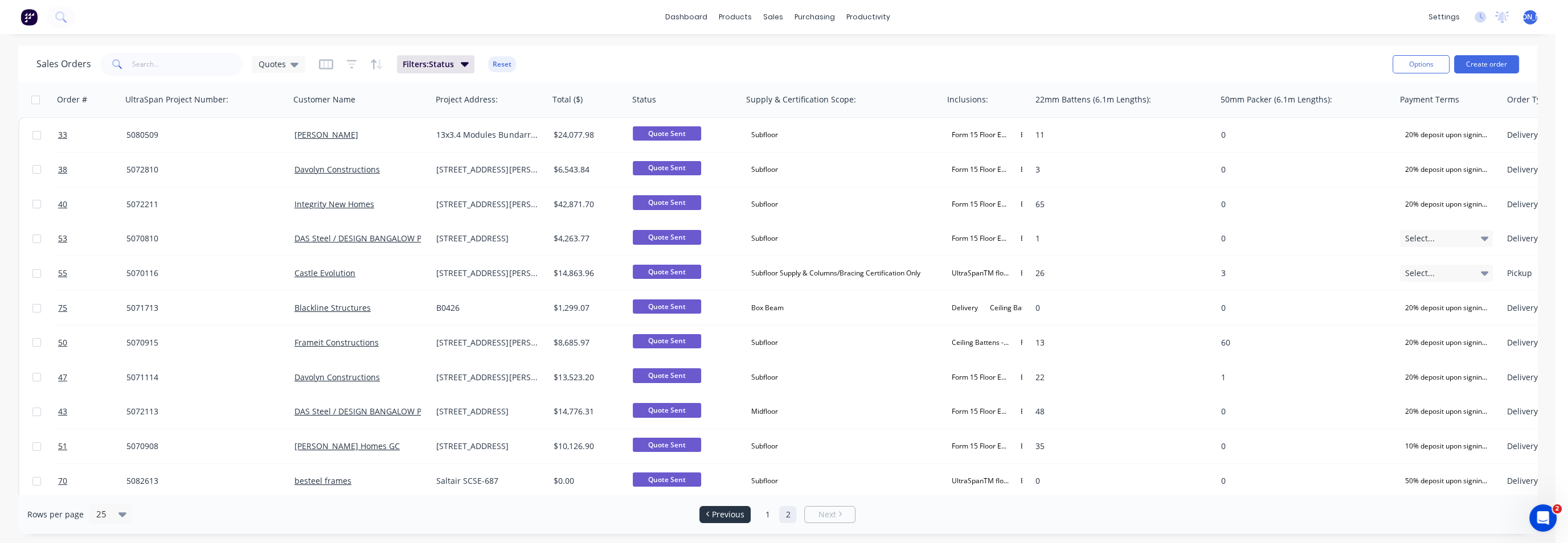
click at [730, 514] on span "Previous" at bounding box center [727, 515] width 33 height 12
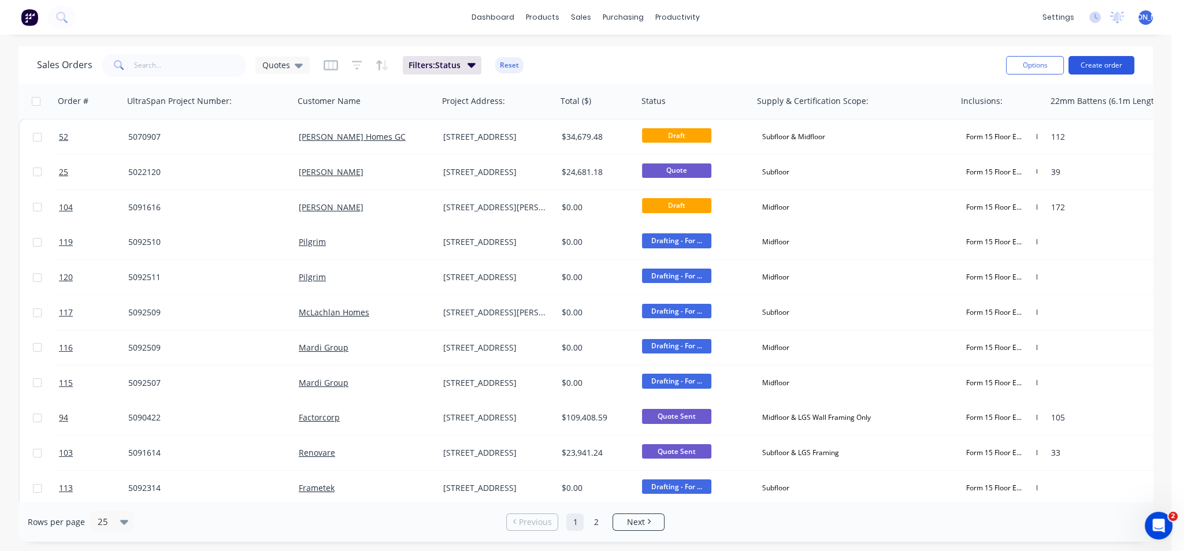
click at [1109, 62] on button "Create order" at bounding box center [1102, 65] width 66 height 18
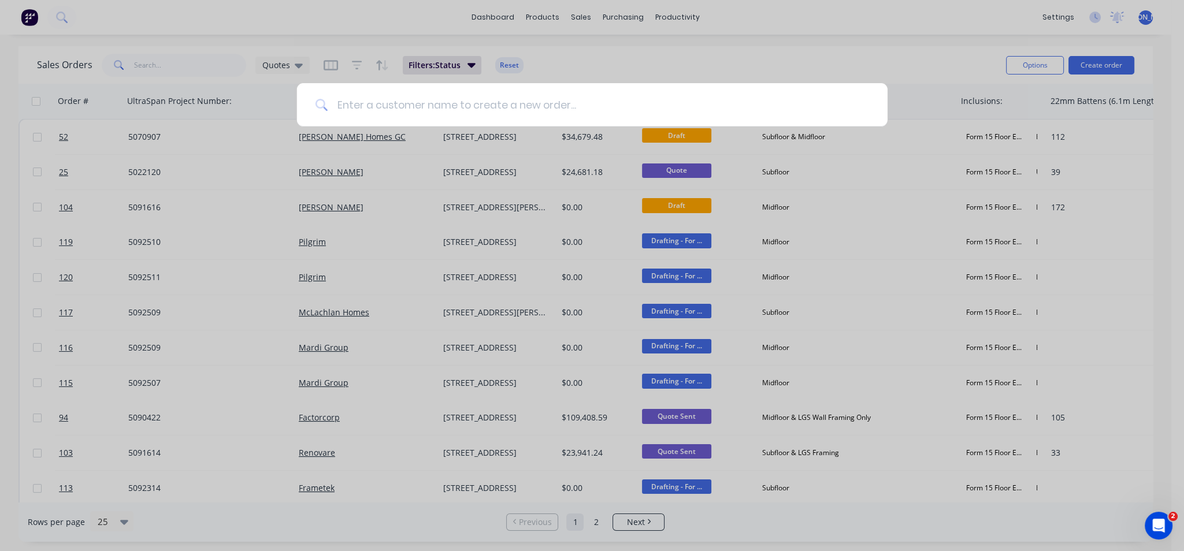
click at [439, 103] on input at bounding box center [599, 104] width 542 height 43
click at [381, 105] on input at bounding box center [599, 104] width 542 height 43
paste input "[PERSON_NAME]"
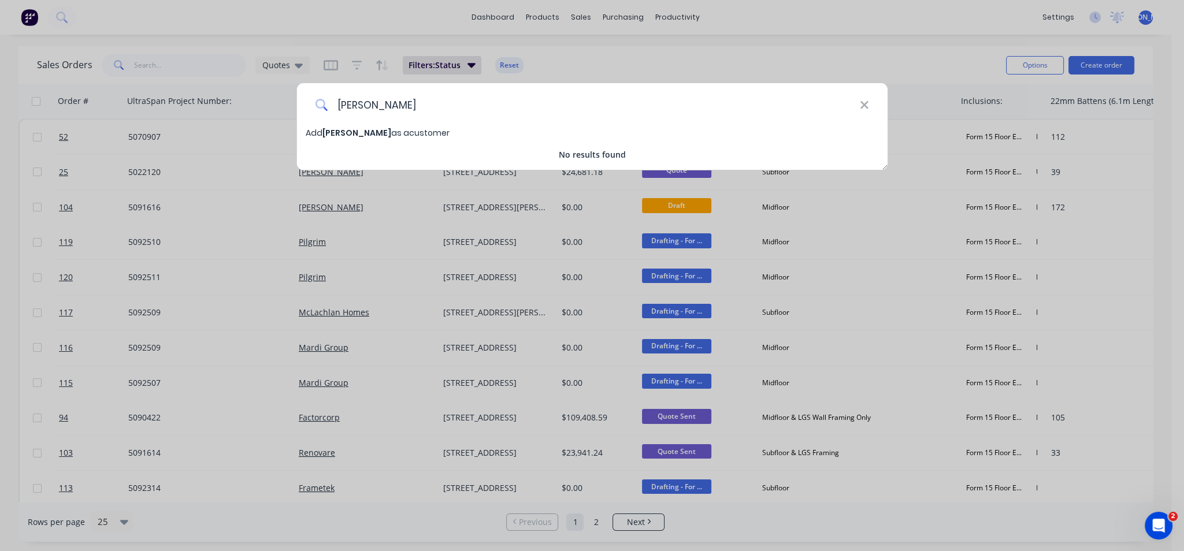
type input "[PERSON_NAME]"
click at [346, 134] on span "[PERSON_NAME]" at bounding box center [356, 133] width 69 height 12
select select "AU"
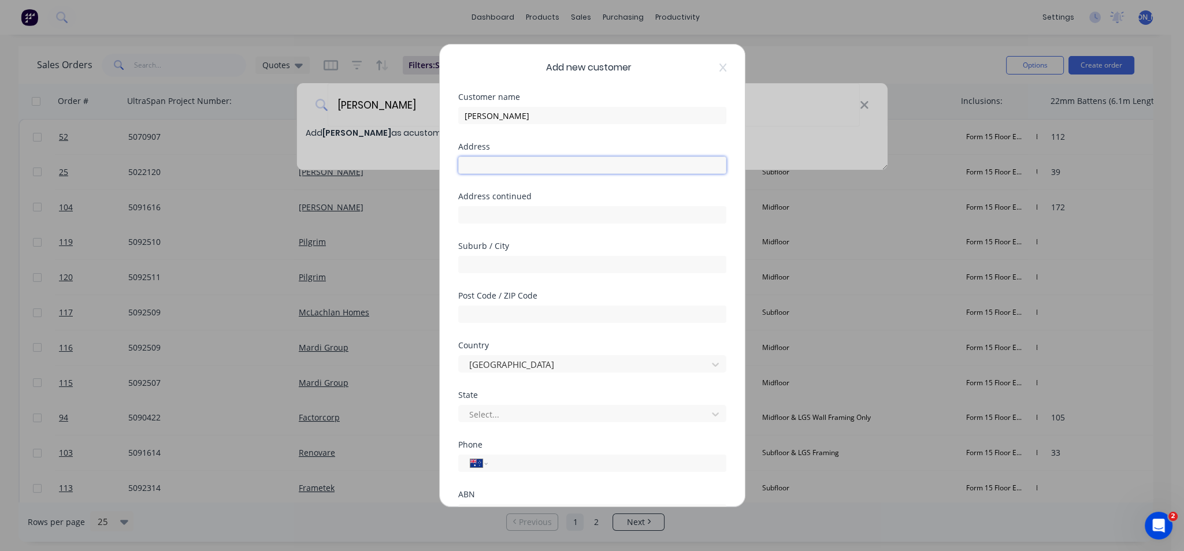
click at [491, 164] on input "text" at bounding box center [592, 165] width 268 height 17
click at [510, 165] on input "text" at bounding box center [592, 165] width 268 height 17
type input "13"
click at [497, 213] on input "text" at bounding box center [592, 214] width 268 height 17
type input "Lions Cres,"
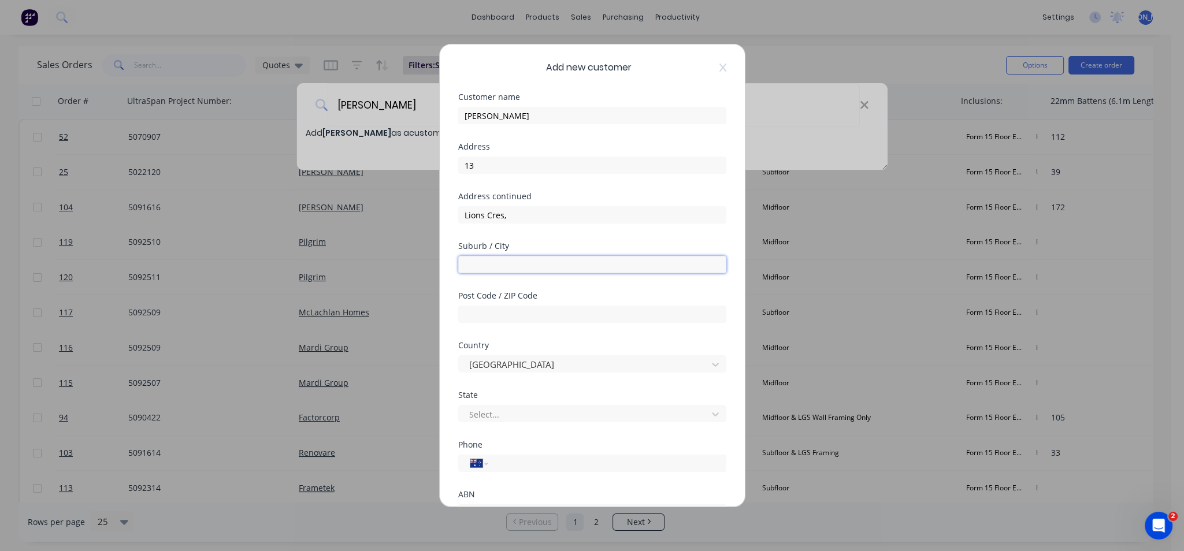
click at [518, 269] on input "text" at bounding box center [592, 264] width 268 height 17
type input "Kippa-Ring"
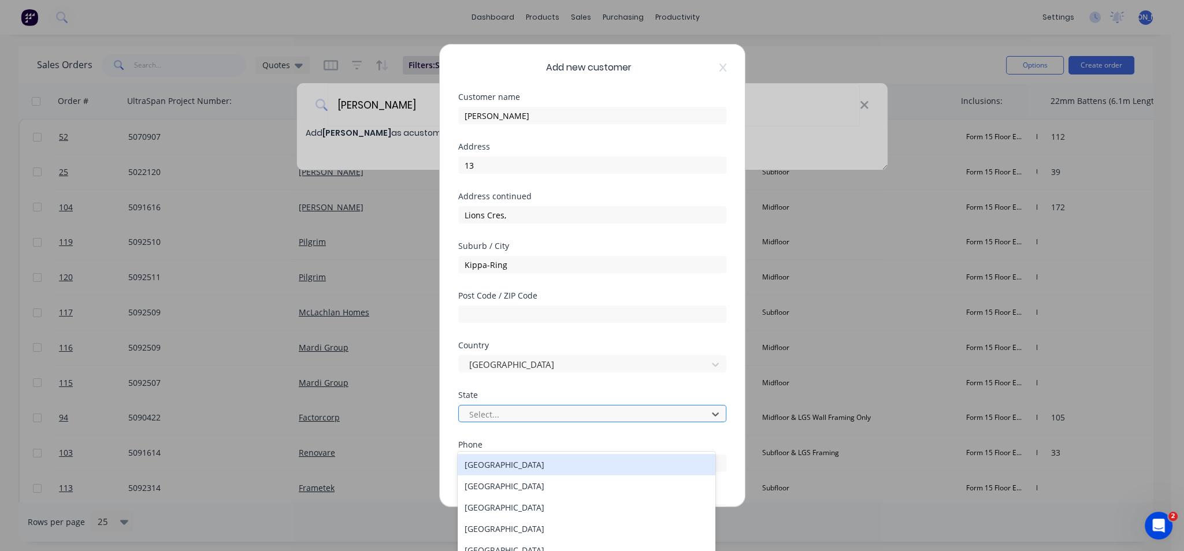
click at [499, 413] on div at bounding box center [584, 414] width 233 height 14
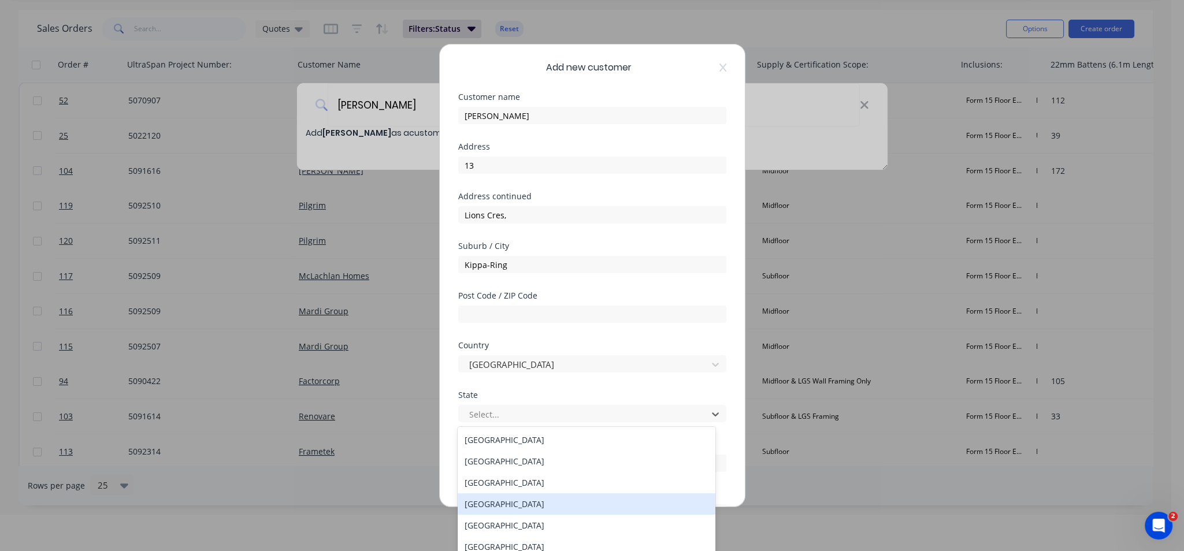
click at [515, 508] on div "[GEOGRAPHIC_DATA]" at bounding box center [587, 504] width 258 height 21
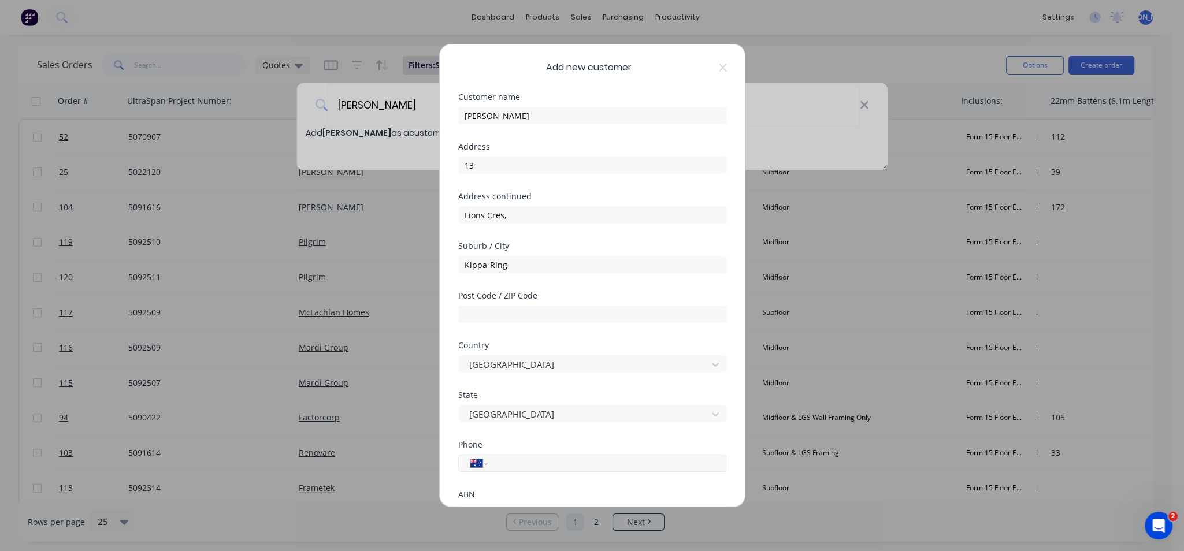
click at [514, 462] on input "tel" at bounding box center [605, 463] width 218 height 13
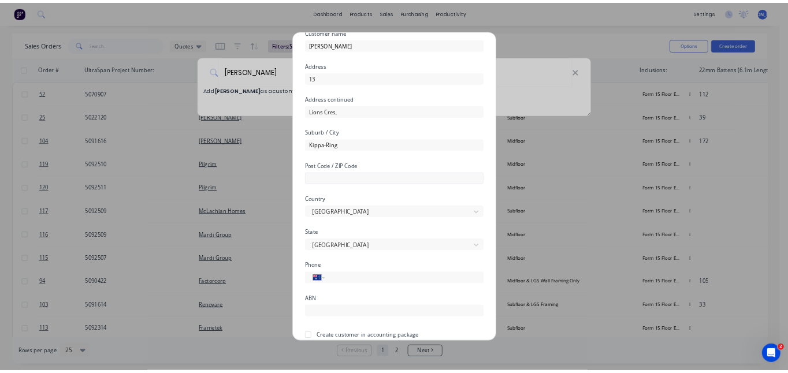
scroll to position [101, 0]
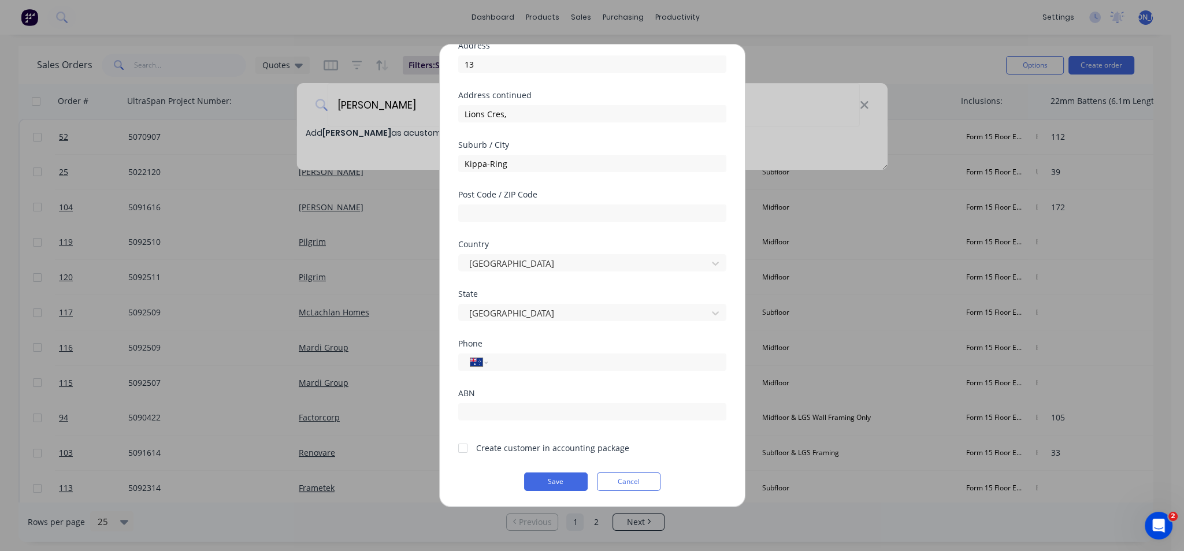
click at [462, 447] on div at bounding box center [462, 448] width 23 height 23
click at [544, 477] on button "Save" at bounding box center [556, 482] width 64 height 18
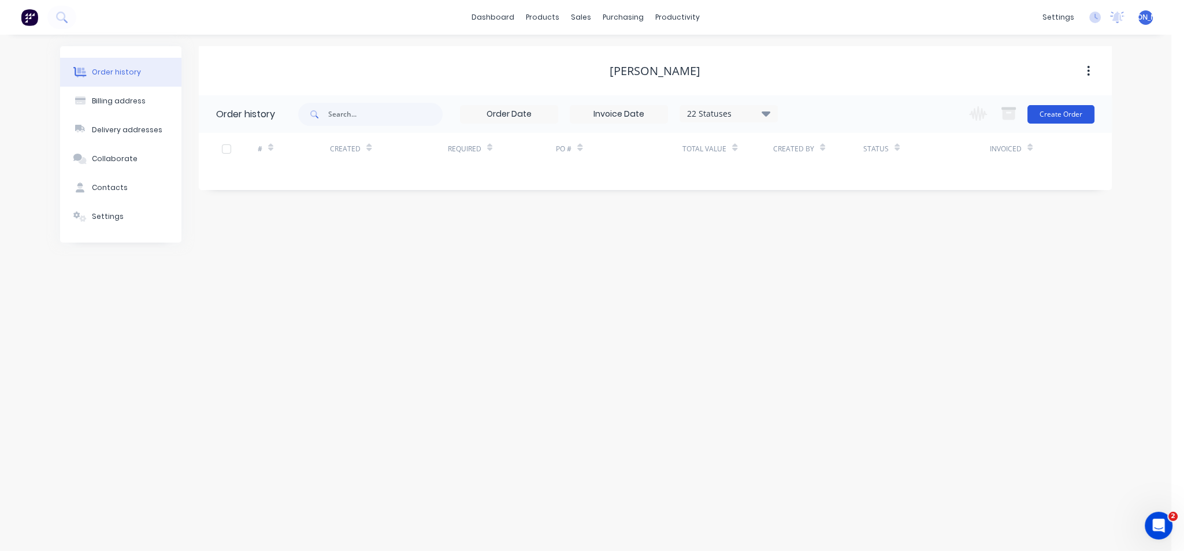
click at [1056, 111] on button "Create Order" at bounding box center [1061, 114] width 67 height 18
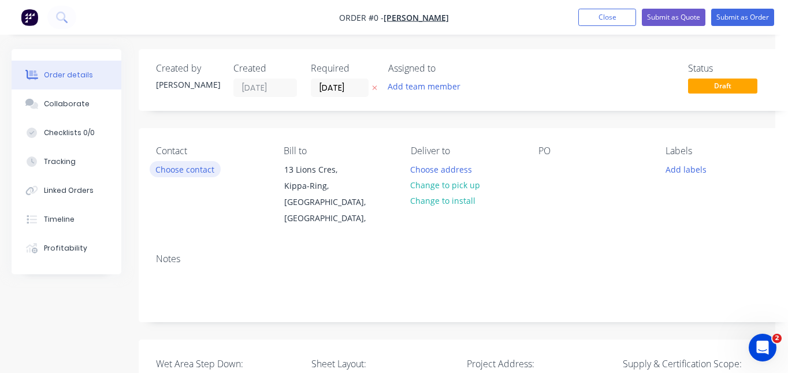
click at [213, 169] on button "Choose contact" at bounding box center [185, 169] width 71 height 16
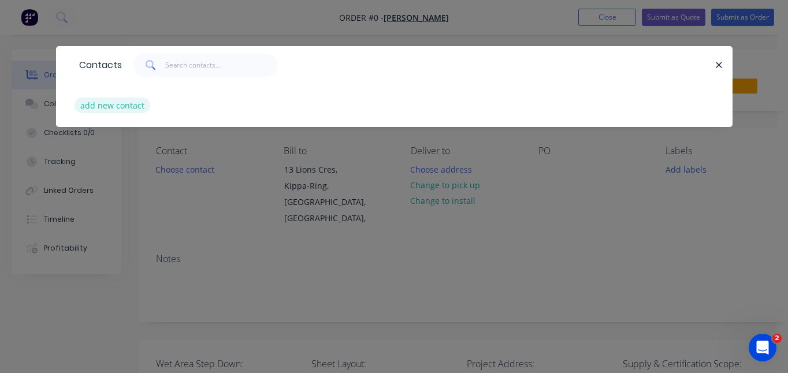
click at [116, 108] on button "add new contact" at bounding box center [113, 106] width 76 height 16
select select "AU"
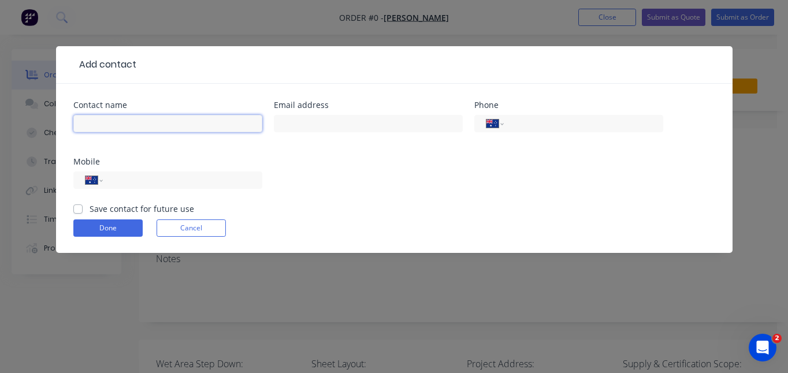
click at [118, 121] on input "text" at bounding box center [167, 123] width 189 height 17
click at [134, 122] on input "text" at bounding box center [167, 123] width 189 height 17
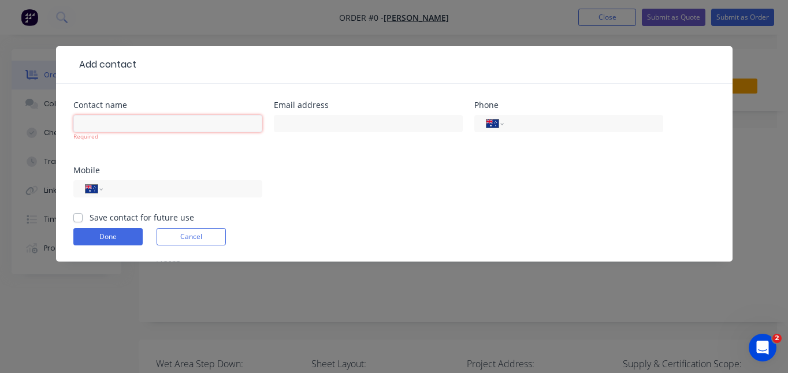
click at [132, 120] on input "text" at bounding box center [167, 123] width 189 height 17
paste input "[PERSON_NAME]"
type input "[PERSON_NAME]"
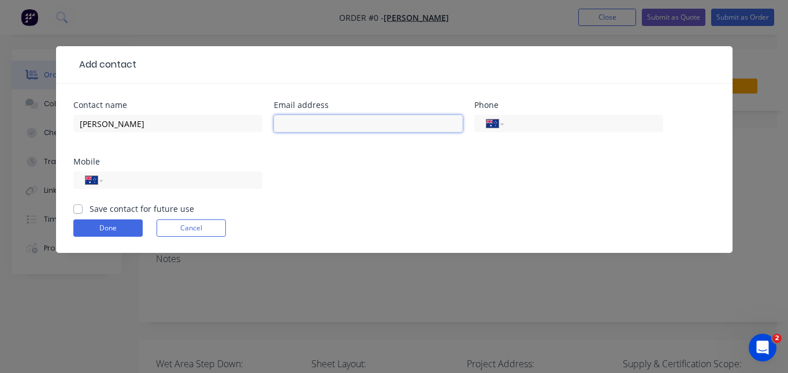
click at [346, 122] on input "text" at bounding box center [368, 123] width 189 height 17
click at [340, 120] on input "text" at bounding box center [368, 123] width 189 height 17
paste input "[EMAIL_ADDRESS][DOMAIN_NAME]"
type input "[EMAIL_ADDRESS][DOMAIN_NAME]"
click at [97, 209] on label "Save contact for future use" at bounding box center [142, 209] width 105 height 12
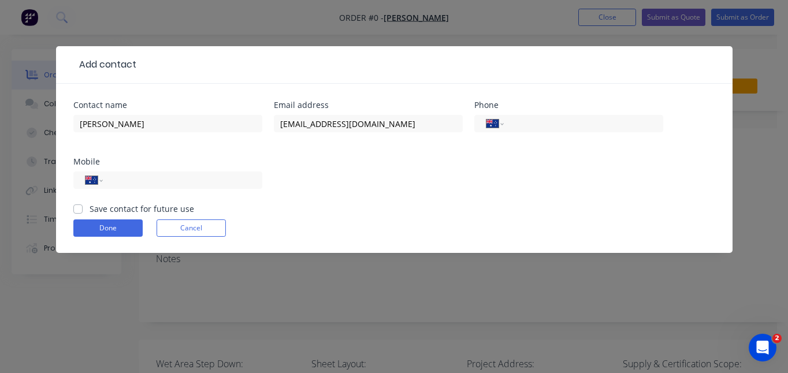
click at [83, 209] on input "Save contact for future use" at bounding box center [77, 208] width 9 height 11
checkbox input "true"
click at [124, 228] on button "Done" at bounding box center [107, 228] width 69 height 17
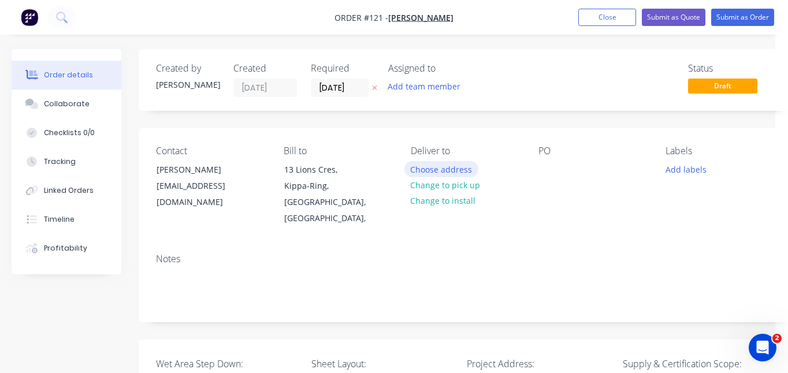
click at [446, 170] on button "Choose address" at bounding box center [442, 169] width 74 height 16
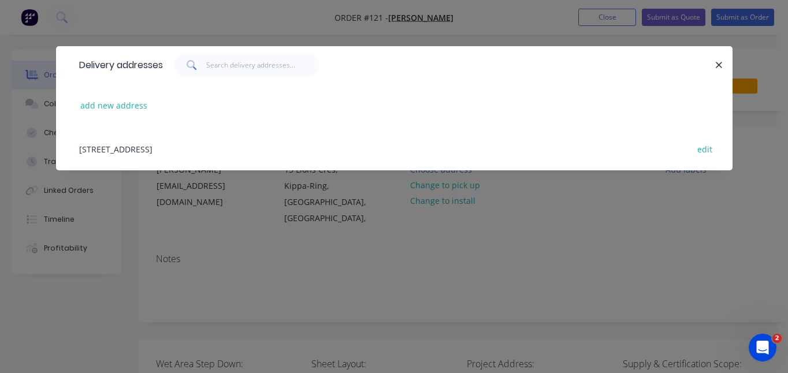
click at [136, 152] on div "[STREET_ADDRESS] edit" at bounding box center [394, 148] width 642 height 43
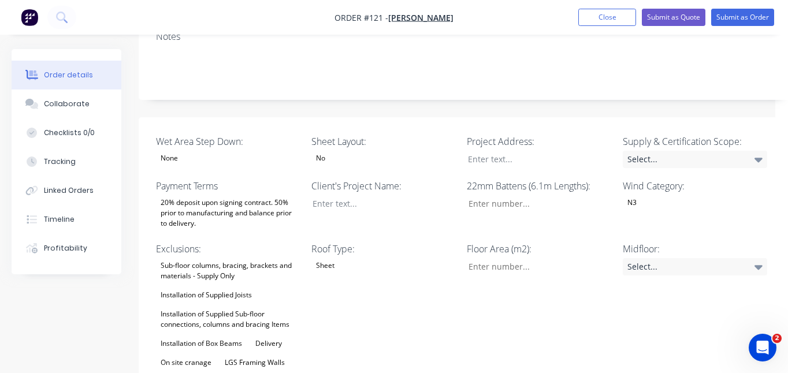
scroll to position [217, 0]
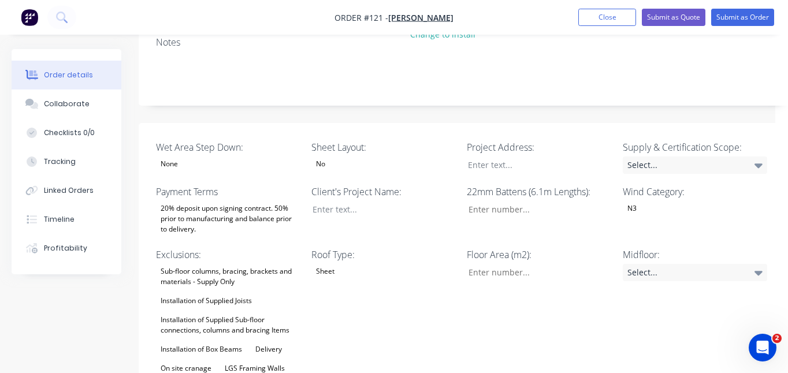
click at [211, 157] on div "None" at bounding box center [228, 164] width 144 height 15
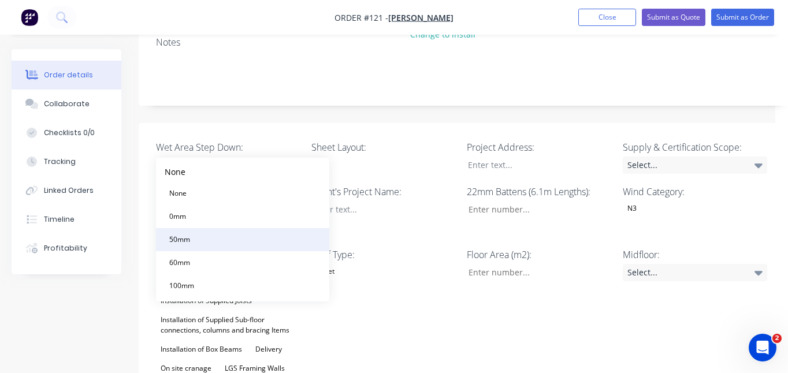
click at [201, 243] on button "50mm" at bounding box center [242, 239] width 173 height 23
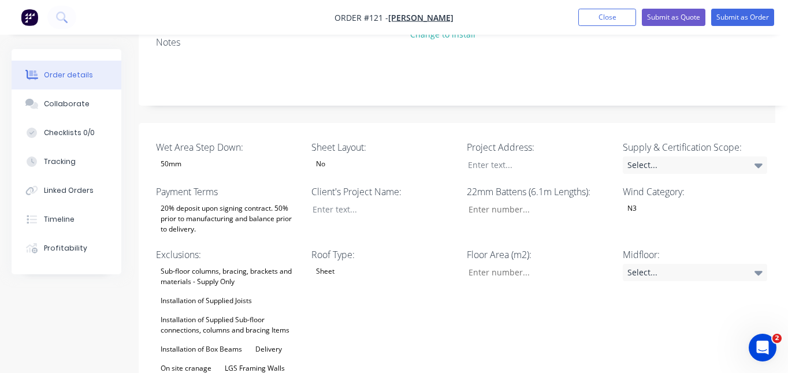
click at [366, 157] on div "No" at bounding box center [384, 164] width 144 height 15
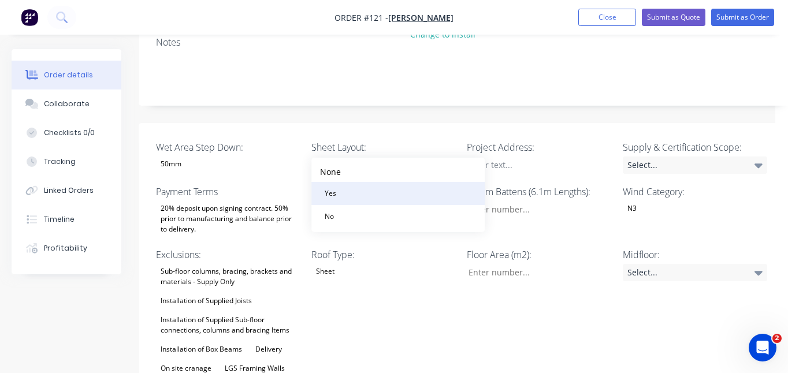
click at [333, 198] on div "Yes" at bounding box center [330, 193] width 21 height 15
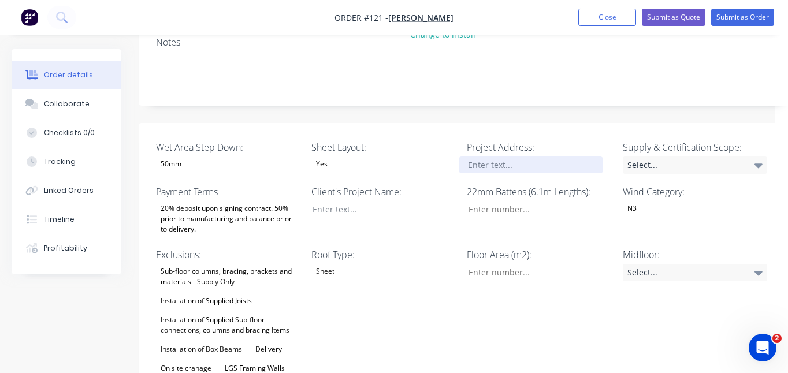
click at [519, 157] on div at bounding box center [531, 165] width 144 height 17
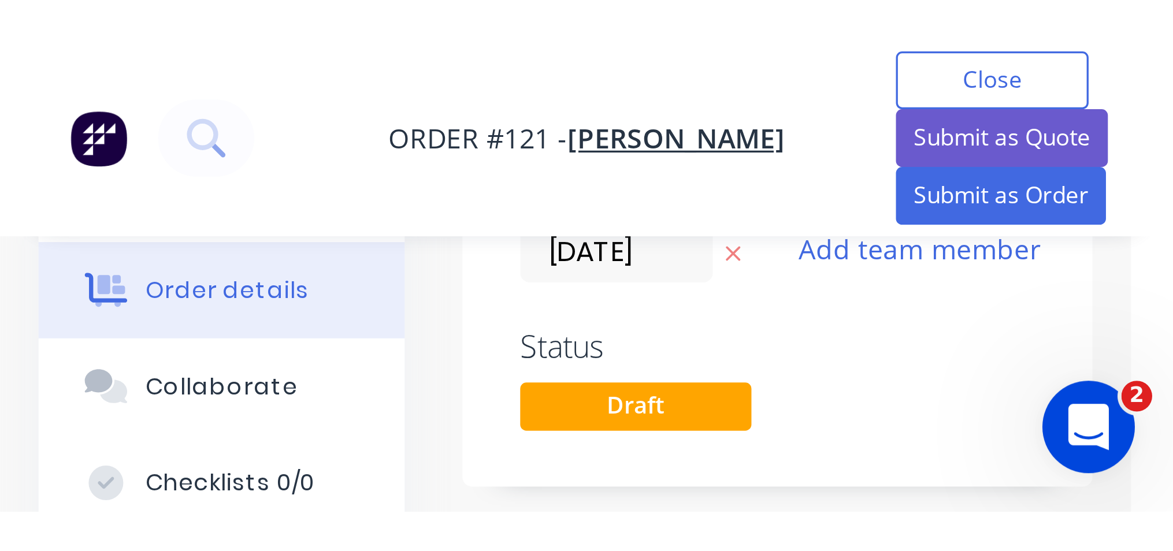
scroll to position [72, 0]
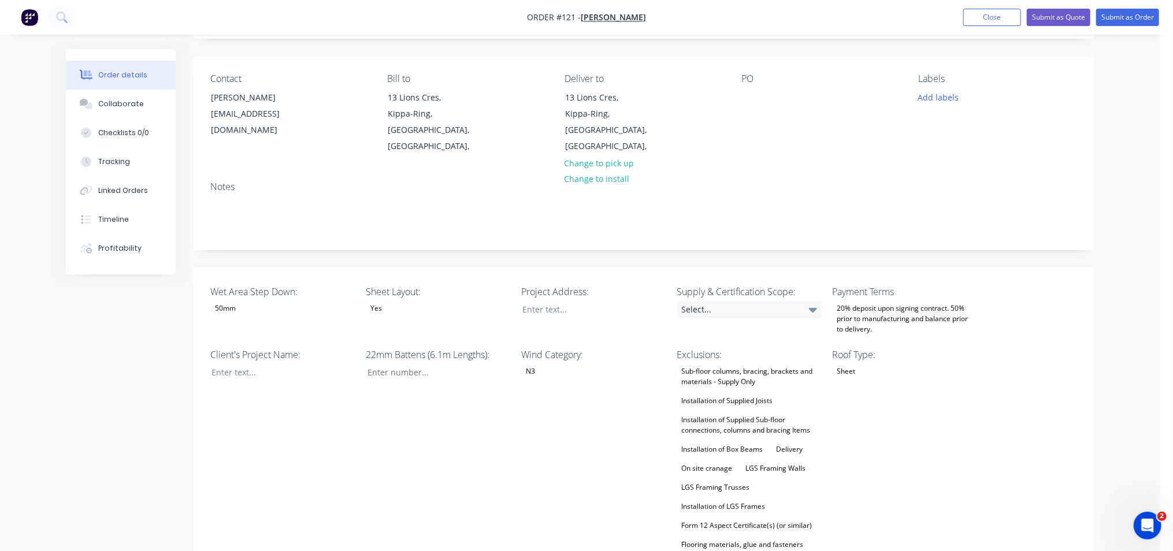
click at [610, 390] on div "Wind Category: N3" at bounding box center [593, 450] width 144 height 205
click at [563, 301] on div at bounding box center [585, 309] width 144 height 17
click at [607, 301] on div at bounding box center [585, 309] width 144 height 17
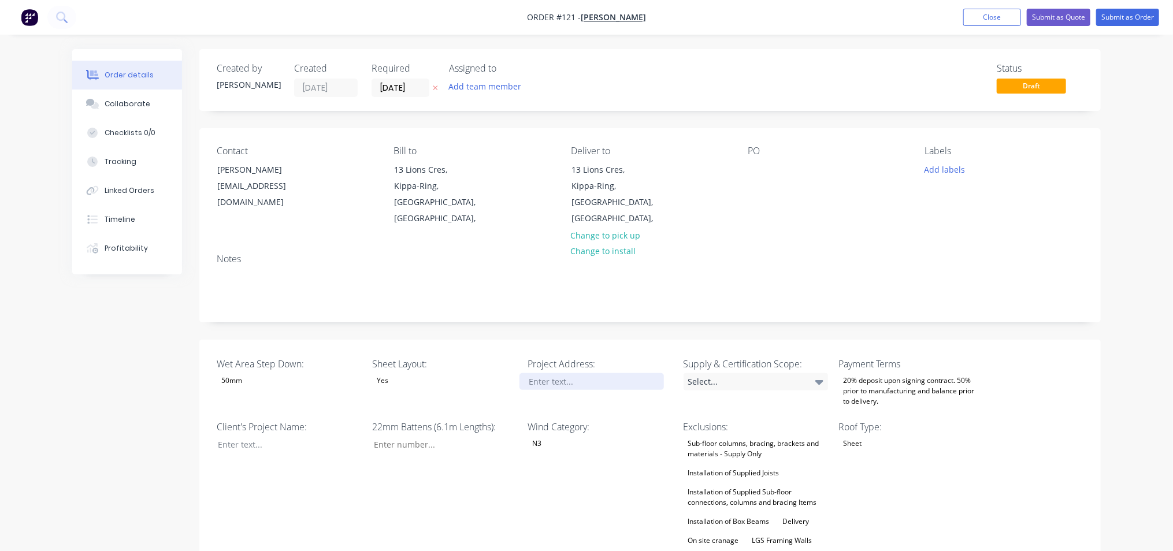
click at [573, 373] on div at bounding box center [592, 381] width 144 height 17
click at [741, 373] on div "Select..." at bounding box center [756, 381] width 144 height 17
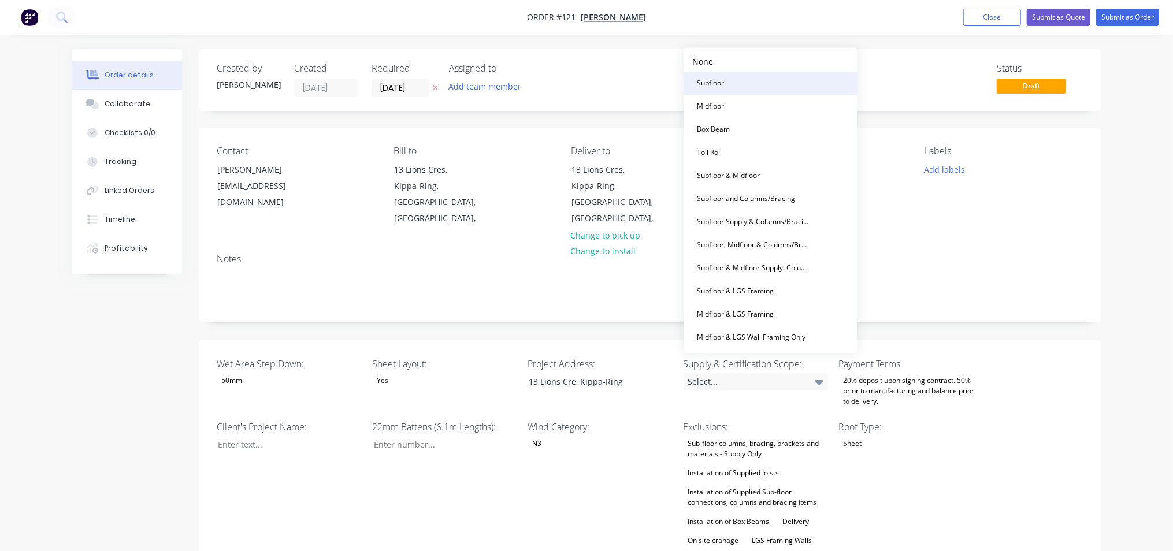
click at [735, 84] on button "Subfloor" at bounding box center [770, 83] width 173 height 23
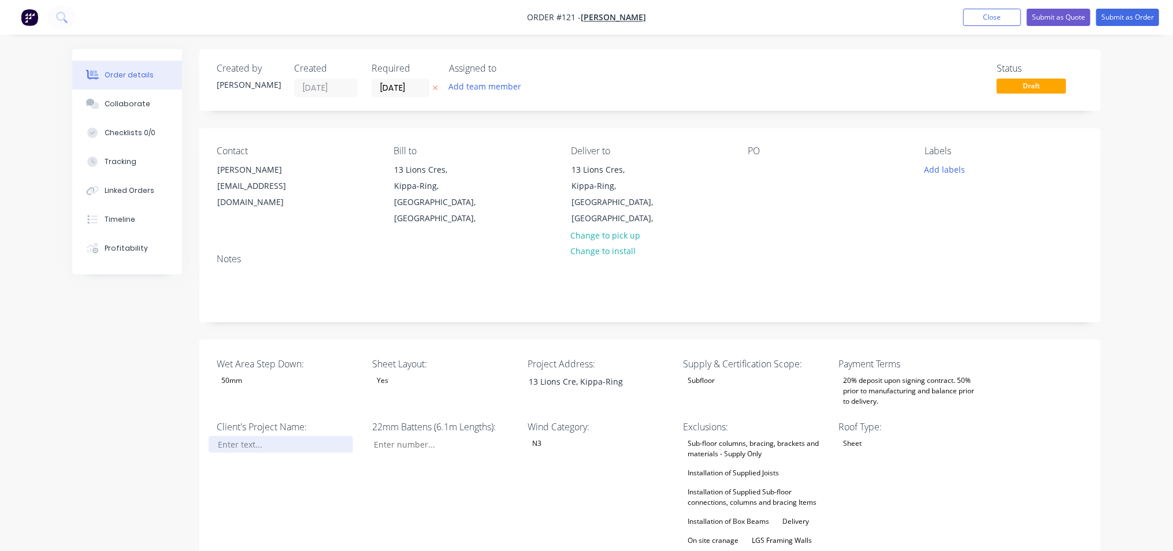
click at [284, 436] on div at bounding box center [281, 444] width 144 height 17
click at [264, 450] on div "Client's Project Name: Wayne Bennett" at bounding box center [289, 522] width 144 height 205
drag, startPoint x: 286, startPoint y: 430, endPoint x: 188, endPoint y: 432, distance: 97.1
click at [272, 436] on div "[PERSON_NAME]" at bounding box center [281, 444] width 144 height 17
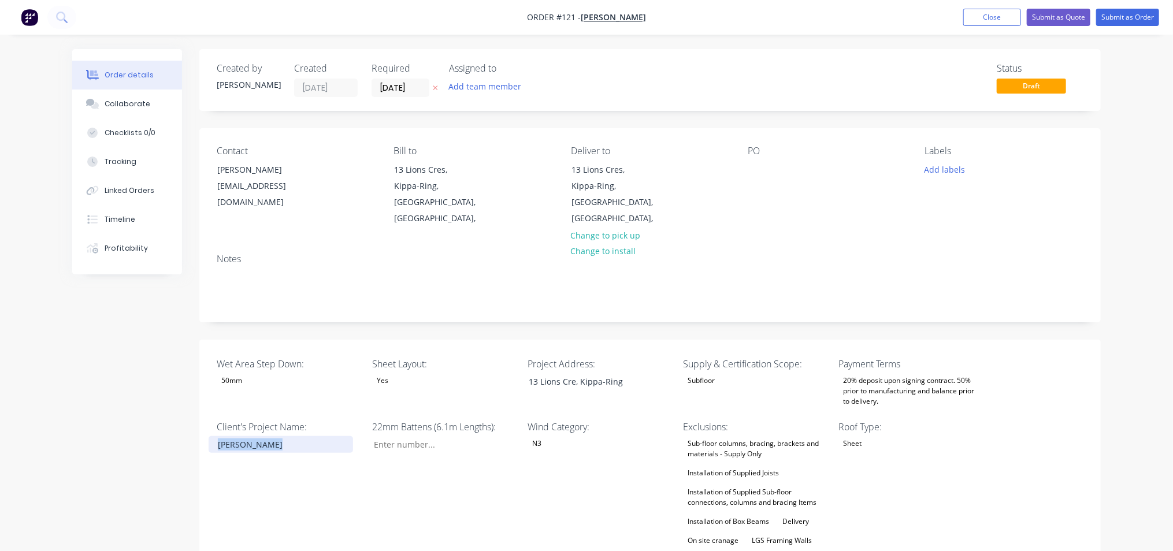
drag, startPoint x: 287, startPoint y: 429, endPoint x: 190, endPoint y: 427, distance: 96.5
click at [397, 464] on div "22mm Battens (6.1m Lengths):" at bounding box center [444, 522] width 144 height 205
click at [485, 86] on button "Add team member" at bounding box center [485, 87] width 85 height 16
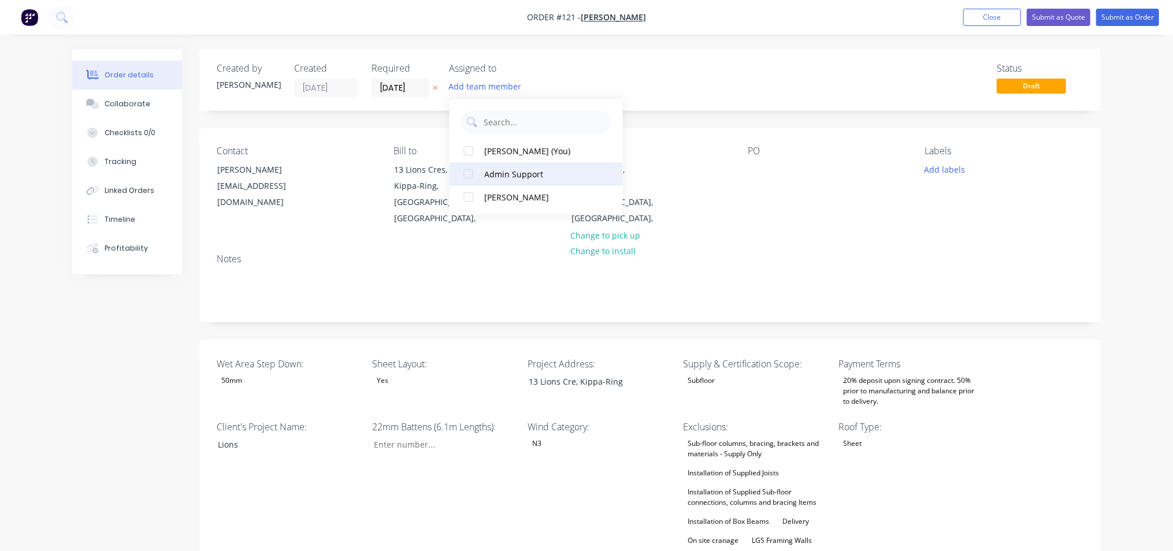
click at [513, 173] on div "Admin Support" at bounding box center [543, 174] width 116 height 12
click at [513, 149] on div "Admin Support" at bounding box center [543, 151] width 116 height 12
click at [513, 149] on div "Jason Ogilvy (You)" at bounding box center [543, 151] width 116 height 12
click at [522, 170] on div "Admin Support" at bounding box center [543, 174] width 116 height 12
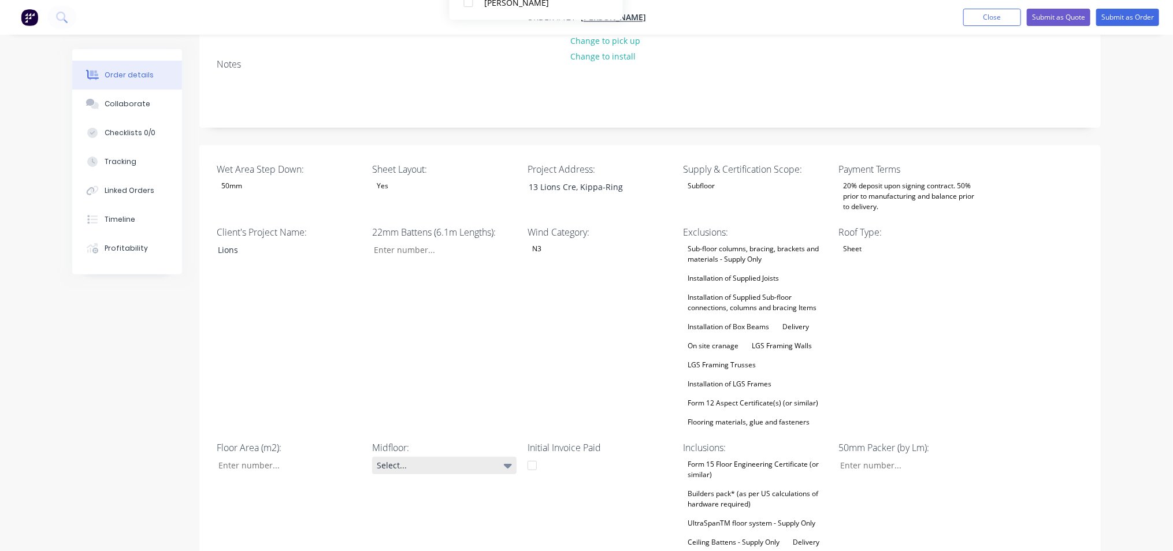
scroll to position [217, 0]
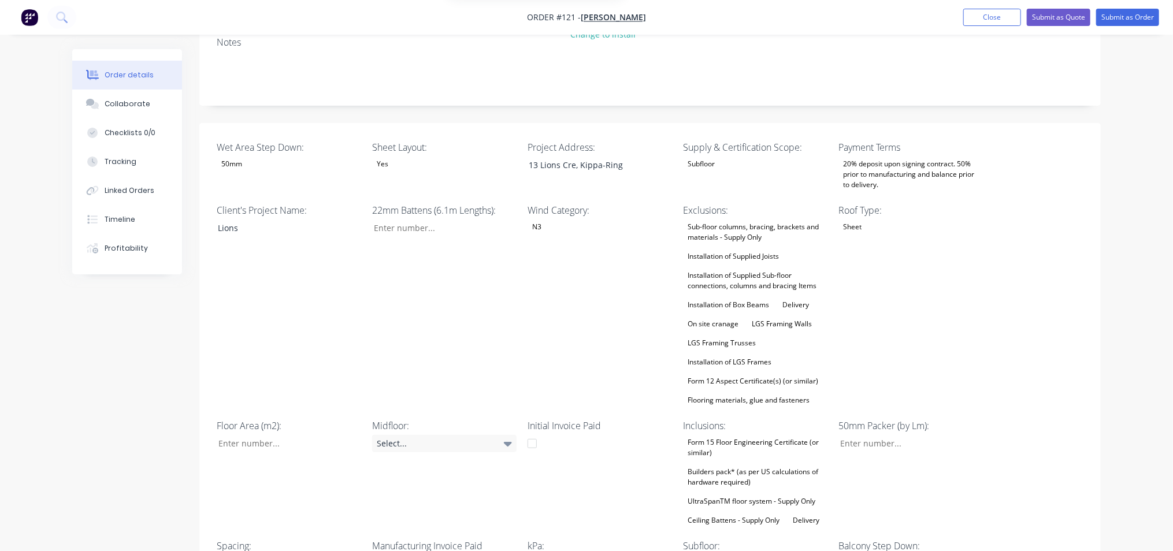
click at [724, 268] on div "Installation of Supplied Sub-floor connections, columns and bracing Items" at bounding box center [756, 280] width 144 height 25
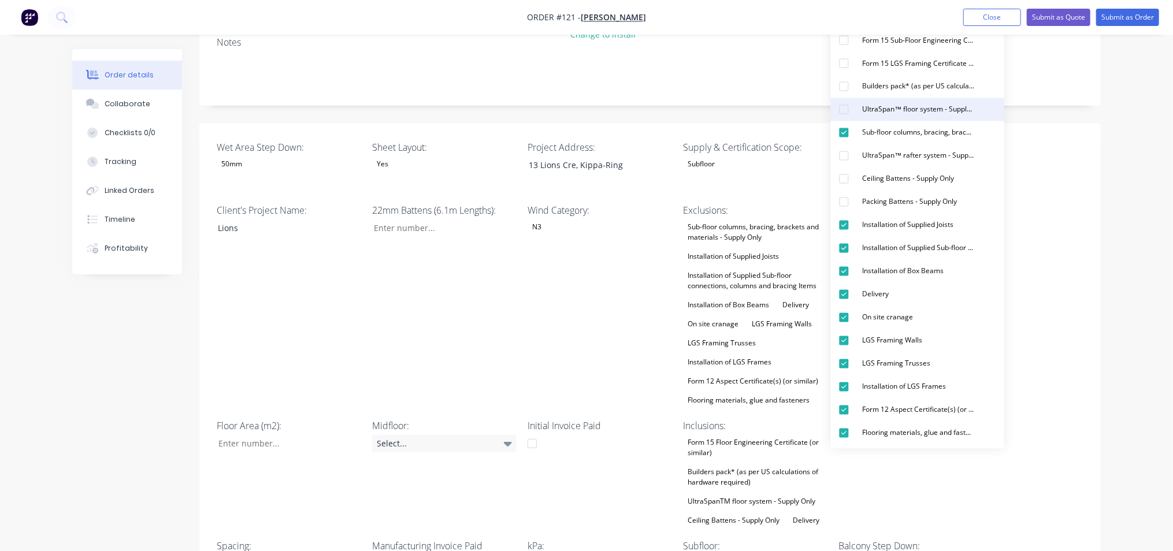
scroll to position [144, 0]
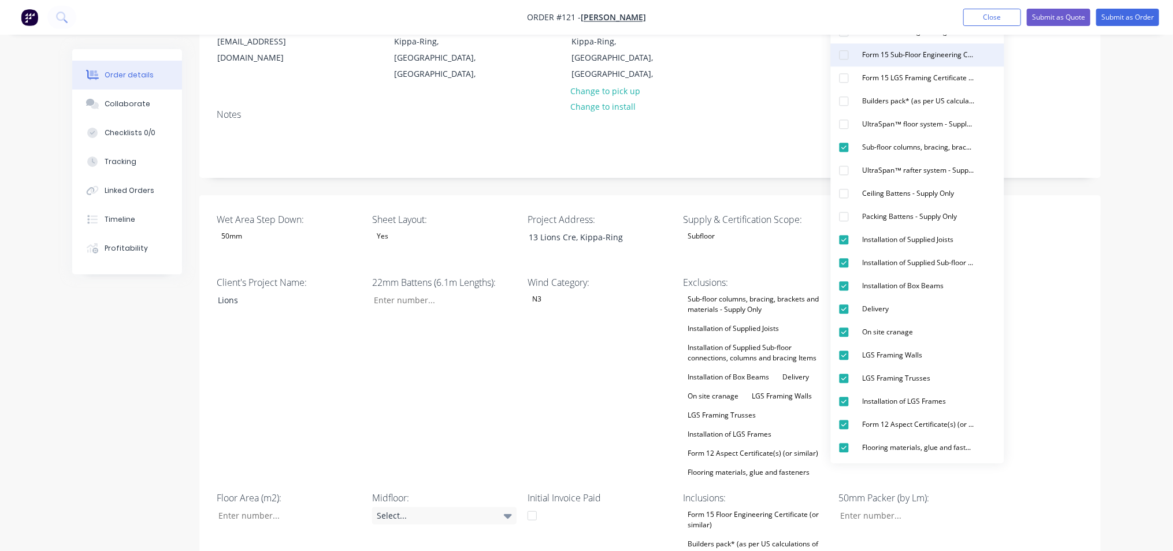
click at [846, 56] on div "button" at bounding box center [844, 54] width 23 height 23
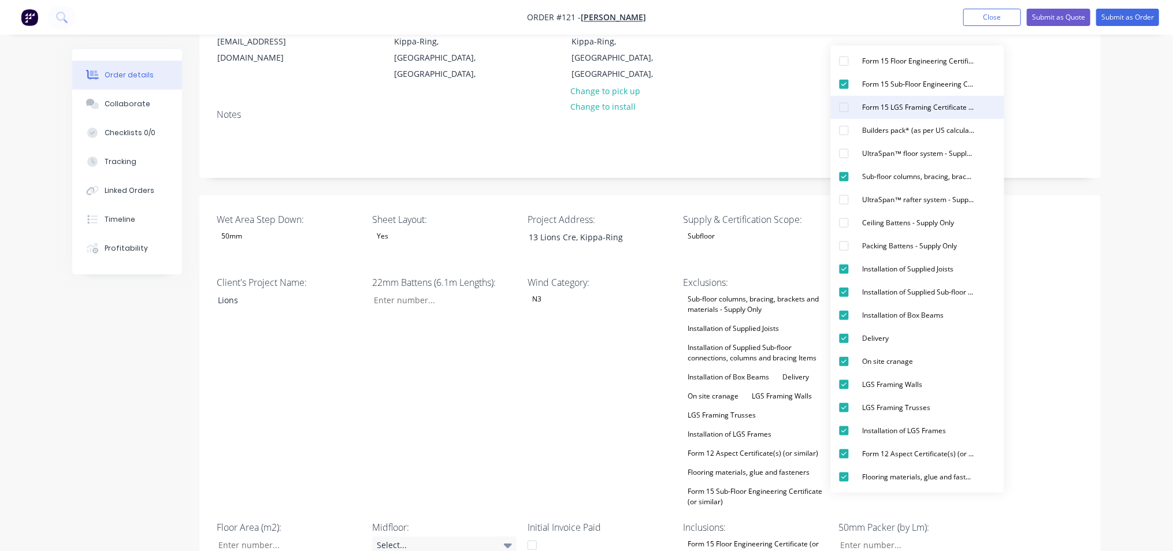
click at [846, 107] on div "button" at bounding box center [844, 107] width 23 height 23
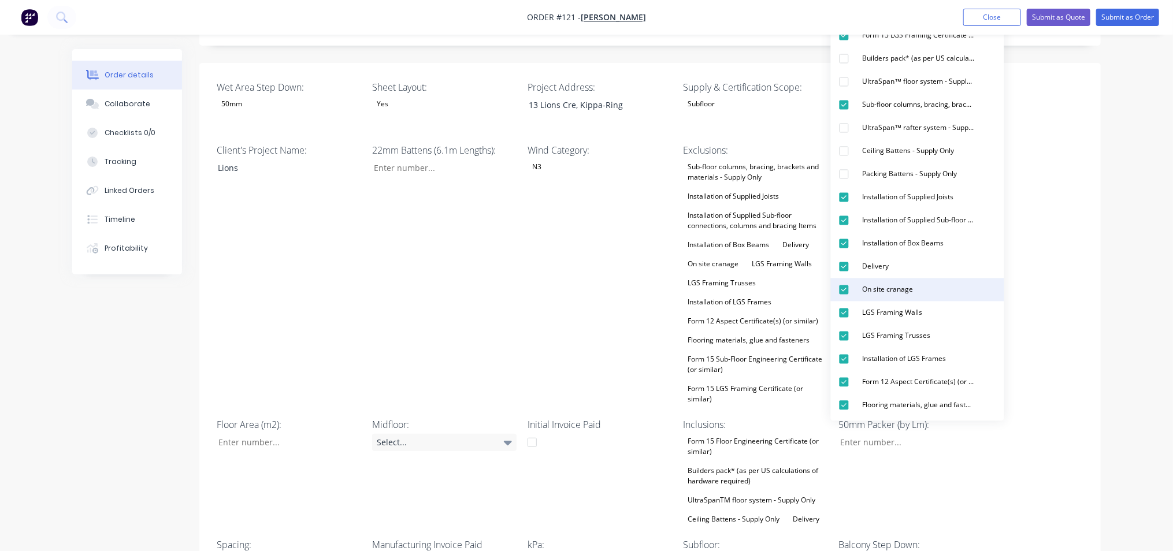
scroll to position [289, 0]
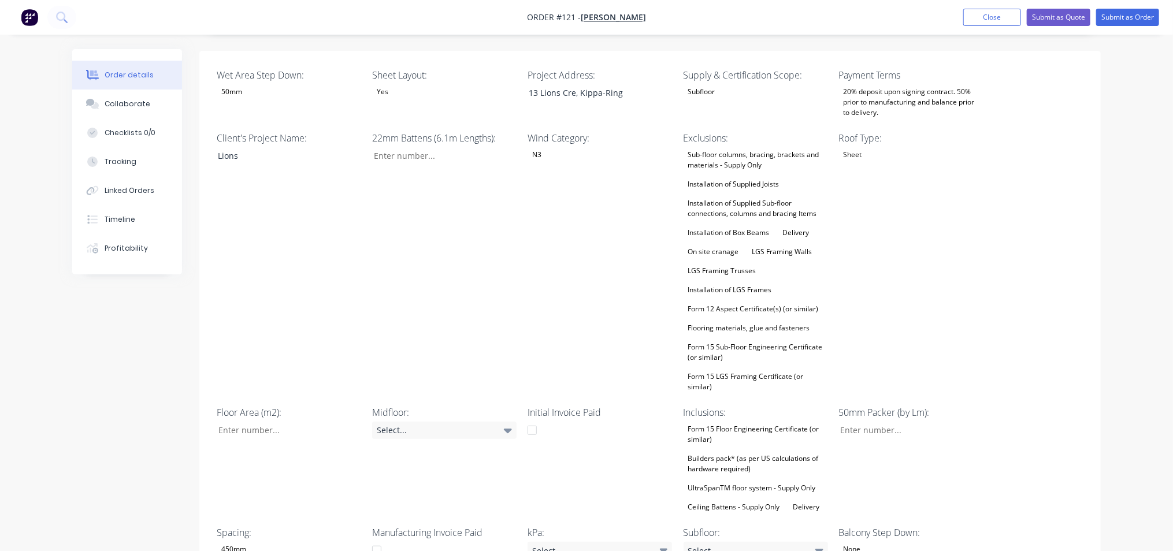
click at [630, 310] on div "Wind Category: N3" at bounding box center [600, 263] width 144 height 264
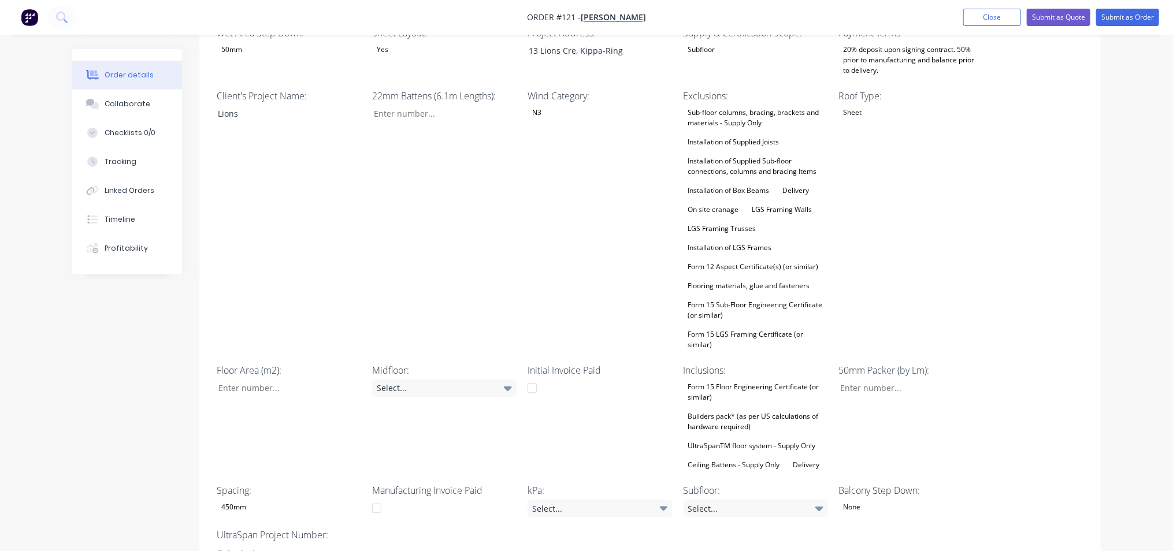
scroll to position [361, 0]
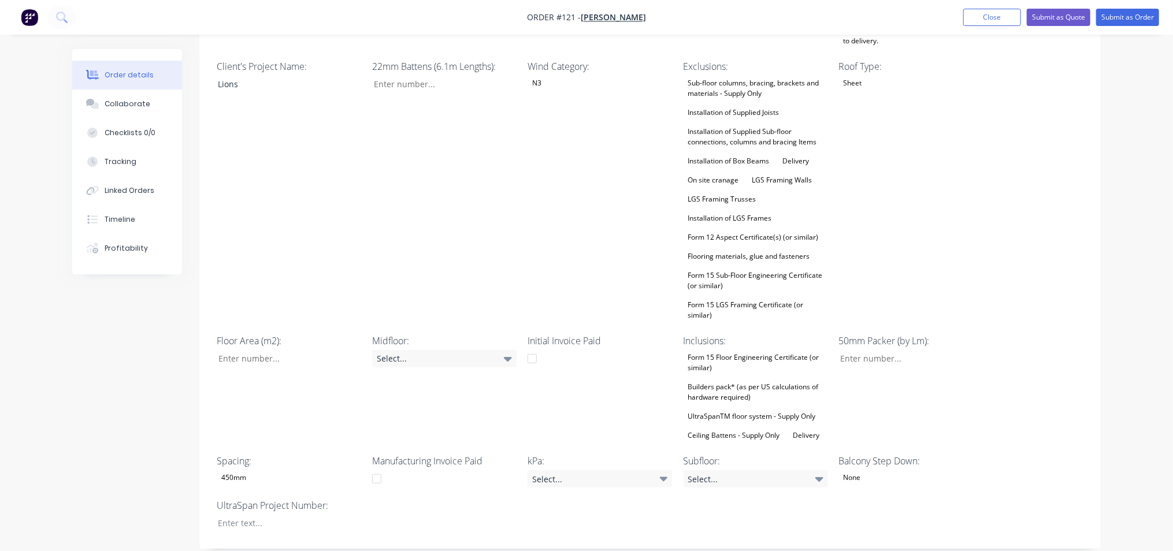
click at [236, 353] on div "Floor Area (m2):" at bounding box center [289, 388] width 144 height 109
click at [238, 350] on input "Wet Area Step Down:" at bounding box center [285, 358] width 153 height 17
type input "143"
click at [591, 390] on div "Initial Invoice Paid" at bounding box center [600, 388] width 144 height 109
click at [432, 396] on div "Midfloor: Select..." at bounding box center [444, 388] width 144 height 109
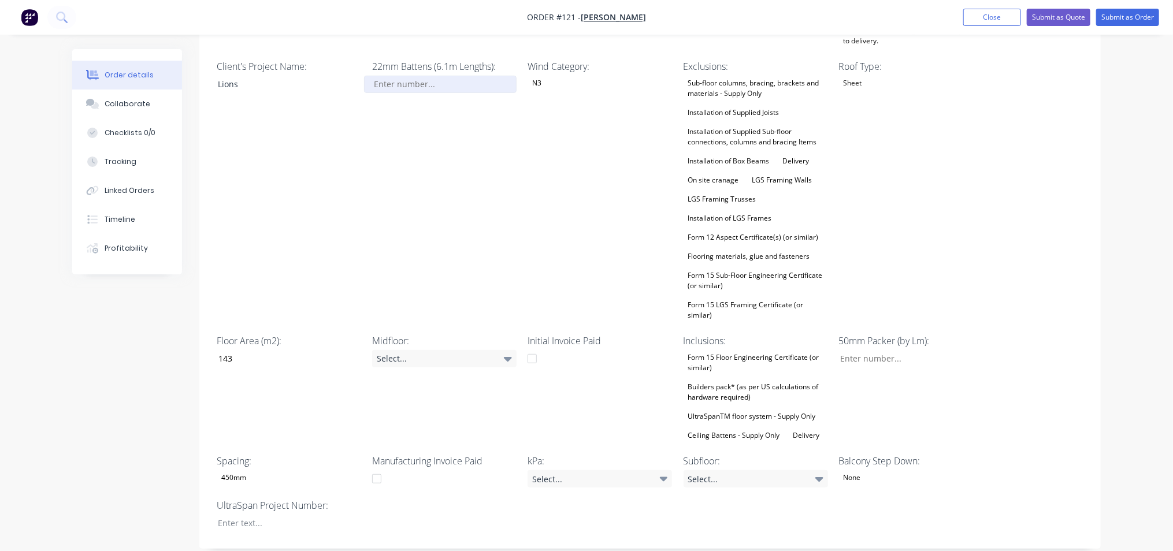
click at [409, 76] on input "Wet Area Step Down:" at bounding box center [440, 84] width 153 height 17
type input "124"
click at [544, 203] on div "Wind Category: N3" at bounding box center [600, 192] width 144 height 264
click at [732, 355] on div "Form 15 Floor Engineering Certificate (or similar)" at bounding box center [756, 362] width 144 height 25
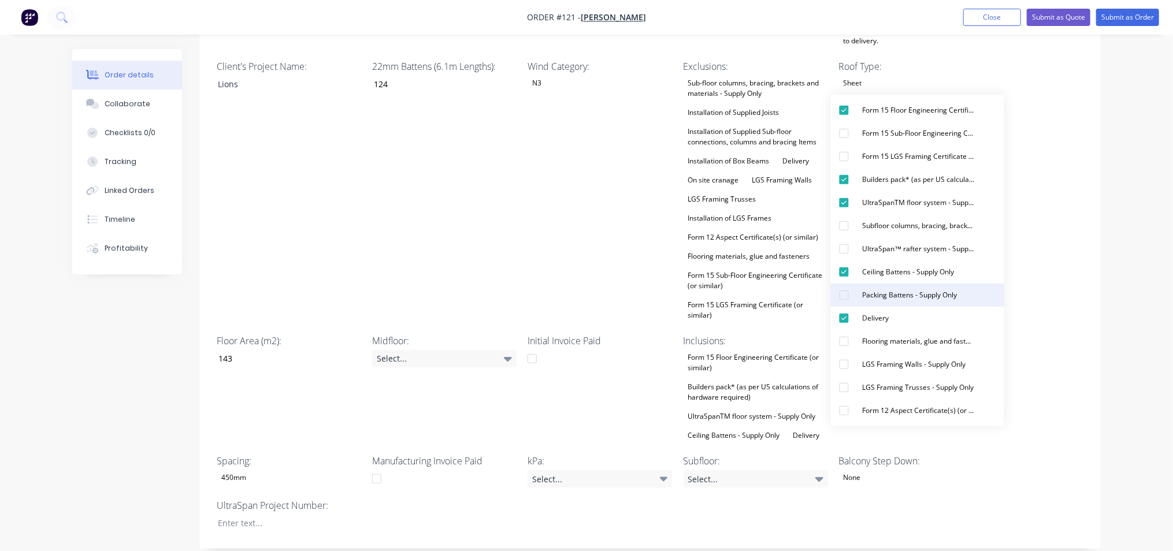
click at [902, 295] on div "Packing Battens - Supply Only" at bounding box center [910, 295] width 104 height 15
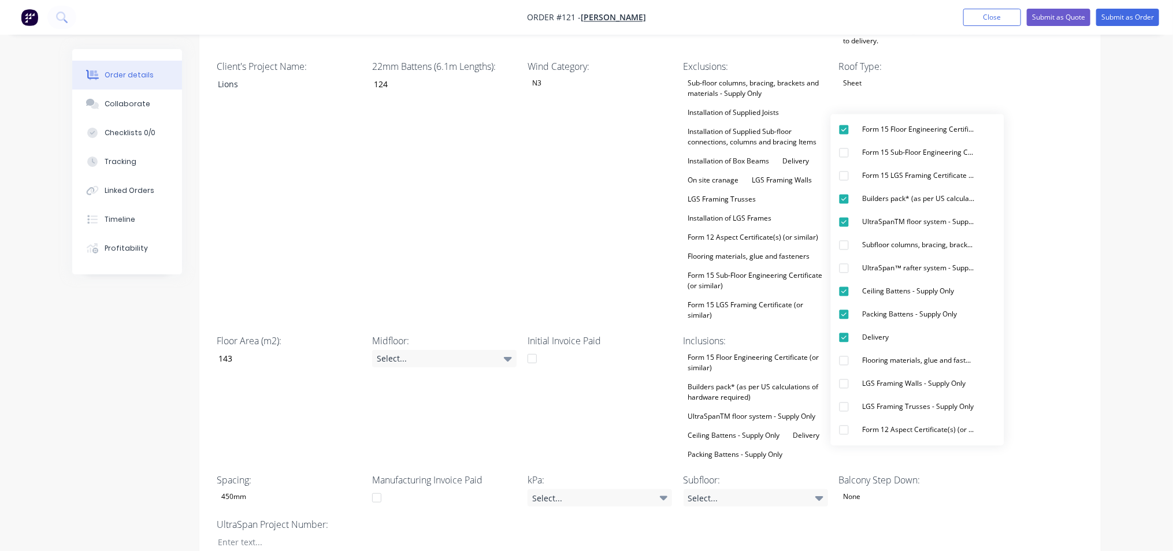
click at [1025, 302] on div "Wet Area Step Down: 50mm Sheet Layout: Yes Project Address: 13 Lions Cre, Kippa…" at bounding box center [650, 274] width 902 height 590
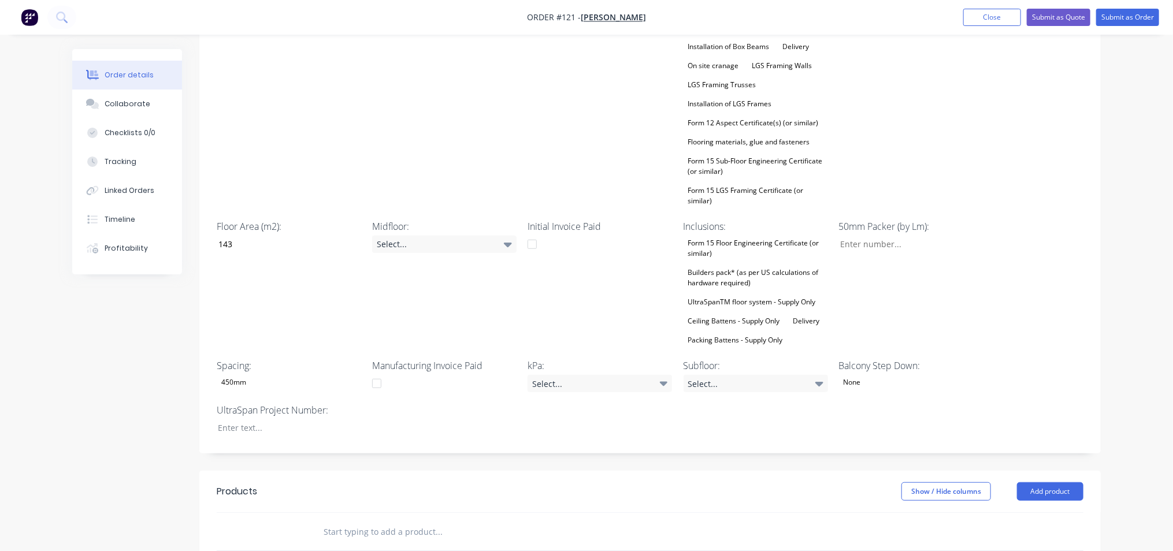
scroll to position [506, 0]
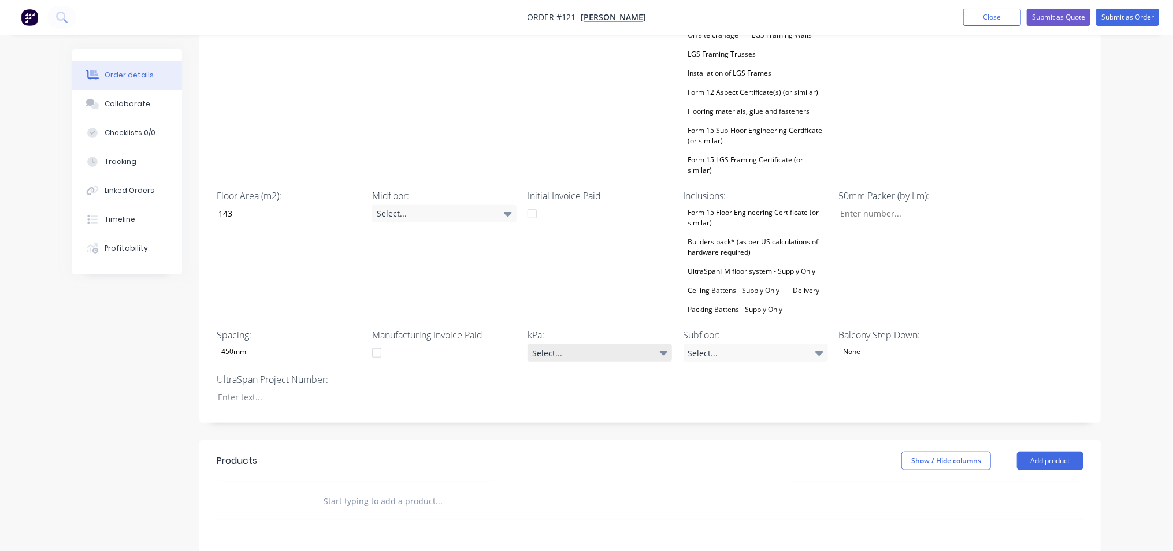
click at [666, 347] on icon at bounding box center [664, 353] width 8 height 13
click at [556, 383] on div "1.5kPa" at bounding box center [552, 384] width 31 height 15
click at [885, 344] on div "None" at bounding box center [911, 351] width 144 height 15
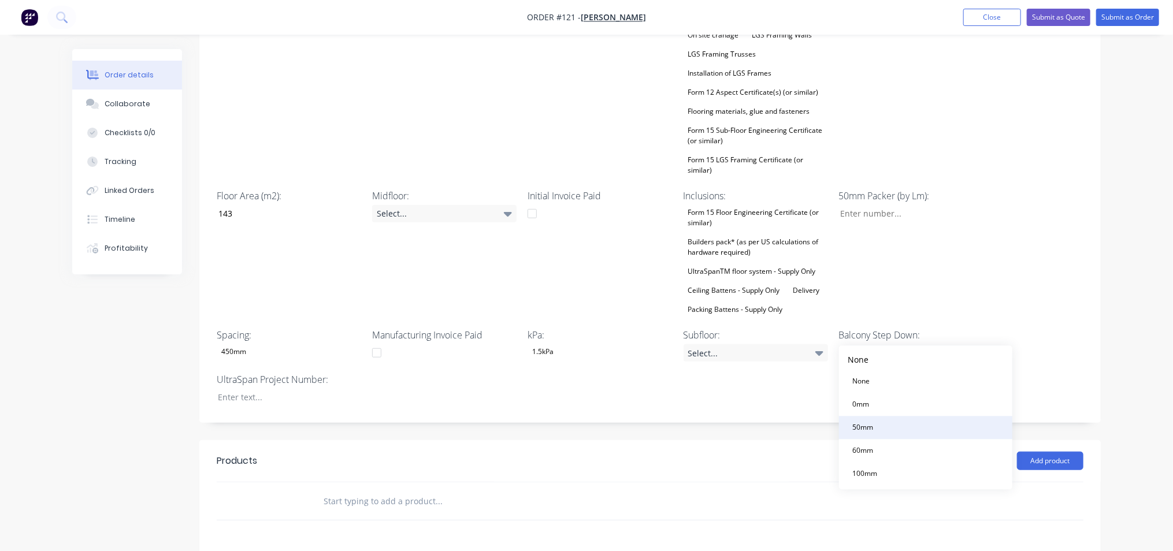
click at [880, 429] on button "50mm" at bounding box center [925, 428] width 173 height 23
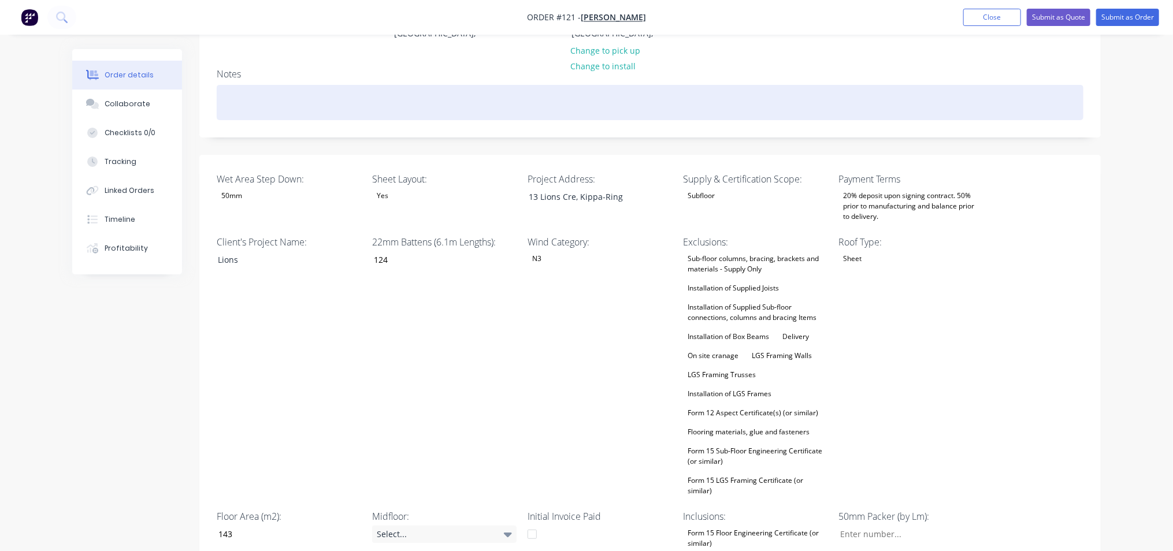
scroll to position [217, 0]
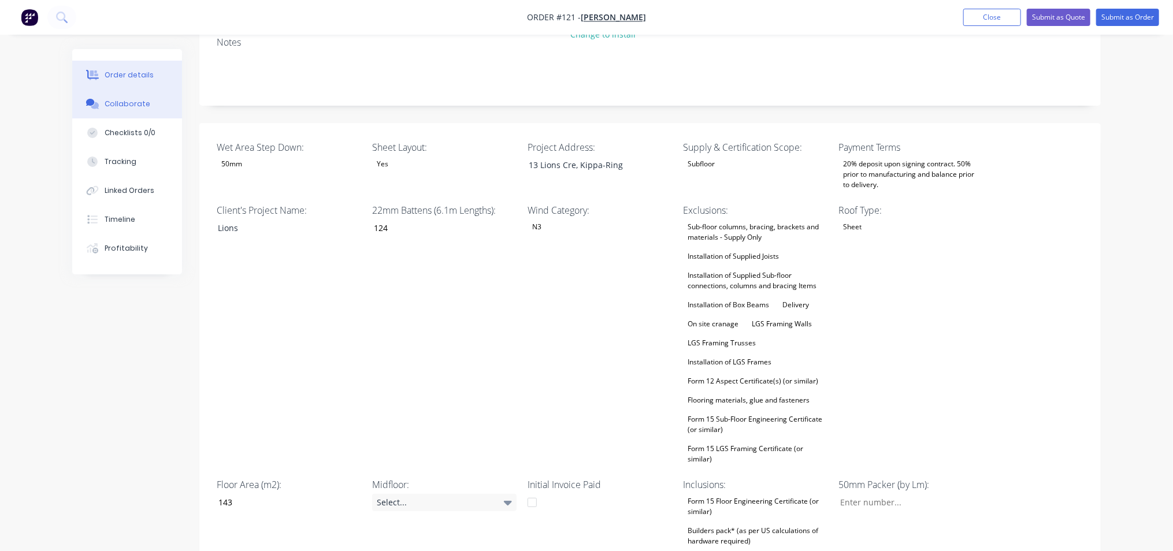
click at [132, 105] on div "Collaborate" at bounding box center [128, 104] width 46 height 10
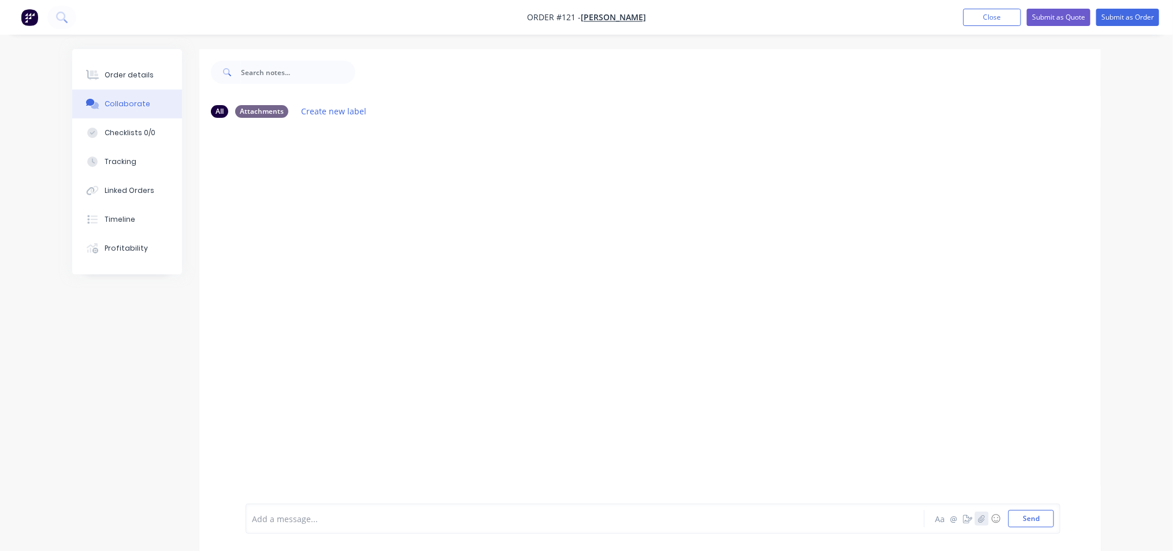
click at [984, 521] on icon "button" at bounding box center [981, 519] width 6 height 8
click at [1021, 520] on button "Send" at bounding box center [1032, 518] width 46 height 17
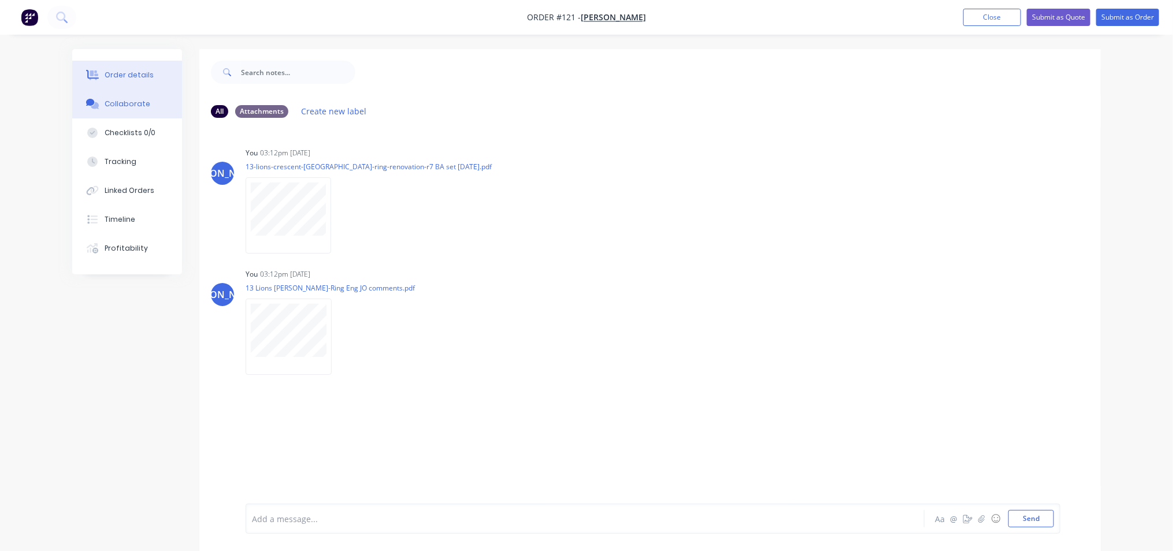
click at [134, 79] on div "Order details" at bounding box center [129, 75] width 49 height 10
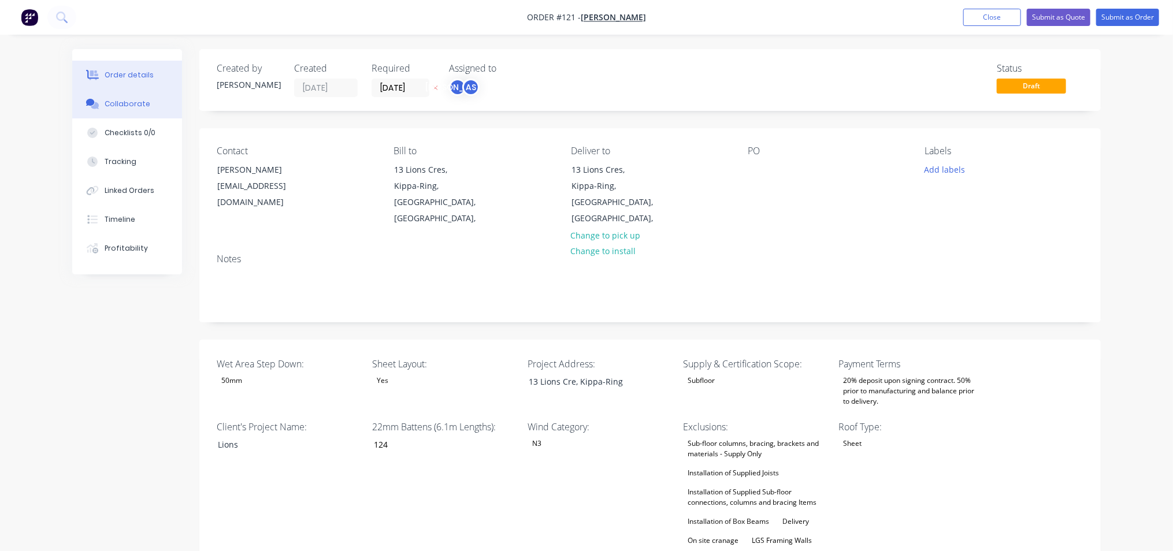
click at [134, 106] on div "Collaborate" at bounding box center [128, 104] width 46 height 10
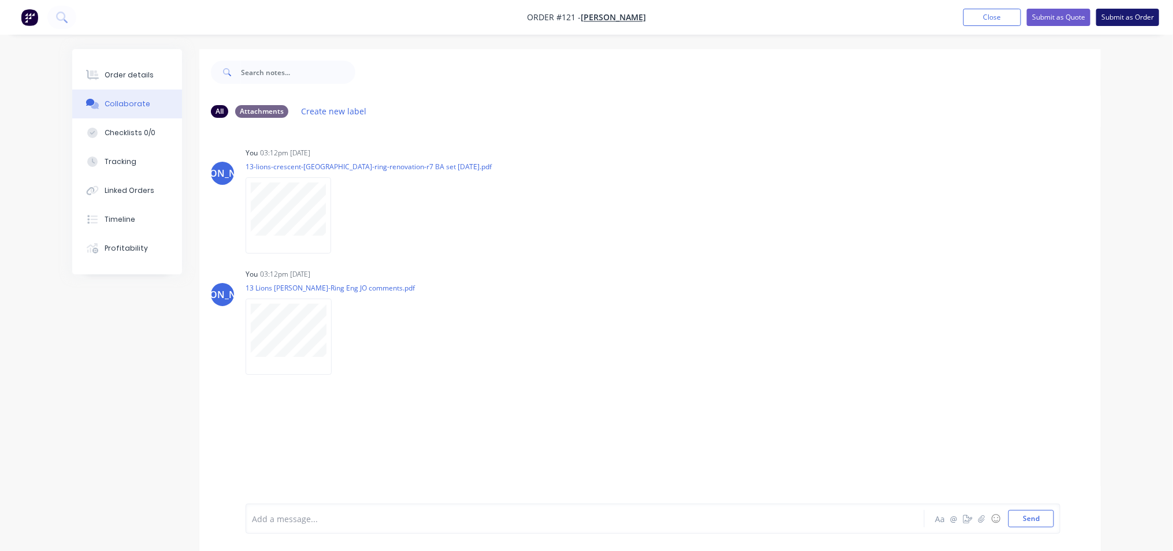
click at [1140, 16] on button "Submit as Order" at bounding box center [1127, 17] width 63 height 17
click at [127, 80] on button "Order details" at bounding box center [127, 75] width 110 height 29
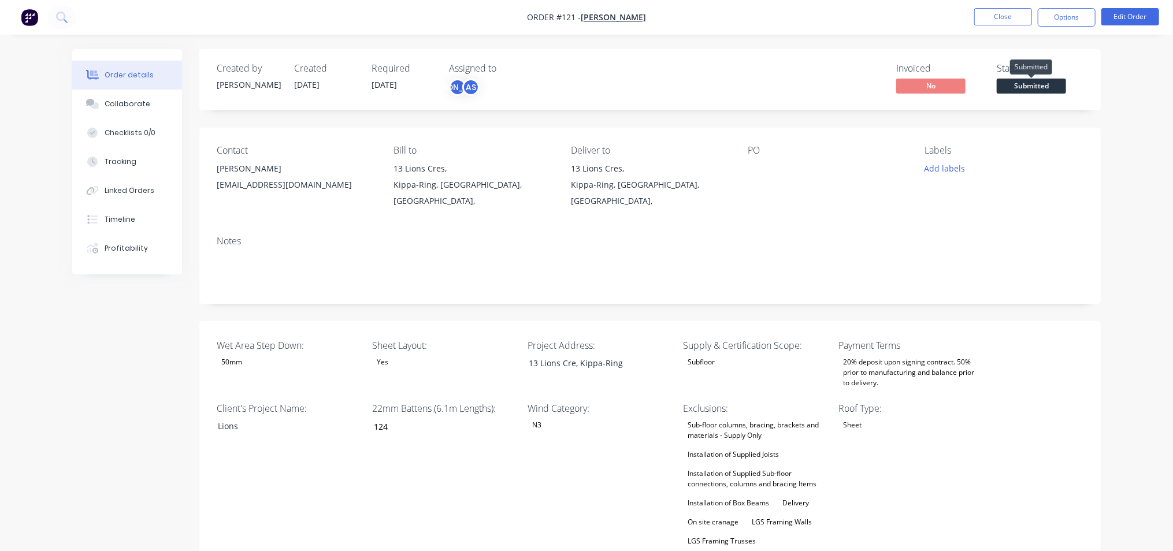
click at [1061, 85] on span "Submitted" at bounding box center [1031, 86] width 69 height 14
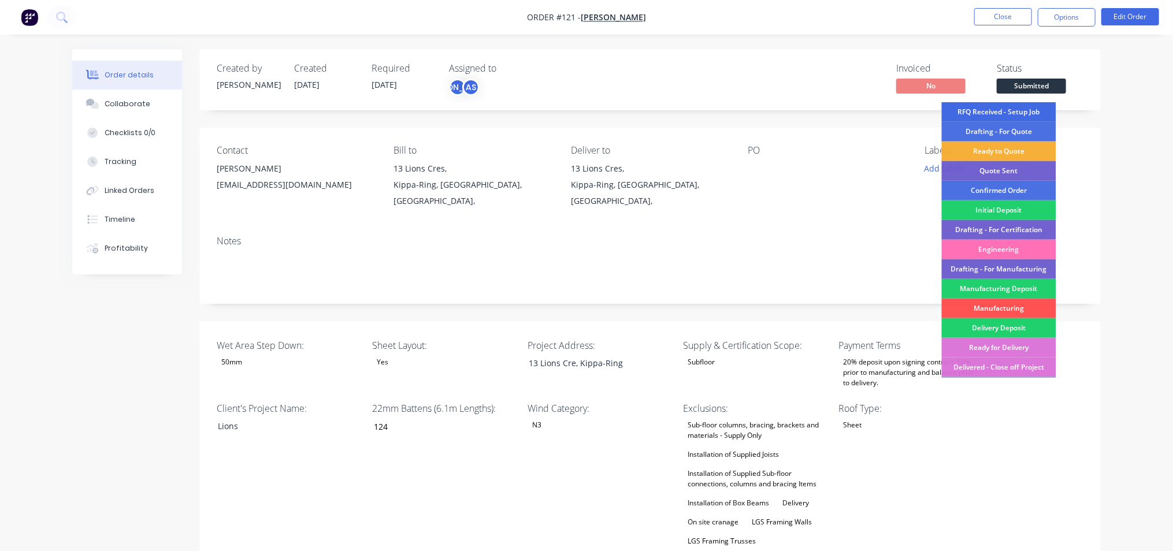
click at [1006, 110] on div "RFQ Received - Setup Job" at bounding box center [999, 112] width 114 height 20
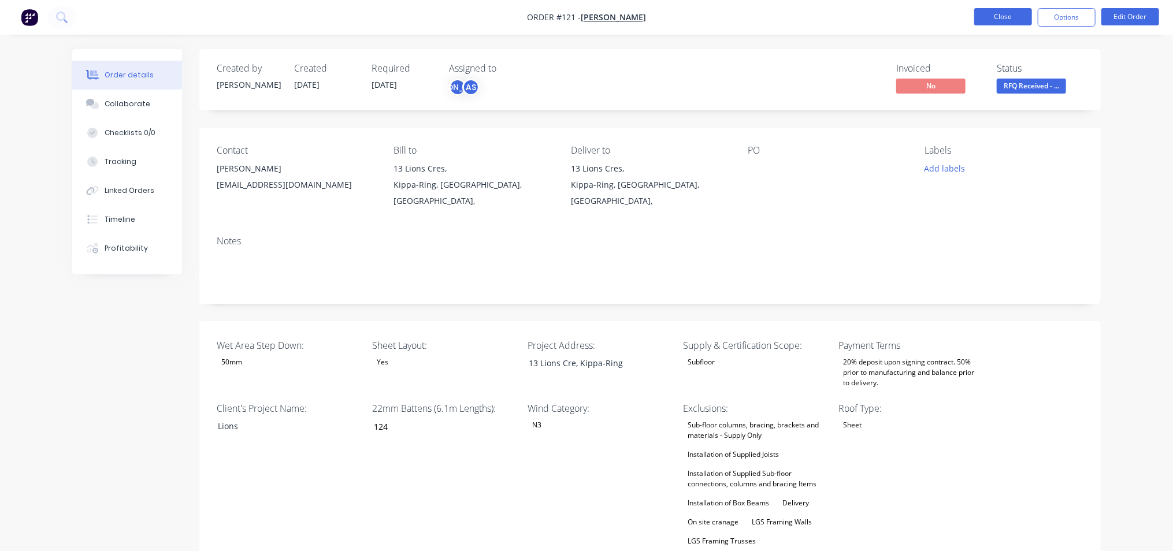
click at [1014, 19] on button "Close" at bounding box center [1003, 16] width 58 height 17
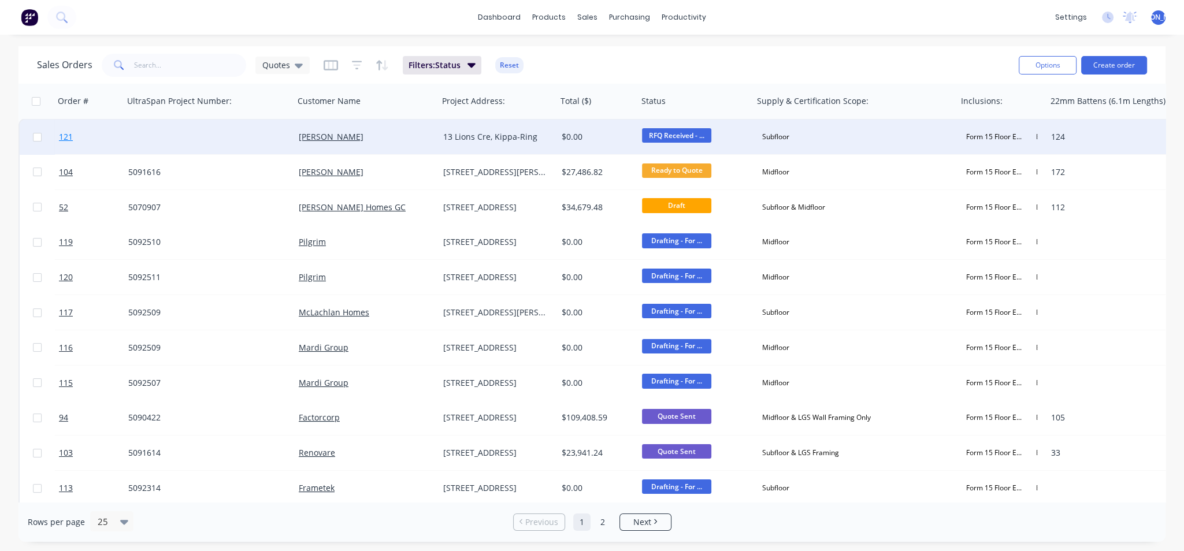
click at [65, 139] on span "121" at bounding box center [66, 137] width 14 height 12
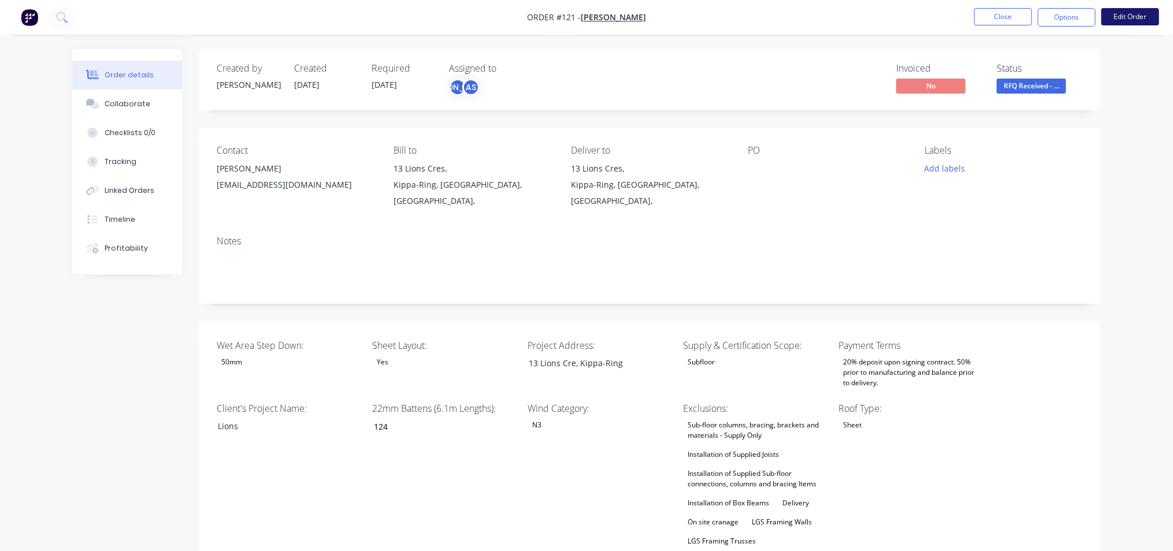
click at [1130, 20] on button "Edit Order" at bounding box center [1131, 16] width 58 height 17
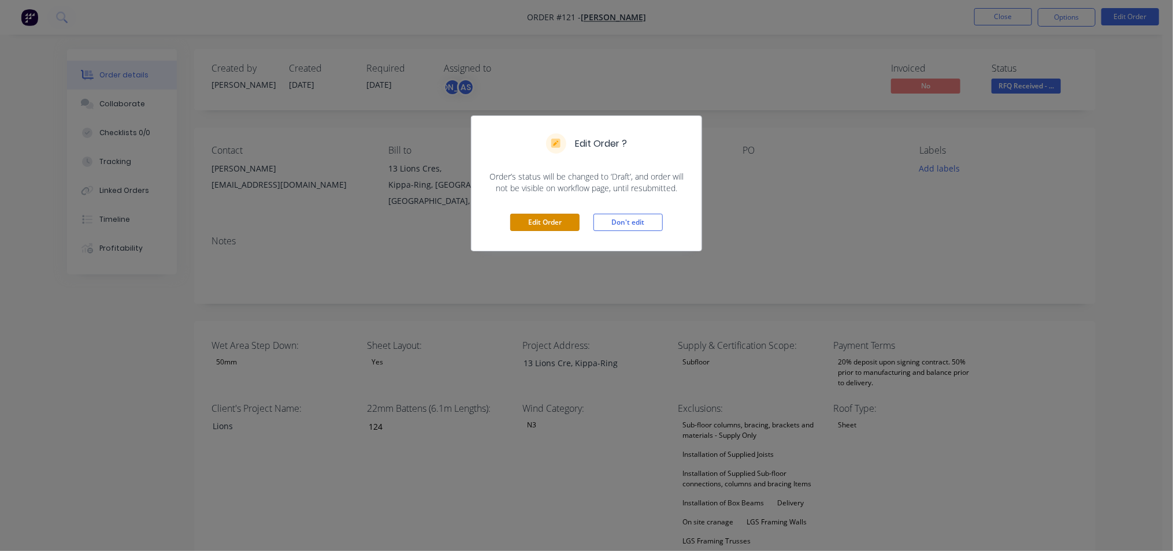
drag, startPoint x: 543, startPoint y: 225, endPoint x: 647, endPoint y: 249, distance: 106.3
click at [568, 272] on div "Edit Order ? Order’s status will be changed to ‘Draft’, and order will not be v…" at bounding box center [586, 275] width 1173 height 551
click at [757, 213] on div "Edit Order ? Order’s status will be changed to ‘Draft’, and order will not be v…" at bounding box center [586, 275] width 1173 height 551
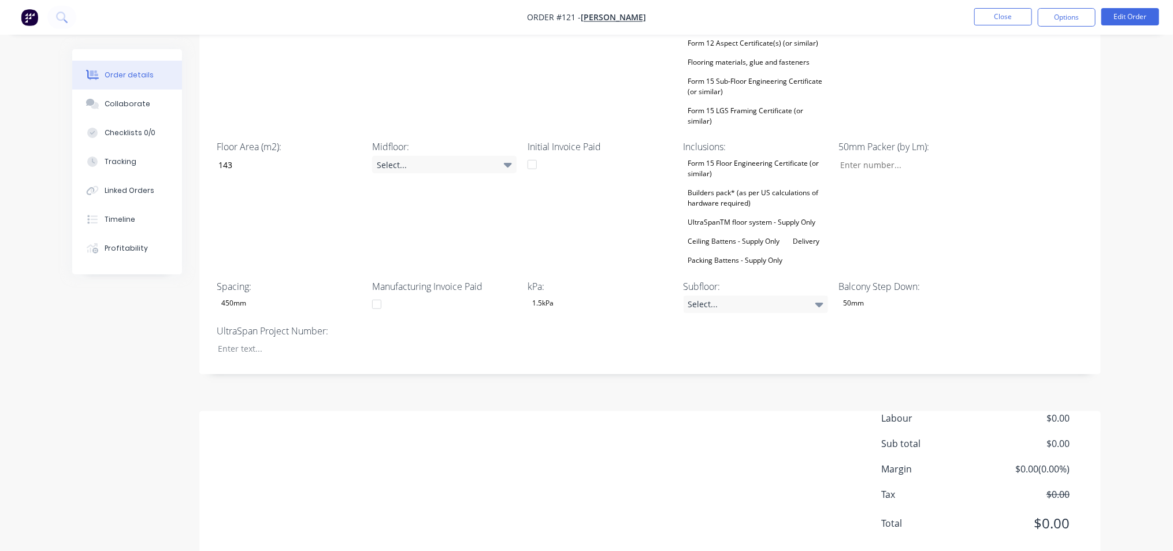
scroll to position [553, 0]
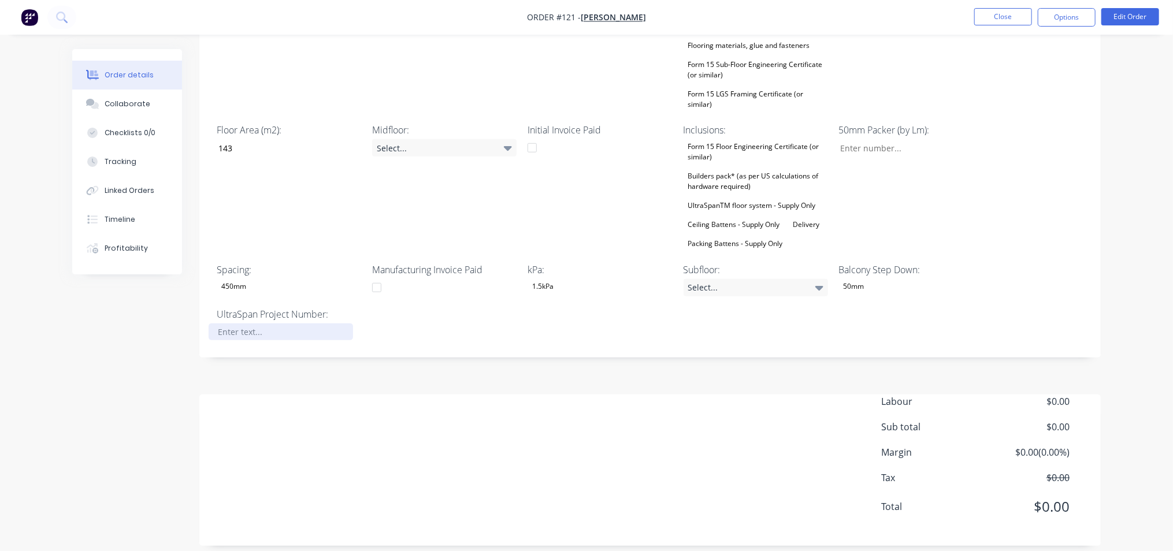
click at [258, 324] on div at bounding box center [281, 332] width 144 height 17
click at [1012, 16] on button "Close" at bounding box center [1003, 16] width 58 height 17
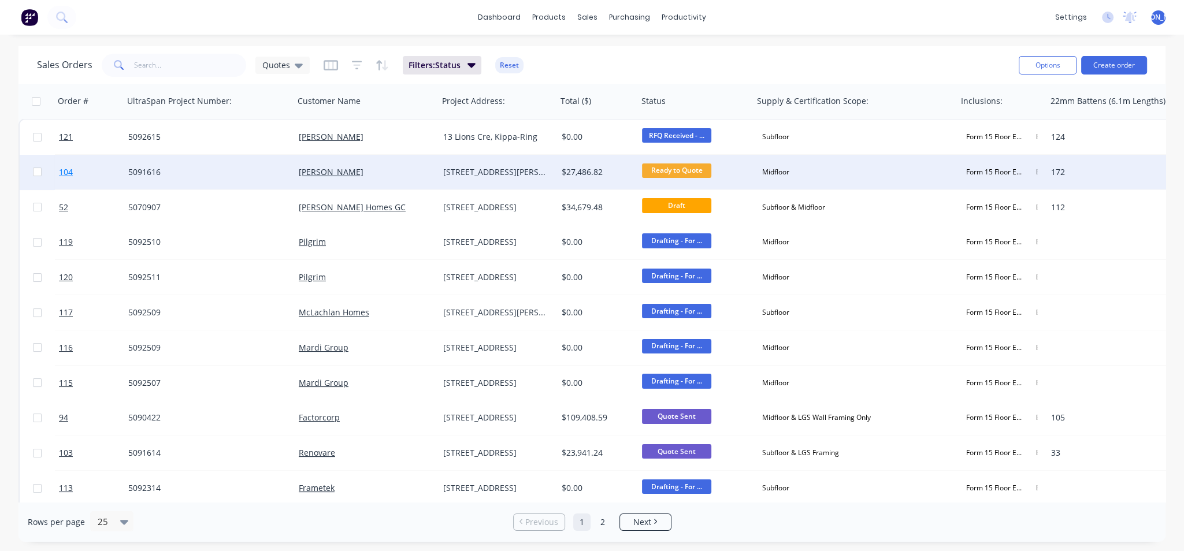
click at [73, 170] on link "104" at bounding box center [93, 172] width 69 height 35
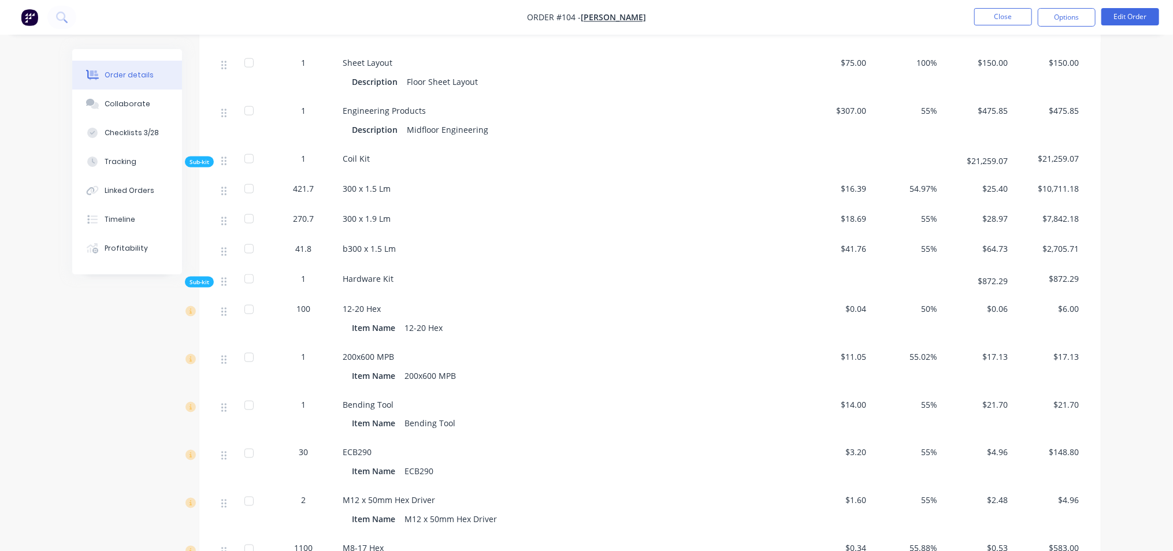
scroll to position [1011, 0]
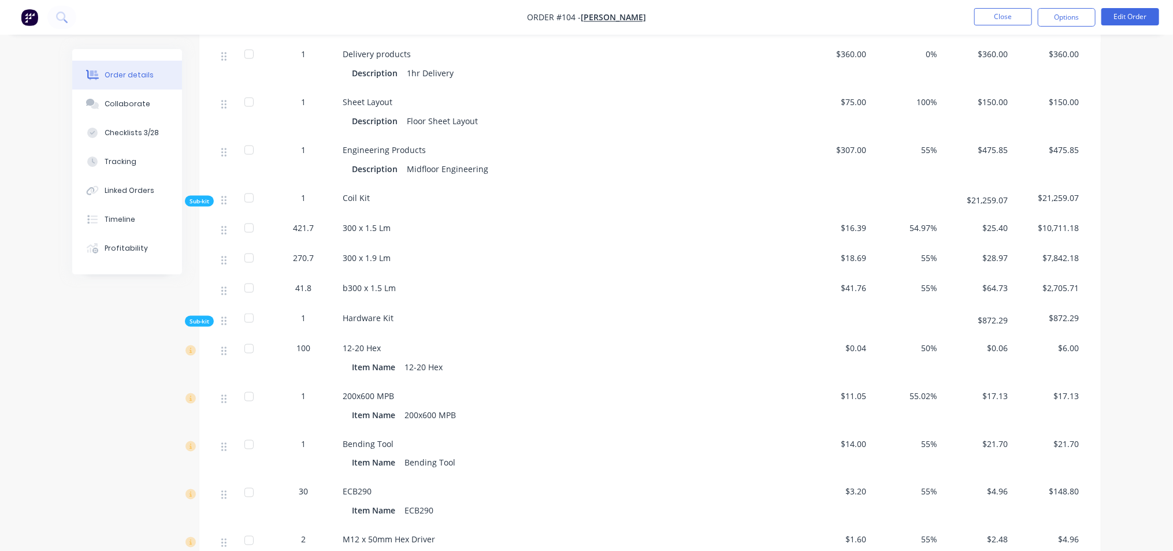
click at [306, 342] on span "100" at bounding box center [303, 348] width 14 height 12
click at [1133, 16] on button "Edit Order" at bounding box center [1131, 16] width 58 height 17
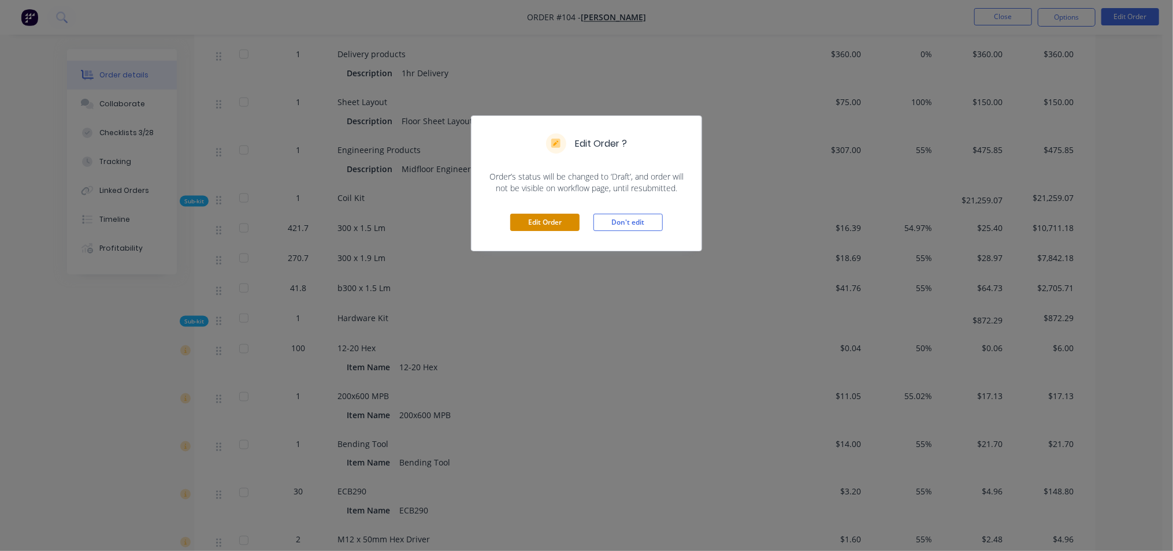
click at [538, 224] on button "Edit Order" at bounding box center [544, 222] width 69 height 17
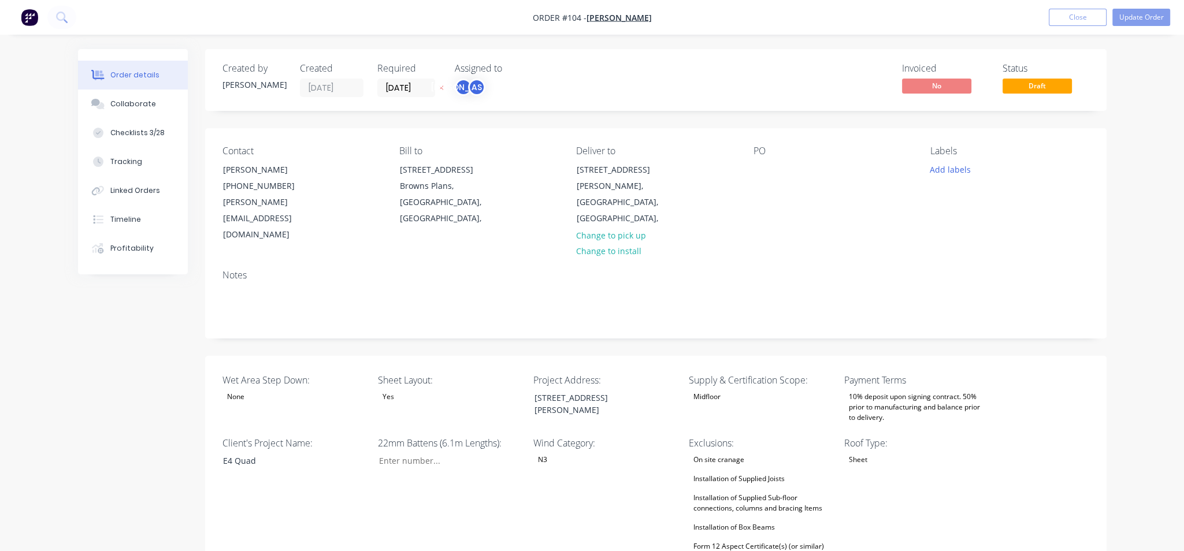
type input "172"
type input "380"
click at [1126, 15] on button "Update Order" at bounding box center [1131, 17] width 58 height 17
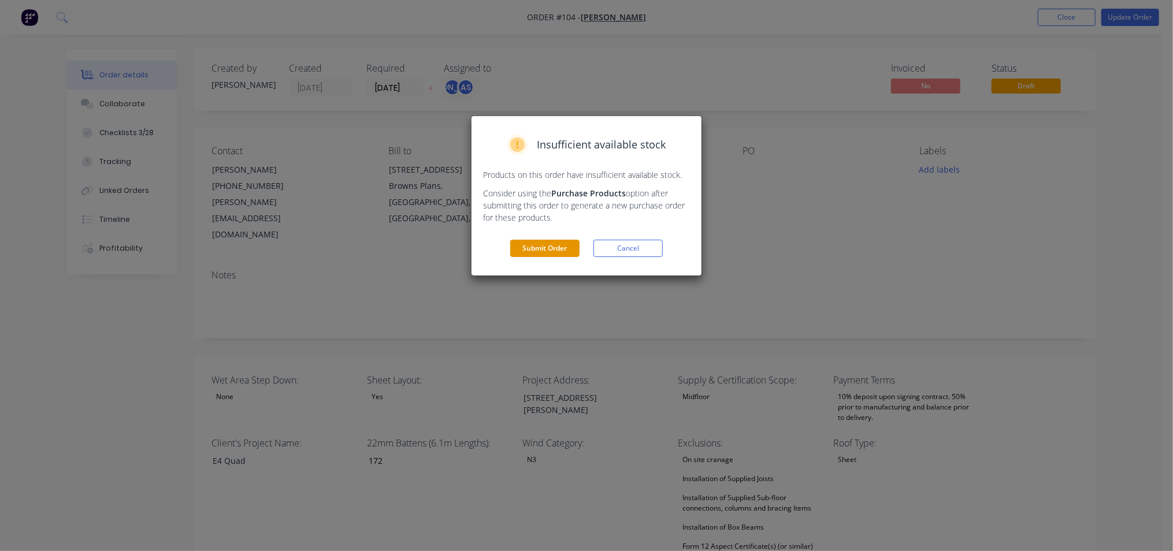
click at [540, 247] on button "Submit Order" at bounding box center [544, 248] width 69 height 17
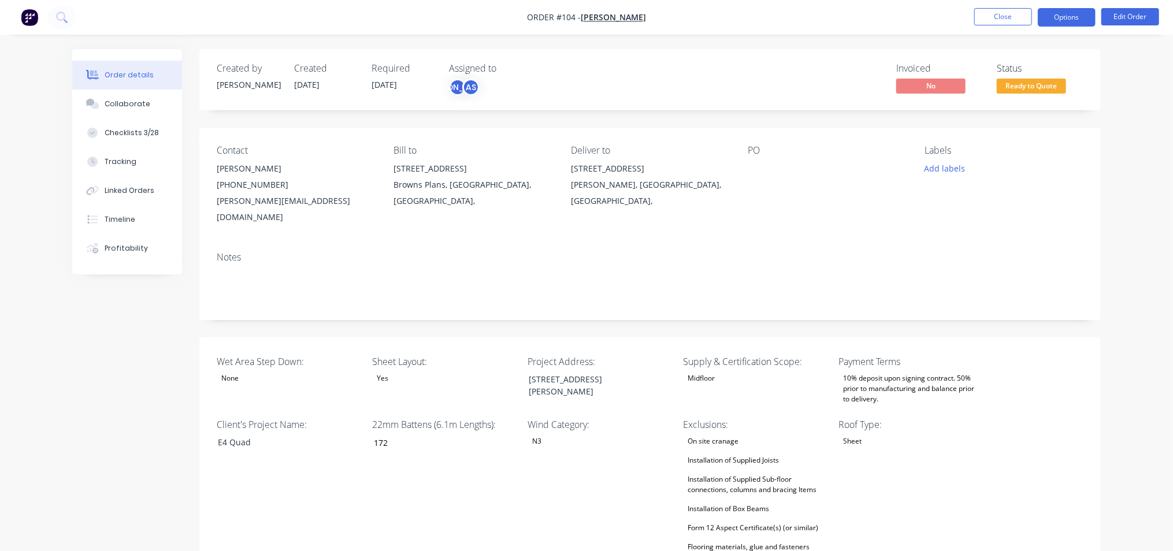
click at [1070, 20] on button "Options" at bounding box center [1067, 17] width 58 height 18
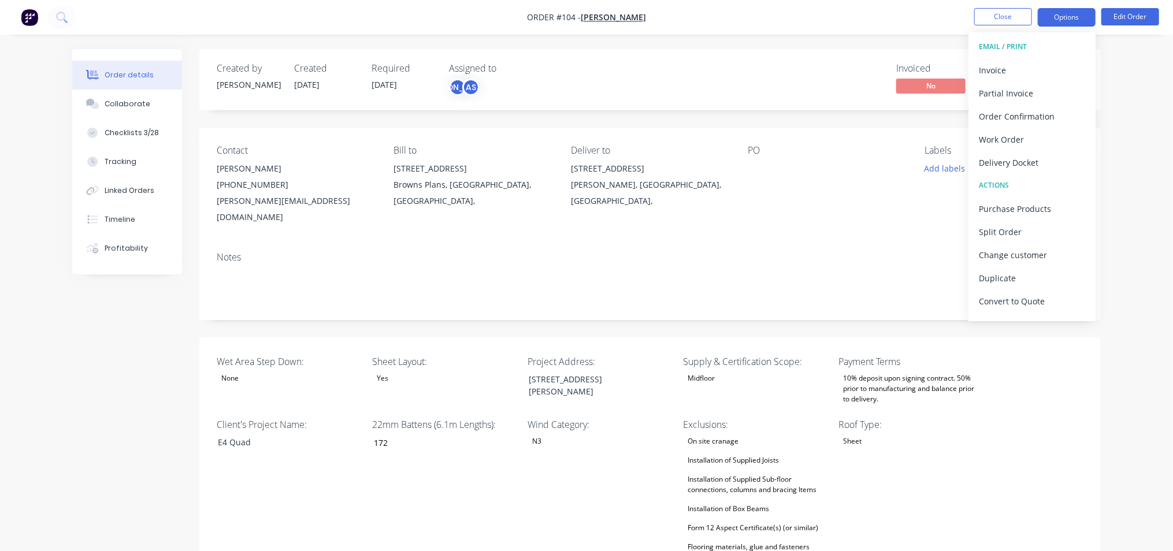
click at [1077, 14] on button "Options" at bounding box center [1067, 17] width 58 height 18
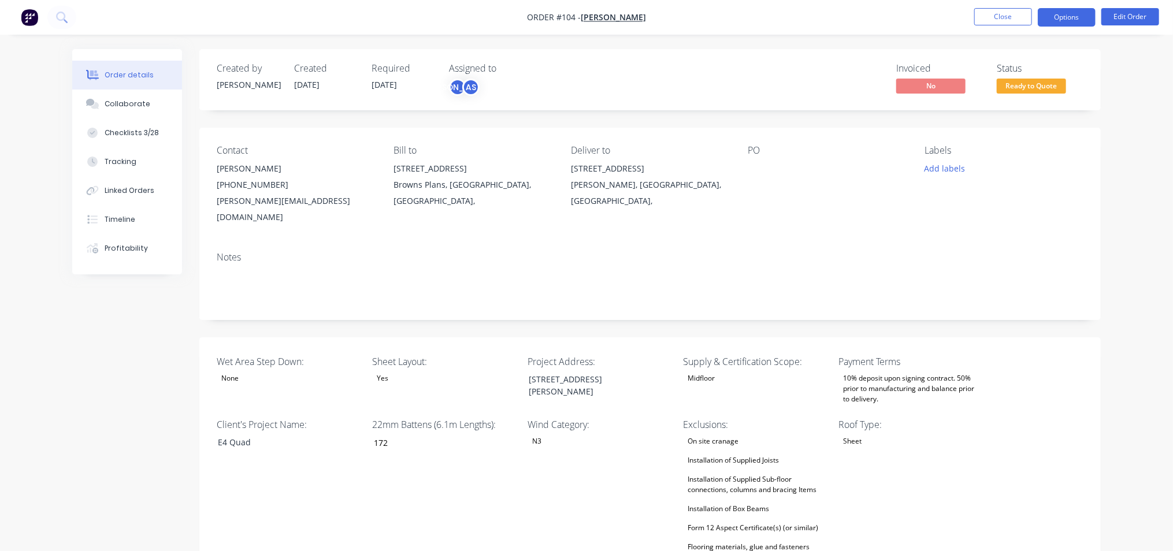
click at [1077, 14] on button "Options" at bounding box center [1067, 17] width 58 height 18
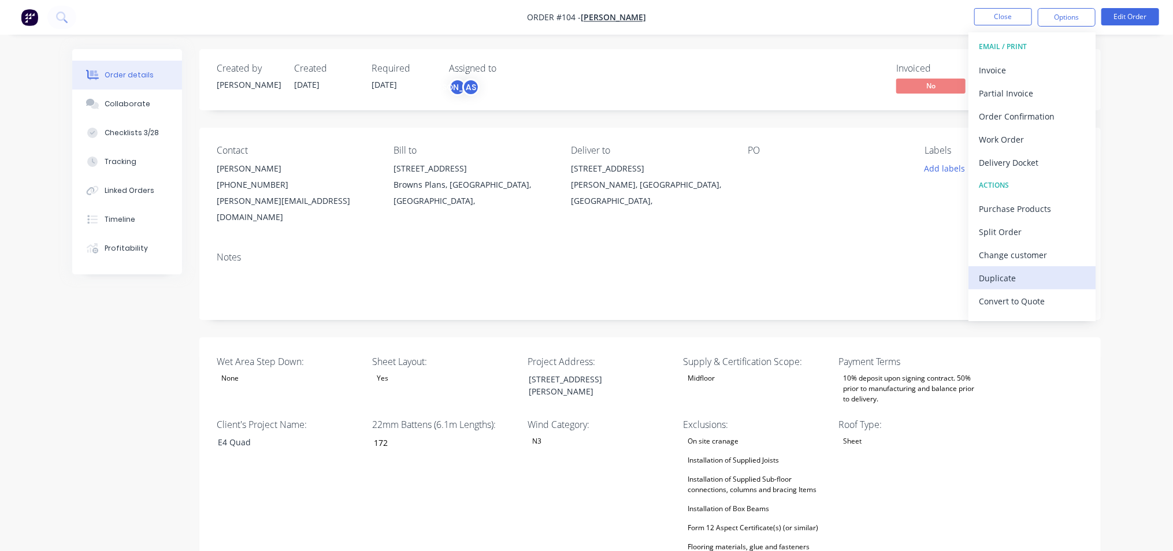
scroll to position [17, 0]
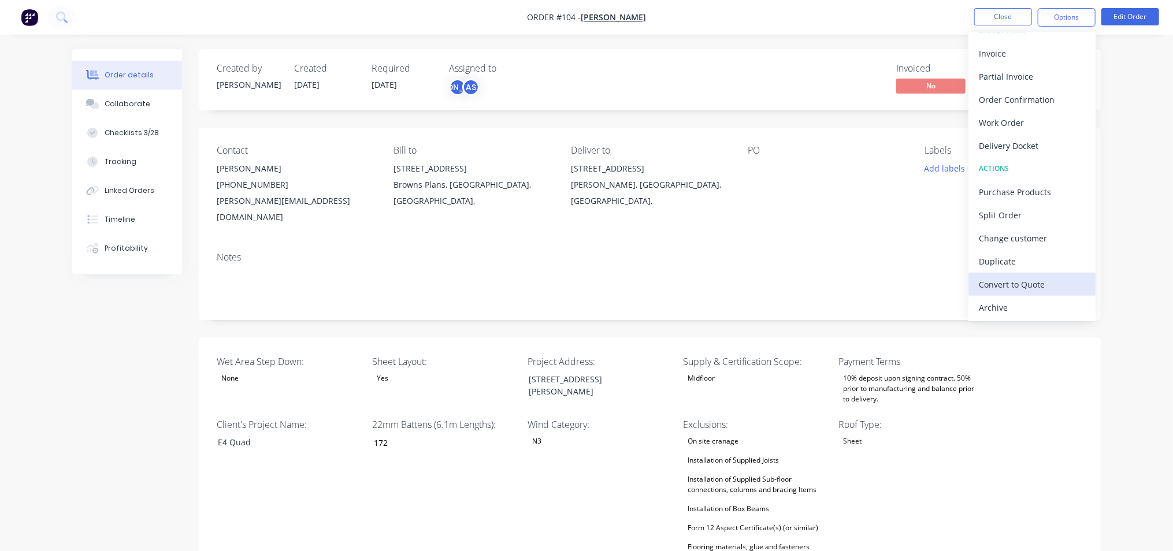
click at [1036, 291] on div "Convert to Quote" at bounding box center [1032, 284] width 106 height 17
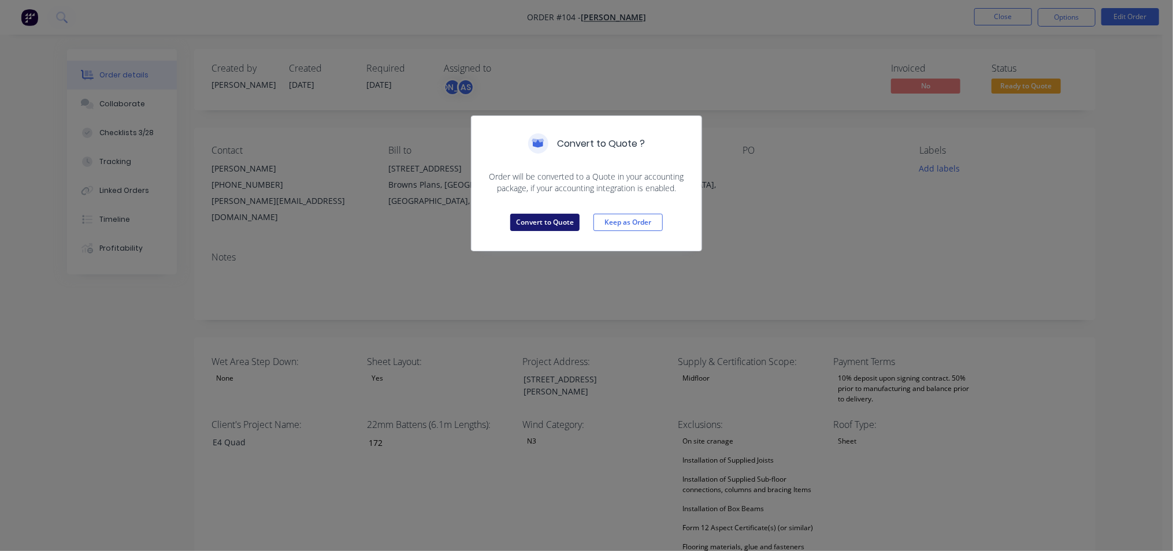
click at [566, 218] on button "Convert to Quote" at bounding box center [544, 222] width 69 height 17
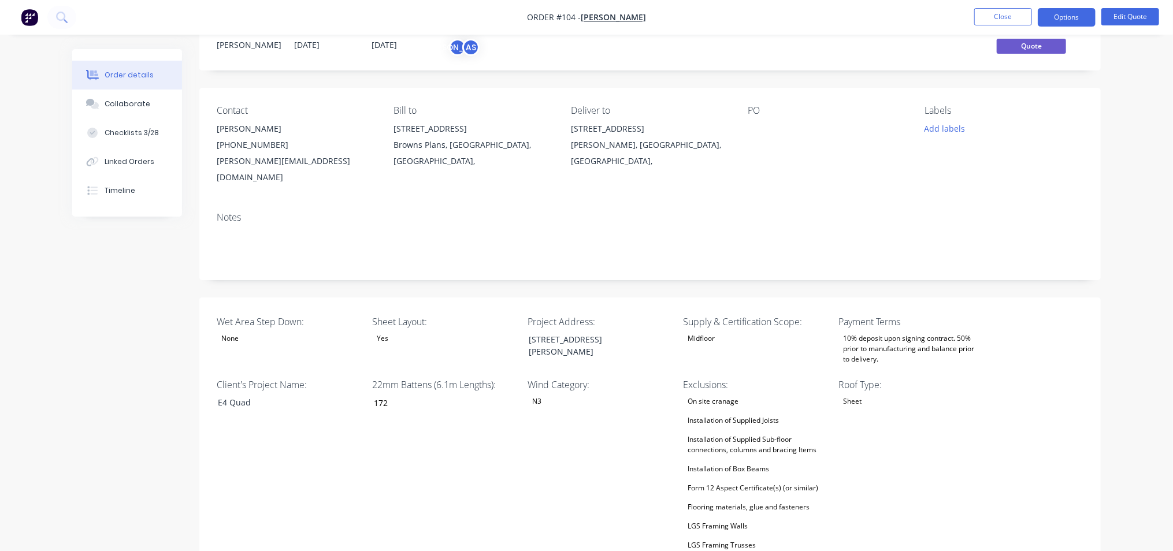
scroll to position [0, 0]
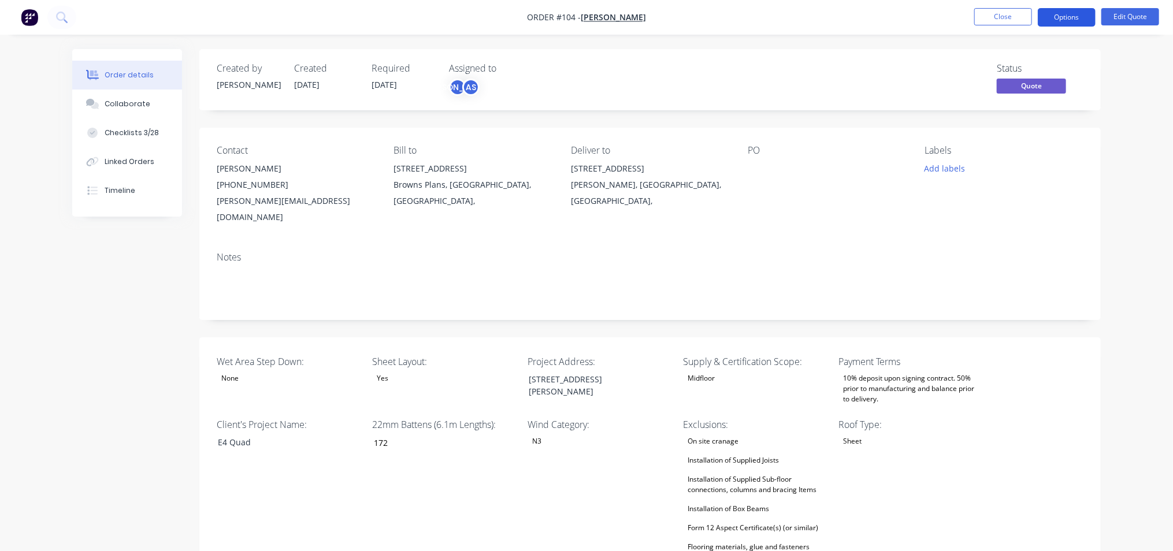
click at [1070, 13] on button "Options" at bounding box center [1067, 17] width 58 height 18
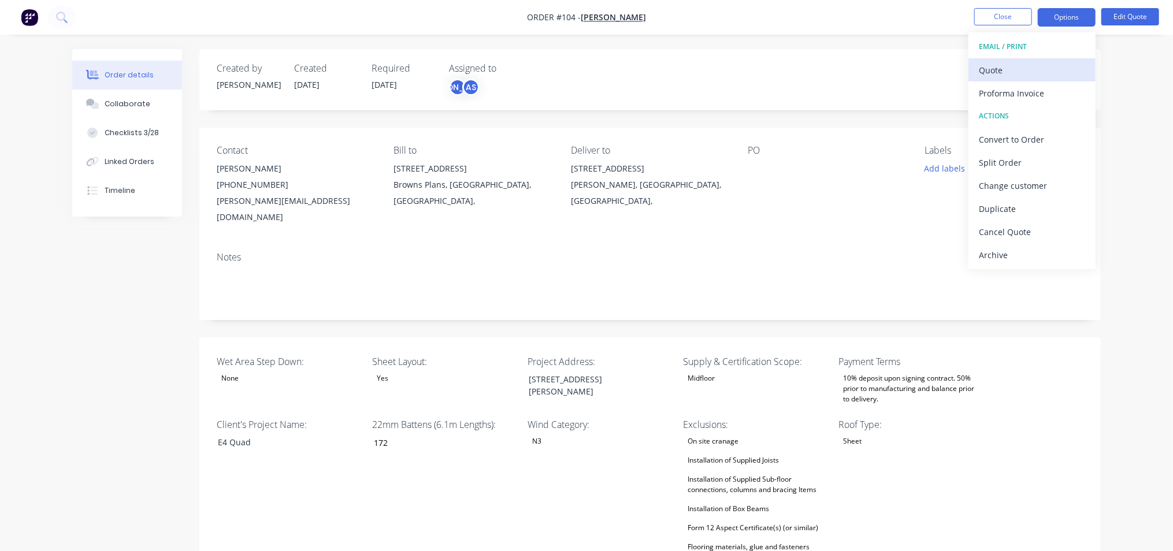
click at [1013, 68] on div "Quote" at bounding box center [1032, 70] width 106 height 17
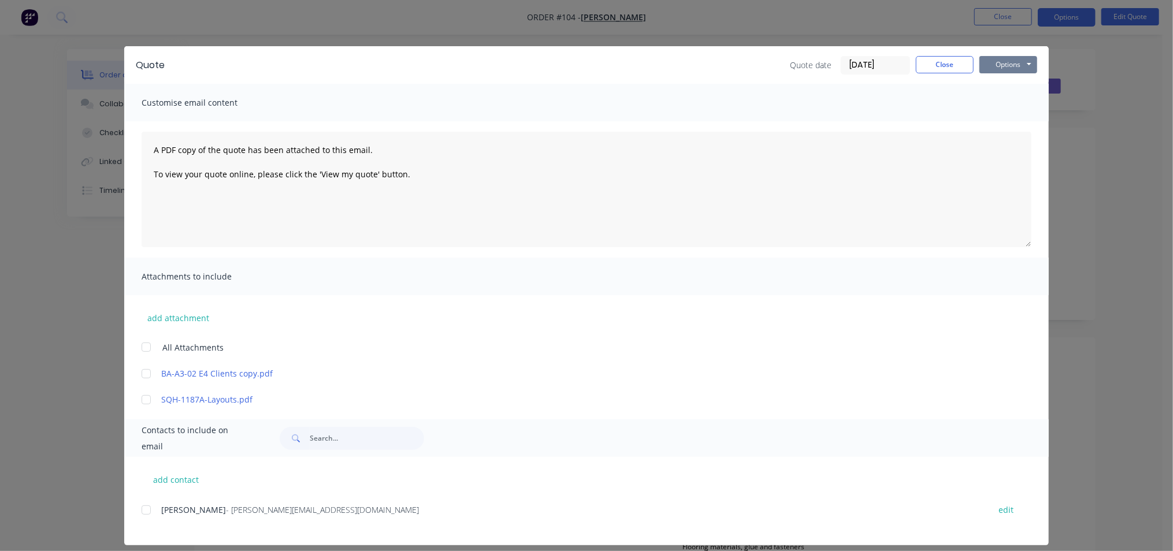
click at [1012, 60] on button "Options" at bounding box center [1009, 64] width 58 height 17
click at [1017, 86] on button "Preview" at bounding box center [1017, 85] width 74 height 19
click at [1021, 71] on button "Options" at bounding box center [1009, 64] width 58 height 17
click at [998, 105] on button "Print" at bounding box center [1017, 104] width 74 height 19
click at [939, 66] on button "Close" at bounding box center [945, 64] width 58 height 17
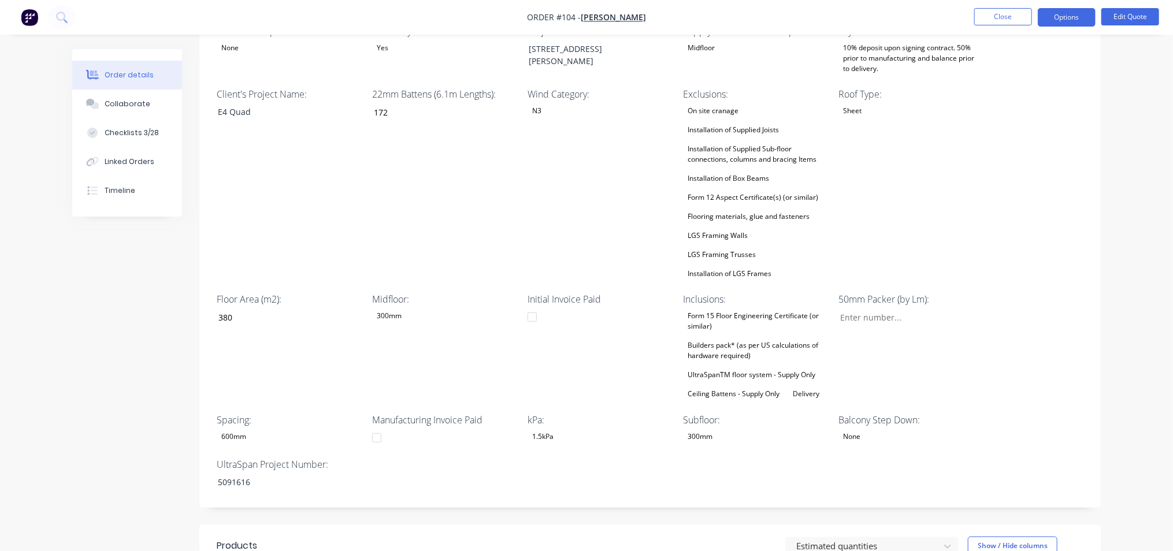
scroll to position [361, 0]
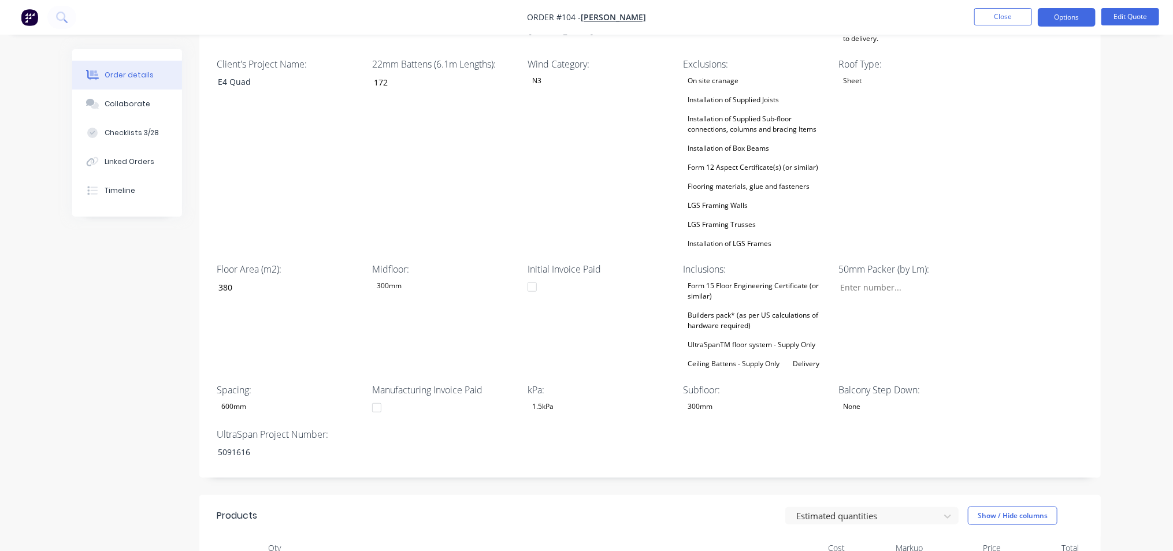
click at [723, 308] on div "Builders pack* (as per US calculations of hardware required)" at bounding box center [756, 320] width 144 height 25
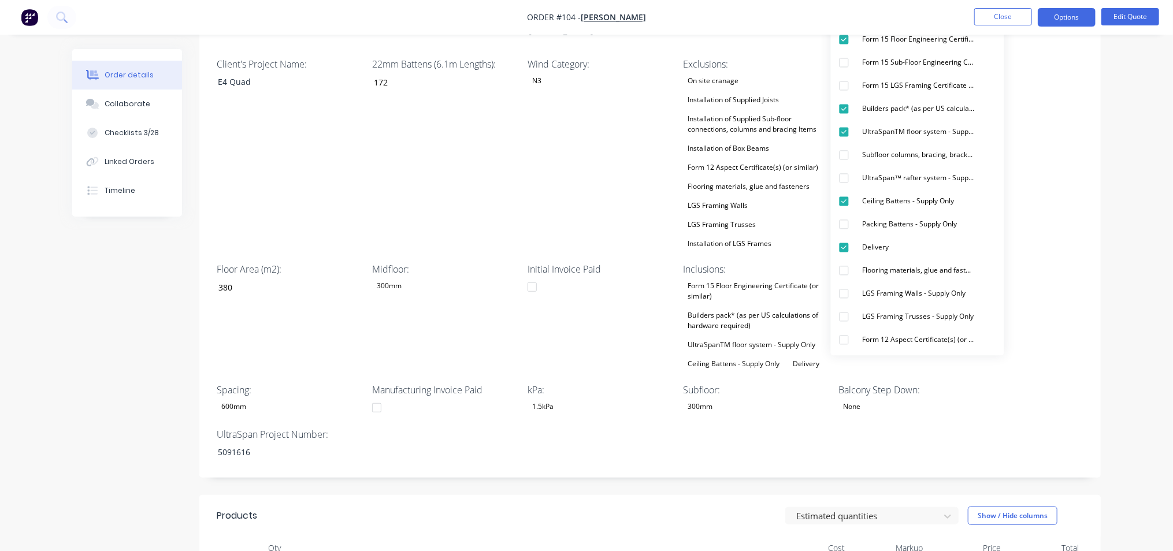
click at [723, 308] on div "Builders pack* (as per US calculations of hardware required)" at bounding box center [756, 320] width 144 height 25
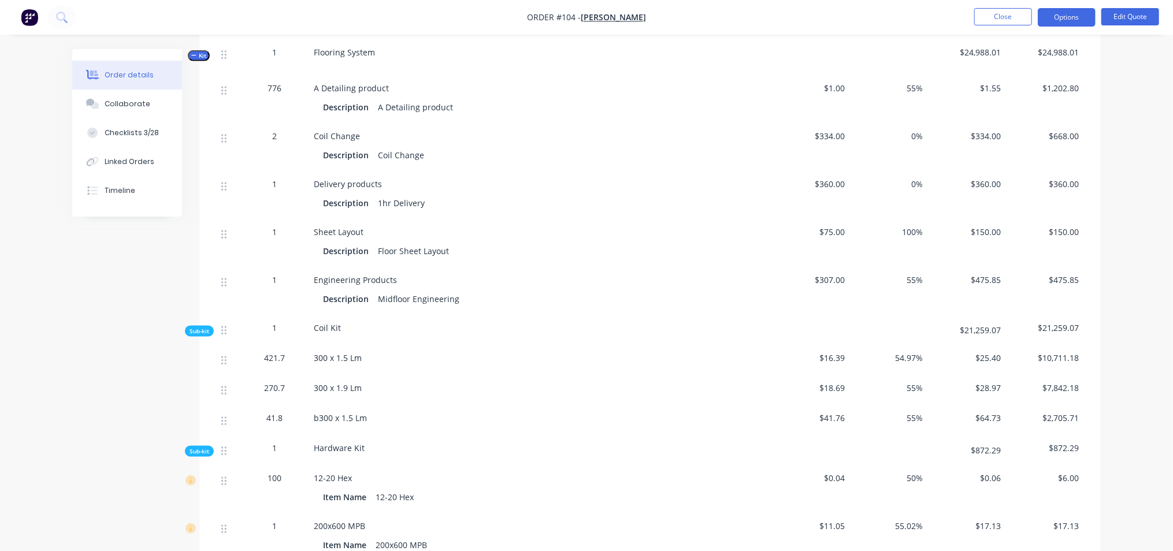
scroll to position [1011, 0]
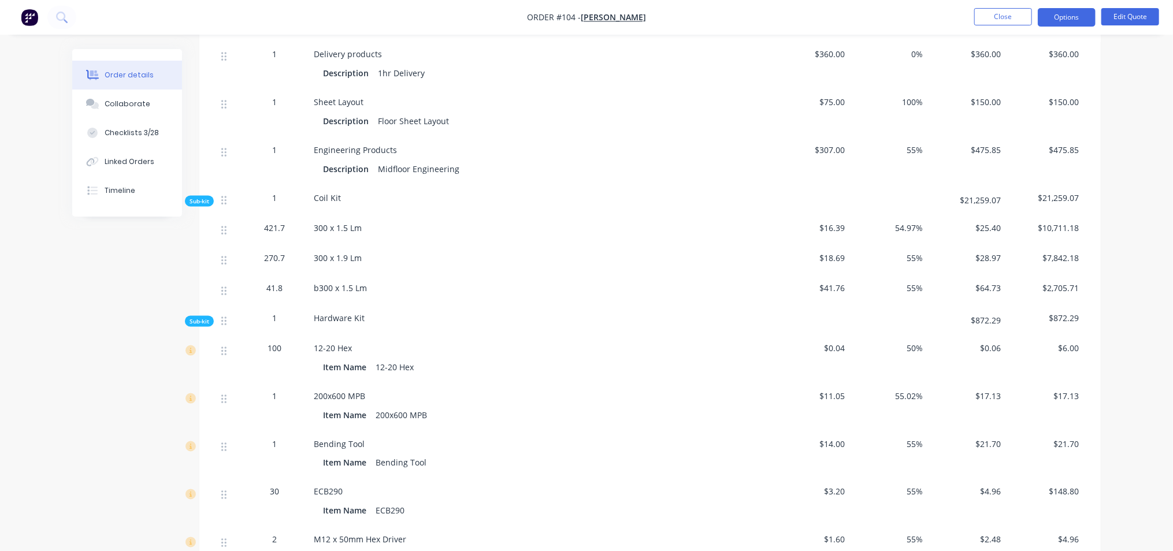
click at [355, 439] on span "Bending Tool" at bounding box center [339, 444] width 51 height 11
click at [279, 438] on div "1" at bounding box center [274, 444] width 60 height 12
click at [274, 438] on span "1" at bounding box center [274, 444] width 5 height 12
click at [381, 431] on div "Bending Tool Item Name Bending Tool" at bounding box center [540, 455] width 462 height 48
click at [365, 438] on div "Bending Tool" at bounding box center [540, 444] width 453 height 12
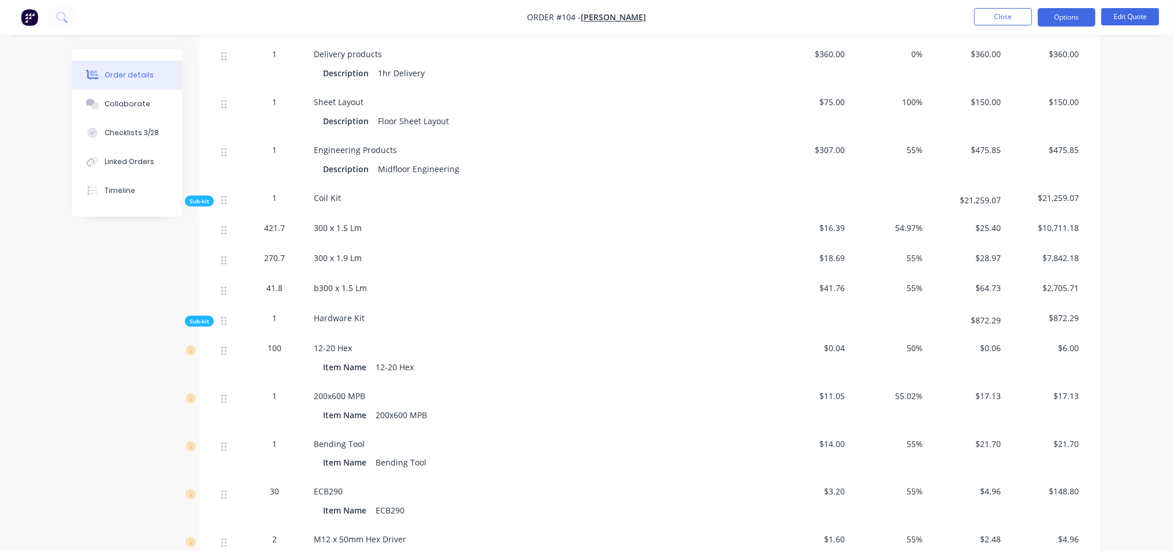
click at [377, 390] on div "200x600 MPB" at bounding box center [540, 396] width 453 height 12
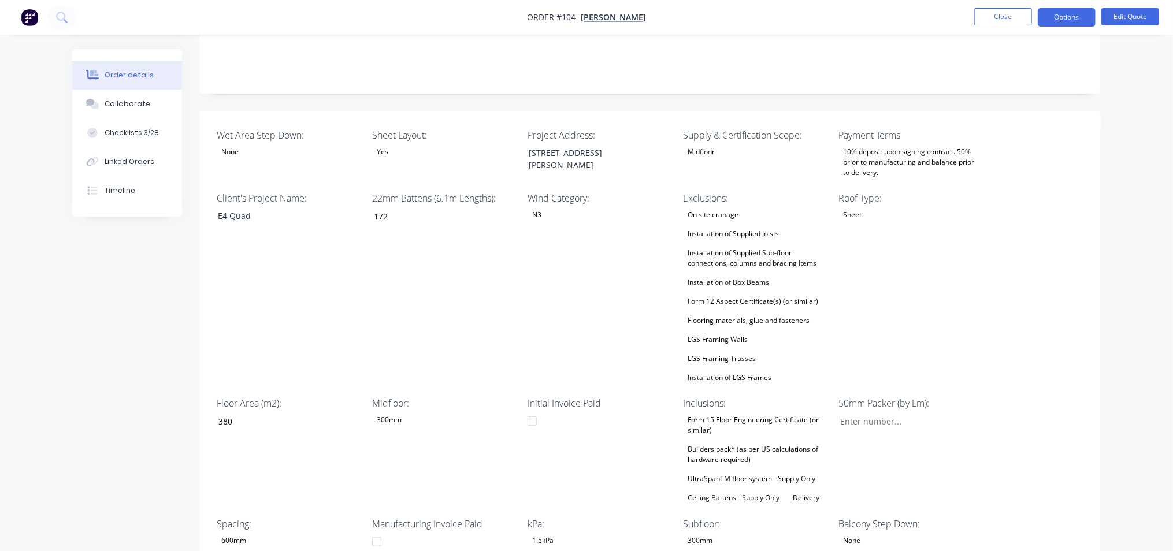
scroll to position [217, 0]
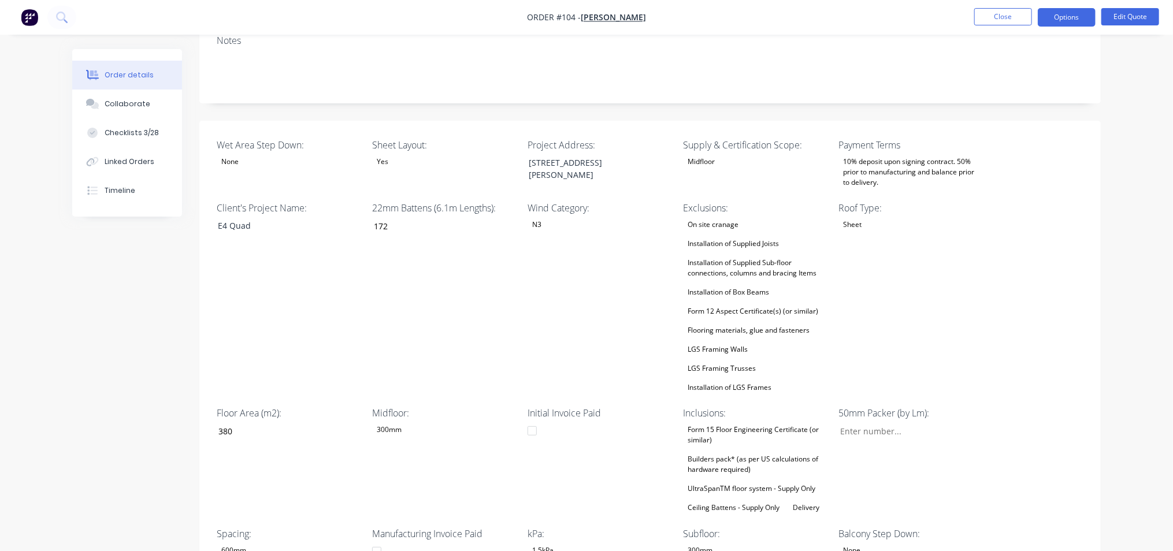
click at [543, 217] on div "N3" at bounding box center [537, 224] width 18 height 15
click at [430, 217] on input "172" at bounding box center [440, 225] width 153 height 17
type input "1"
type input "24"
click at [490, 295] on div "22mm Battens (6.1m Lengths): 24" at bounding box center [444, 298] width 144 height 194
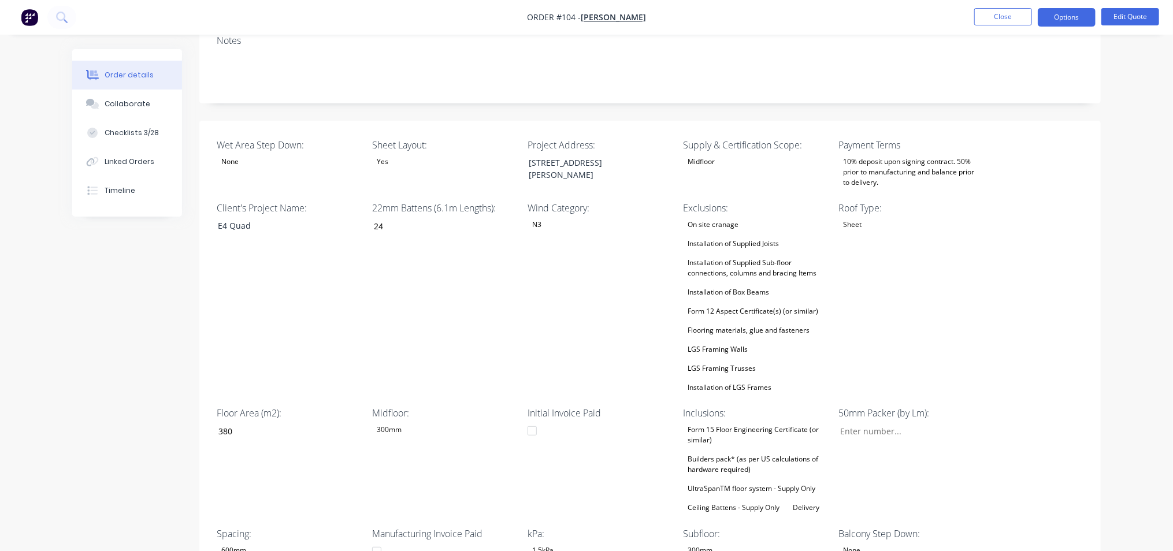
click at [570, 344] on div "Wind Category: N3" at bounding box center [600, 298] width 144 height 194
click at [710, 154] on div "Midfloor" at bounding box center [702, 161] width 36 height 15
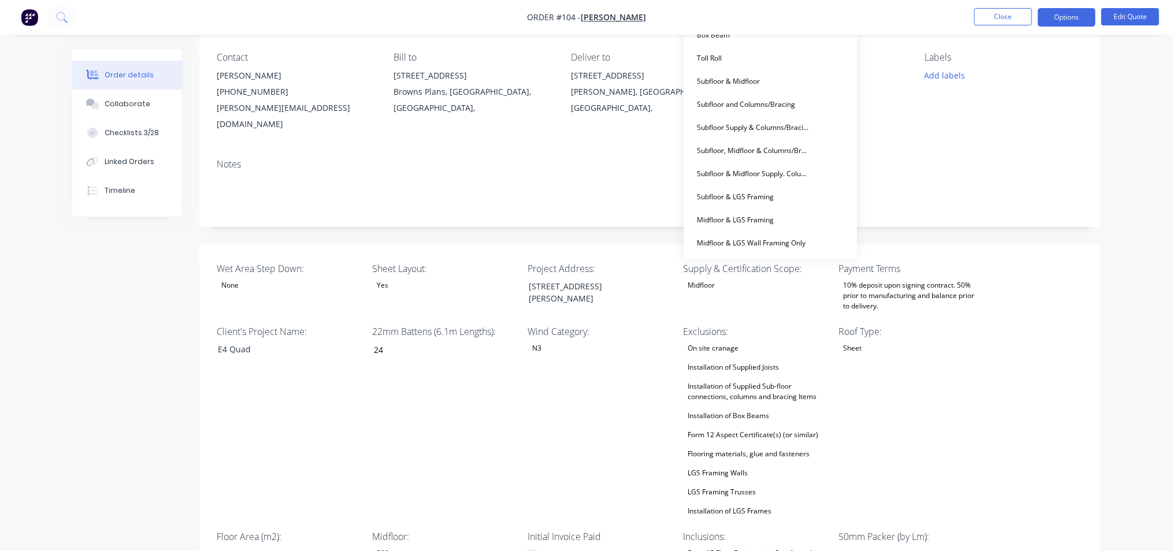
scroll to position [0, 0]
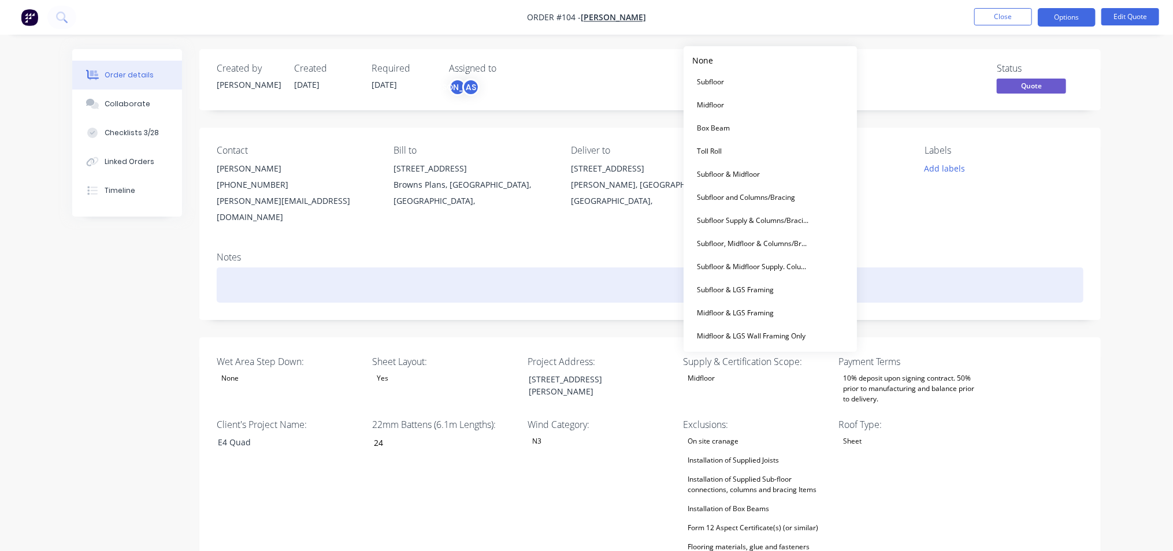
drag, startPoint x: 544, startPoint y: 280, endPoint x: 596, endPoint y: 272, distance: 53.1
click at [544, 280] on div at bounding box center [650, 285] width 867 height 35
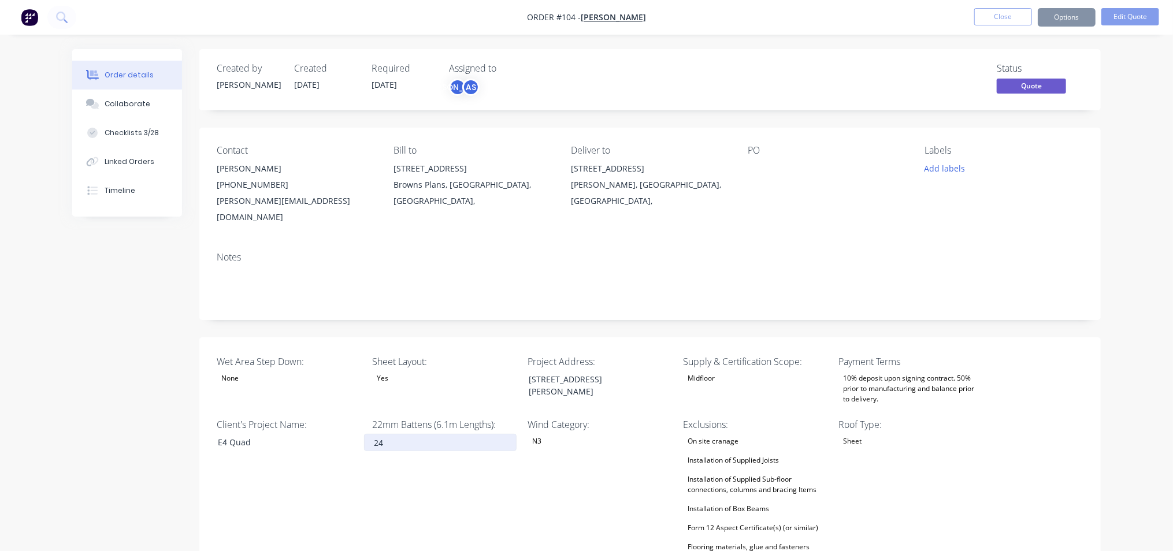
click at [385, 434] on input "24" at bounding box center [440, 442] width 153 height 17
type input "172"
click at [391, 466] on div "22mm Battens (6.1m Lengths): 172" at bounding box center [444, 515] width 144 height 194
click at [558, 478] on div "Wind Category: N3" at bounding box center [600, 515] width 144 height 194
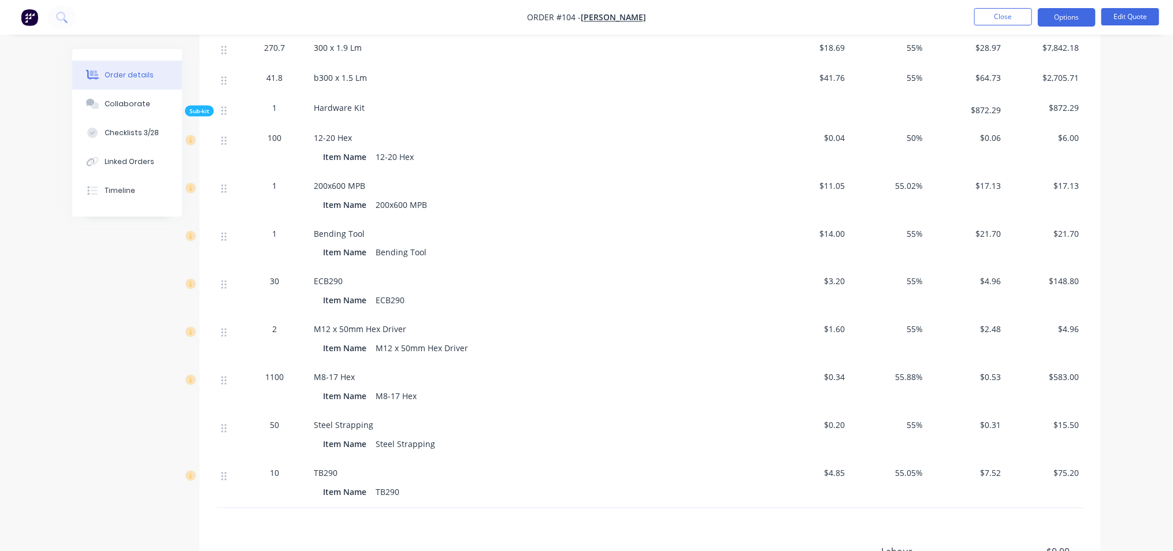
scroll to position [1294, 0]
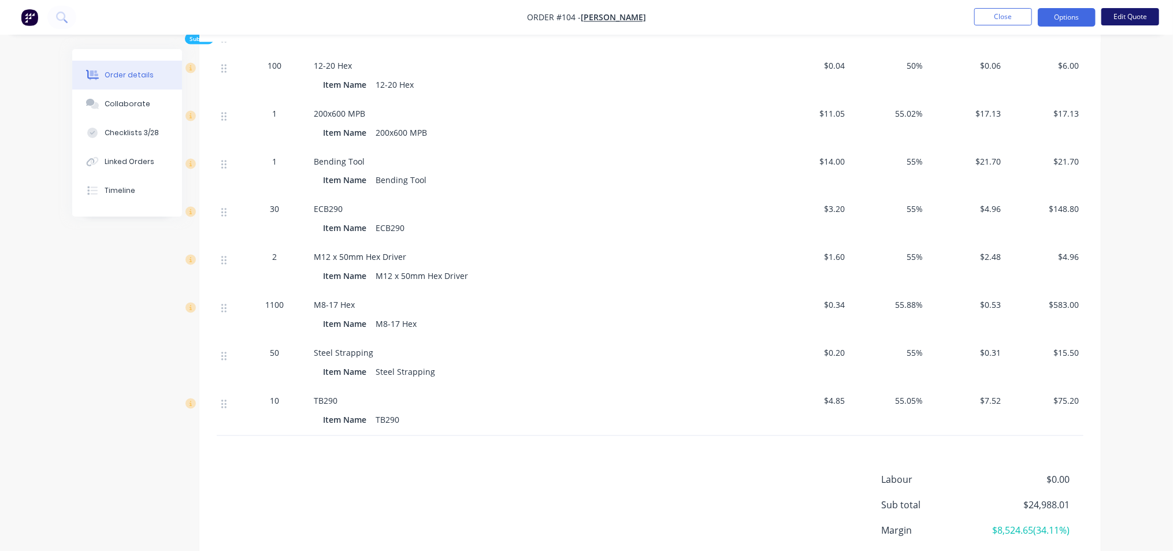
click at [1141, 18] on button "Edit Quote" at bounding box center [1131, 16] width 58 height 17
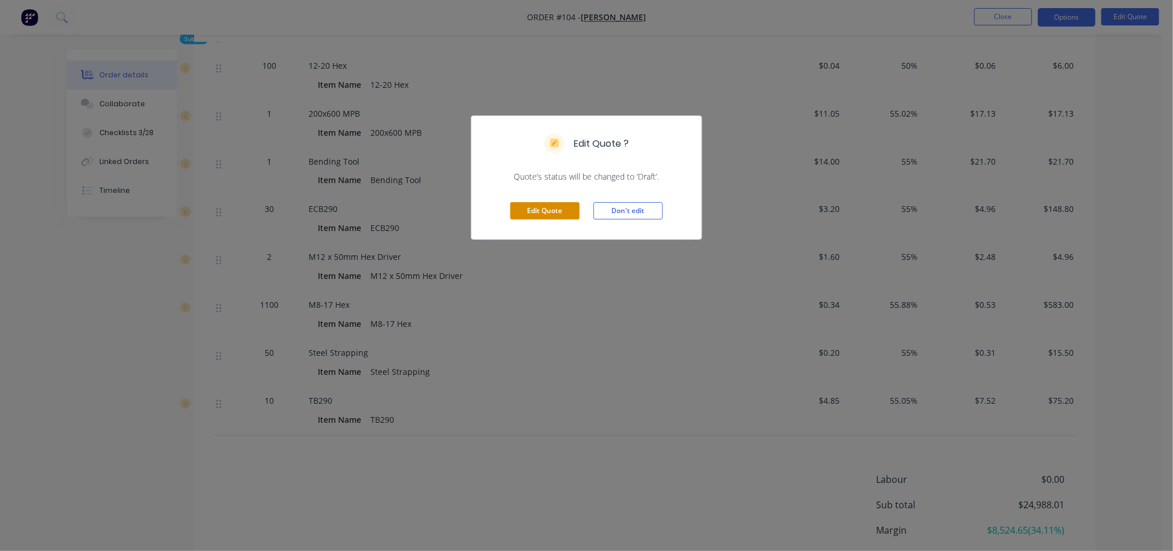
click at [568, 206] on button "Edit Quote" at bounding box center [544, 210] width 69 height 17
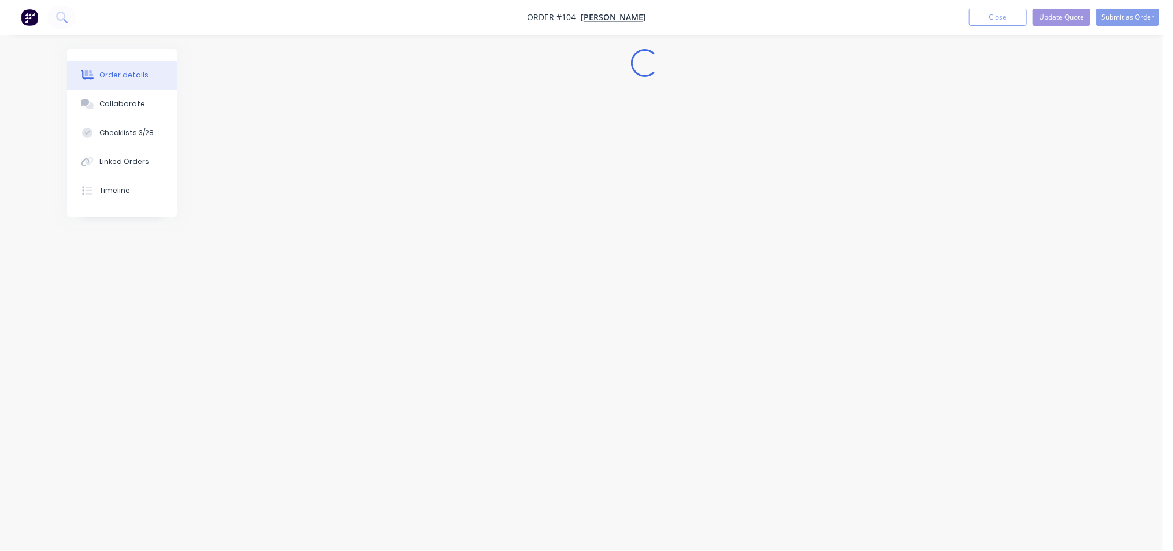
scroll to position [0, 0]
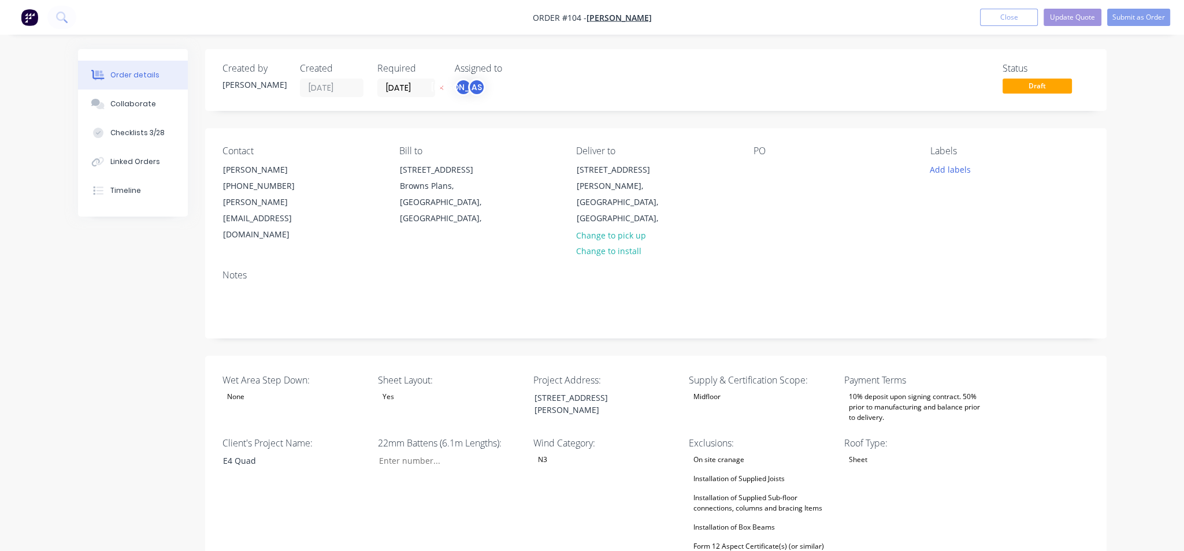
type input "172"
type input "380"
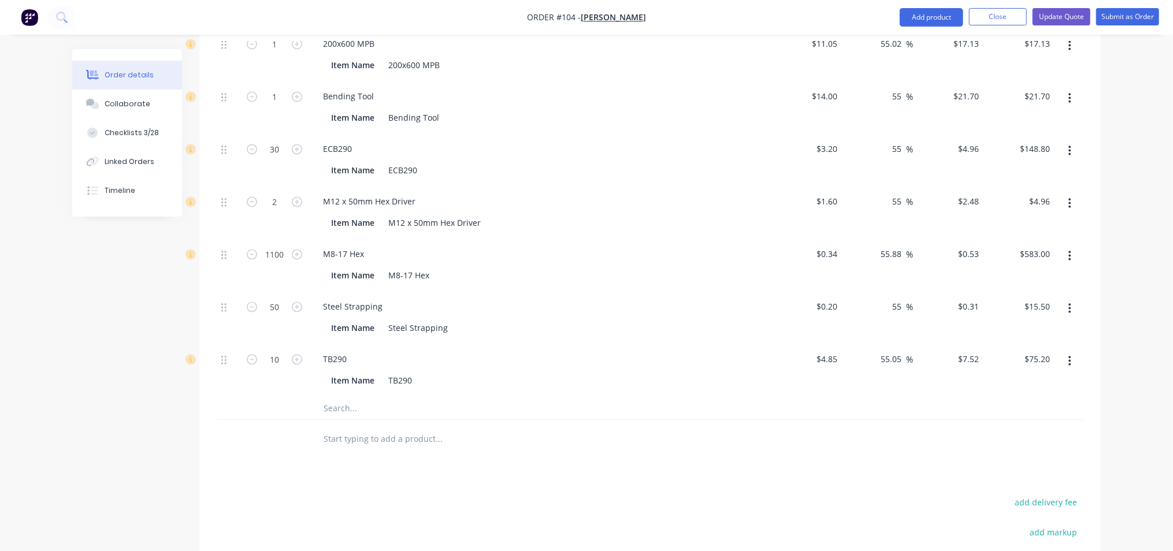
scroll to position [1517, 0]
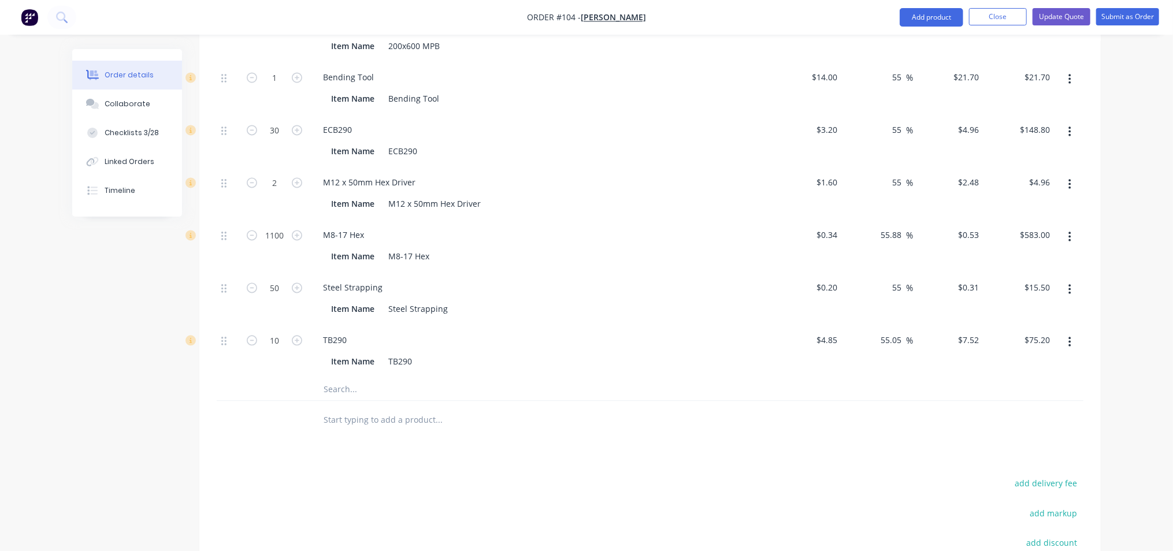
click at [340, 377] on input "text" at bounding box center [438, 388] width 231 height 23
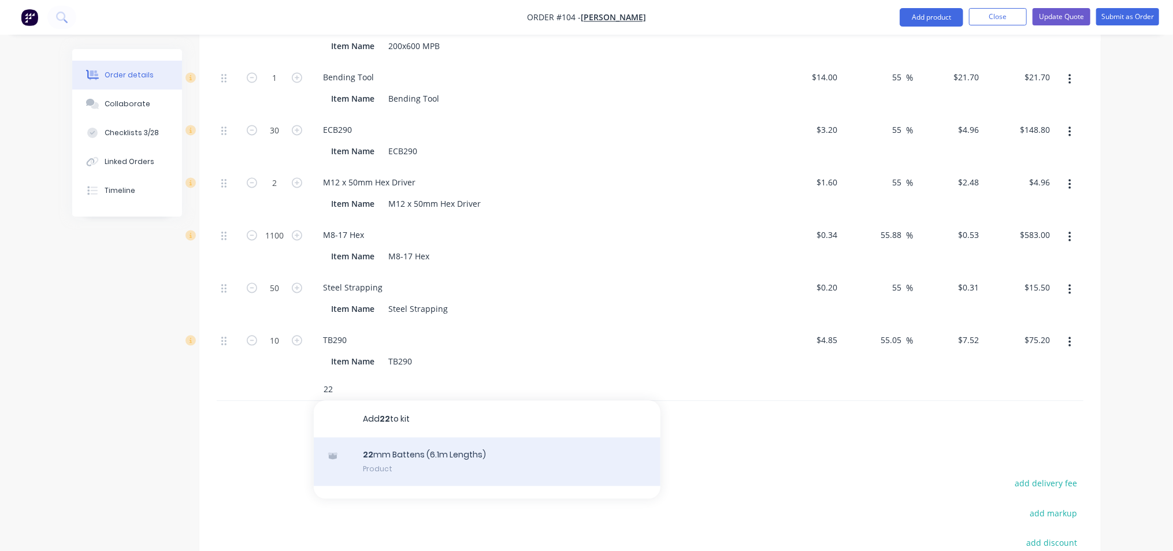
type input "22"
click at [407, 438] on div "22 mm Battens (6.1m Lengths) Product" at bounding box center [487, 462] width 347 height 49
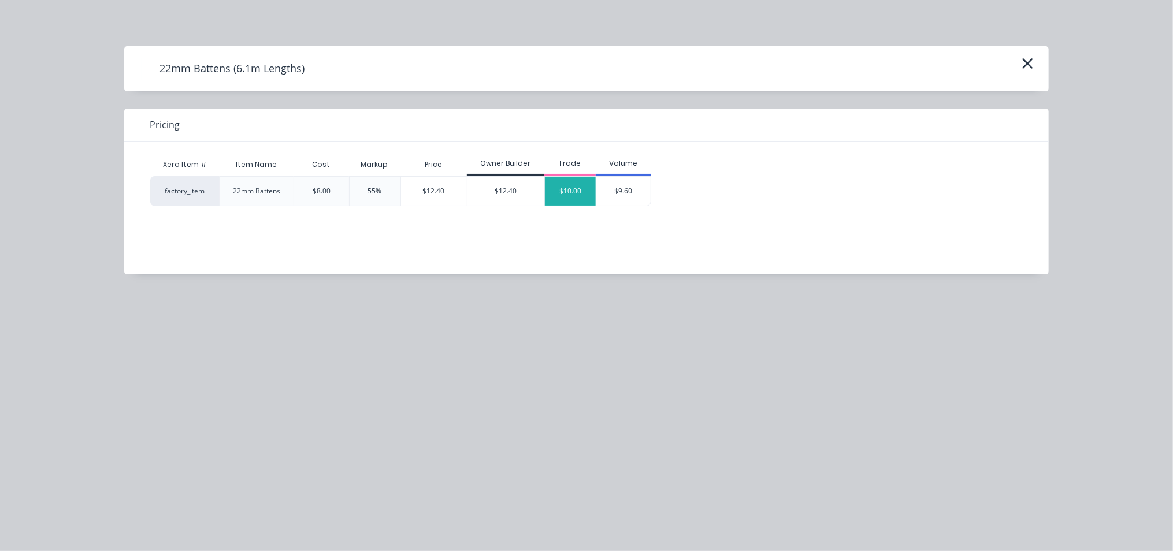
click at [584, 191] on div "$10.00" at bounding box center [570, 191] width 51 height 29
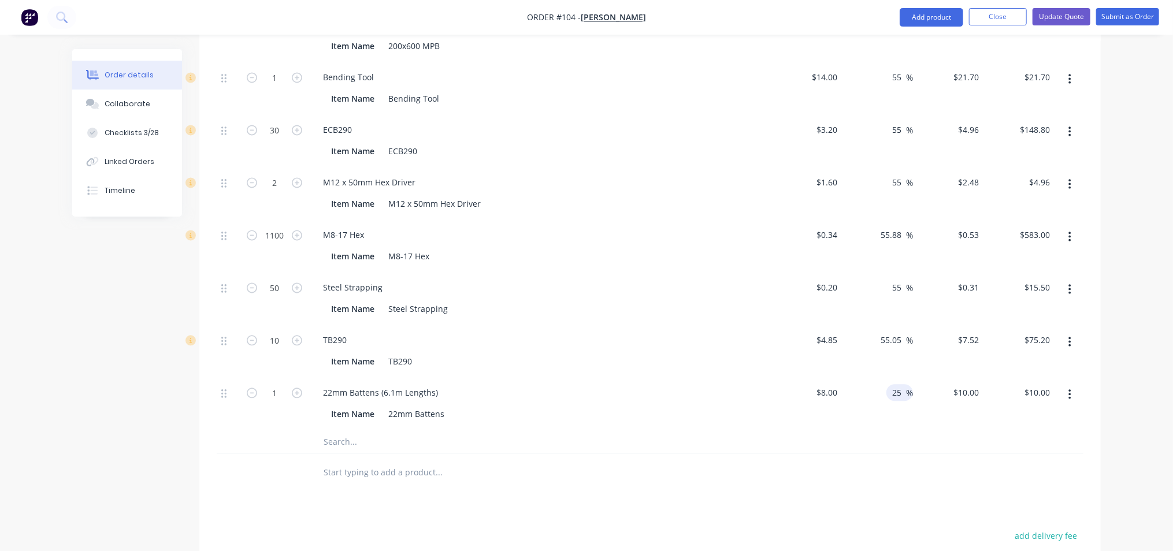
click at [902, 384] on input "25" at bounding box center [898, 392] width 15 height 17
click at [283, 384] on input "1" at bounding box center [275, 392] width 30 height 17
type input "172"
click at [447, 353] on div "Item Name TB290" at bounding box center [538, 361] width 423 height 17
type input "$1,720.00"
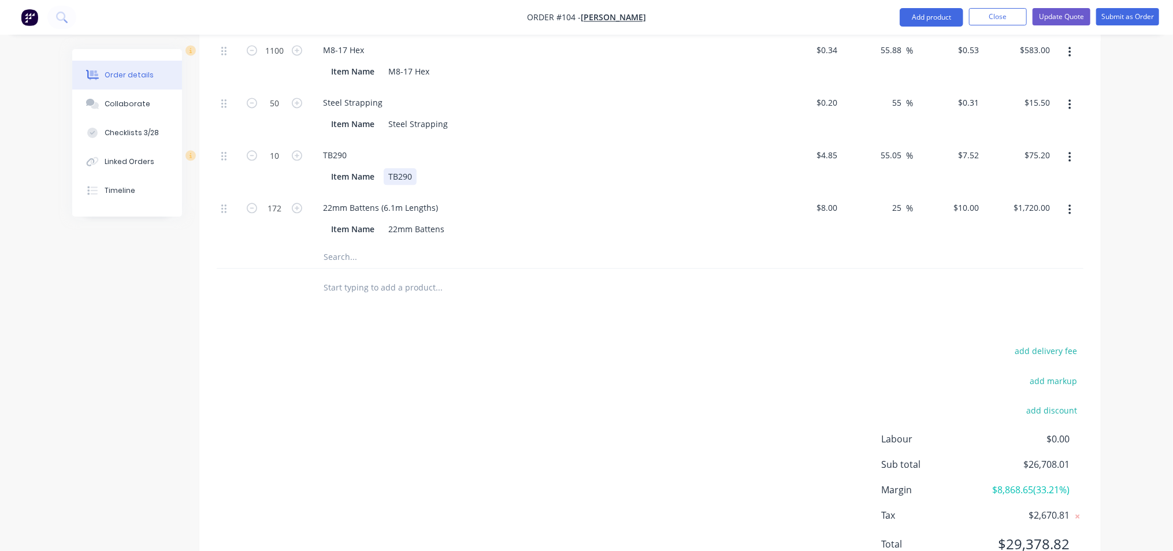
scroll to position [1715, 0]
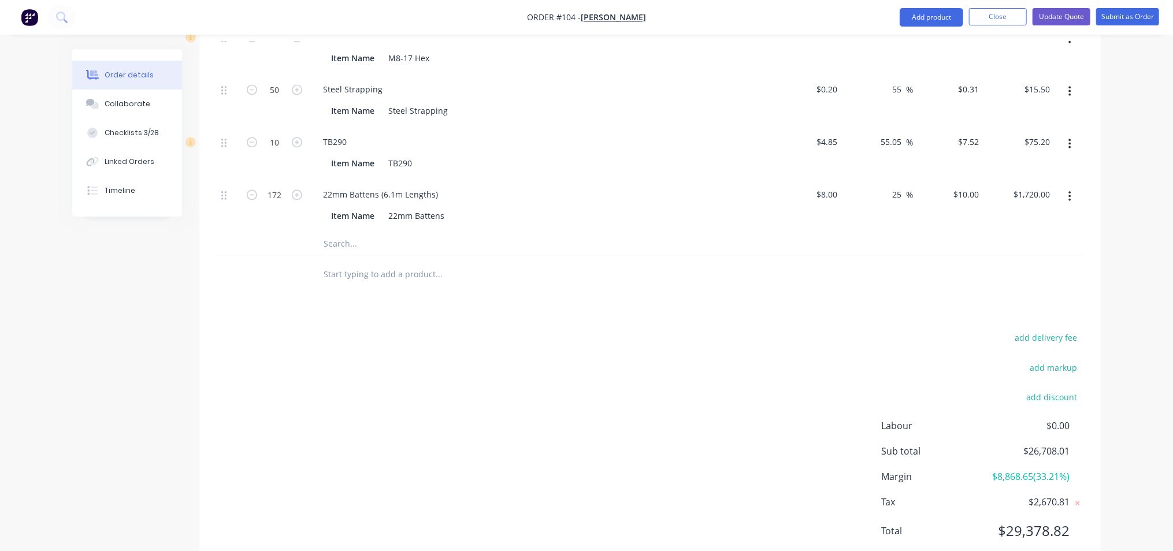
click at [1040, 444] on span "$26,708.01" at bounding box center [1027, 451] width 86 height 14
click at [1043, 444] on span "$26,708.01" at bounding box center [1027, 451] width 86 height 14
drag, startPoint x: 1119, startPoint y: 16, endPoint x: 1093, endPoint y: 64, distance: 55.1
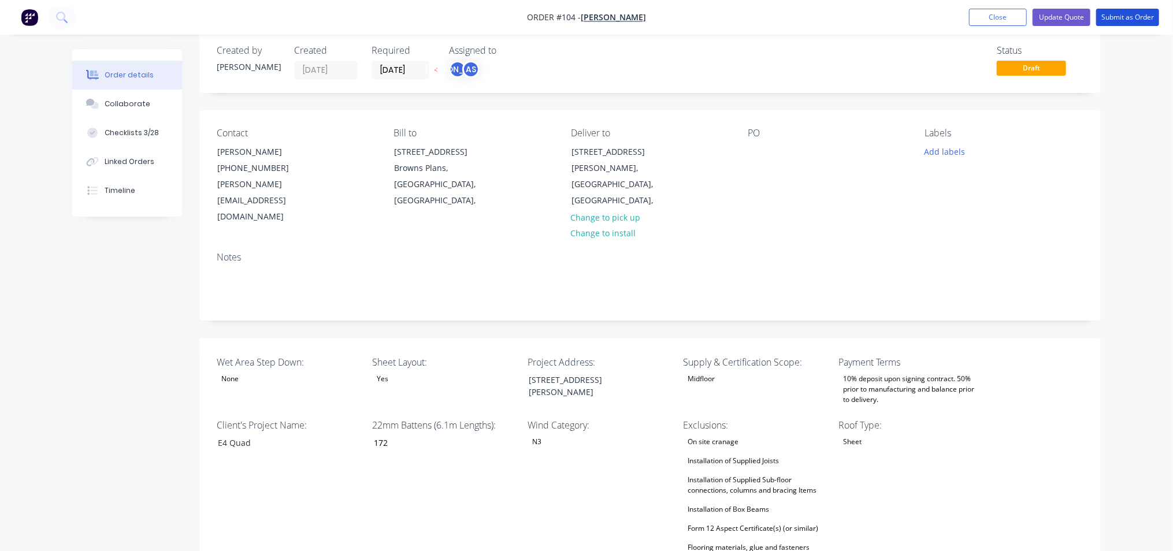
scroll to position [0, 0]
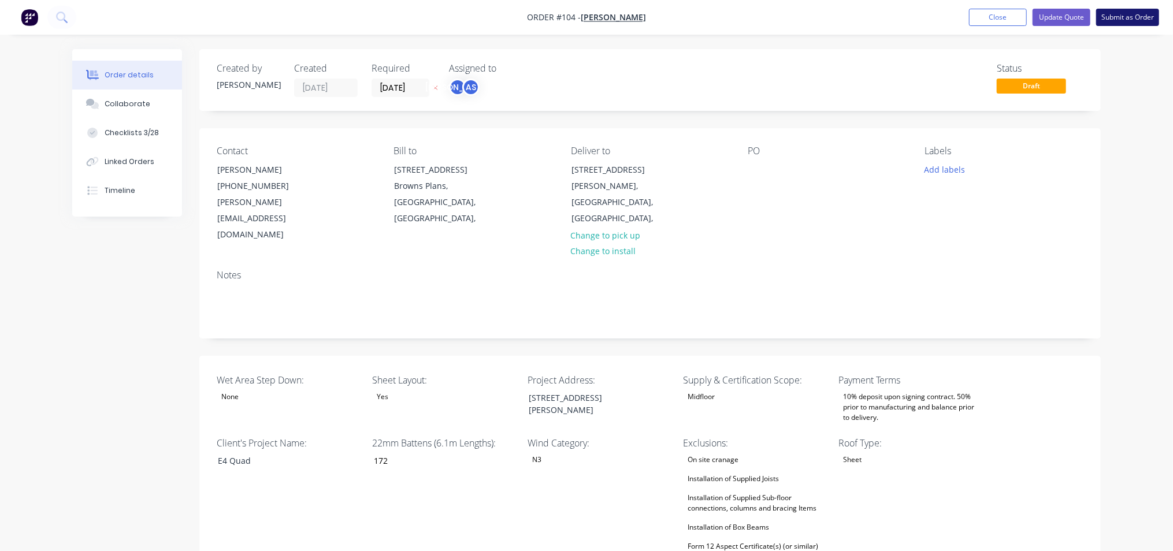
click at [1121, 17] on button "Submit as Order" at bounding box center [1127, 17] width 63 height 17
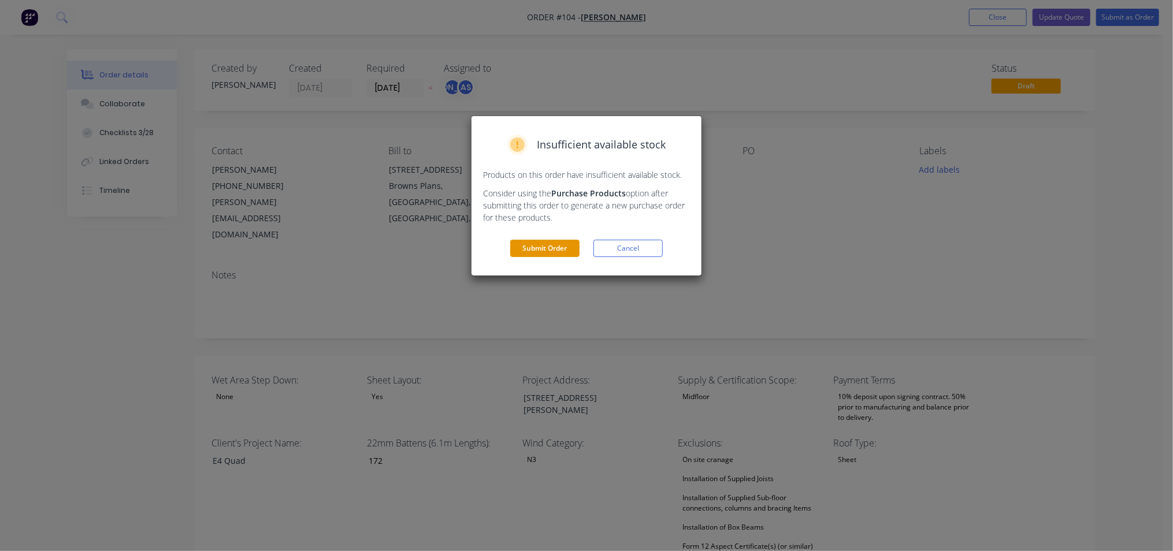
click at [550, 250] on button "Submit Order" at bounding box center [544, 248] width 69 height 17
